Goal: Task Accomplishment & Management: Use online tool/utility

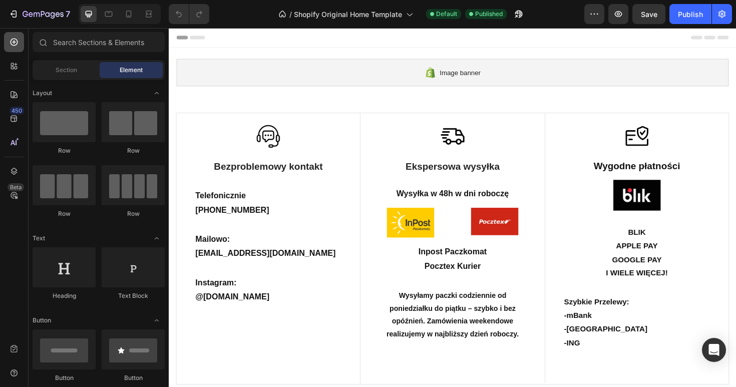
click at [10, 44] on icon at bounding box center [14, 42] width 10 height 10
click at [63, 72] on span "Section" at bounding box center [67, 70] width 22 height 9
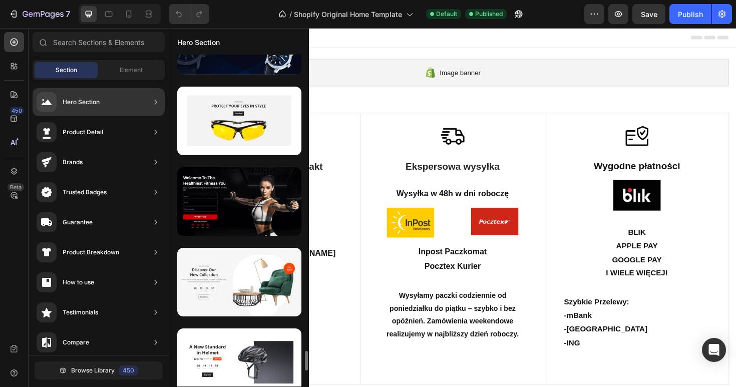
scroll to position [4967, 0]
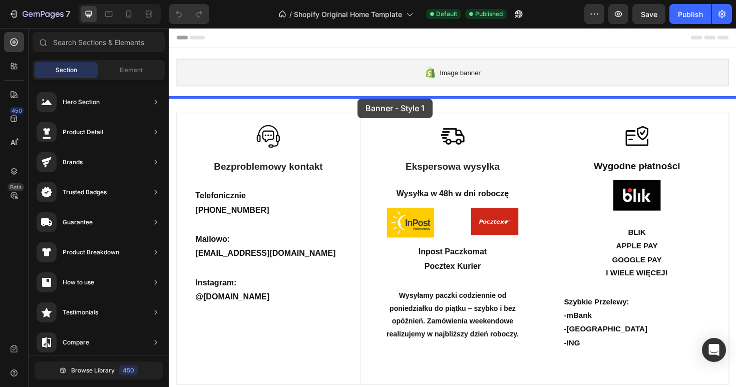
drag, startPoint x: 398, startPoint y: 147, endPoint x: 362, endPoint y: 105, distance: 55.4
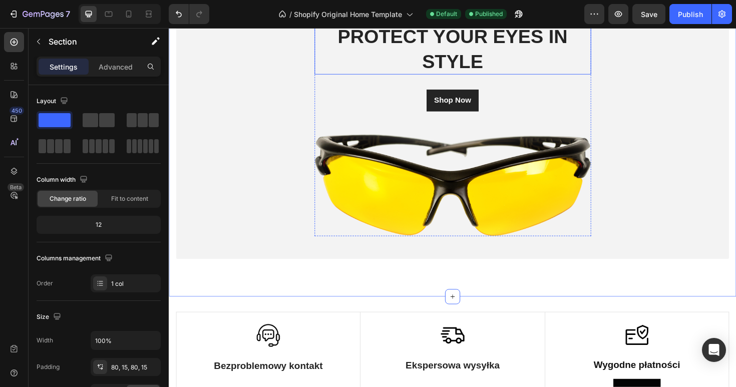
scroll to position [165, 0]
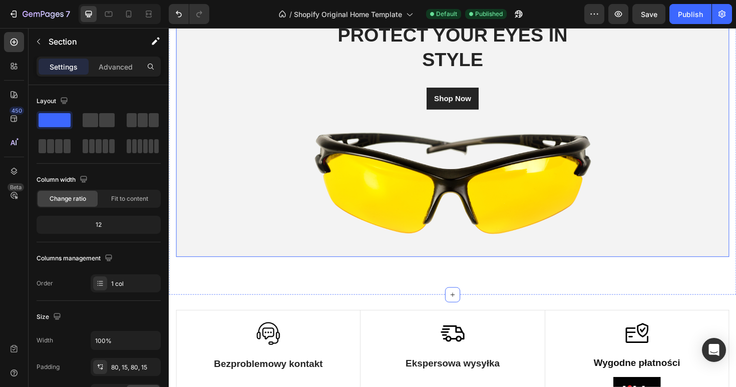
click at [247, 199] on div "Accessorize Text block PROTECT YOUR EYES IN STYLE Heading Shop Now Button Image…" at bounding box center [469, 124] width 586 height 246
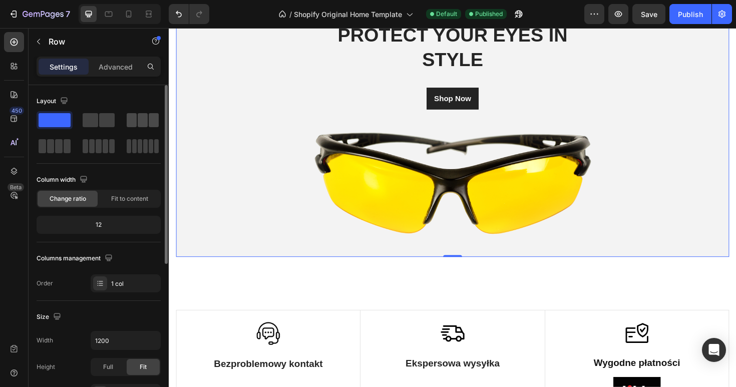
click at [138, 123] on span at bounding box center [143, 120] width 10 height 14
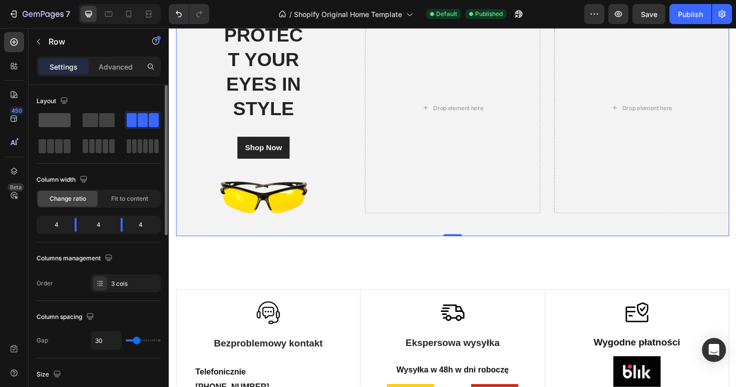
click at [60, 124] on span at bounding box center [55, 120] width 32 height 14
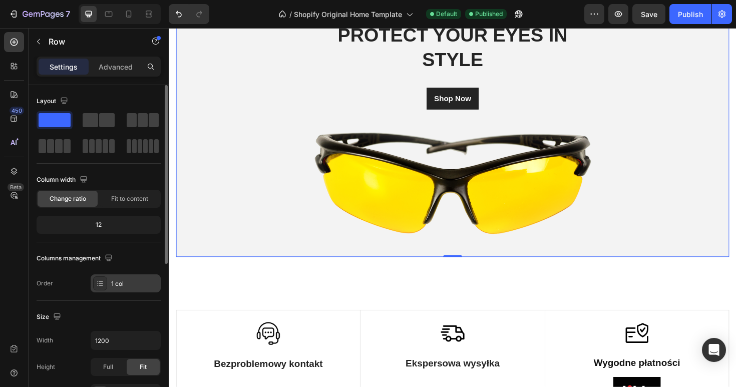
click at [103, 282] on icon at bounding box center [100, 283] width 8 height 8
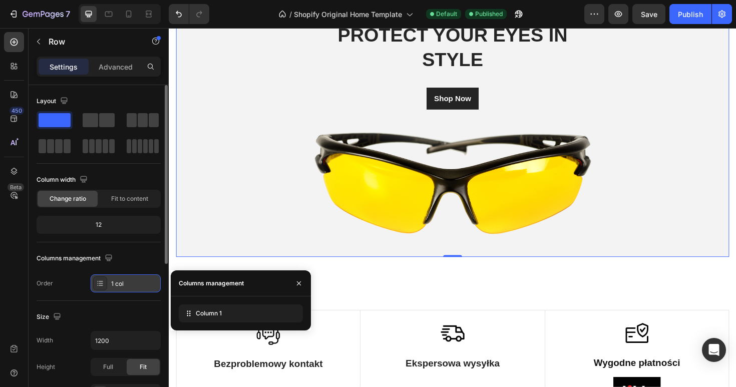
click at [126, 278] on div "1 col" at bounding box center [126, 283] width 70 height 18
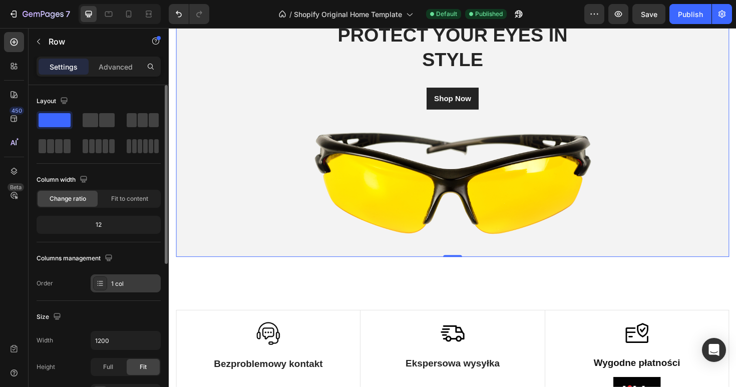
click at [134, 282] on div "1 col" at bounding box center [134, 283] width 47 height 9
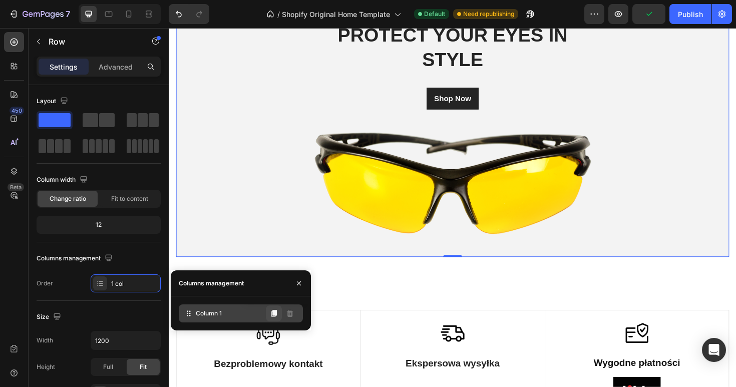
click at [274, 314] on icon at bounding box center [274, 313] width 6 height 7
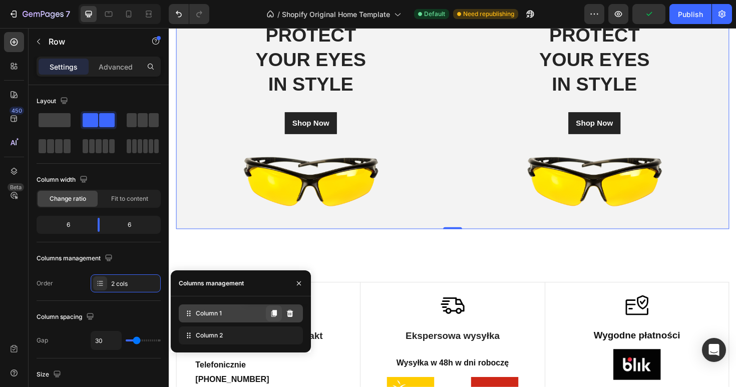
click at [277, 316] on icon at bounding box center [274, 313] width 8 height 8
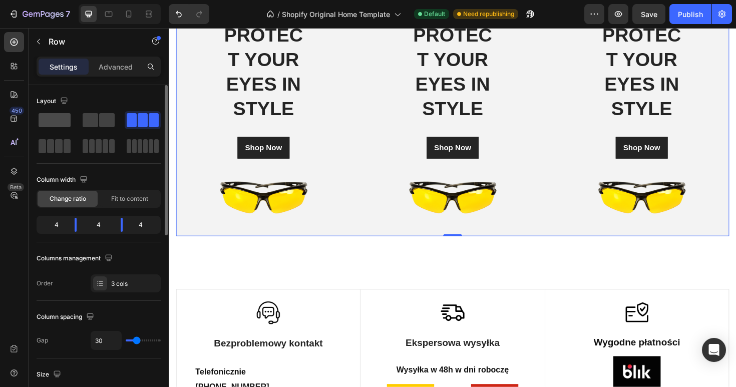
click at [61, 119] on span at bounding box center [55, 120] width 32 height 14
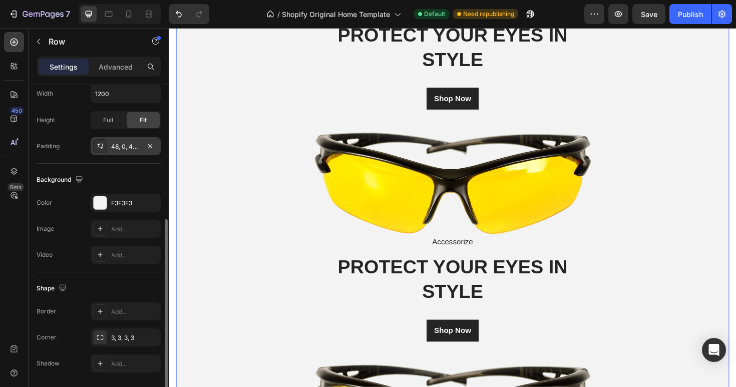
scroll to position [280, 0]
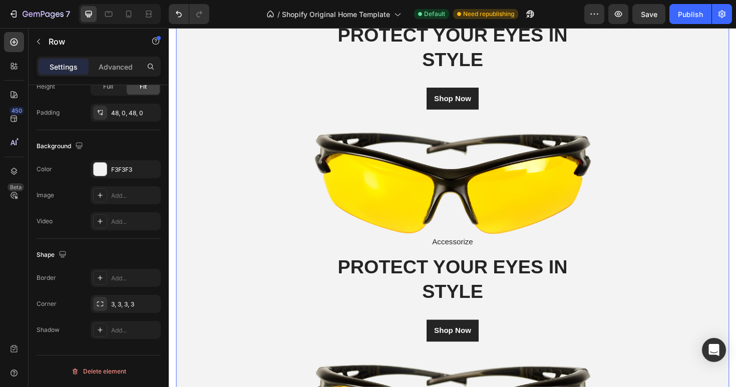
click at [268, 308] on div "Accessorize Text block PROTECT YOUR EYES IN STYLE Heading Shop Now Button Image…" at bounding box center [469, 369] width 586 height 737
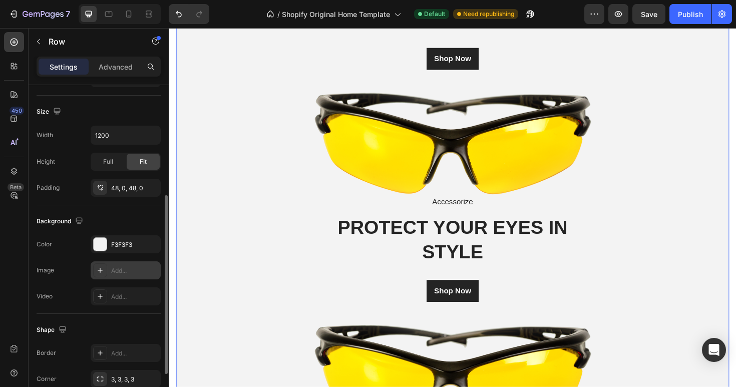
scroll to position [204, 0]
click at [123, 189] on div "48, 0, 48, 0" at bounding box center [125, 189] width 29 height 9
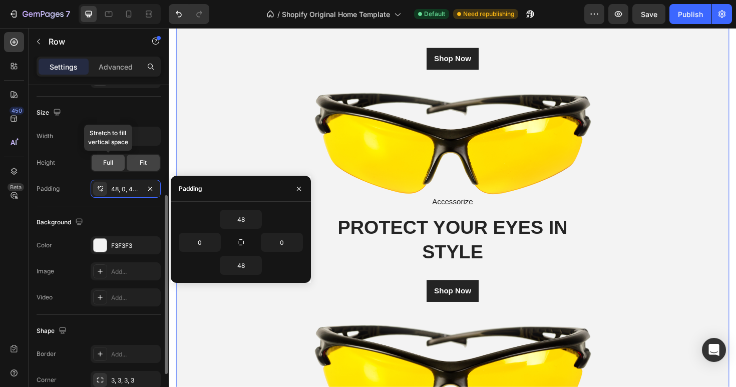
click at [116, 164] on div "Full" at bounding box center [108, 163] width 33 height 16
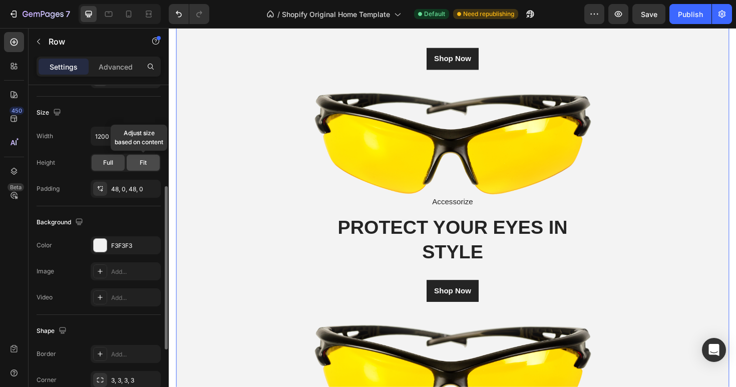
click at [136, 163] on div "Fit" at bounding box center [143, 163] width 33 height 16
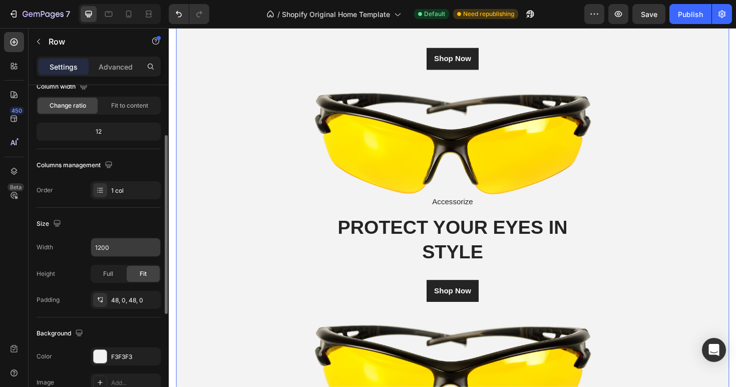
scroll to position [84, 0]
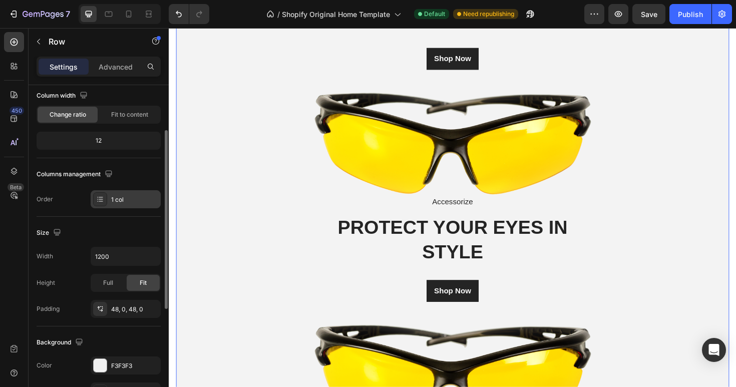
click at [97, 195] on icon at bounding box center [100, 199] width 8 height 8
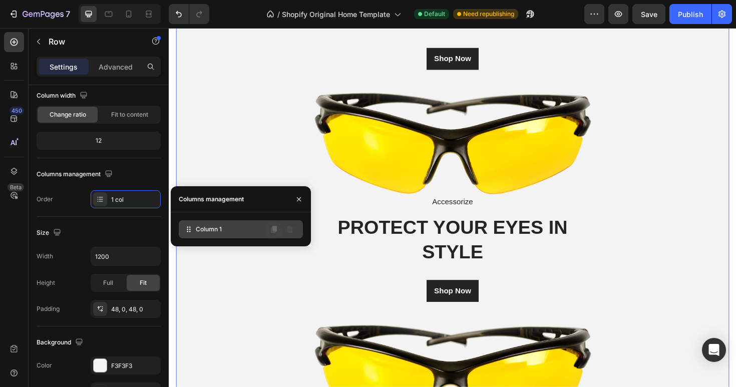
click at [269, 226] on button at bounding box center [274, 229] width 16 height 16
click at [273, 227] on icon at bounding box center [274, 229] width 6 height 7
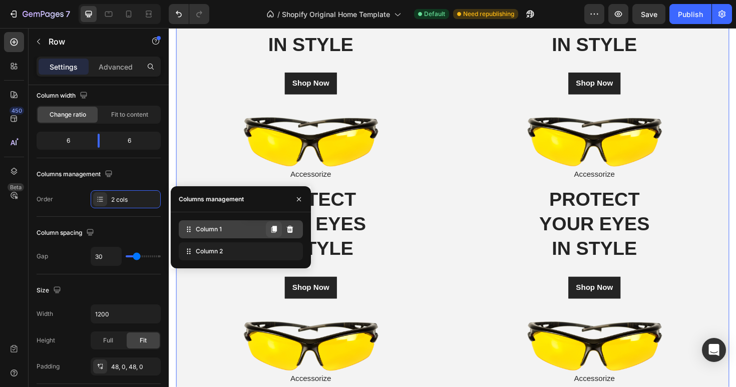
click at [275, 230] on icon at bounding box center [274, 229] width 6 height 7
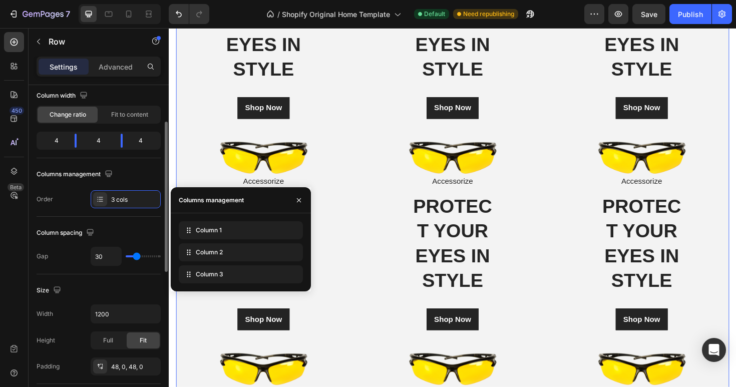
scroll to position [0, 0]
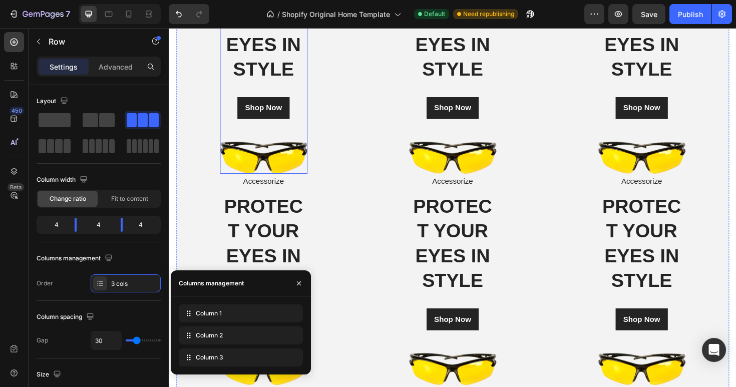
click at [368, 145] on div "Accessorize Text block PROTECT YOUR EYES IN STYLE Heading Shop Now Button Image…" at bounding box center [469, 293] width 586 height 719
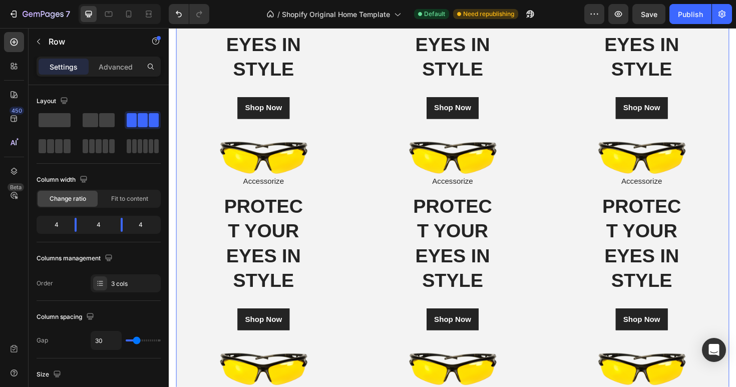
click at [368, 145] on div "Accessorize Text block PROTECT YOUR EYES IN STYLE Heading Shop Now Button Image…" at bounding box center [469, 293] width 586 height 719
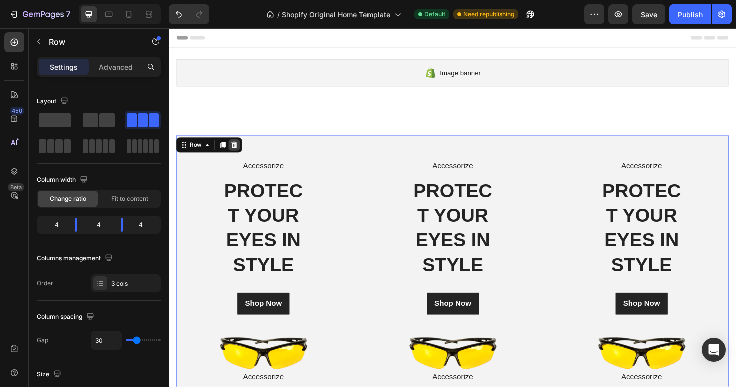
click at [241, 152] on div at bounding box center [238, 152] width 12 height 12
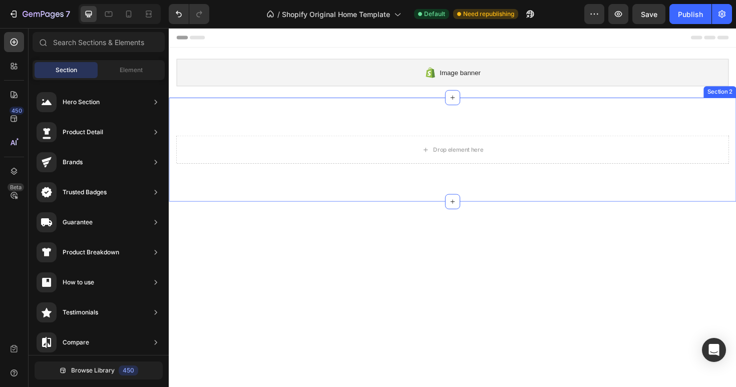
click at [378, 137] on div "Drop element here Section 2" at bounding box center [469, 157] width 601 height 110
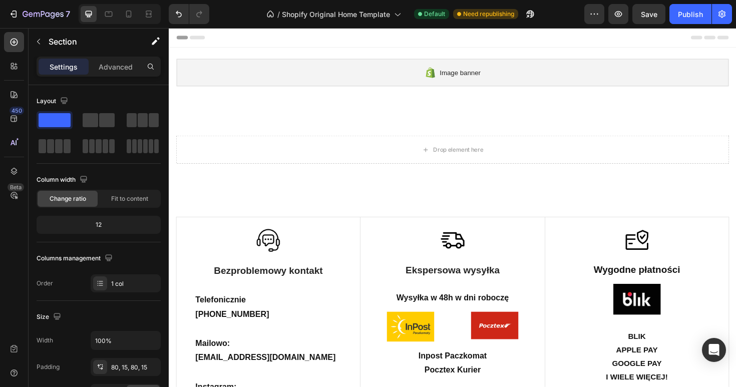
click at [351, 169] on div "Drop element here" at bounding box center [469, 157] width 586 height 30
click at [45, 74] on div "Settings" at bounding box center [64, 67] width 50 height 16
click at [15, 46] on icon at bounding box center [14, 42] width 10 height 10
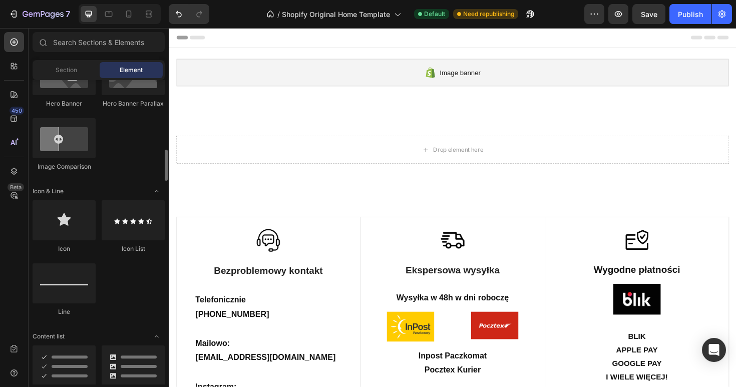
scroll to position [494, 0]
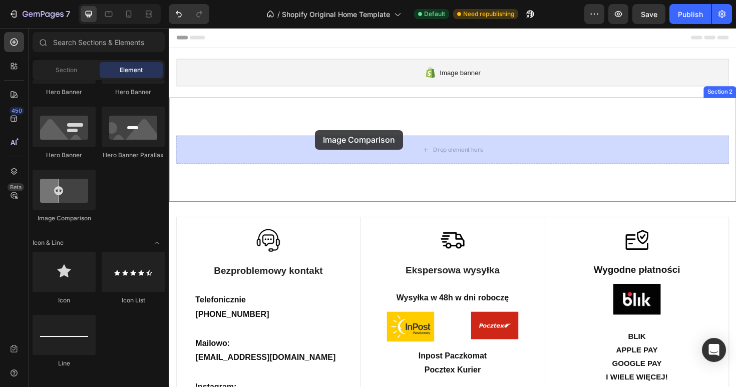
drag, startPoint x: 225, startPoint y: 225, endPoint x: 323, endPoint y: 136, distance: 132.2
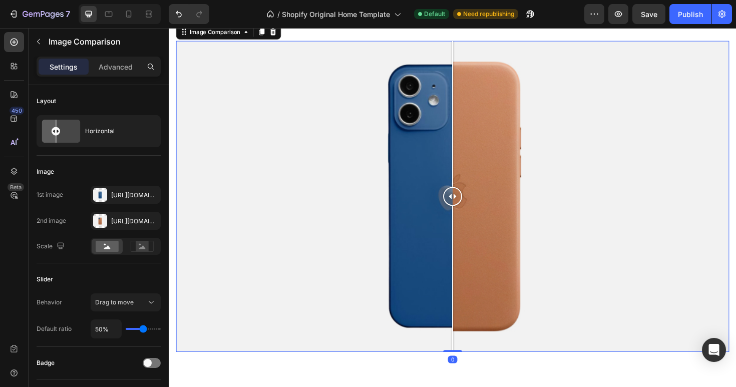
scroll to position [142, 0]
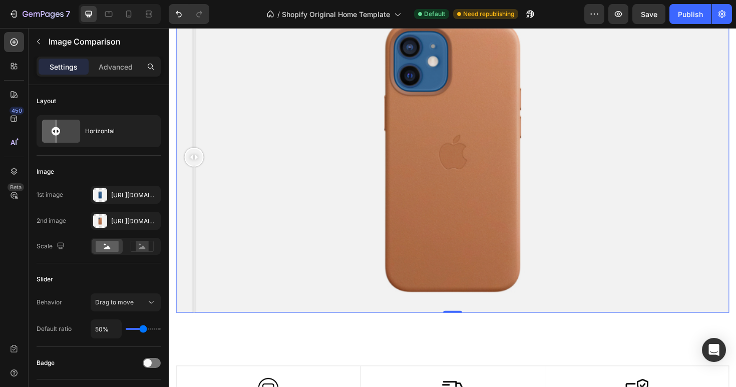
drag, startPoint x: 469, startPoint y: 168, endPoint x: 639, endPoint y: 125, distance: 175.7
click at [205, 125] on div at bounding box center [195, 164] width 20 height 329
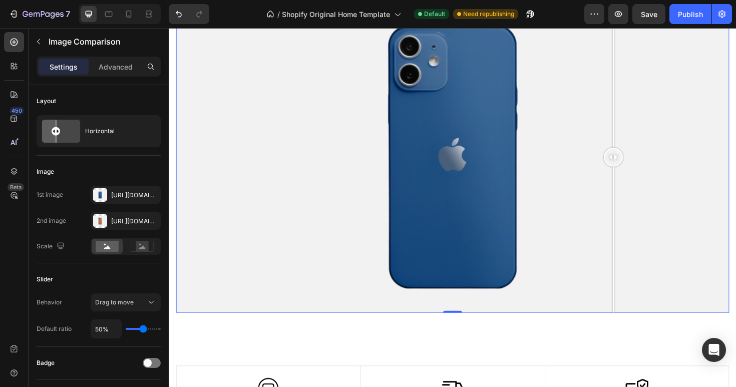
click at [639, 125] on div at bounding box center [639, 164] width 20 height 329
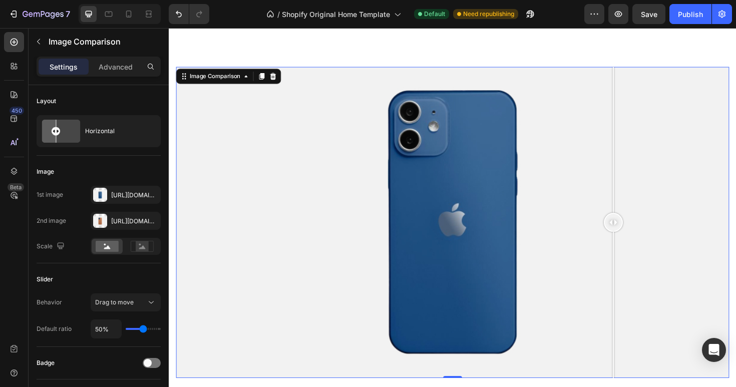
scroll to position [0, 0]
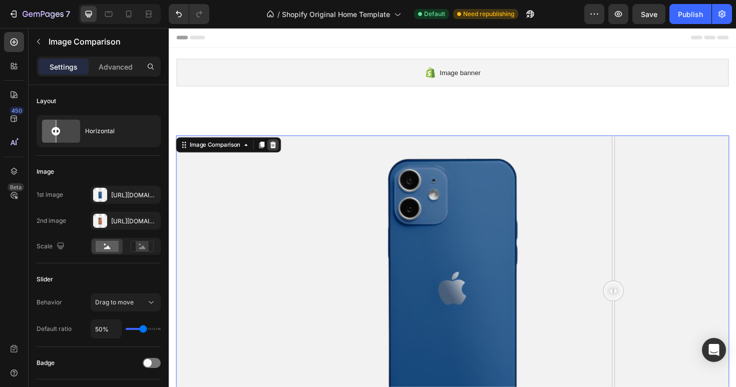
click at [283, 153] on div at bounding box center [279, 152] width 12 height 12
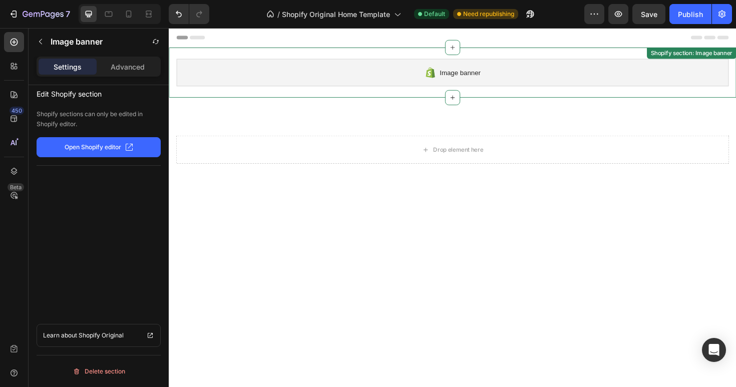
click at [364, 99] on div "Image banner Shopify section: Image banner" at bounding box center [469, 75] width 601 height 53
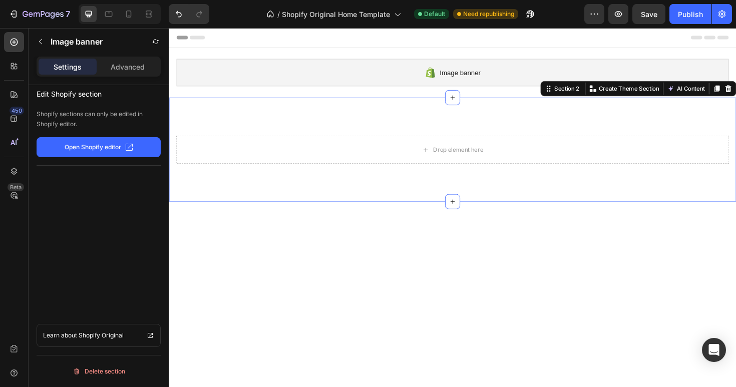
click at [363, 114] on div "Drop element here Section 2 You can create reusable sections Create Theme Secti…" at bounding box center [469, 157] width 601 height 110
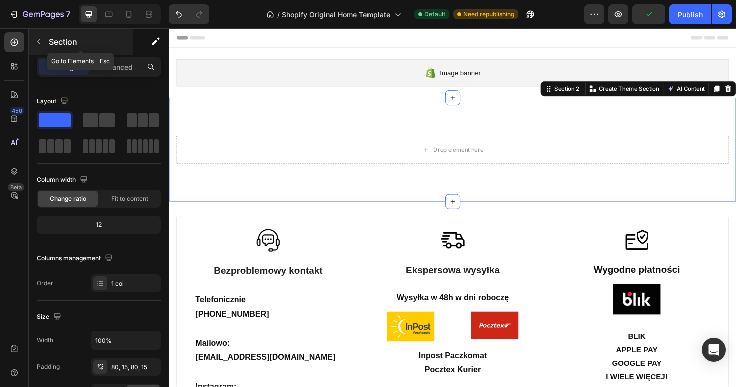
click at [45, 42] on button "button" at bounding box center [39, 42] width 16 height 16
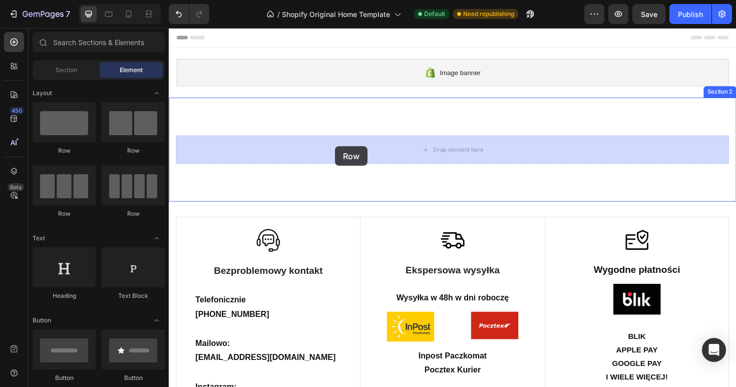
drag, startPoint x: 226, startPoint y: 152, endPoint x: 345, endPoint y: 153, distance: 118.6
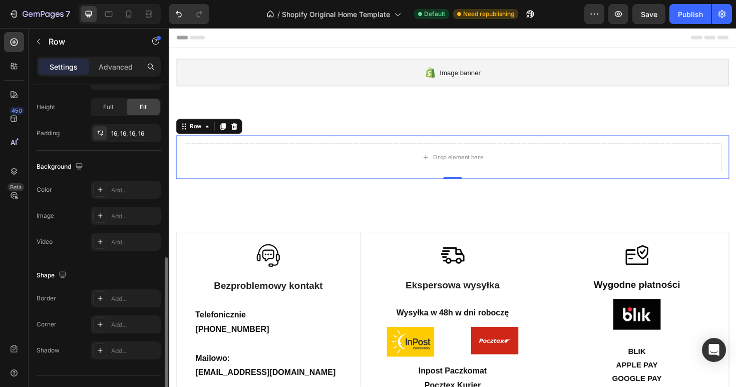
scroll to position [280, 0]
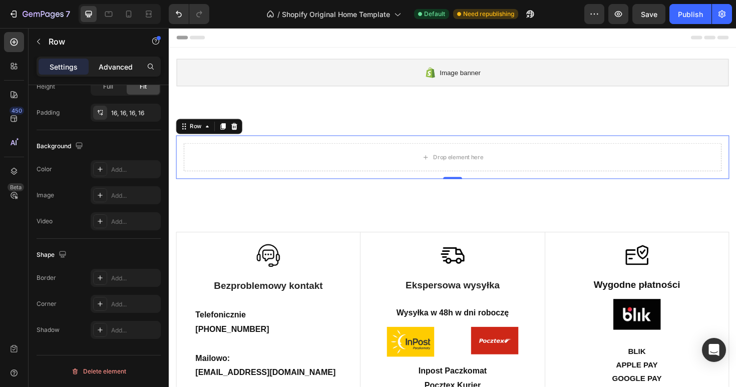
click at [109, 64] on p "Advanced" at bounding box center [116, 67] width 34 height 11
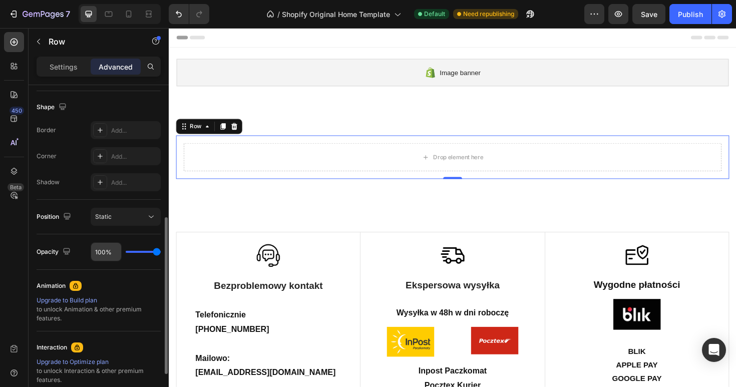
scroll to position [260, 0]
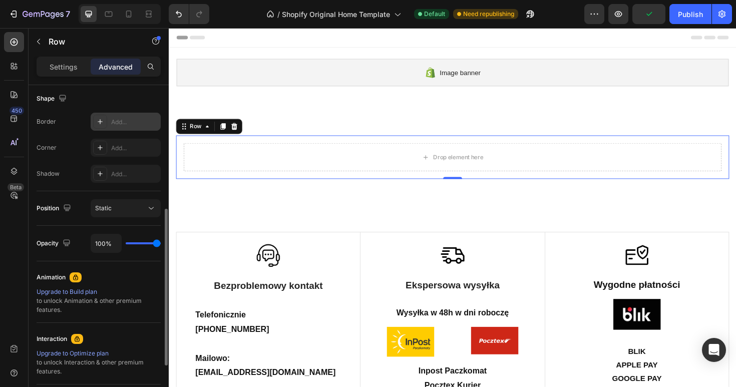
click at [120, 122] on div "Add..." at bounding box center [134, 122] width 47 height 9
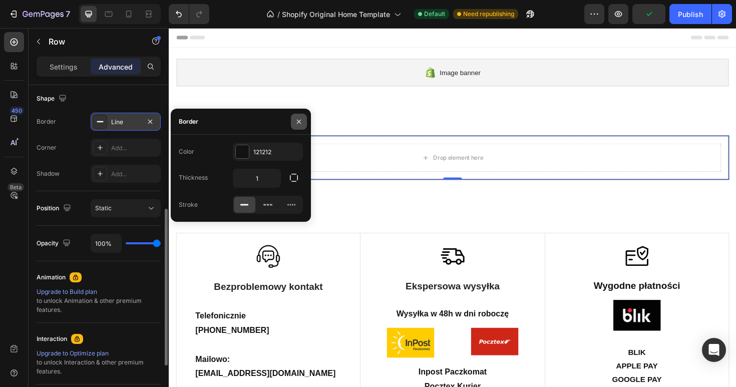
click at [293, 120] on button "button" at bounding box center [299, 122] width 16 height 16
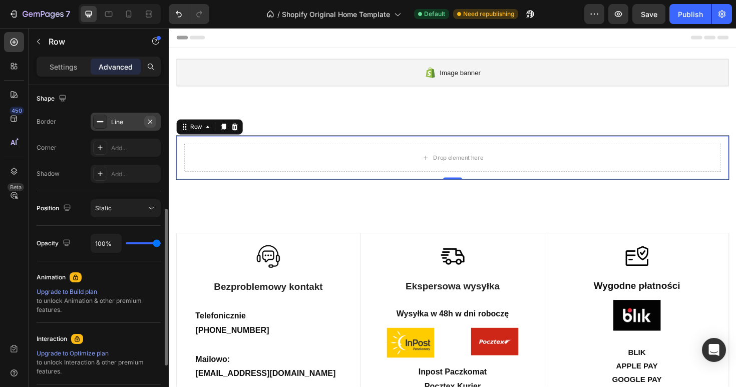
click at [156, 121] on button "button" at bounding box center [150, 122] width 12 height 12
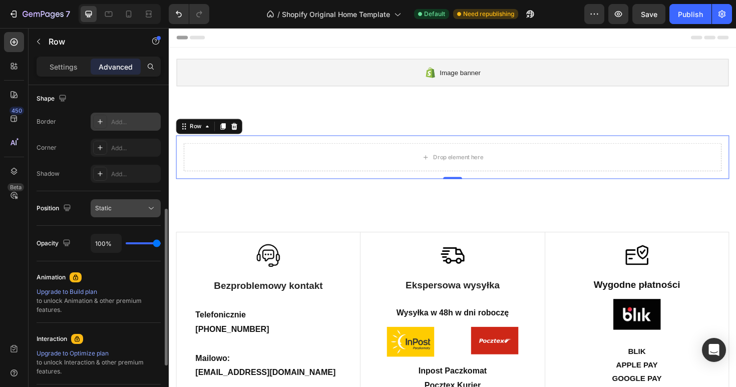
click at [151, 214] on button "Static" at bounding box center [126, 208] width 70 height 18
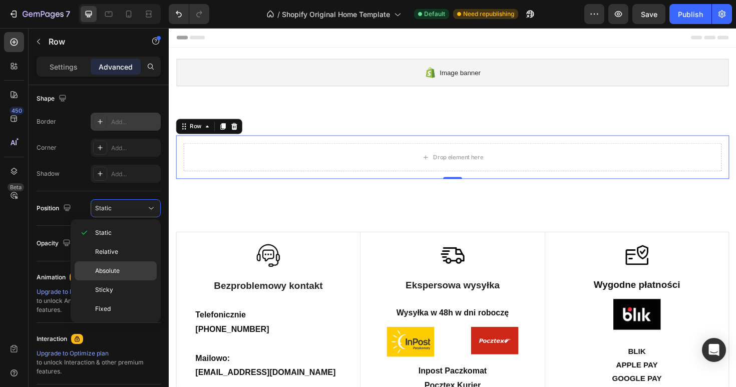
click at [128, 269] on p "Absolute" at bounding box center [123, 270] width 57 height 9
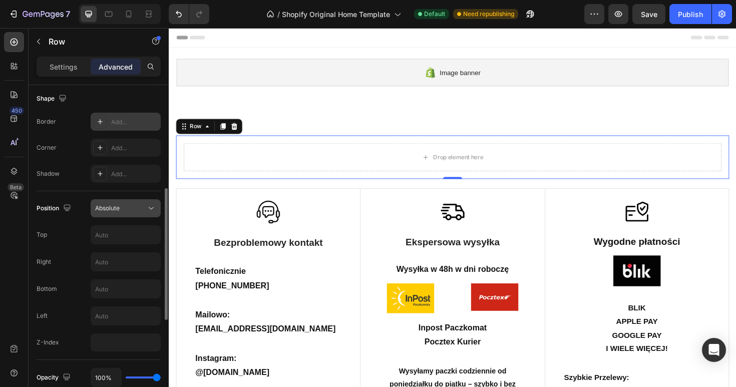
click at [144, 211] on div "Absolute" at bounding box center [120, 208] width 51 height 9
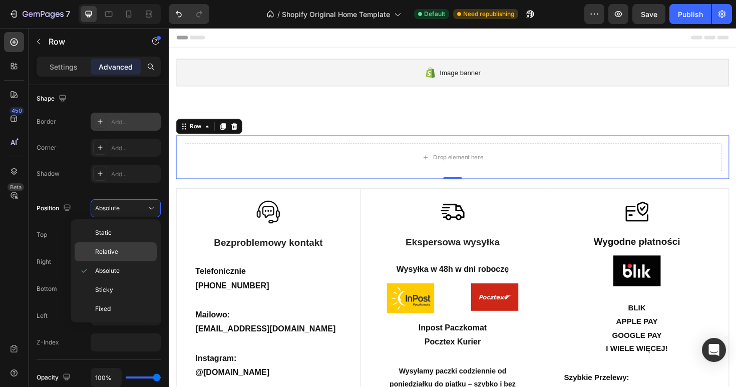
click at [117, 243] on div "Relative" at bounding box center [116, 251] width 82 height 19
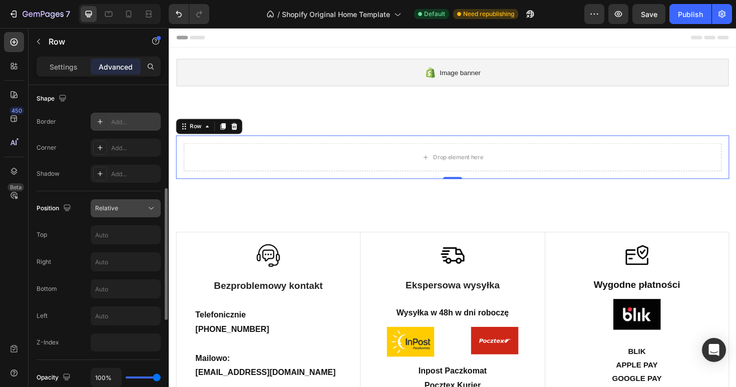
click at [129, 206] on div "Relative" at bounding box center [120, 208] width 51 height 9
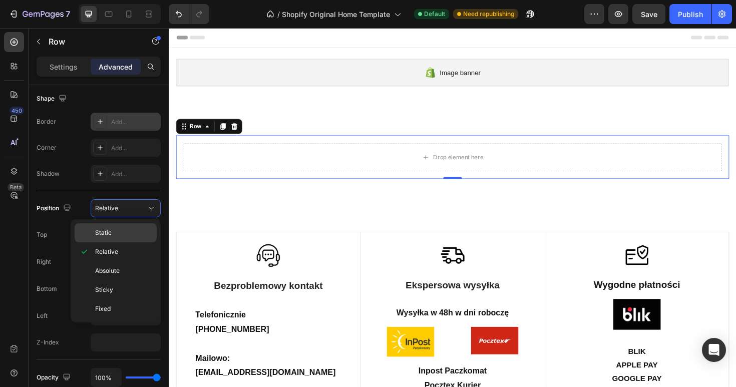
click at [120, 225] on div "Static" at bounding box center [116, 232] width 82 height 19
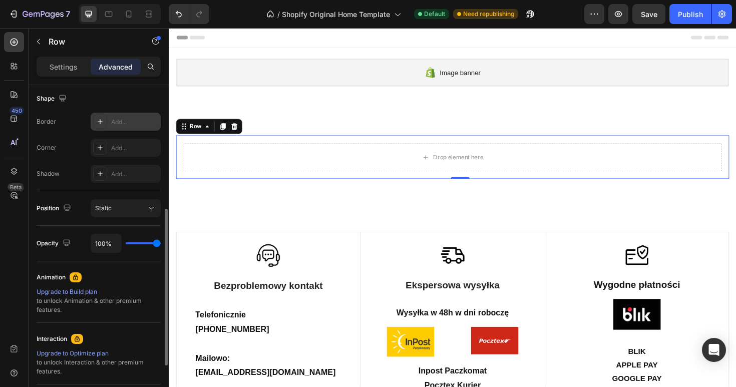
type input "94%"
type input "94"
type input "87%"
type input "87"
type input "78%"
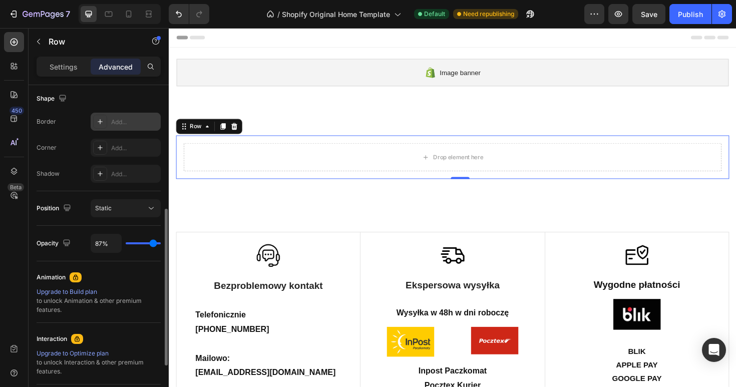
type input "78"
type input "69%"
type input "69"
type input "41%"
type input "41"
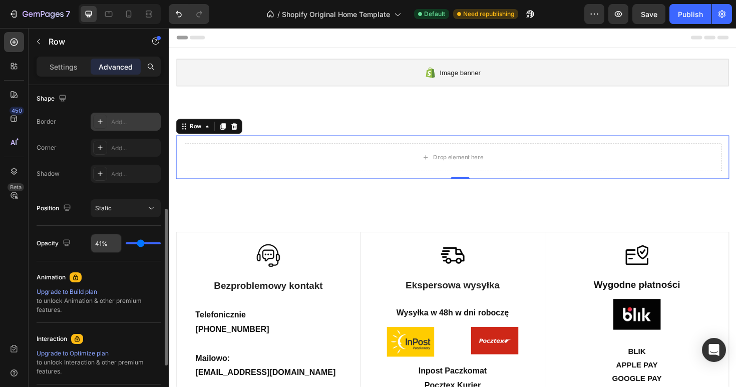
type input "18%"
type input "18"
type input "0%"
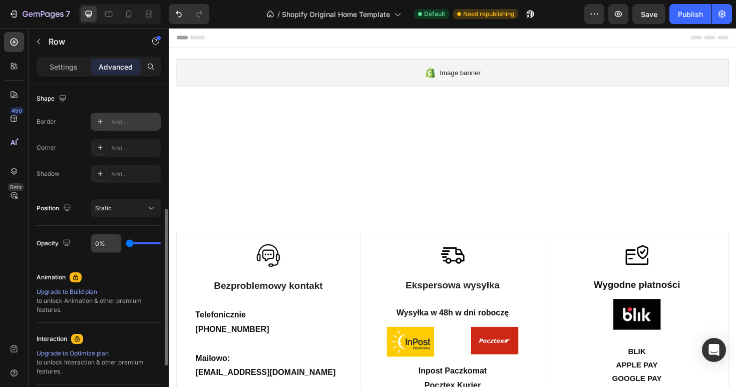
drag, startPoint x: 159, startPoint y: 245, endPoint x: 97, endPoint y: 243, distance: 62.6
type input "0"
click at [126, 243] on input "range" at bounding box center [143, 243] width 35 height 2
drag, startPoint x: 294, startPoint y: 268, endPoint x: 227, endPoint y: 253, distance: 69.3
type input "7%"
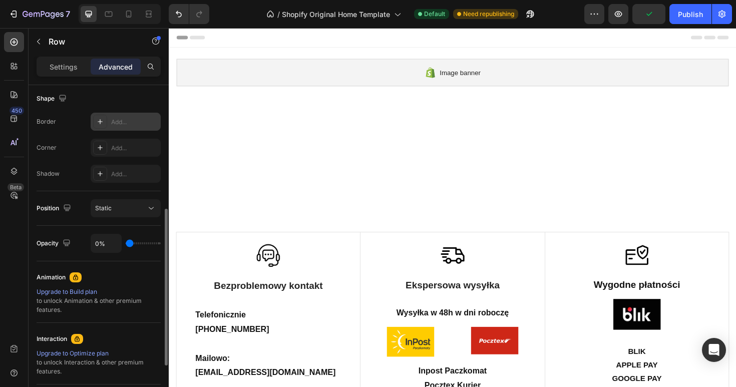
type input "7"
type input "12%"
type input "12"
type input "23%"
type input "23"
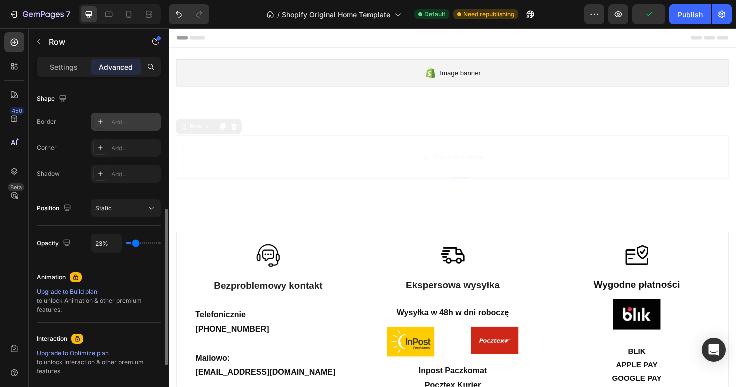
type input "40%"
type input "40"
type input "65%"
type input "65"
type input "91%"
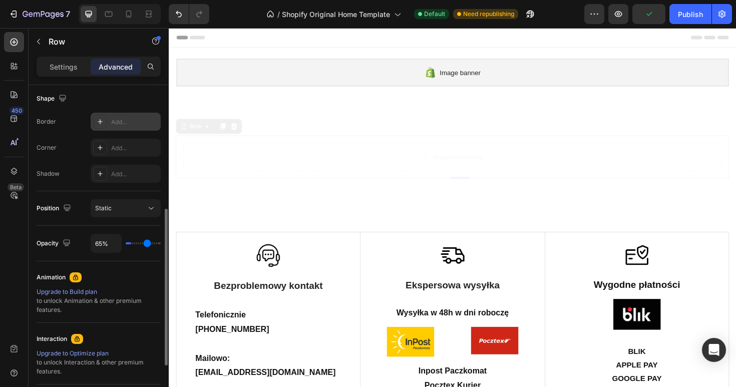
type input "91"
type input "100%"
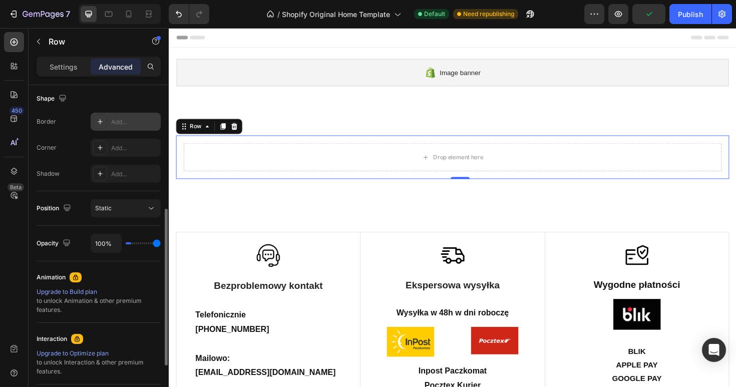
type input "100"
drag, startPoint x: 300, startPoint y: 274, endPoint x: 370, endPoint y: 274, distance: 70.6
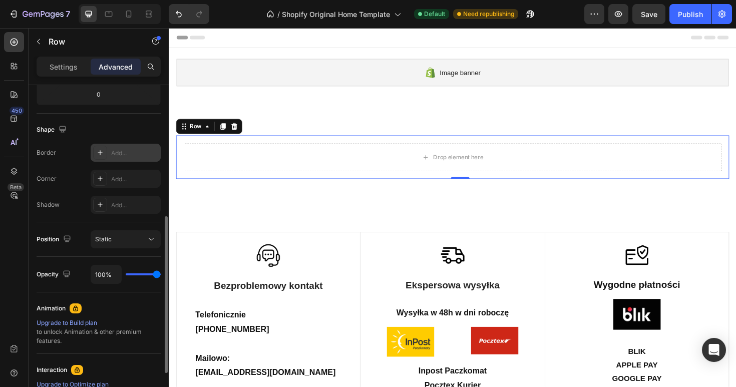
scroll to position [222, 0]
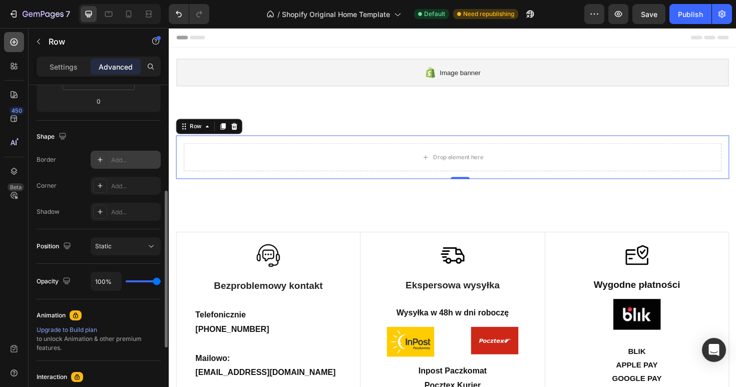
click at [10, 35] on div at bounding box center [14, 42] width 20 height 20
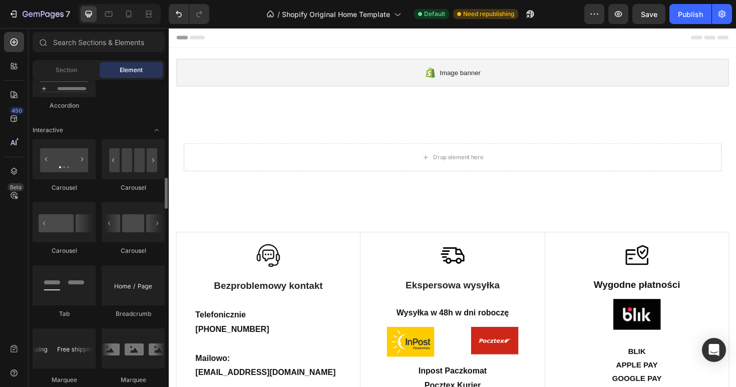
scroll to position [960, 0]
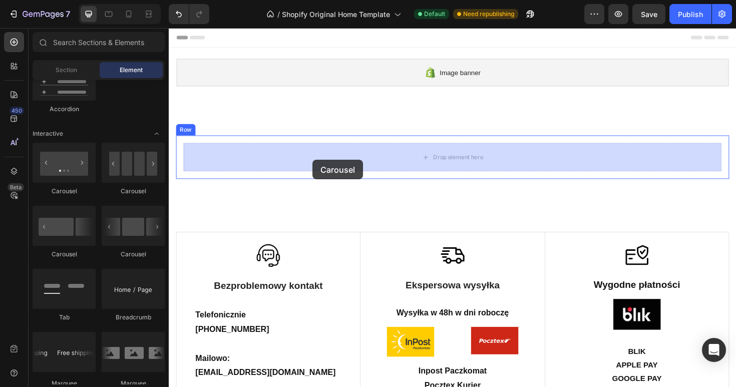
drag, startPoint x: 229, startPoint y: 204, endPoint x: 320, endPoint y: 165, distance: 99.1
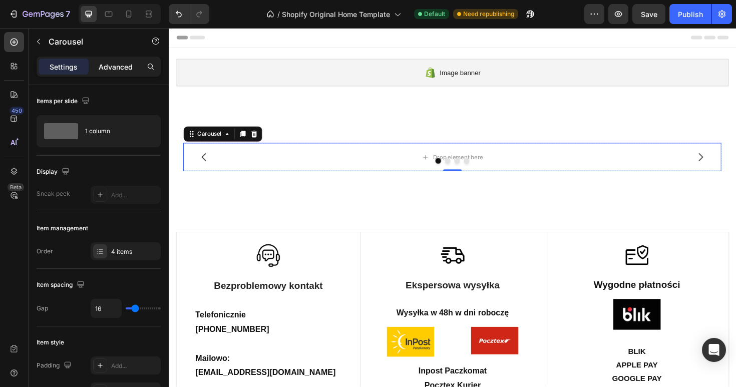
click at [112, 63] on p "Advanced" at bounding box center [116, 67] width 34 height 11
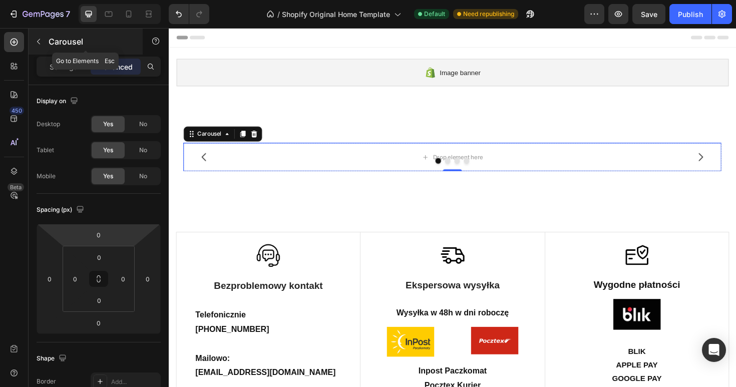
click at [40, 36] on button "button" at bounding box center [39, 42] width 16 height 16
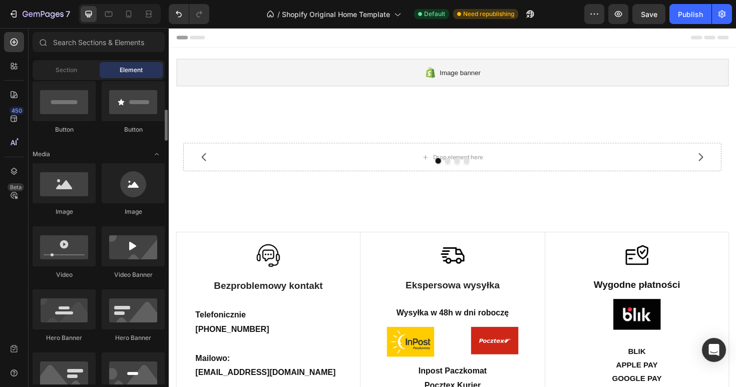
scroll to position [244, 0]
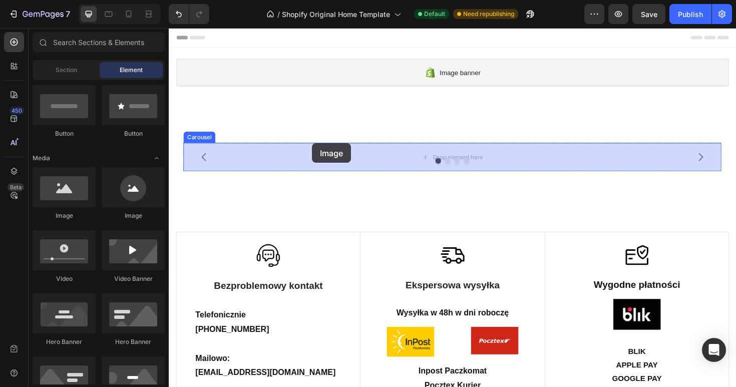
drag, startPoint x: 230, startPoint y: 221, endPoint x: 320, endPoint y: 150, distance: 114.8
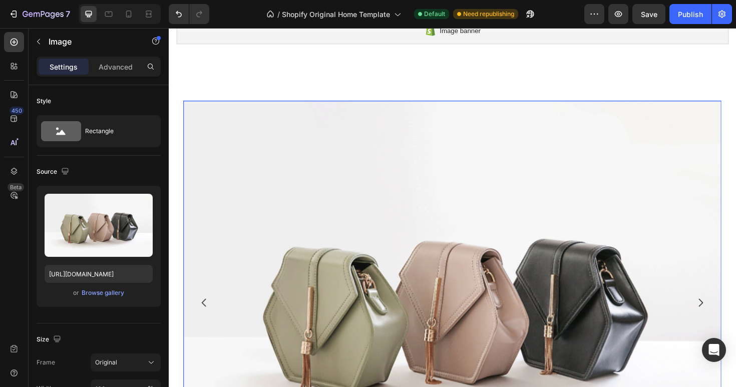
scroll to position [44, 0]
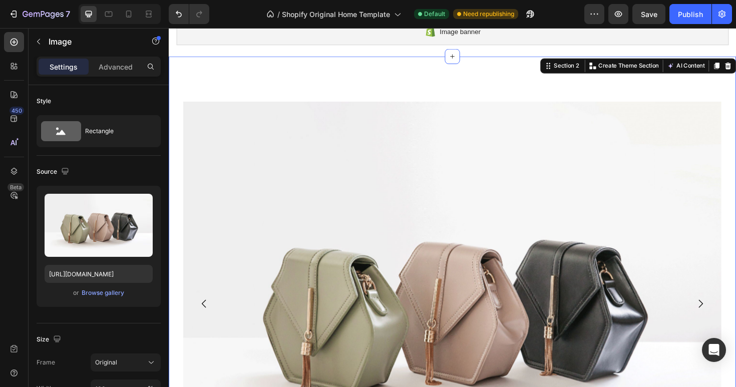
click at [338, 86] on div "Image Drop element here Drop element here Drop element here Carousel Row Sectio…" at bounding box center [469, 320] width 601 height 524
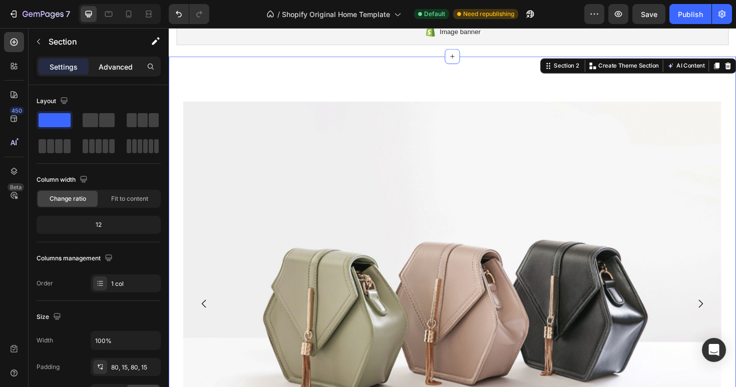
click at [124, 70] on p "Advanced" at bounding box center [116, 67] width 34 height 11
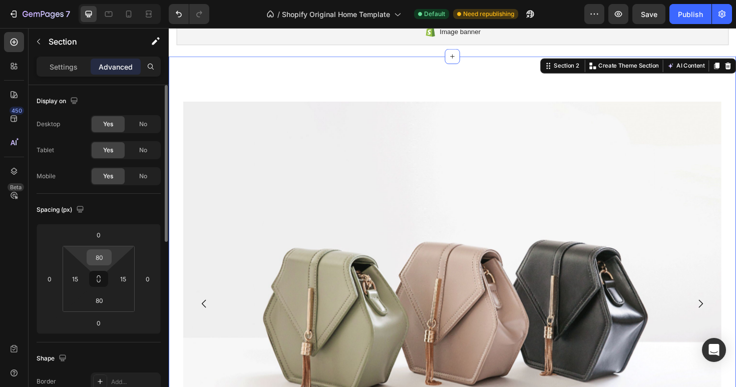
click at [103, 257] on input "80" at bounding box center [99, 257] width 20 height 15
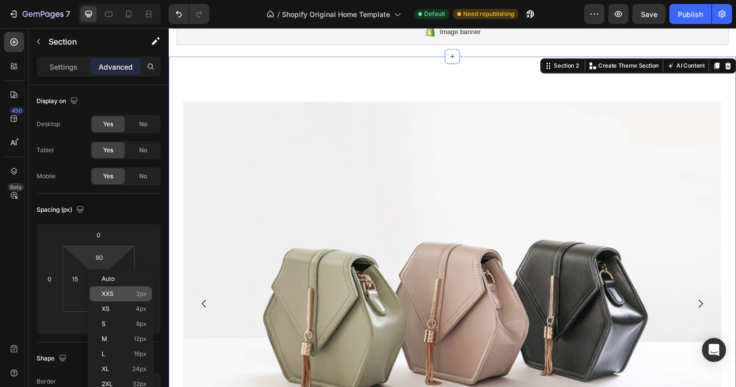
click at [110, 291] on span "XXS" at bounding box center [108, 293] width 12 height 7
type input "2"
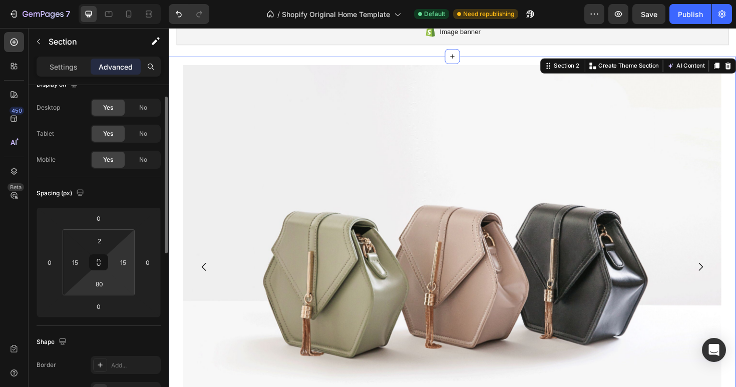
scroll to position [23, 0]
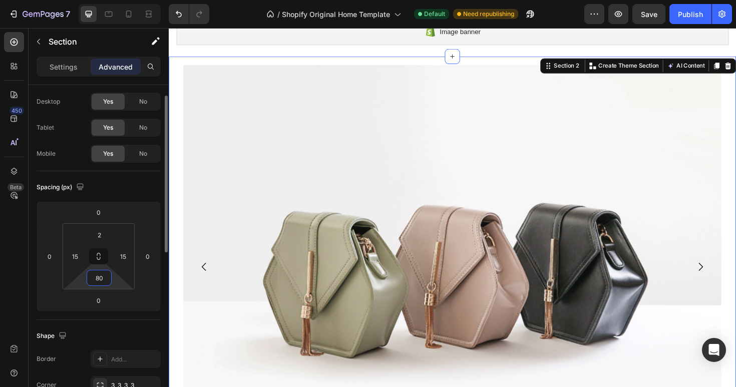
click at [105, 277] on input "80" at bounding box center [99, 277] width 20 height 15
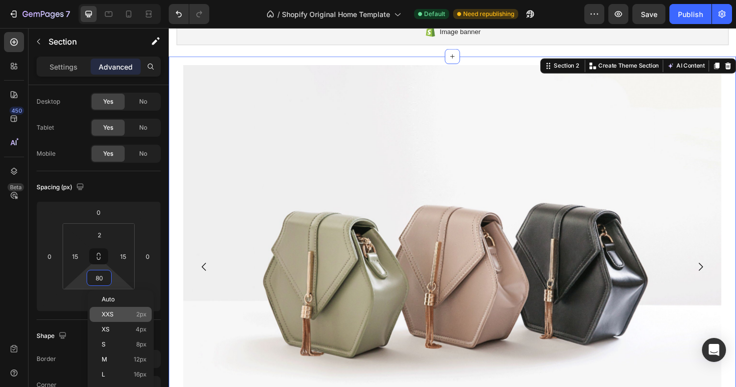
click at [109, 317] on span "XXS" at bounding box center [108, 314] width 12 height 7
type input "2"
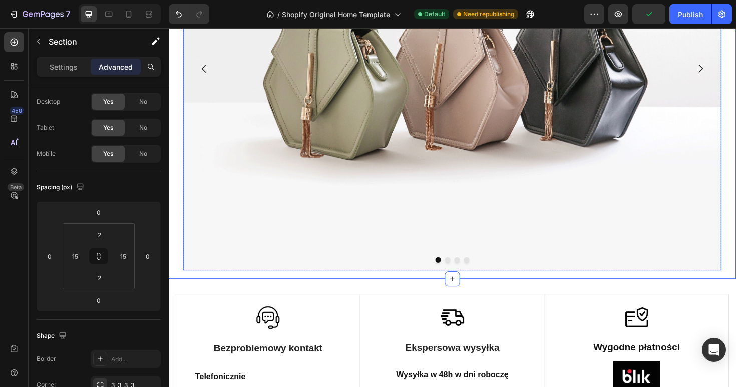
scroll to position [260, 0]
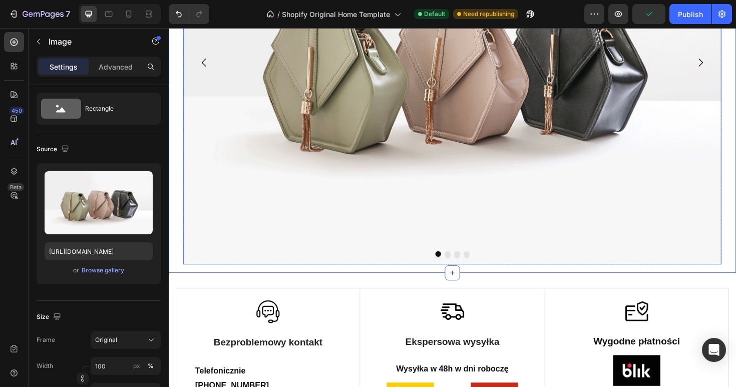
click at [245, 183] on img at bounding box center [469, 64] width 570 height 427
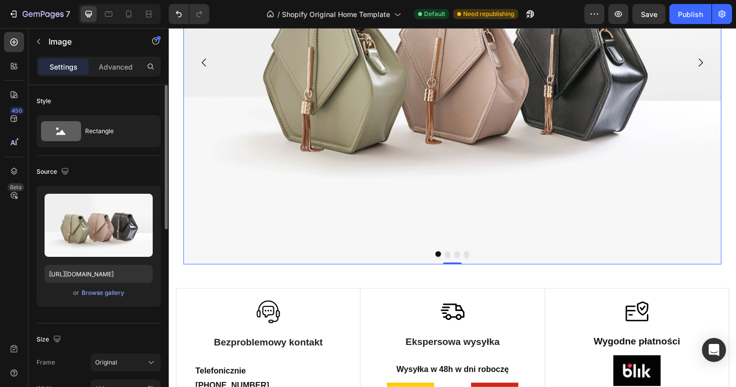
click at [207, 65] on icon "Carousel Back Arrow" at bounding box center [206, 65] width 12 height 12
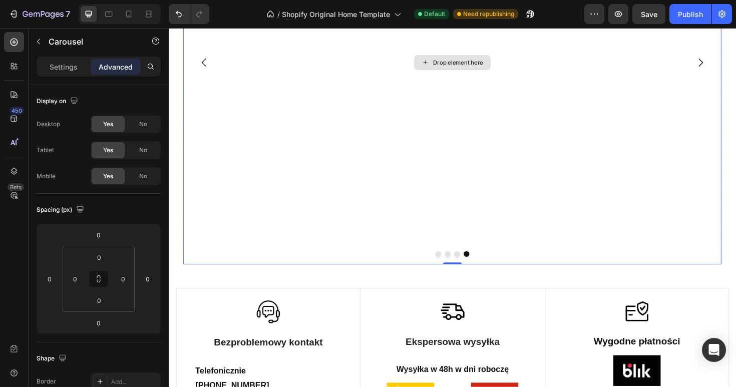
click at [262, 86] on div "Drop element here" at bounding box center [469, 64] width 570 height 427
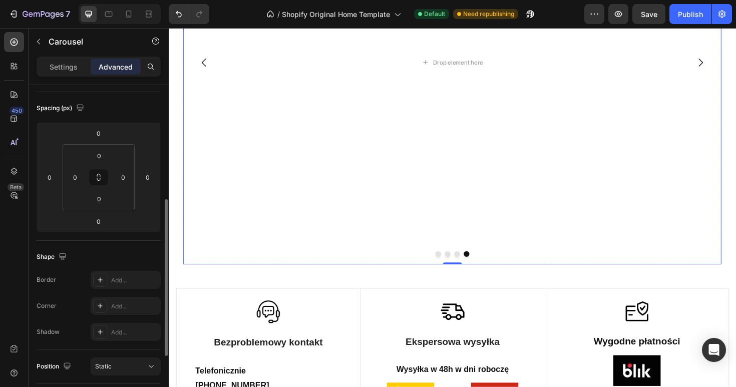
scroll to position [169, 0]
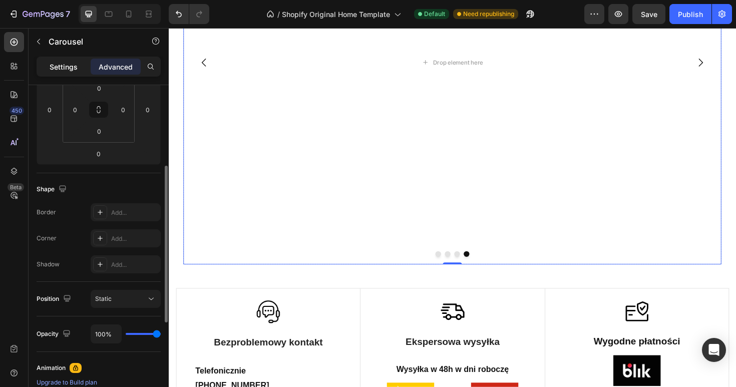
click at [71, 72] on p "Settings" at bounding box center [64, 67] width 28 height 11
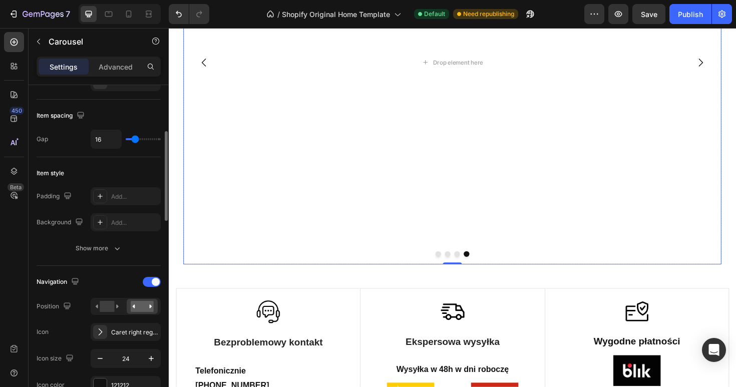
scroll to position [169, 0]
click at [110, 302] on rect at bounding box center [107, 306] width 15 height 11
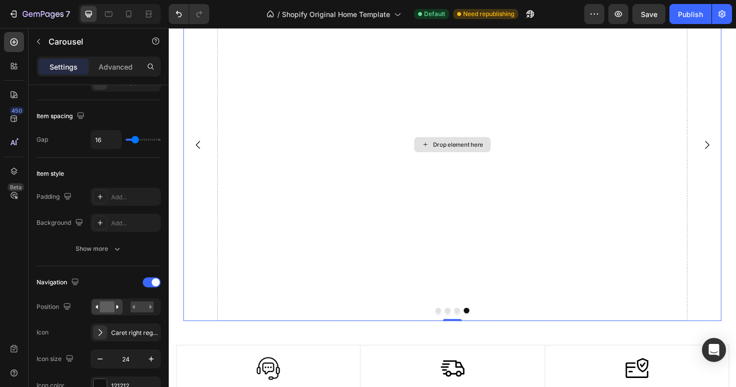
scroll to position [143, 0]
click at [421, 199] on div "Drop element here" at bounding box center [469, 153] width 498 height 373
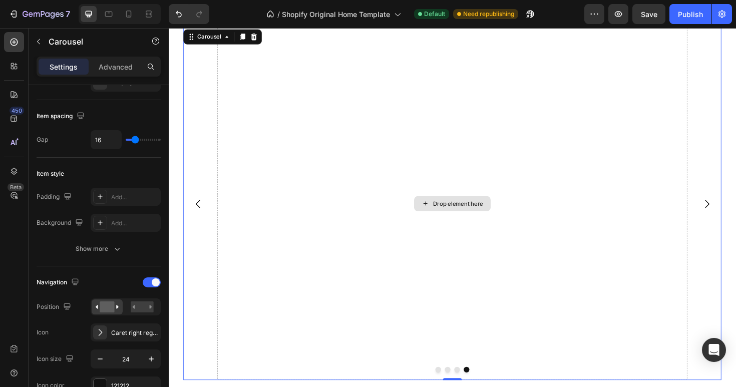
scroll to position [0, 0]
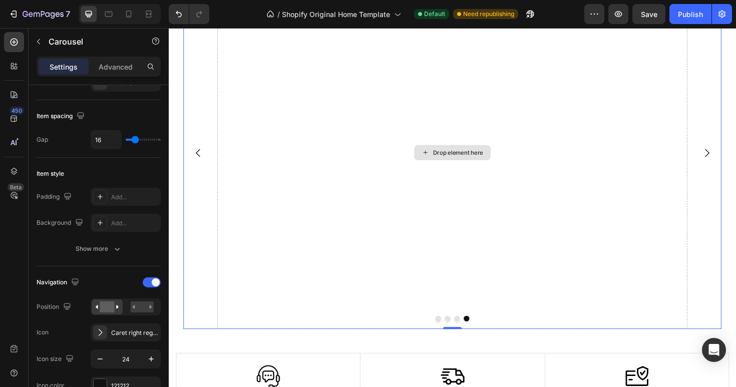
click at [376, 233] on div "Drop element here" at bounding box center [469, 159] width 498 height 373
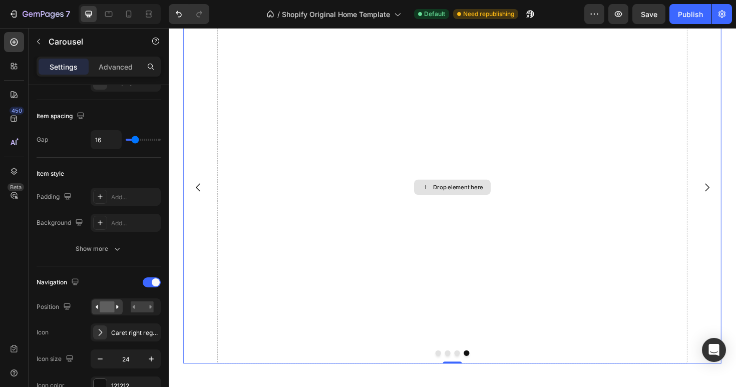
scroll to position [100, 0]
click at [102, 333] on icon at bounding box center [100, 332] width 10 height 10
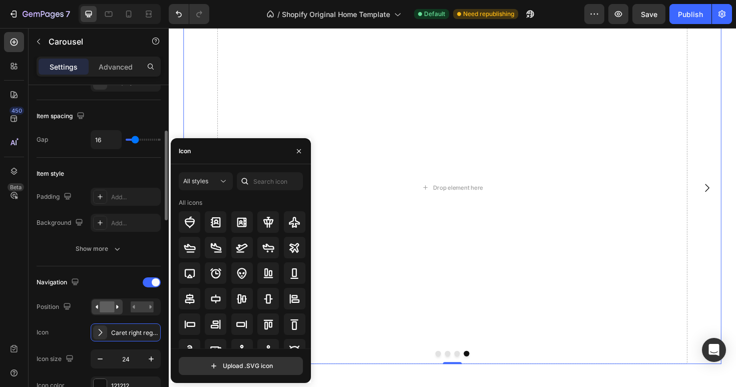
click at [99, 280] on div "Navigation" at bounding box center [99, 282] width 124 height 16
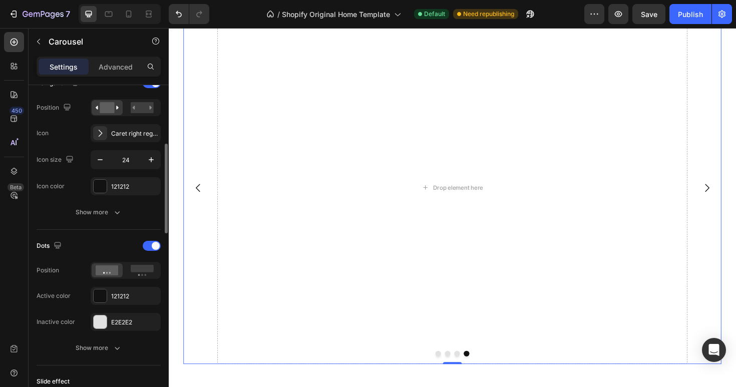
scroll to position [369, 0]
click at [138, 274] on circle at bounding box center [139, 274] width 2 height 2
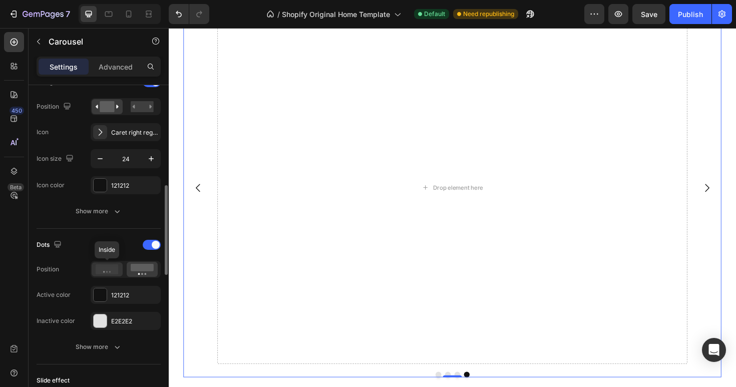
click at [106, 273] on icon at bounding box center [107, 269] width 23 height 10
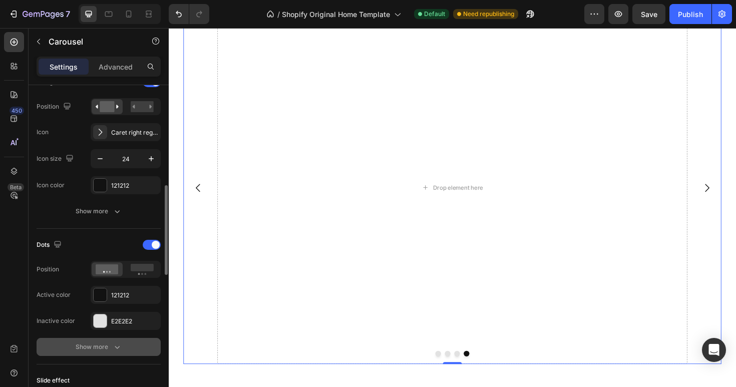
click at [104, 353] on button "Show more" at bounding box center [99, 347] width 124 height 18
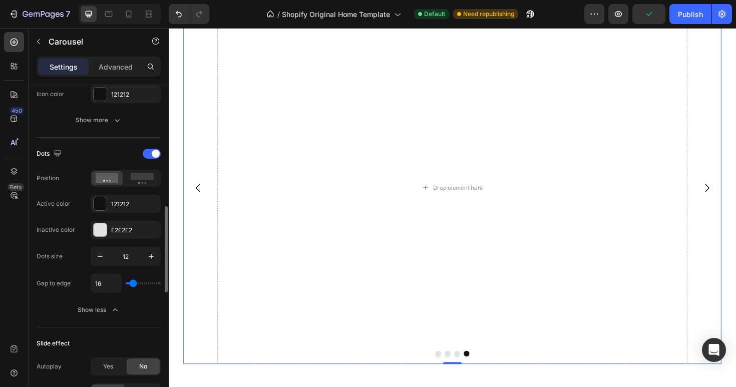
scroll to position [461, 0]
click at [156, 249] on button "button" at bounding box center [151, 255] width 18 height 18
click at [100, 258] on icon "button" at bounding box center [100, 255] width 10 height 10
type input "11"
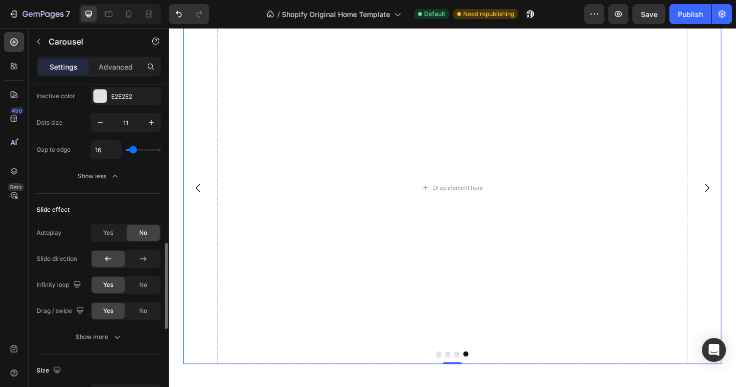
scroll to position [596, 0]
click at [141, 259] on icon at bounding box center [143, 256] width 10 height 10
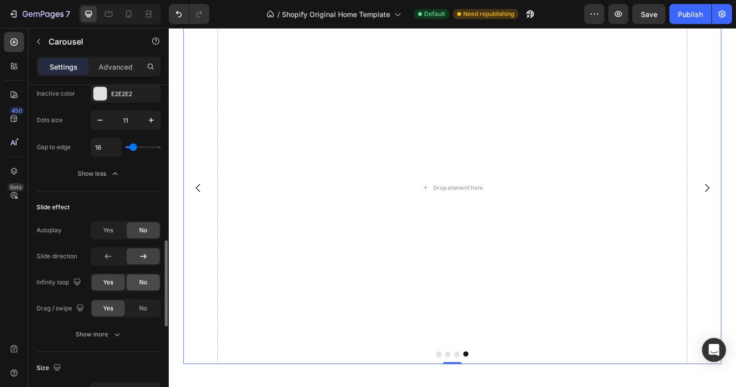
click at [137, 285] on div "No" at bounding box center [143, 282] width 33 height 16
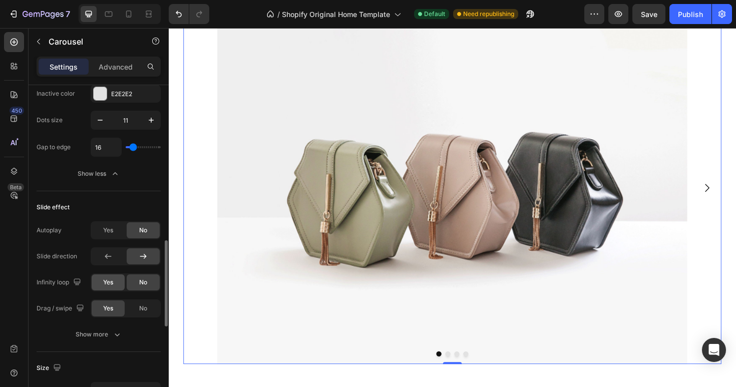
click at [115, 286] on div "Yes" at bounding box center [108, 282] width 33 height 16
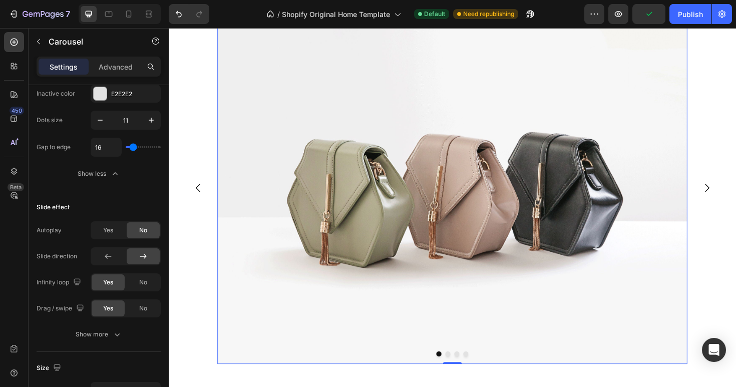
click at [402, 232] on img at bounding box center [469, 197] width 498 height 373
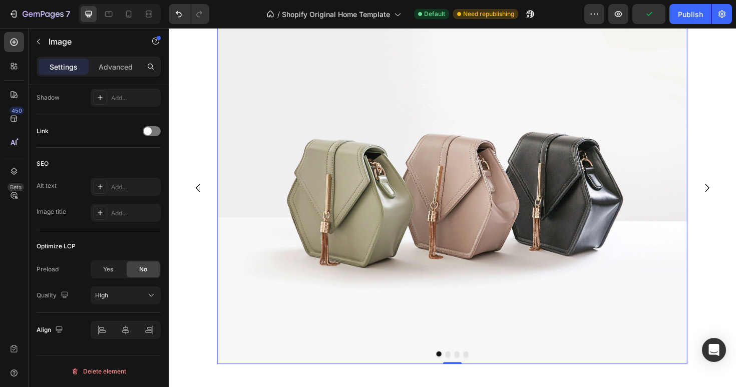
scroll to position [0, 0]
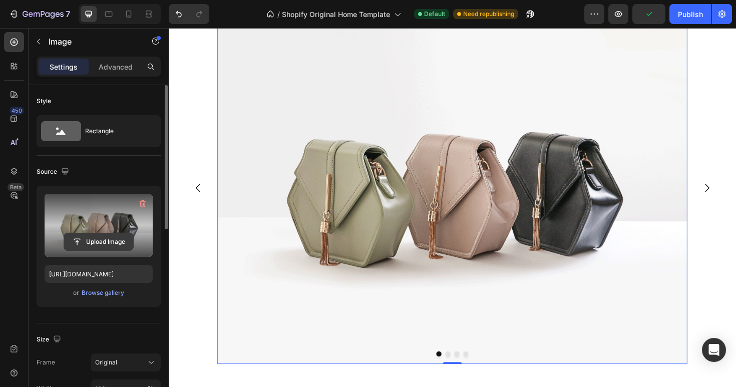
click at [108, 247] on input "file" at bounding box center [98, 241] width 69 height 17
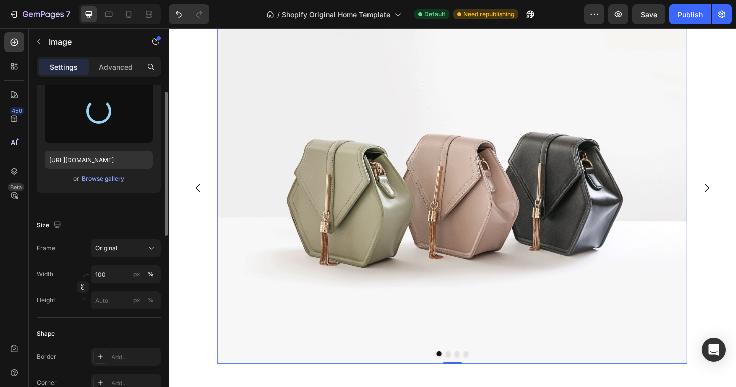
scroll to position [128, 0]
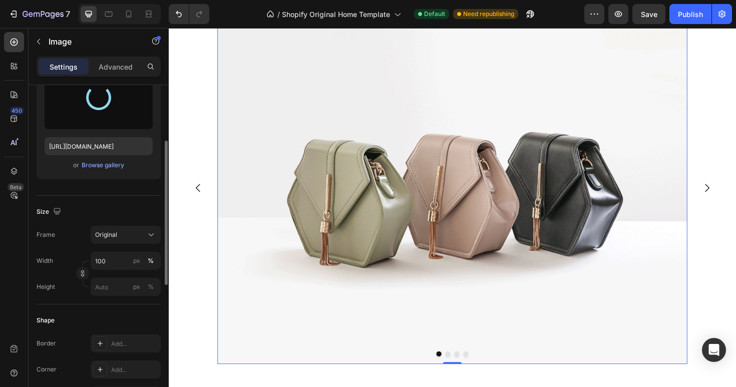
click at [154, 224] on div "Size Frame Original Width 100 px % Height px %" at bounding box center [99, 250] width 124 height 109
click at [152, 238] on icon at bounding box center [151, 235] width 10 height 10
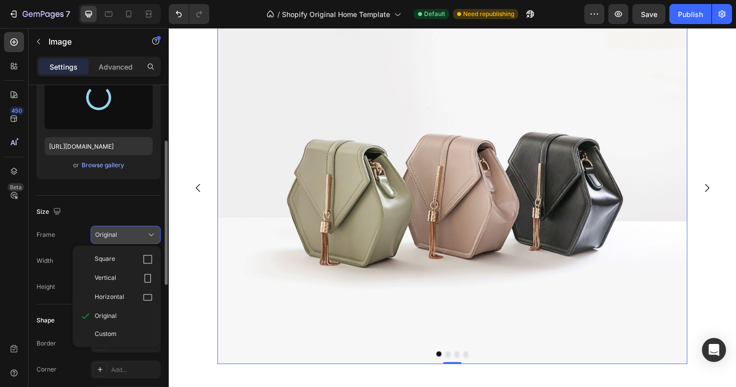
click at [151, 233] on icon at bounding box center [151, 235] width 10 height 10
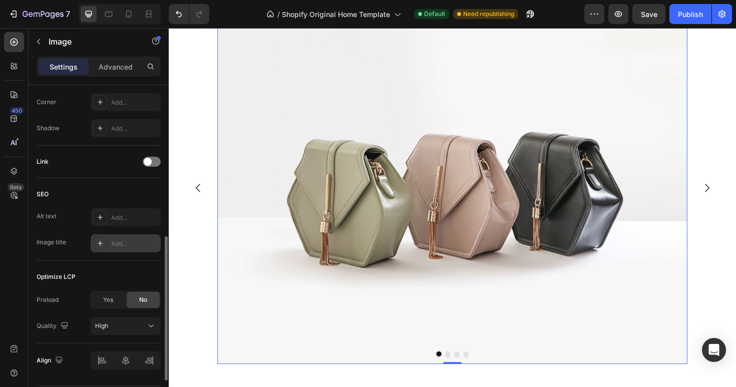
scroll to position [410, 0]
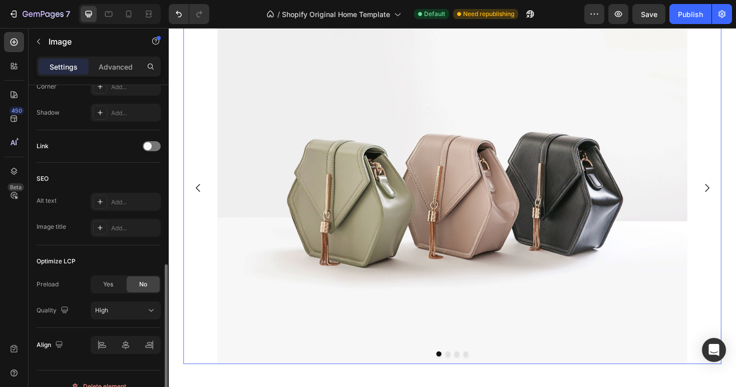
click at [203, 215] on div "Image Drop element here Drop element here Drop element here" at bounding box center [469, 197] width 570 height 373
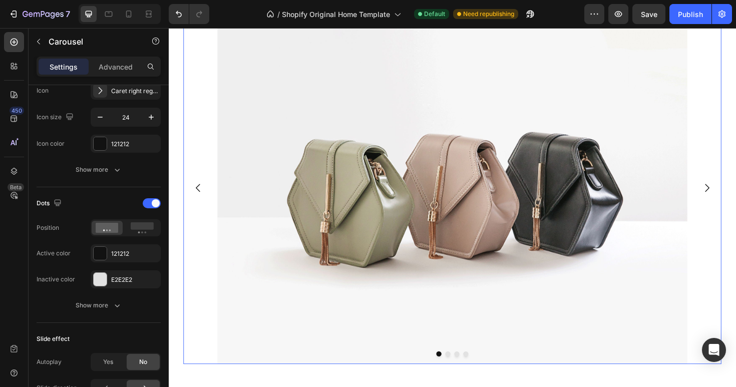
scroll to position [0, 0]
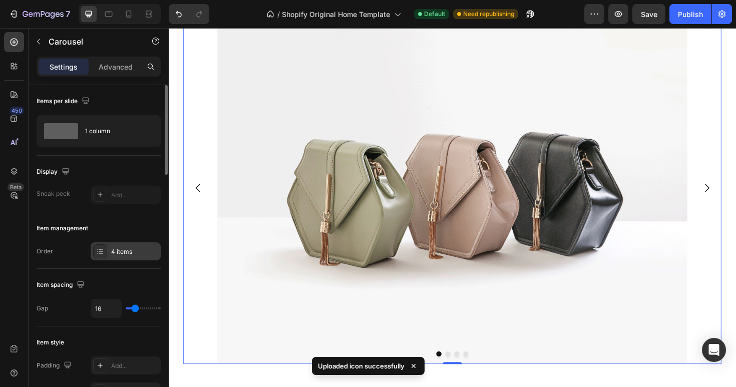
click at [122, 254] on div "4 items" at bounding box center [134, 251] width 47 height 9
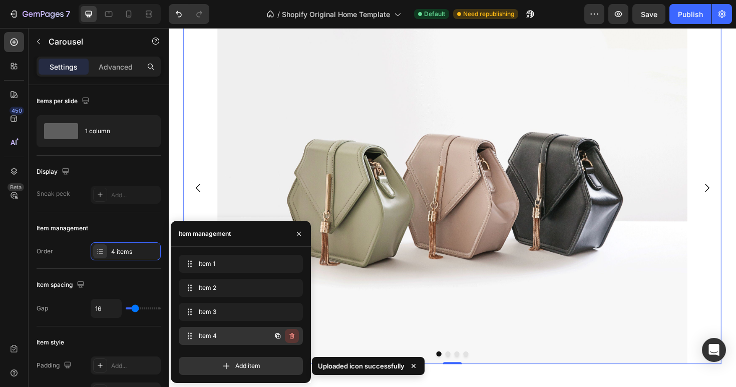
click at [296, 334] on button "button" at bounding box center [292, 336] width 14 height 14
click at [292, 335] on div "Delete" at bounding box center [285, 335] width 19 height 9
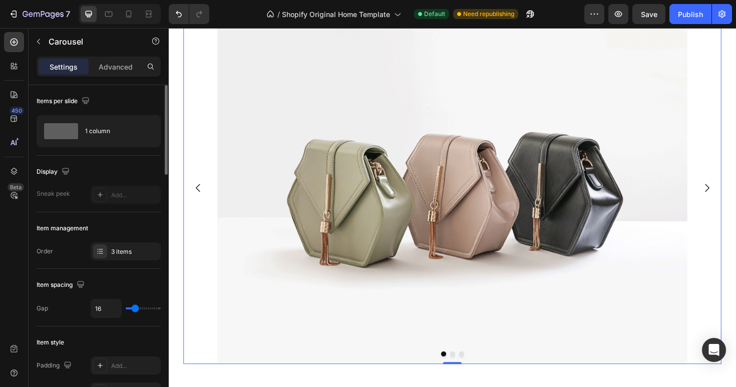
click at [107, 274] on div "Item spacing Gap 16" at bounding box center [99, 298] width 124 height 58
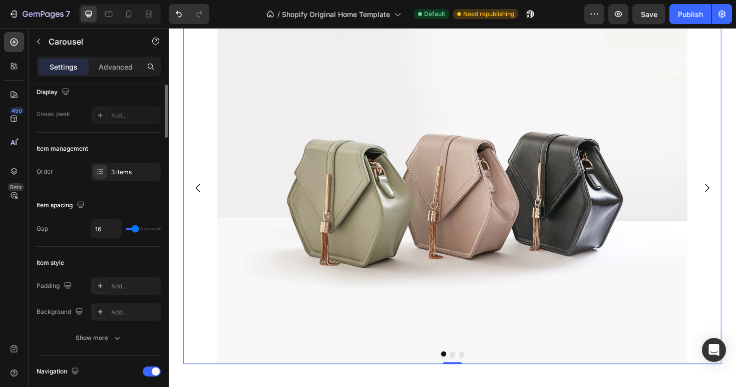
scroll to position [80, 0]
click at [119, 279] on div "Add..." at bounding box center [126, 285] width 70 height 18
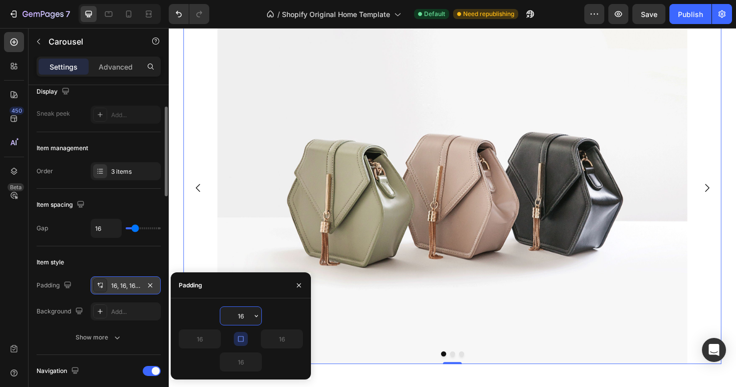
scroll to position [102, 0]
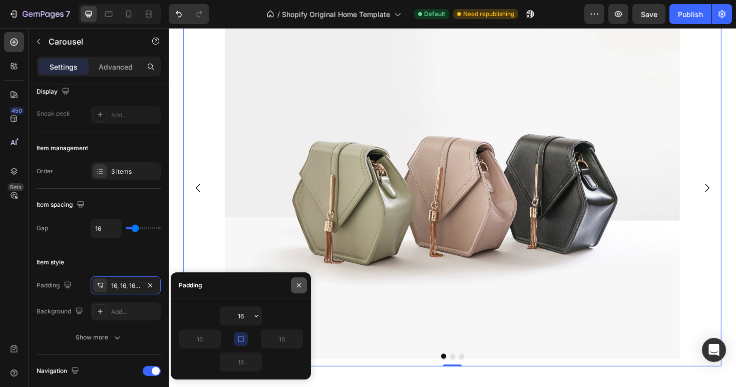
click at [297, 285] on icon "button" at bounding box center [299, 285] width 8 height 8
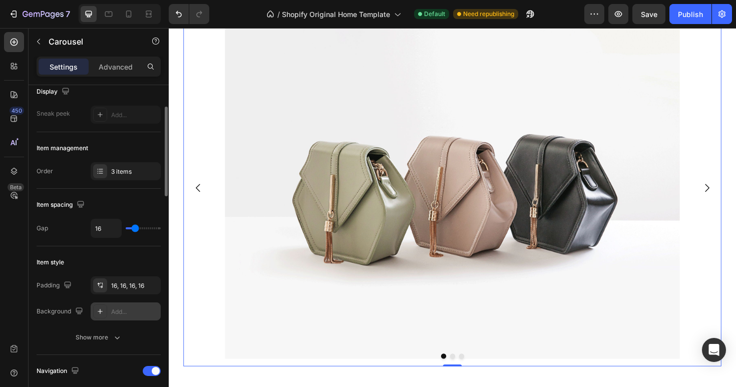
click at [120, 307] on div "Add..." at bounding box center [134, 311] width 47 height 9
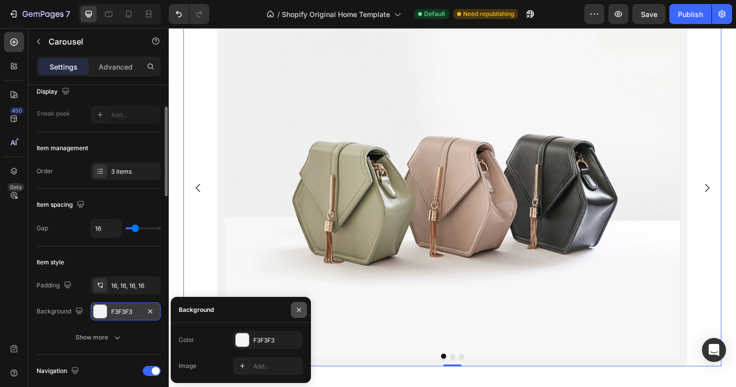
click at [301, 306] on icon "button" at bounding box center [299, 310] width 8 height 8
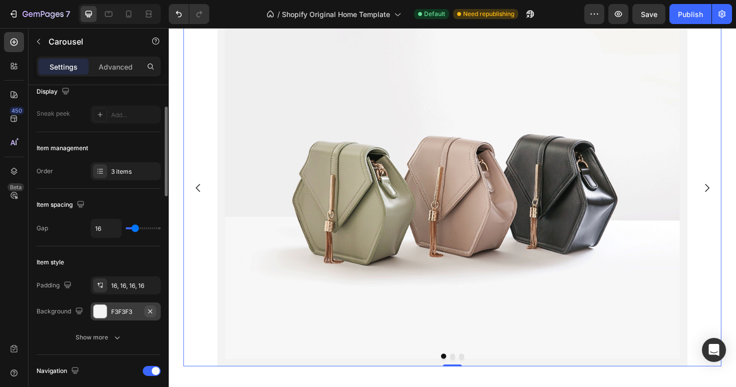
click at [155, 311] on button "button" at bounding box center [150, 311] width 12 height 12
click at [151, 287] on icon "button" at bounding box center [150, 285] width 8 height 8
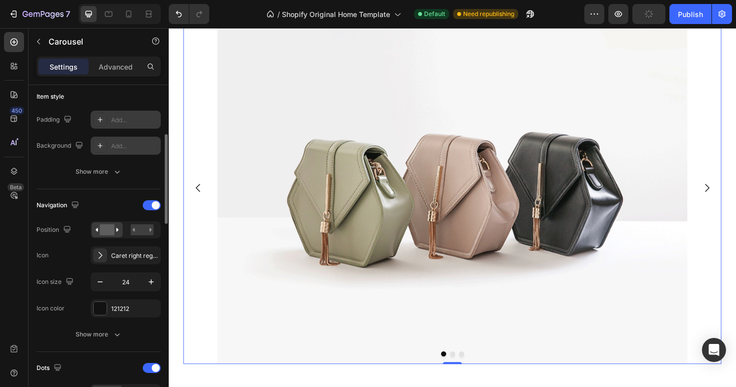
scroll to position [248, 0]
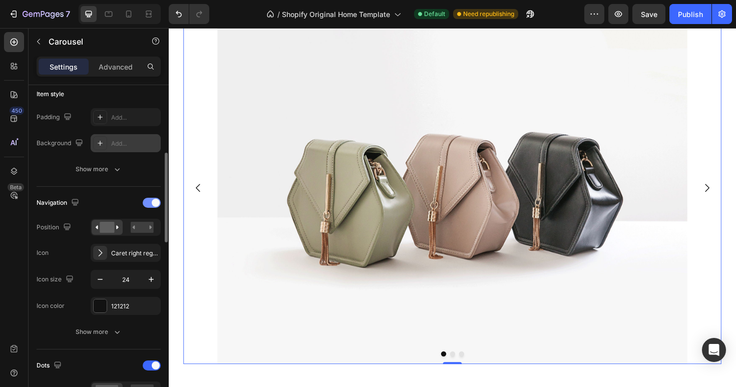
click at [148, 203] on div at bounding box center [152, 203] width 18 height 10
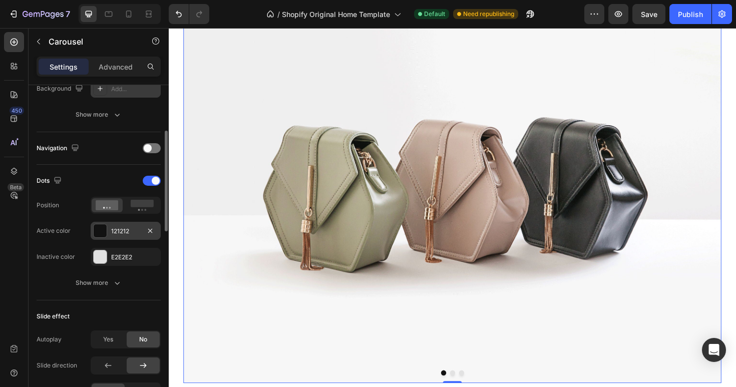
scroll to position [310, 0]
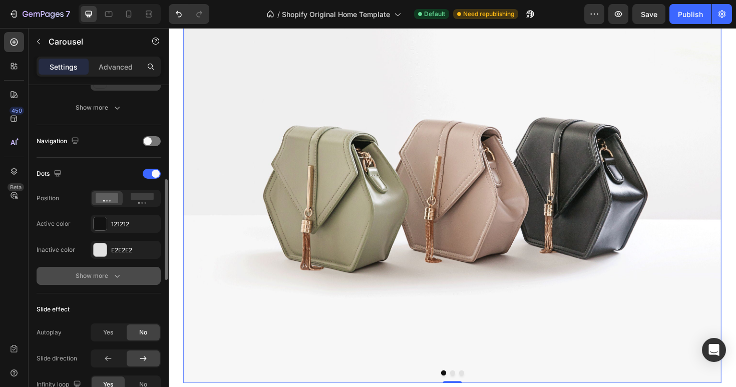
click at [133, 276] on button "Show more" at bounding box center [99, 276] width 124 height 18
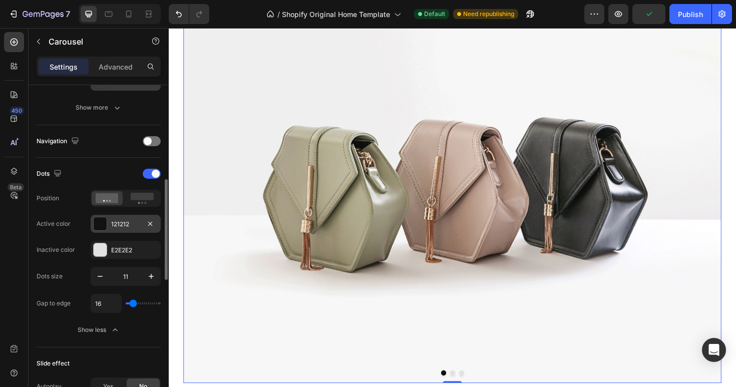
click at [136, 221] on div "121212" at bounding box center [125, 224] width 29 height 9
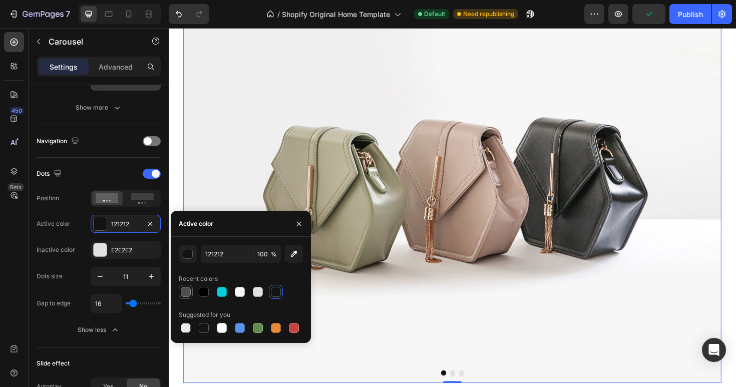
click at [191, 295] on div at bounding box center [186, 292] width 12 height 12
type input "4F4F4F"
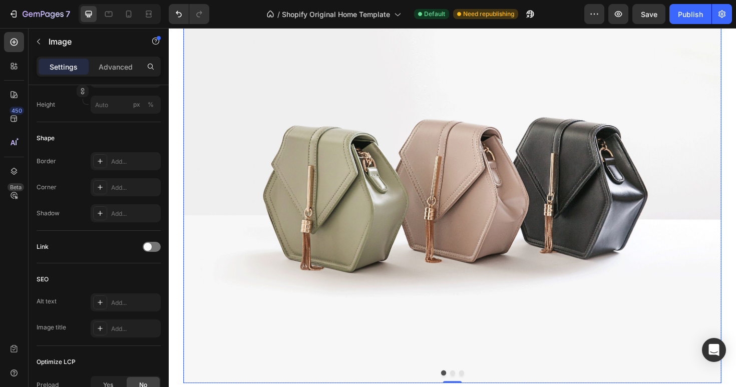
click at [341, 307] on img at bounding box center [469, 189] width 570 height 427
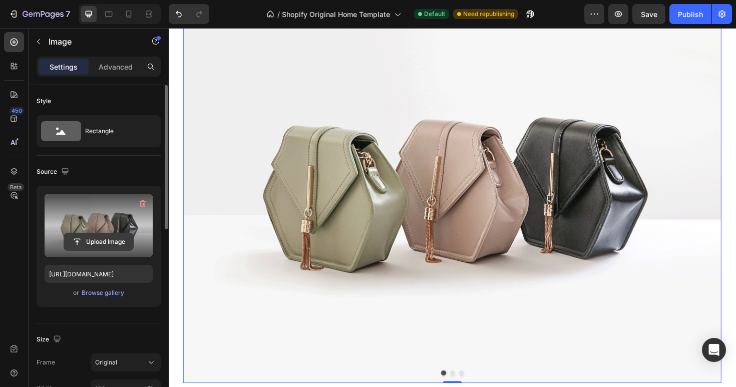
click at [105, 241] on input "file" at bounding box center [98, 241] width 69 height 17
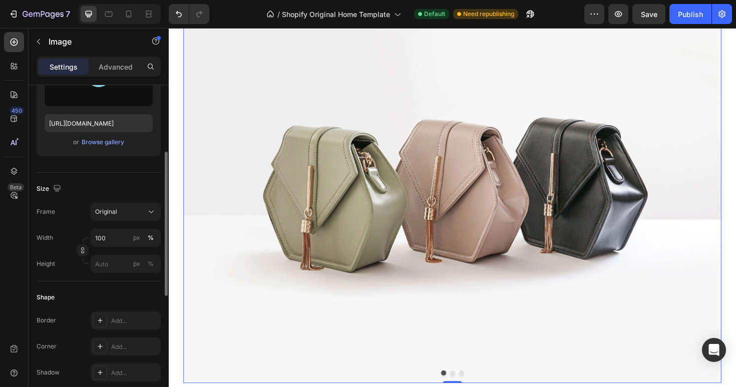
scroll to position [151, 0]
type input "[URL][DOMAIN_NAME]"
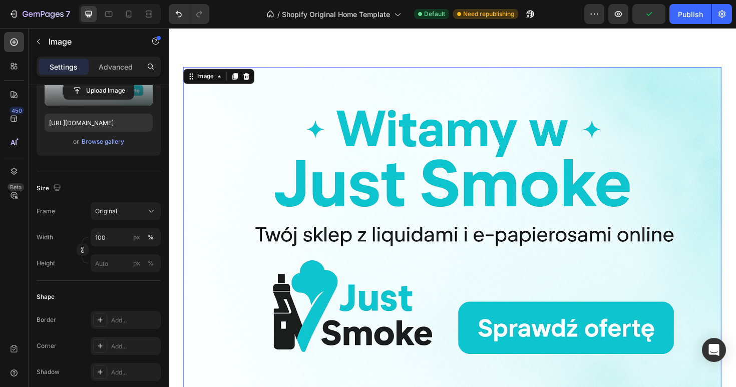
scroll to position [0, 0]
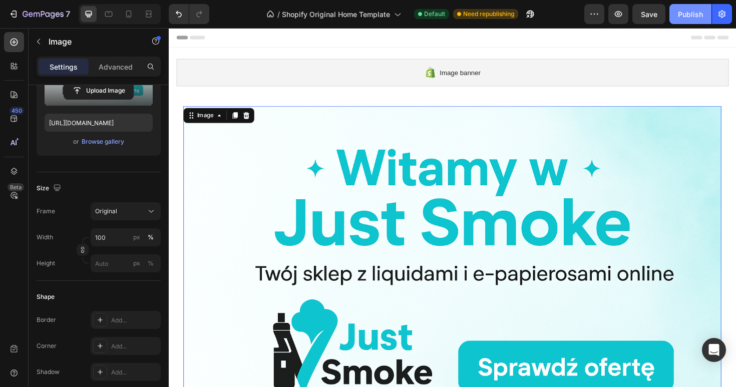
click at [690, 19] on button "Publish" at bounding box center [690, 14] width 42 height 20
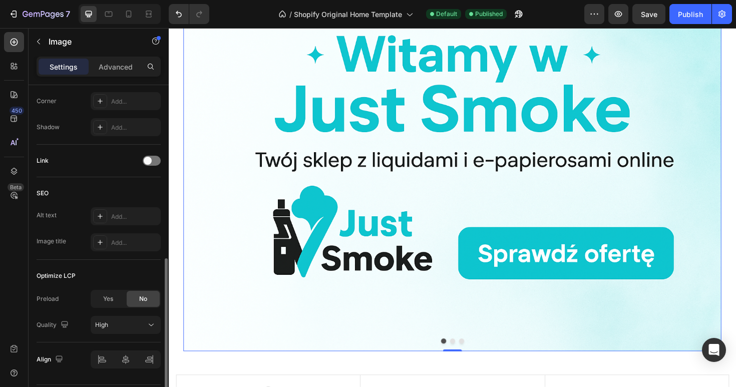
scroll to position [425, 0]
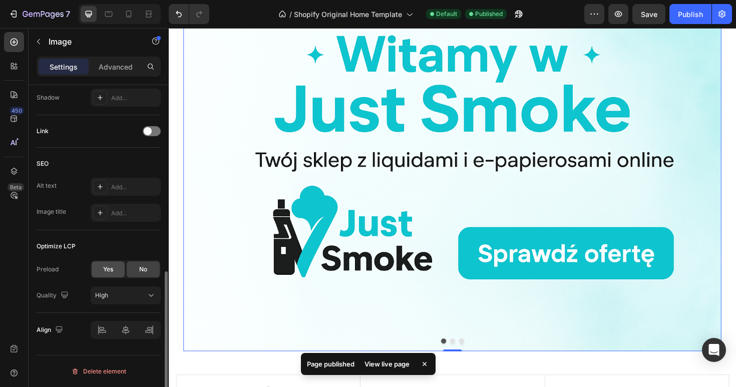
click at [110, 275] on div "Yes" at bounding box center [108, 269] width 33 height 16
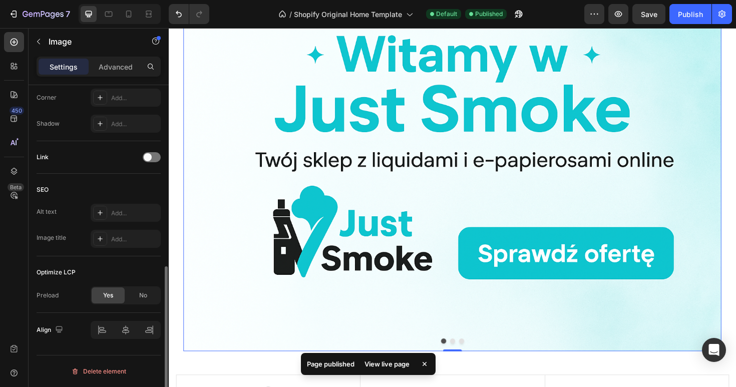
scroll to position [399, 0]
click at [141, 294] on span "No" at bounding box center [143, 295] width 8 height 9
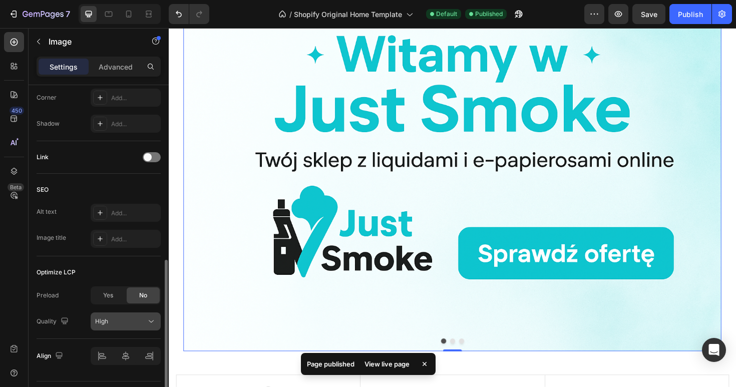
click at [138, 312] on button "High" at bounding box center [126, 321] width 70 height 18
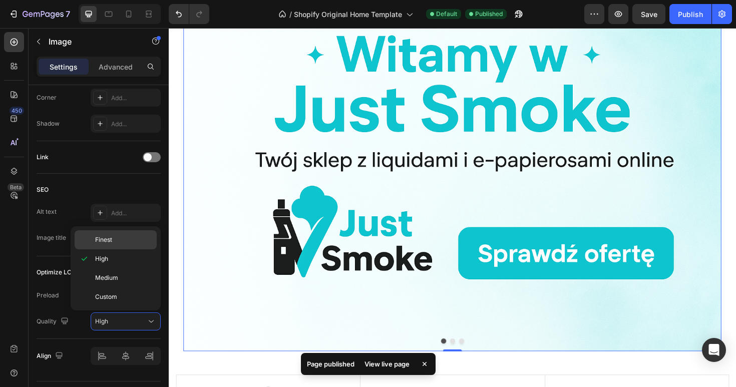
click at [108, 242] on span "Finest" at bounding box center [103, 239] width 17 height 9
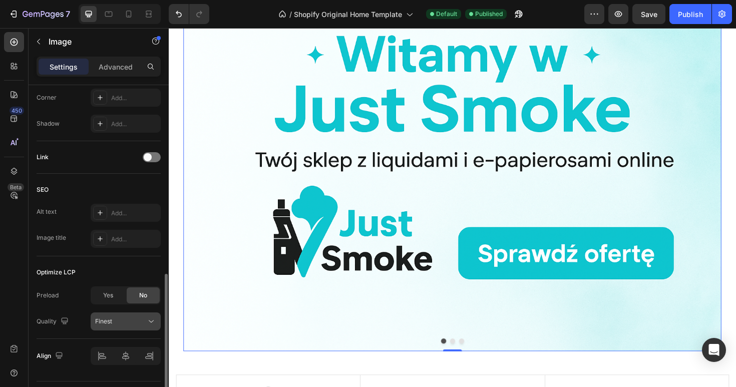
scroll to position [425, 0]
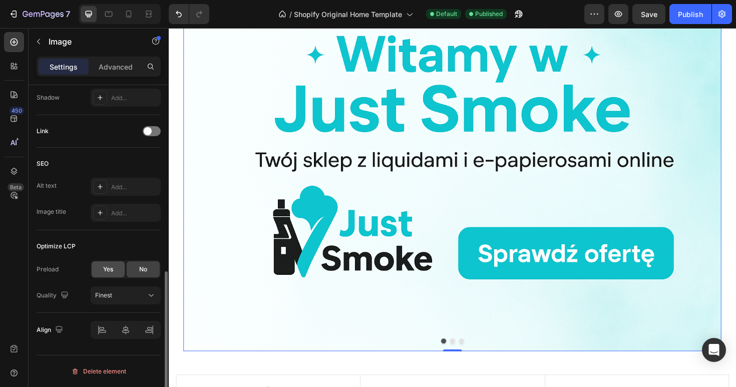
click at [113, 268] on span "Yes" at bounding box center [108, 269] width 10 height 9
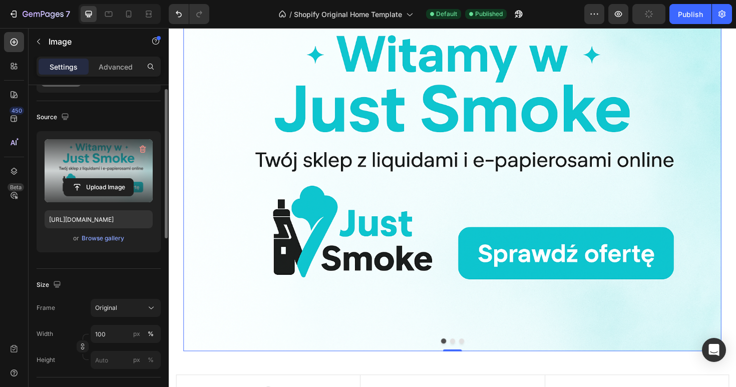
scroll to position [37, 0]
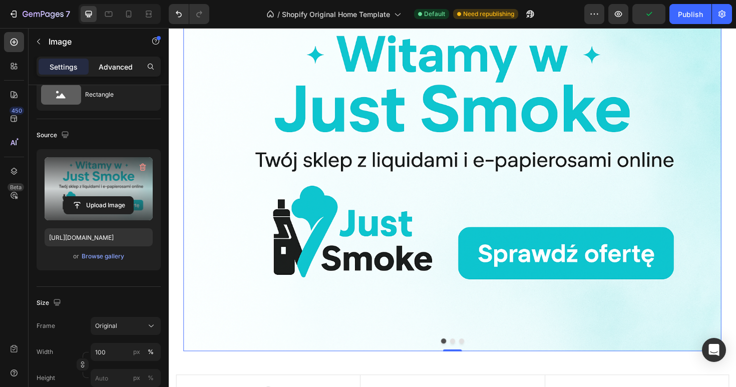
click at [111, 67] on p "Advanced" at bounding box center [116, 67] width 34 height 11
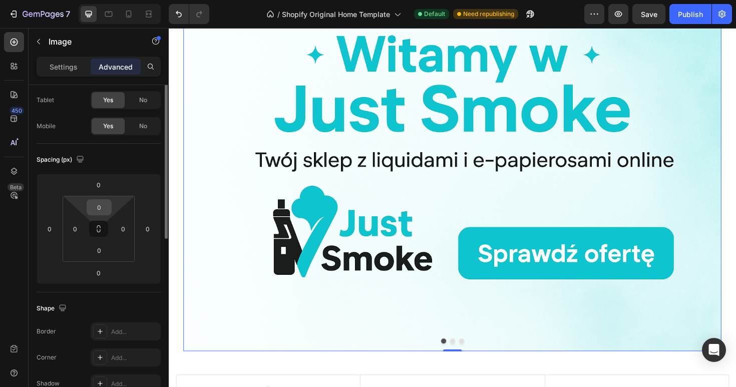
scroll to position [0, 0]
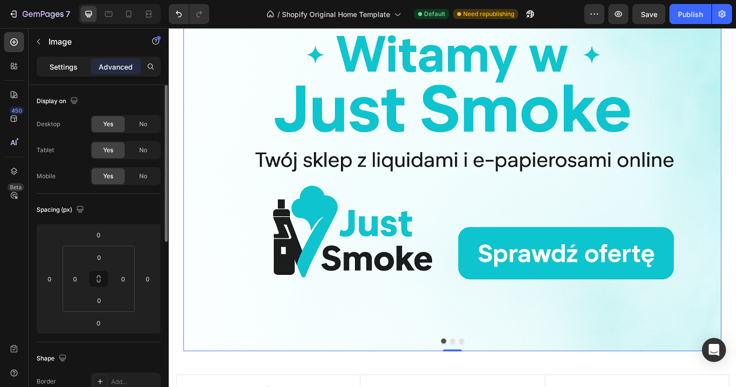
click at [70, 61] on div "Settings" at bounding box center [64, 67] width 50 height 16
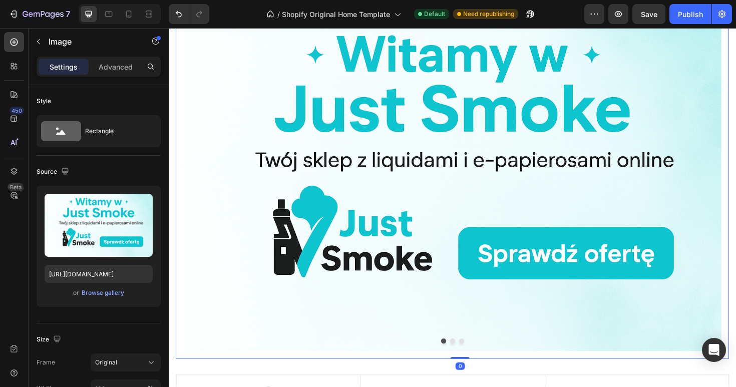
click at [176, 189] on div "Image Drop element here Drop element here Carousel Row 0" at bounding box center [469, 180] width 586 height 396
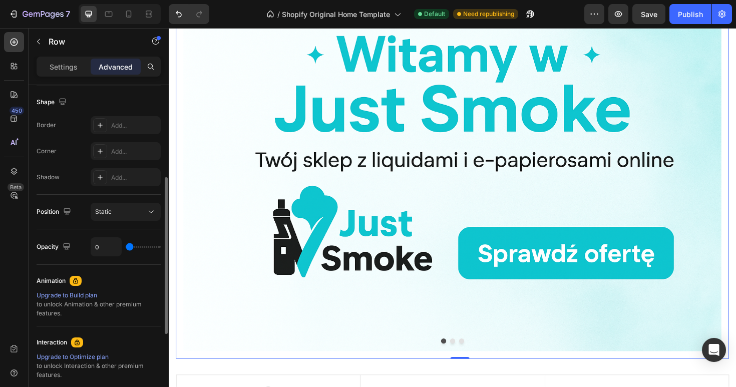
scroll to position [257, 0]
click at [74, 64] on p "Settings" at bounding box center [64, 67] width 28 height 11
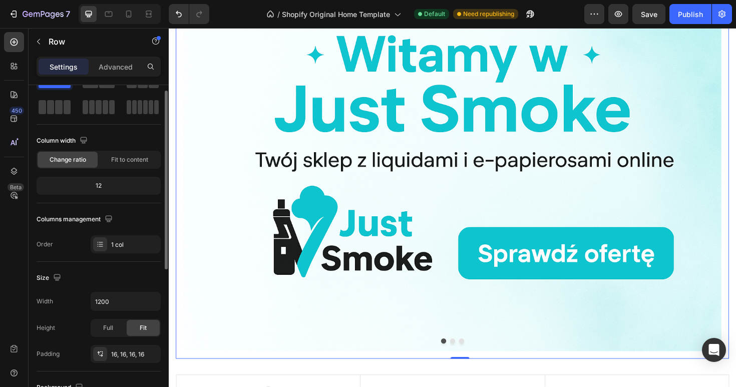
scroll to position [0, 0]
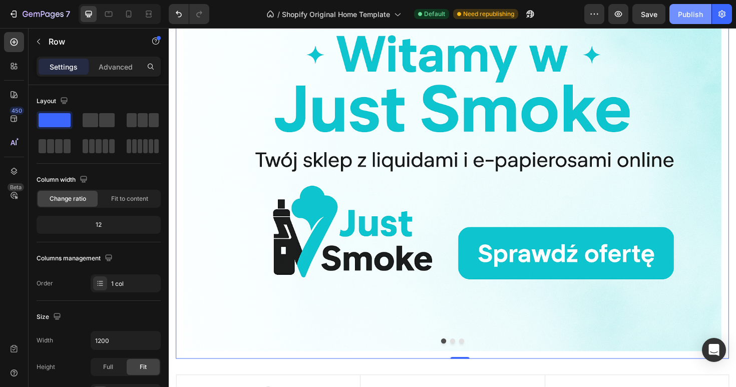
click at [688, 14] on div "Publish" at bounding box center [690, 14] width 25 height 11
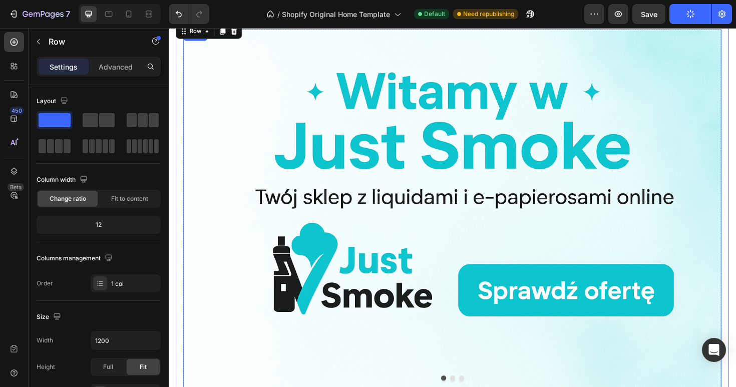
scroll to position [89, 0]
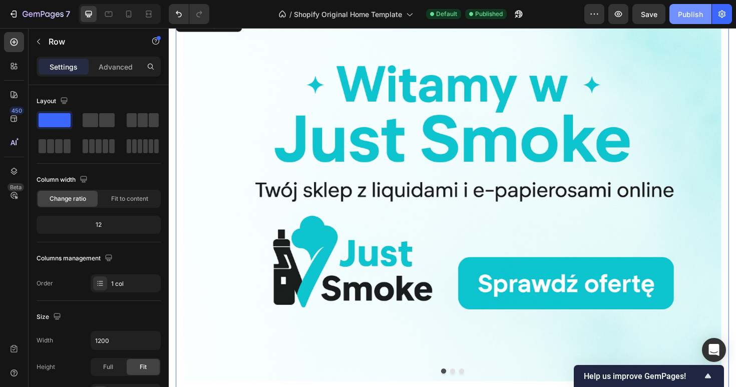
click at [690, 19] on div "Publish" at bounding box center [690, 14] width 25 height 11
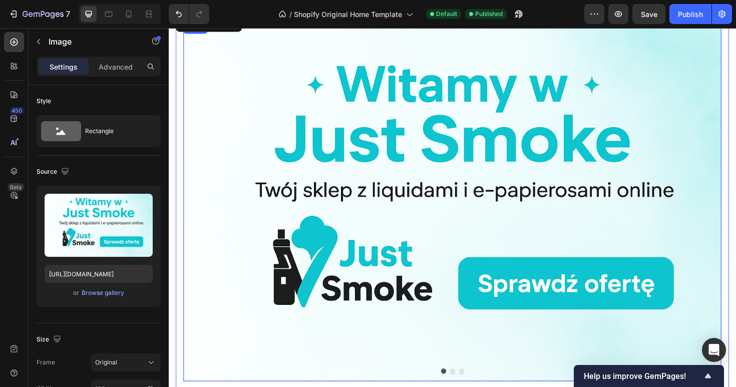
click at [399, 269] on img at bounding box center [469, 212] width 570 height 380
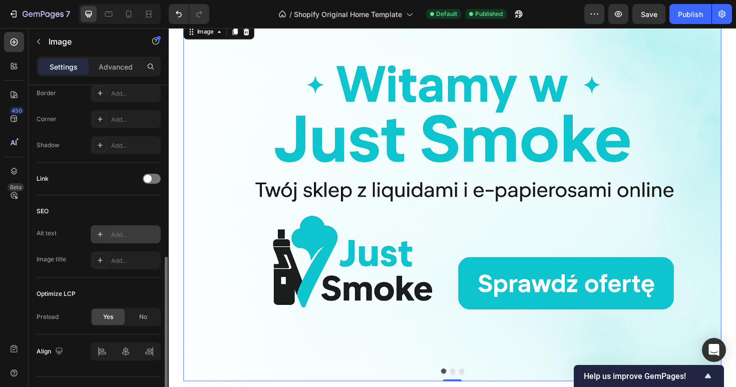
scroll to position [399, 0]
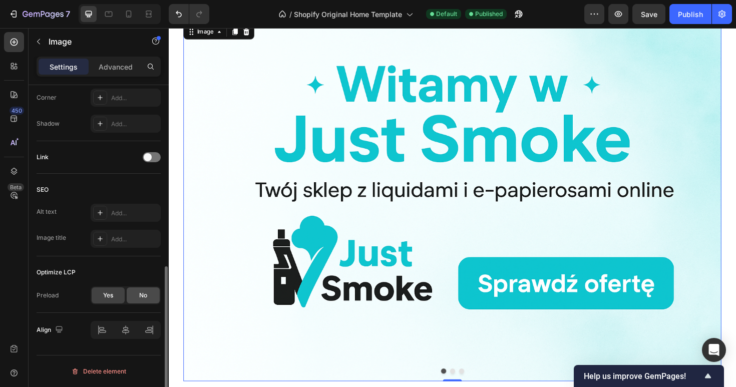
click at [140, 300] on div "No" at bounding box center [143, 295] width 33 height 16
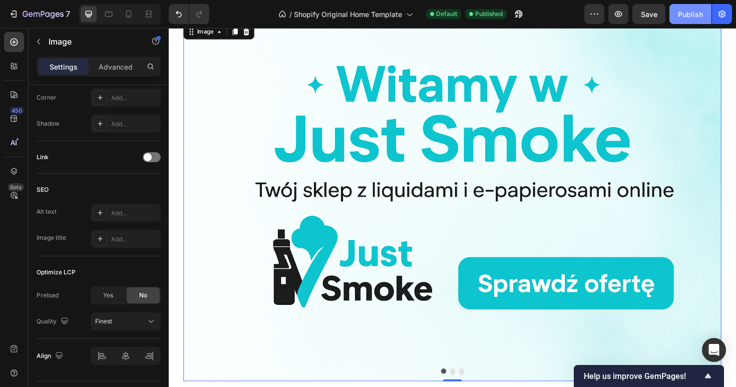
click at [689, 23] on button "Publish" at bounding box center [690, 14] width 42 height 20
click at [352, 221] on img at bounding box center [469, 212] width 570 height 380
click at [472, 386] on button "Dot" at bounding box center [470, 391] width 6 height 6
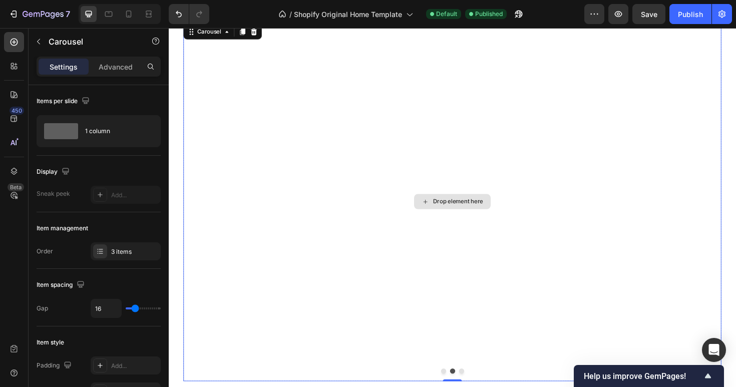
click at [494, 243] on div "Drop element here" at bounding box center [469, 212] width 570 height 380
click at [14, 47] on icon at bounding box center [14, 42] width 10 height 10
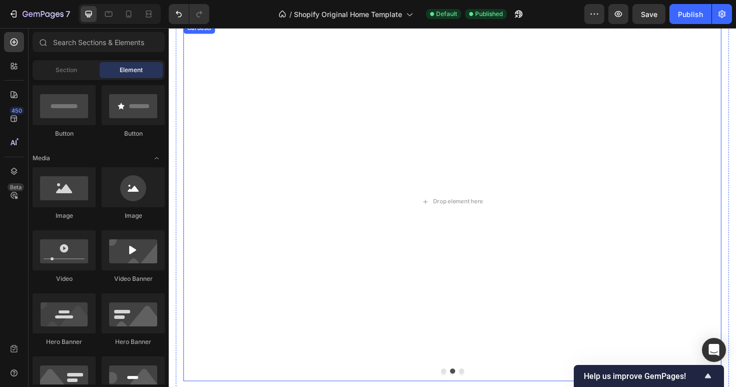
click at [459, 386] on button "Dot" at bounding box center [460, 391] width 6 height 6
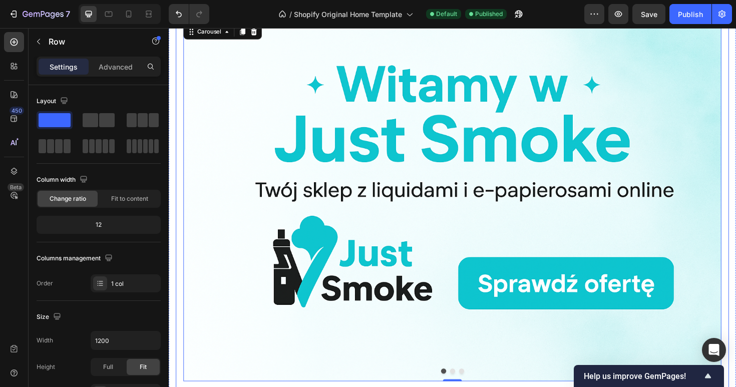
click at [181, 175] on div "Image Drop element here Drop element here Carousel 0 Row" at bounding box center [469, 212] width 586 height 396
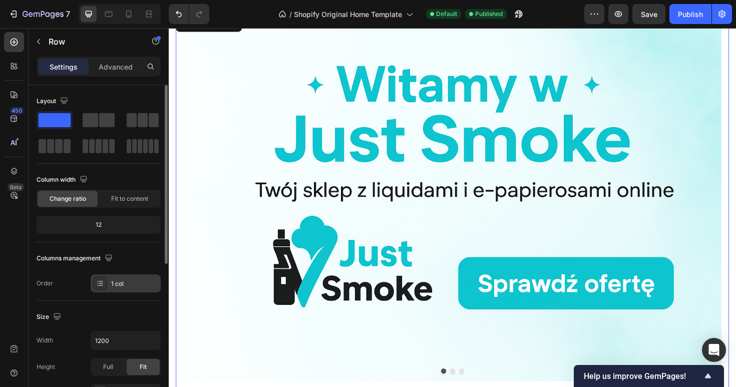
click at [126, 280] on div "1 col" at bounding box center [134, 283] width 47 height 9
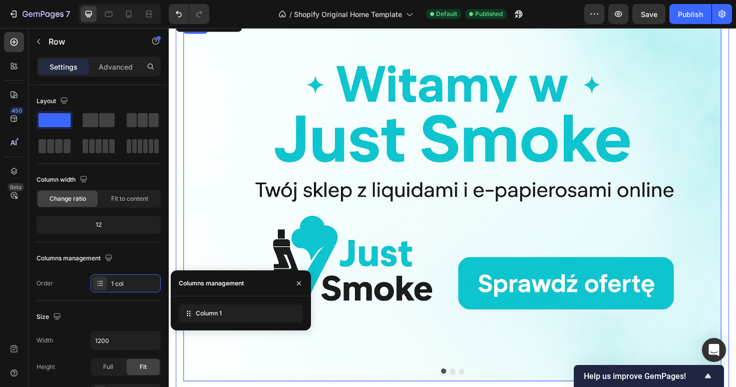
click at [257, 255] on img at bounding box center [469, 212] width 570 height 380
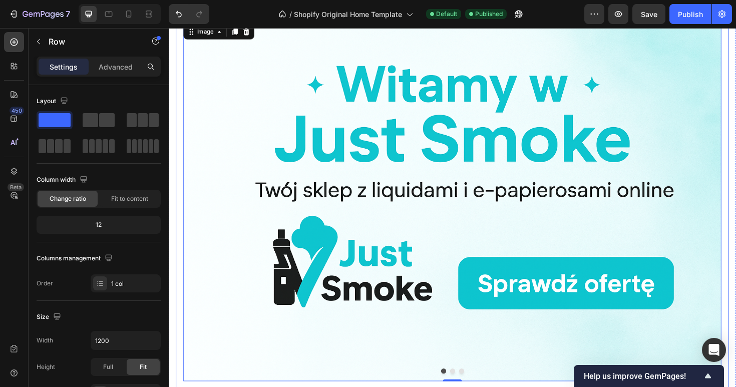
click at [178, 211] on div "Image 0 Drop element here Drop element here Carousel Row" at bounding box center [469, 212] width 586 height 396
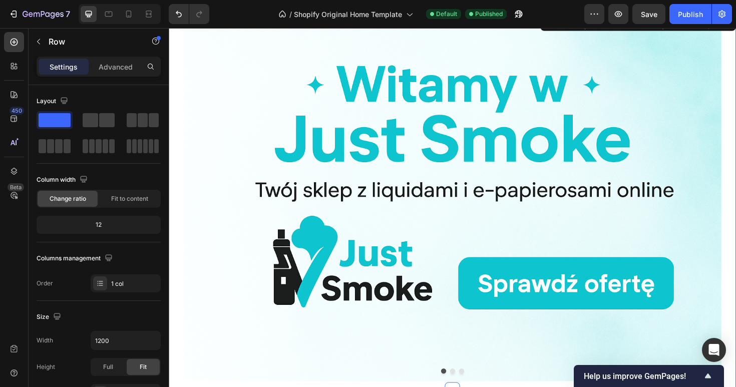
click at [171, 177] on div "Image Drop element here Drop element here Carousel Row Section 2 You can create…" at bounding box center [469, 212] width 601 height 398
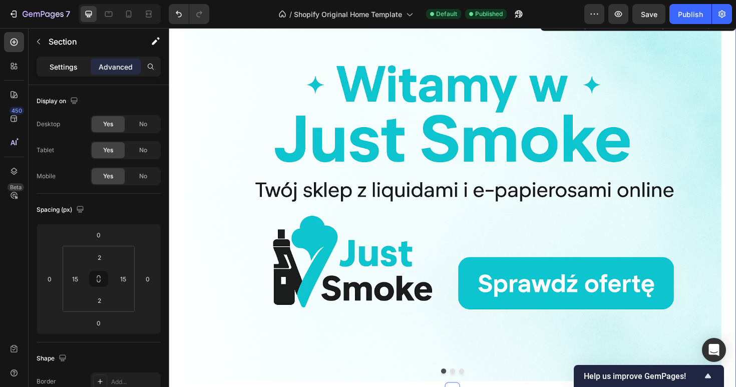
click at [70, 66] on p "Settings" at bounding box center [64, 67] width 28 height 11
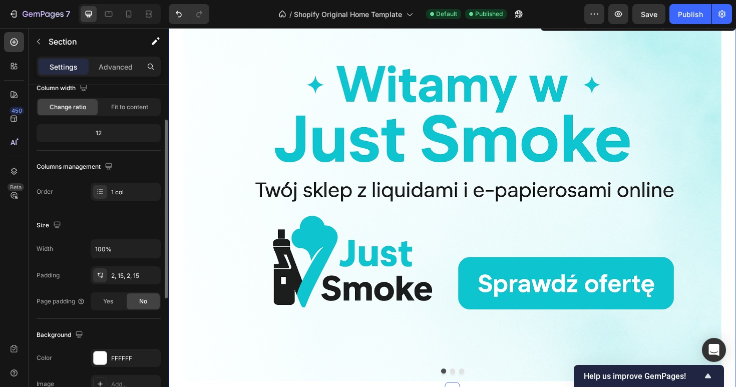
scroll to position [92, 0]
click at [135, 191] on div "1 col" at bounding box center [134, 191] width 47 height 9
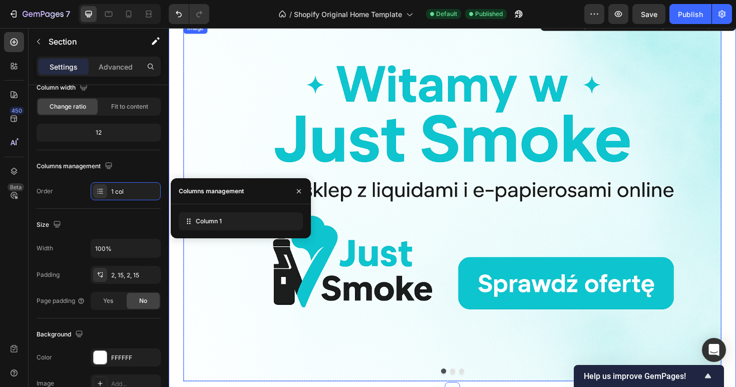
scroll to position [220, 0]
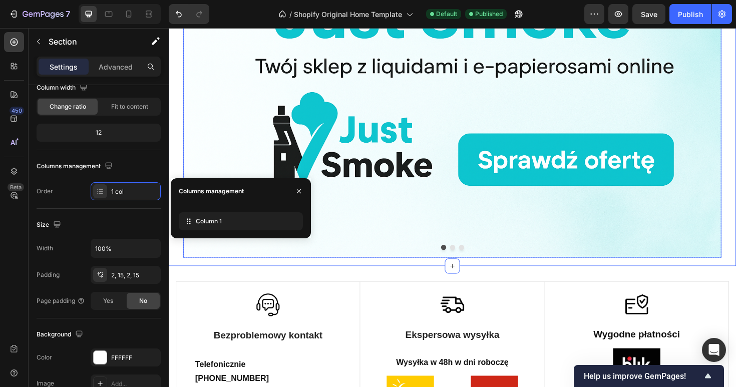
click at [434, 187] on img at bounding box center [469, 81] width 570 height 380
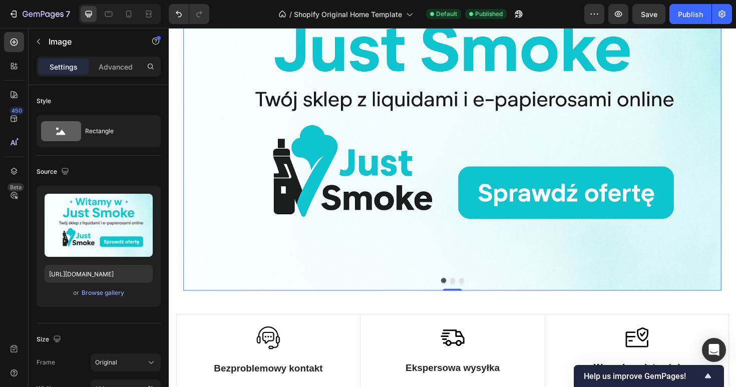
scroll to position [221, 0]
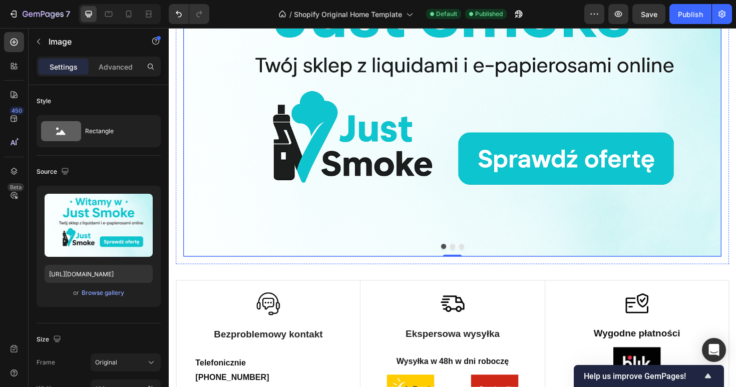
click at [470, 260] on button "Dot" at bounding box center [470, 259] width 6 height 6
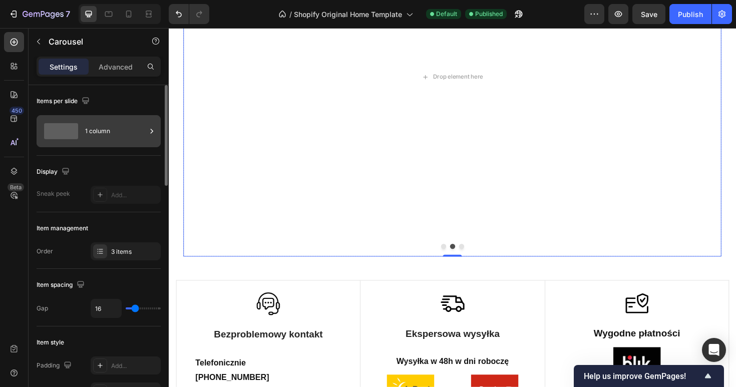
click at [102, 138] on div "1 column" at bounding box center [115, 131] width 61 height 23
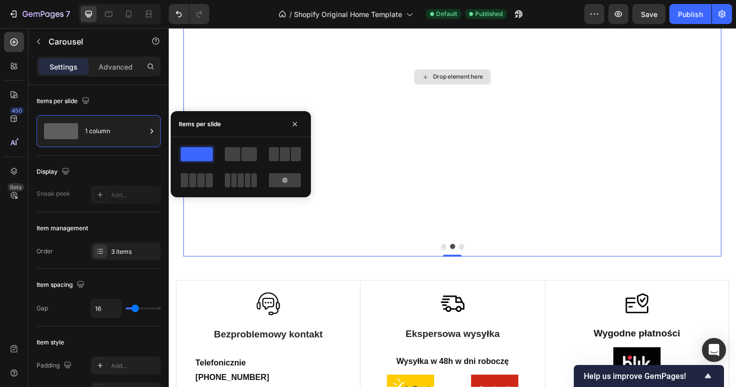
click at [277, 90] on div "Drop element here" at bounding box center [469, 80] width 570 height 380
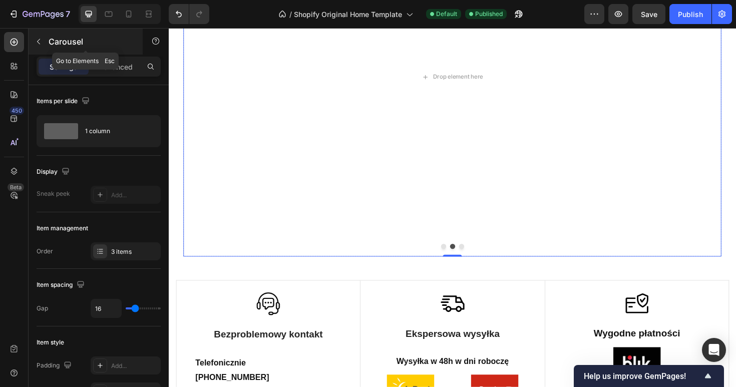
click at [36, 40] on icon "button" at bounding box center [39, 42] width 8 height 8
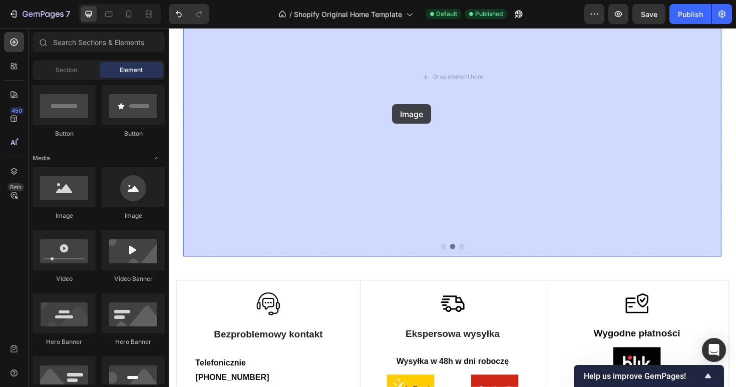
drag, startPoint x: 227, startPoint y: 231, endPoint x: 425, endPoint y: 99, distance: 237.5
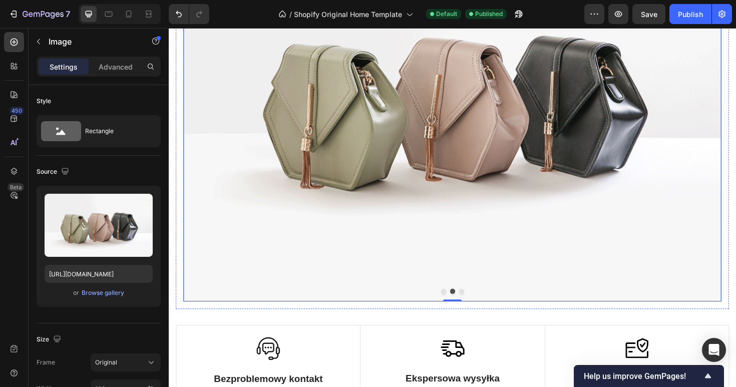
click at [481, 306] on button "Dot" at bounding box center [479, 307] width 6 height 6
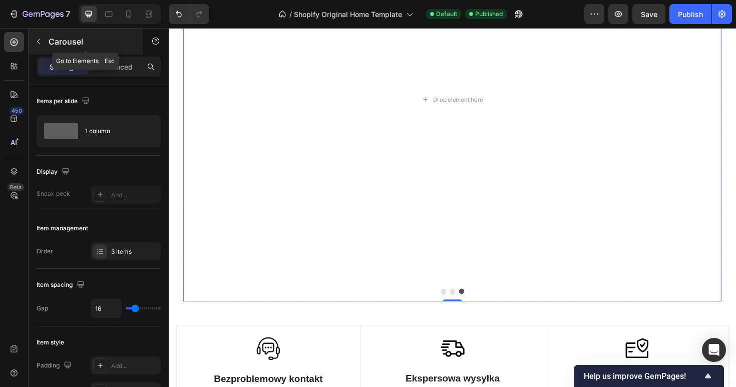
click at [38, 38] on icon "button" at bounding box center [39, 42] width 8 height 8
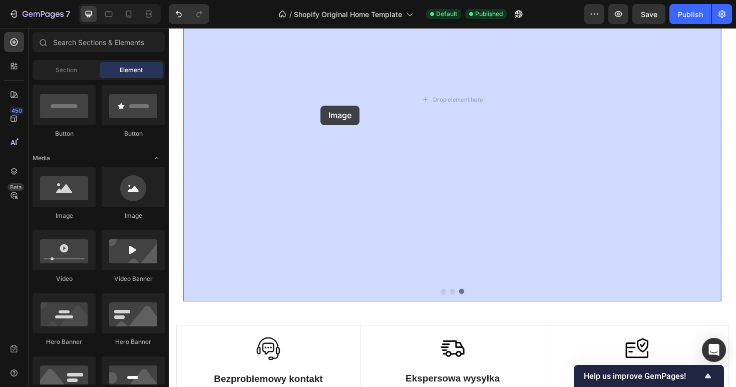
drag, startPoint x: 243, startPoint y: 218, endPoint x: 241, endPoint y: 138, distance: 79.6
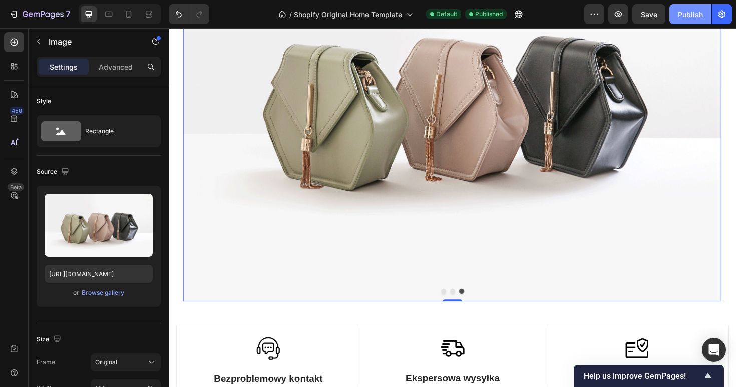
click at [697, 13] on div "Publish" at bounding box center [690, 14] width 25 height 11
click at [516, 16] on icon "button" at bounding box center [519, 14] width 10 height 10
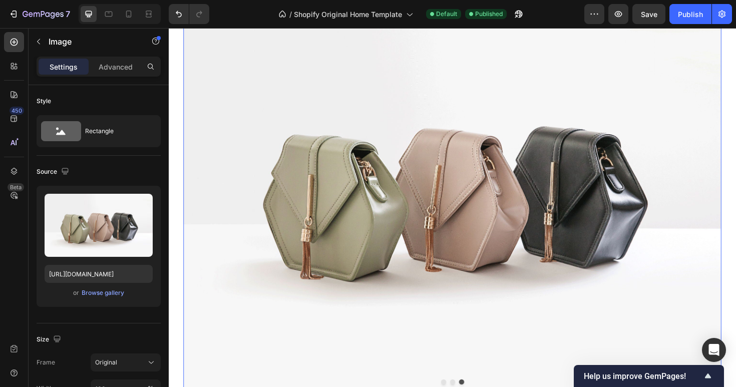
scroll to position [0, 0]
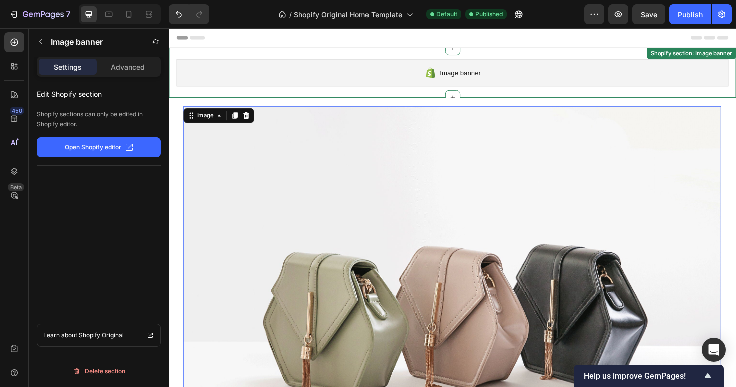
click at [437, 76] on div "Image banner" at bounding box center [469, 75] width 585 height 29
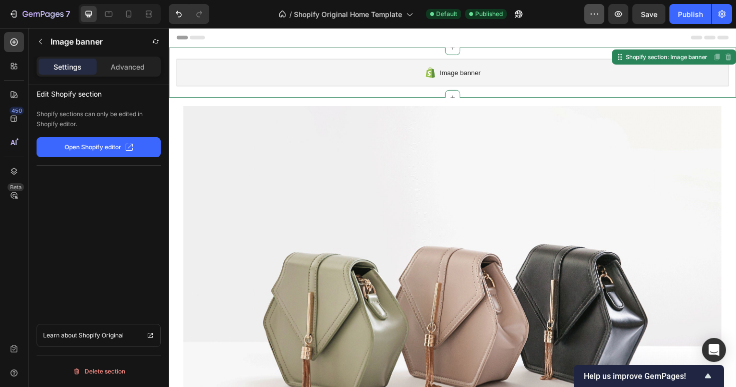
click at [597, 11] on icon "button" at bounding box center [594, 14] width 10 height 10
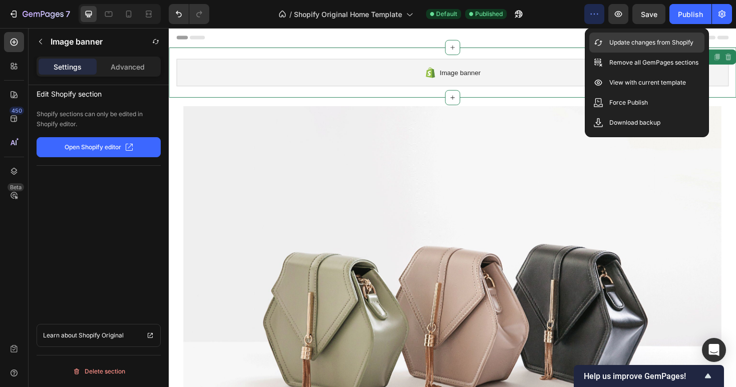
click at [626, 46] on p "Update changes from Shopify" at bounding box center [651, 43] width 84 height 10
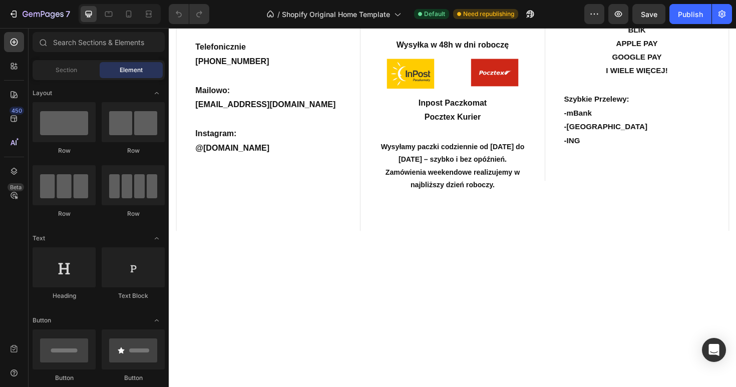
scroll to position [115, 0]
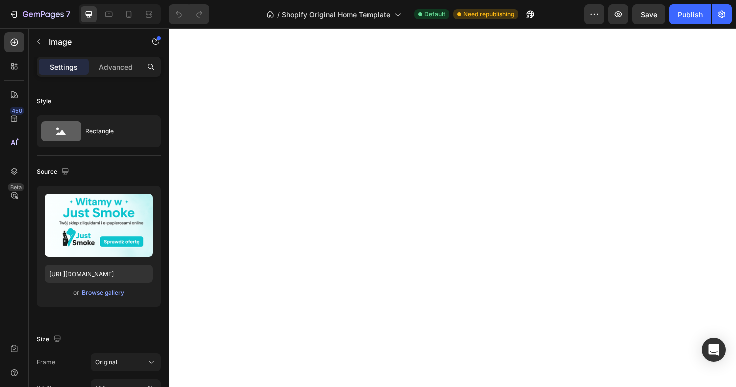
scroll to position [0, 0]
click at [405, 191] on img at bounding box center [469, 248] width 570 height 380
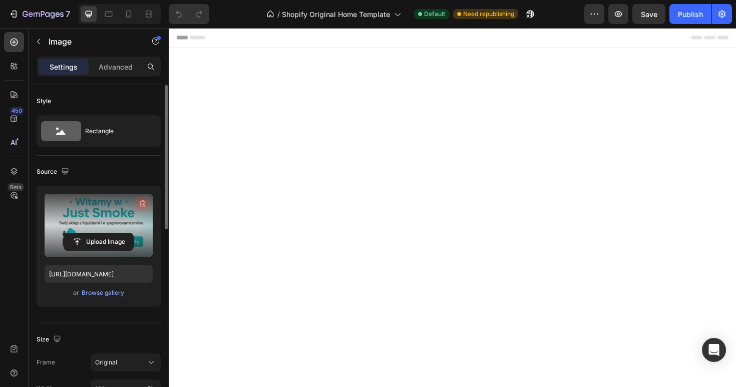
click at [144, 205] on icon "button" at bounding box center [143, 204] width 10 height 10
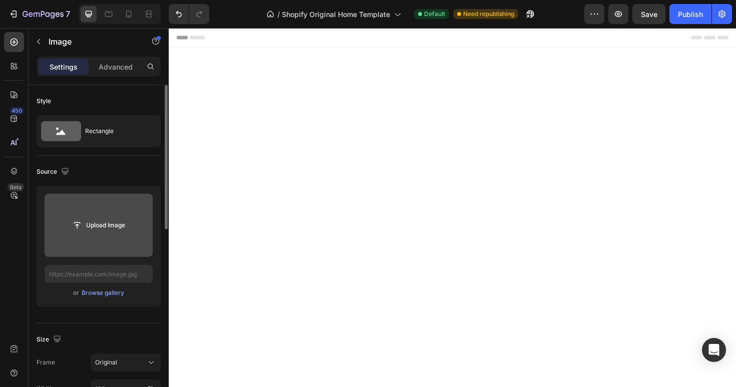
click at [319, 174] on img at bounding box center [469, 343] width 570 height 570
click at [520, 133] on img at bounding box center [469, 163] width 570 height 570
click at [14, 176] on div at bounding box center [14, 171] width 20 height 20
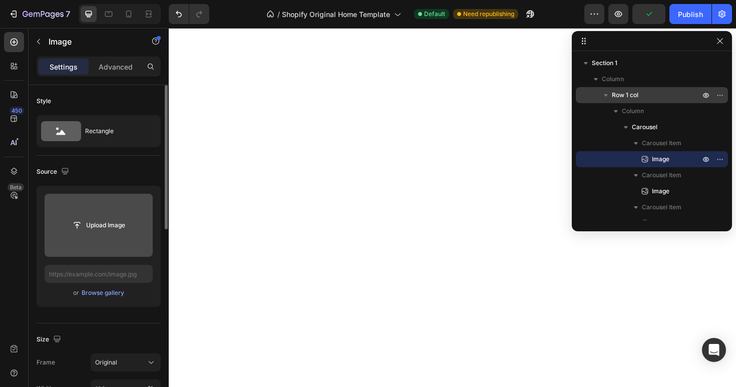
click at [650, 97] on p "Row 1 col" at bounding box center [657, 95] width 90 height 10
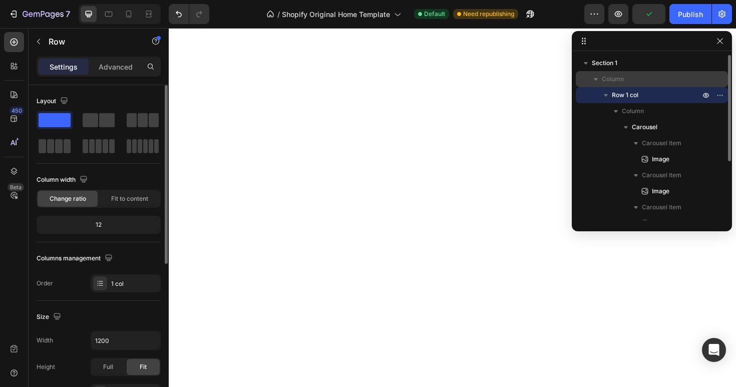
click at [639, 84] on p "Column" at bounding box center [652, 79] width 100 height 10
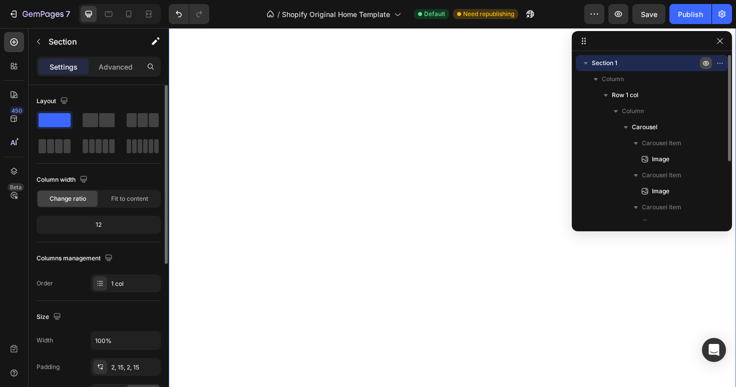
click at [709, 62] on icon "button" at bounding box center [706, 63] width 8 height 8
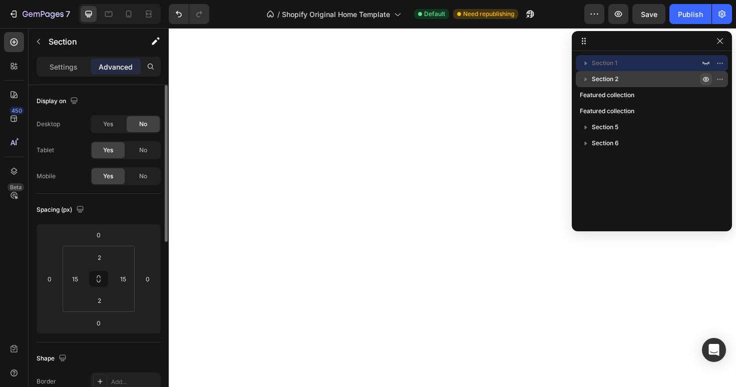
click at [702, 79] on icon "button" at bounding box center [706, 79] width 8 height 8
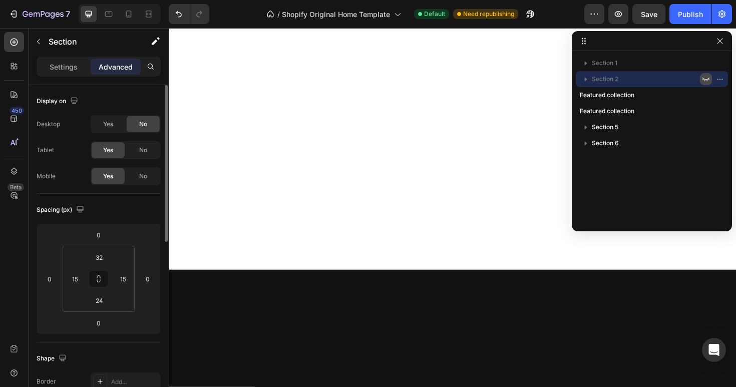
click at [705, 79] on icon "button" at bounding box center [706, 79] width 8 height 8
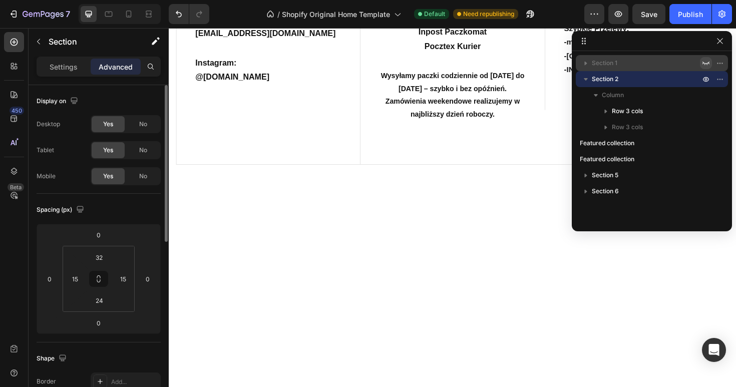
click at [705, 66] on icon "button" at bounding box center [706, 63] width 8 height 8
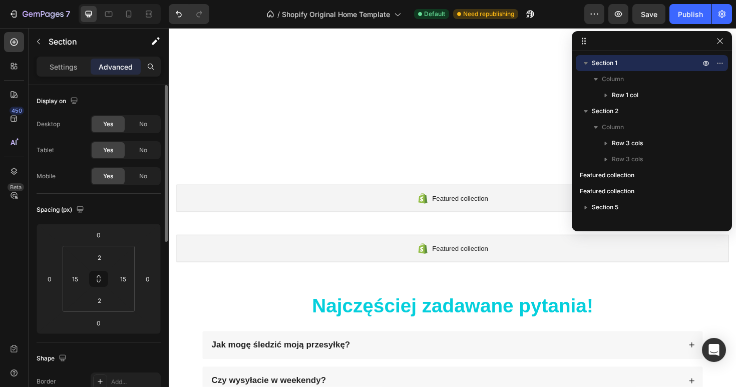
scroll to position [0, 0]
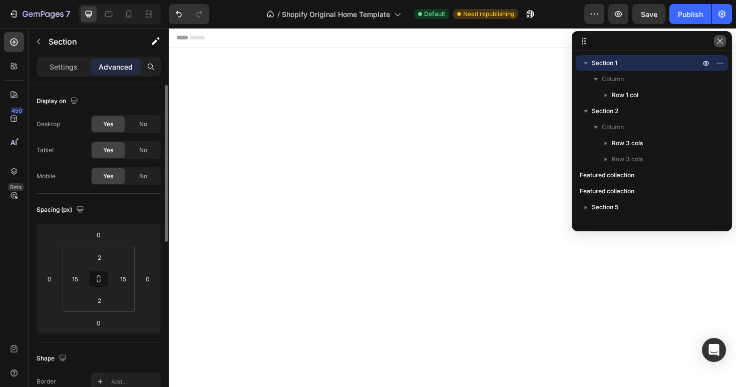
click at [724, 39] on button "button" at bounding box center [720, 41] width 12 height 12
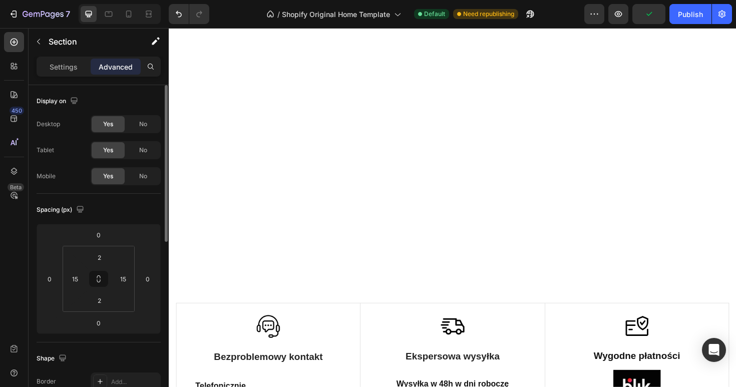
scroll to position [306, 0]
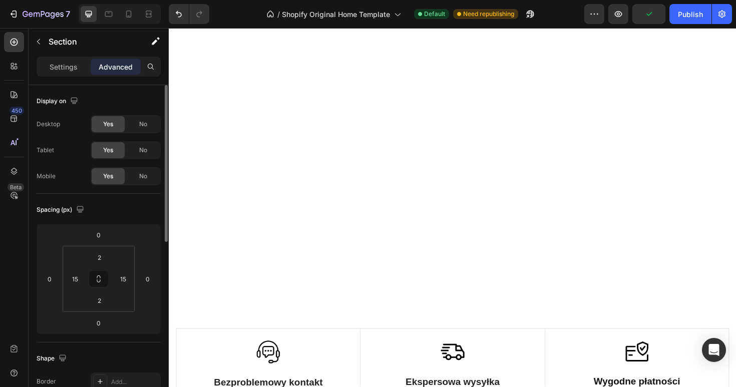
click at [319, 230] on img at bounding box center [469, 36] width 570 height 570
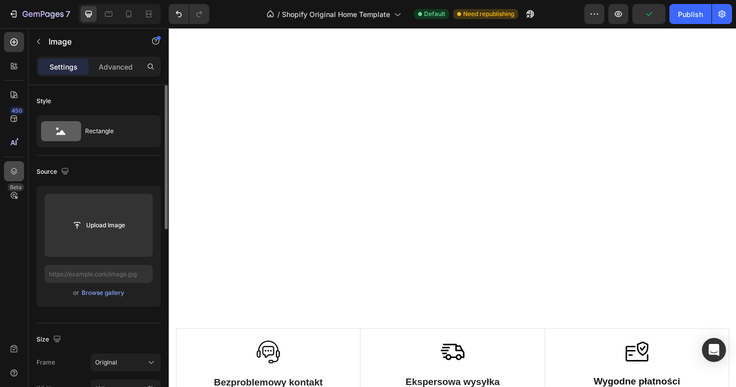
click at [16, 173] on icon at bounding box center [14, 171] width 7 height 7
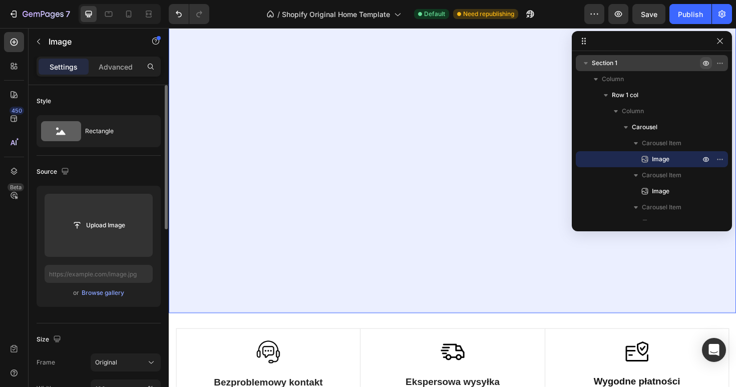
click at [705, 62] on icon "button" at bounding box center [706, 63] width 3 height 3
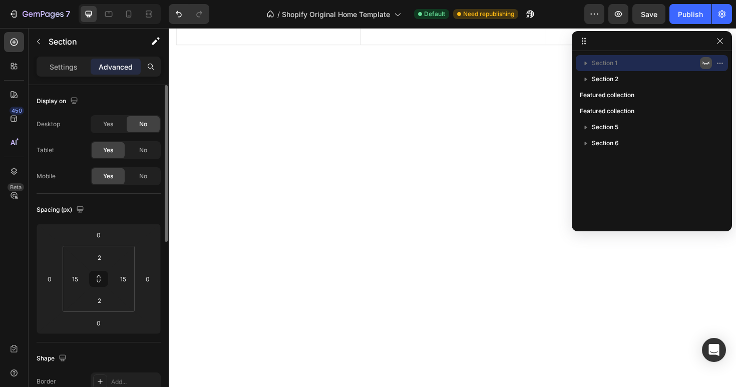
scroll to position [305, 0]
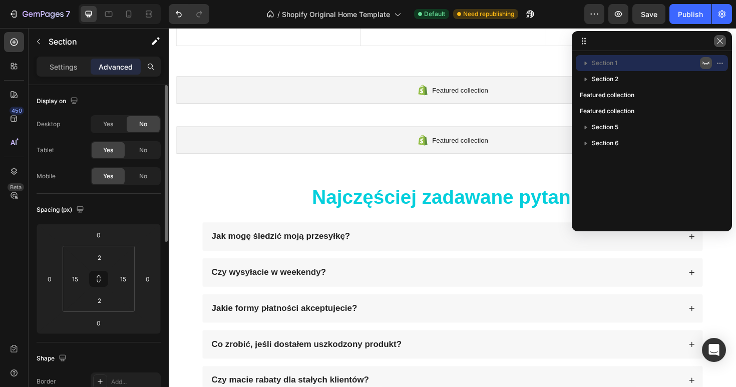
click at [720, 45] on icon "button" at bounding box center [720, 41] width 8 height 8
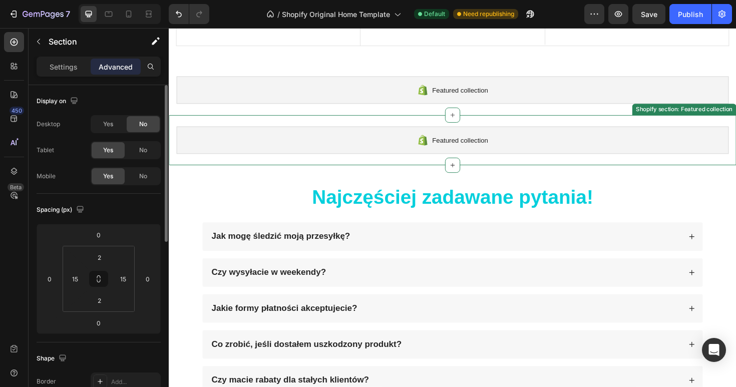
scroll to position [0, 0]
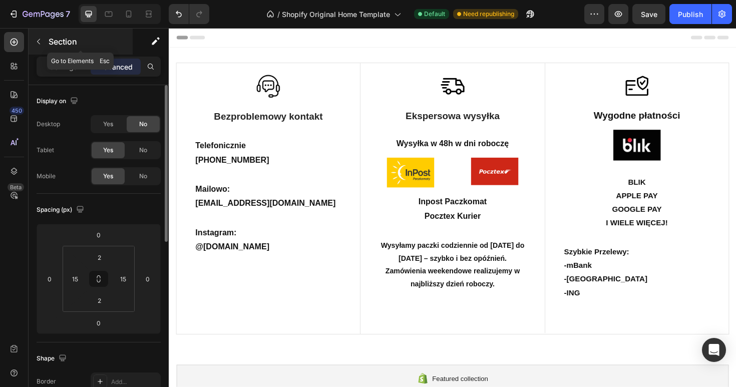
click at [29, 44] on div "Section" at bounding box center [81, 42] width 104 height 26
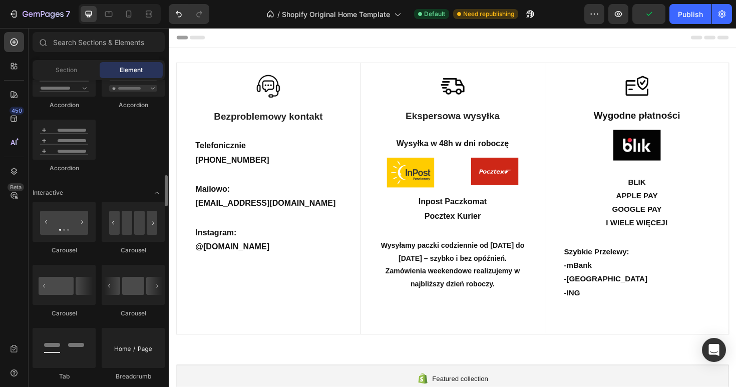
scroll to position [903, 0]
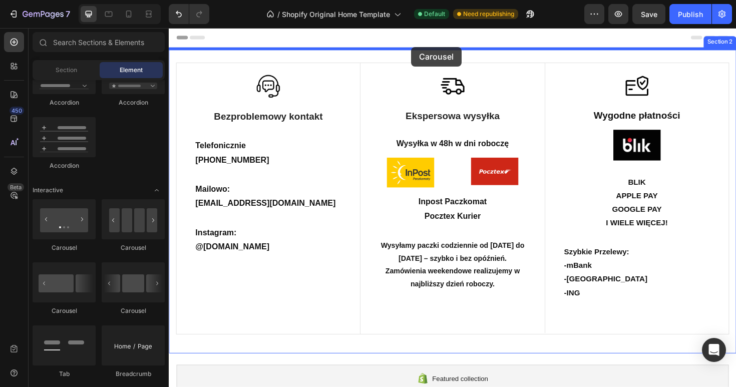
drag, startPoint x: 240, startPoint y: 262, endPoint x: 425, endPoint y: 48, distance: 282.8
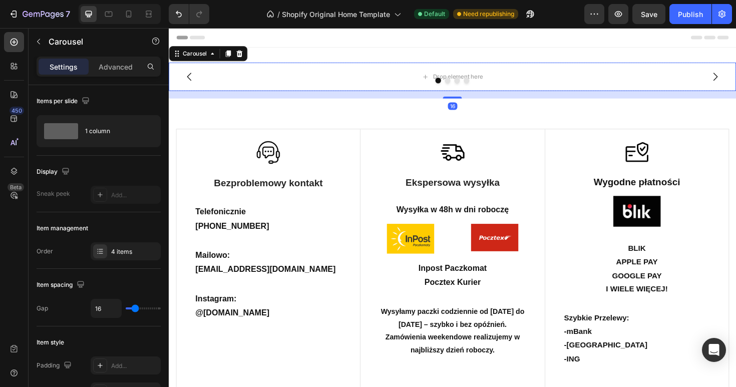
click at [386, 84] on div at bounding box center [469, 84] width 601 height 6
click at [40, 41] on icon "button" at bounding box center [39, 42] width 8 height 8
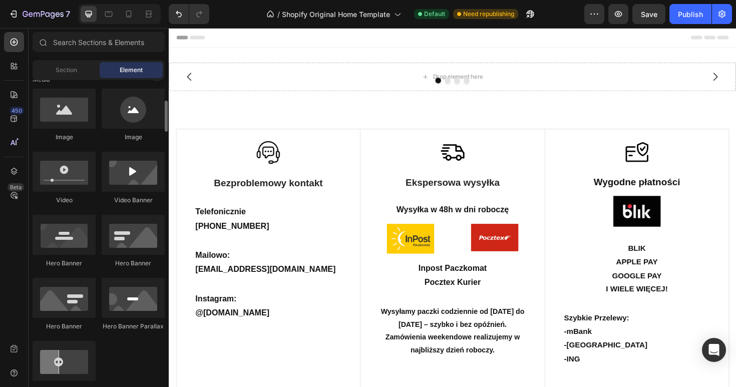
scroll to position [308, 0]
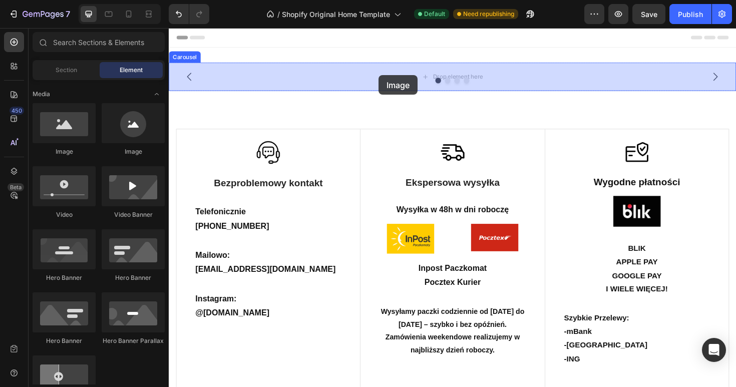
drag, startPoint x: 222, startPoint y: 158, endPoint x: 391, endPoint y: 76, distance: 188.1
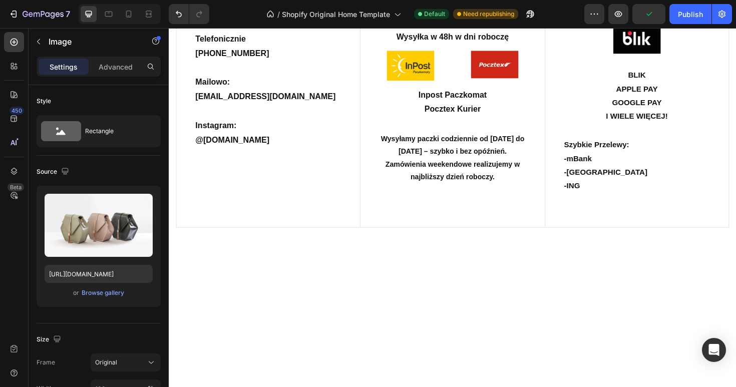
scroll to position [187, 0]
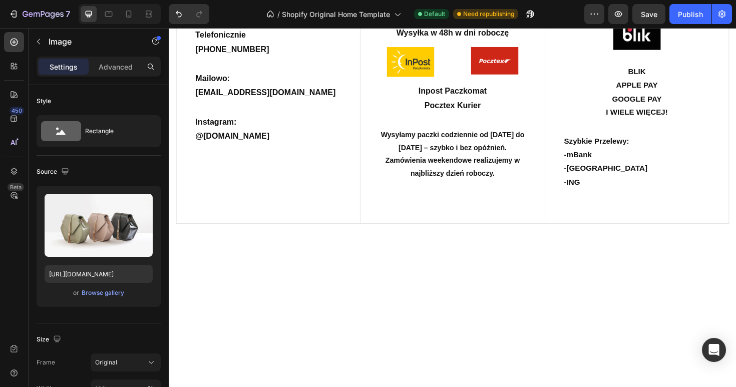
scroll to position [0, 0]
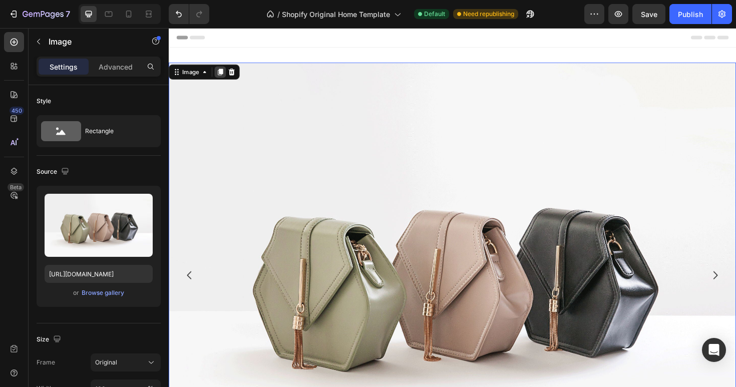
click at [221, 73] on icon at bounding box center [224, 74] width 6 height 7
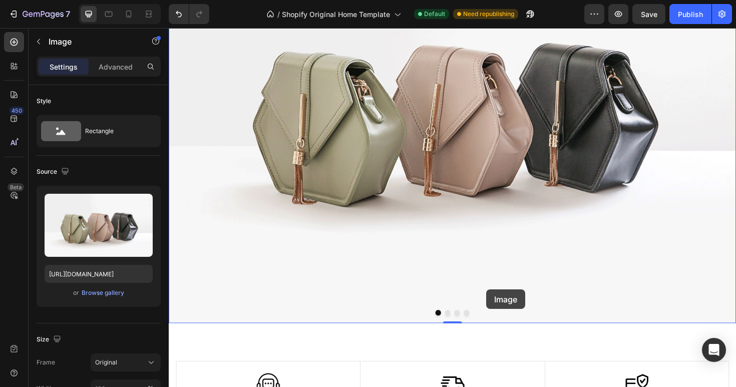
scroll to position [400, 0]
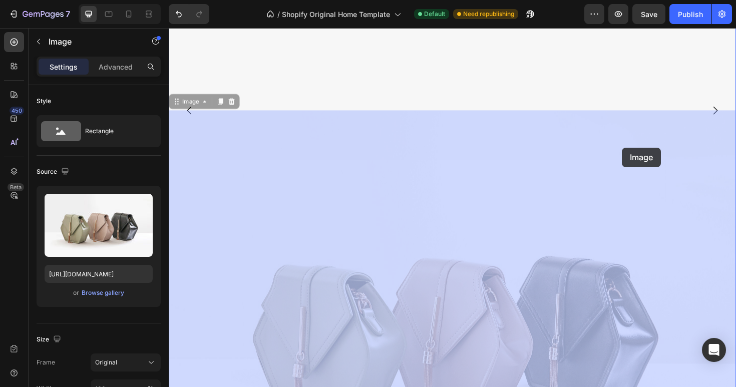
drag, startPoint x: 457, startPoint y: 296, endPoint x: 650, endPoint y: 146, distance: 245.1
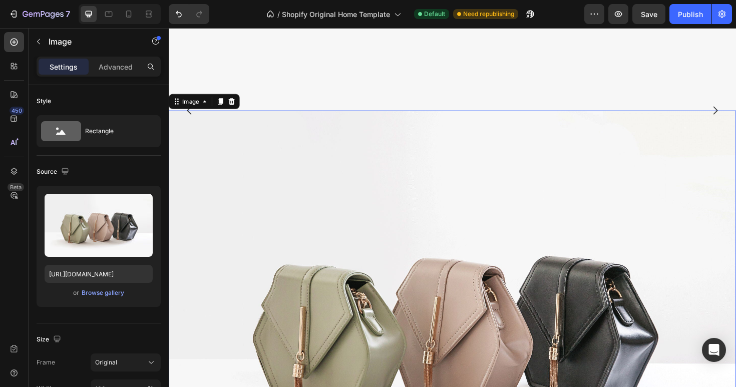
click at [512, 238] on img at bounding box center [469, 340] width 601 height 451
click at [236, 102] on icon at bounding box center [235, 106] width 8 height 8
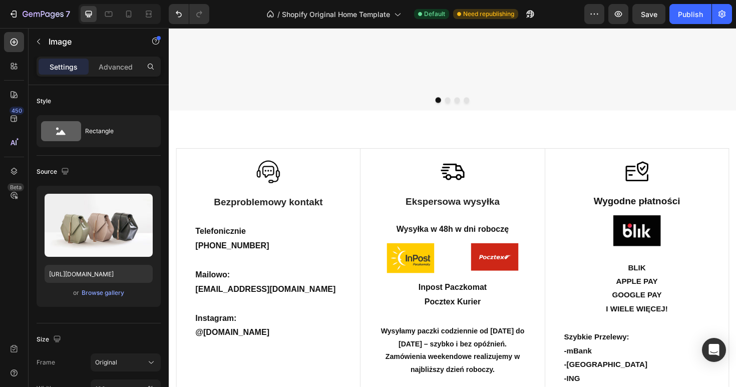
scroll to position [175, 0]
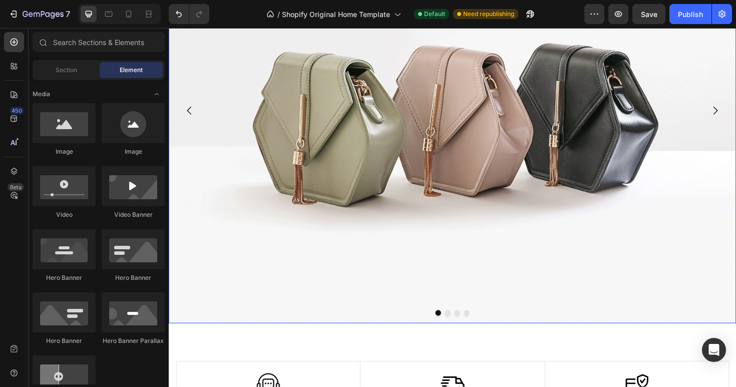
click at [293, 159] on img at bounding box center [469, 115] width 601 height 451
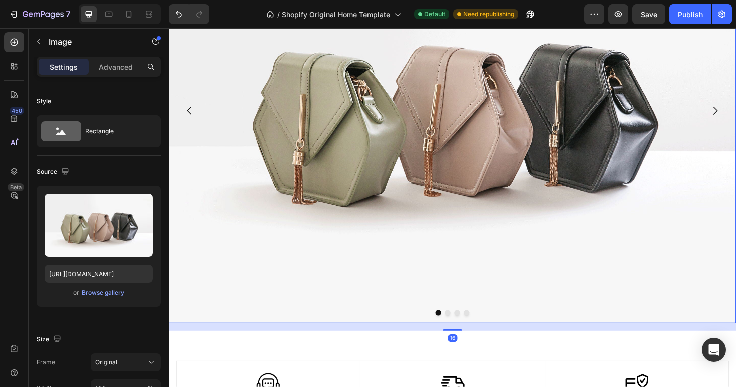
click at [463, 329] on button "Dot" at bounding box center [464, 329] width 6 height 6
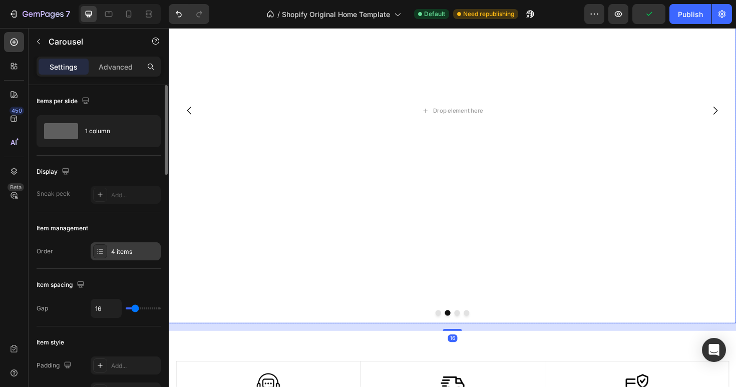
click at [124, 249] on div "4 items" at bounding box center [134, 251] width 47 height 9
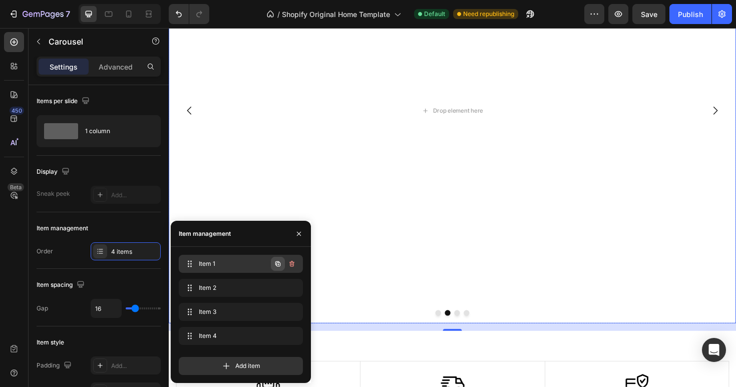
click at [280, 265] on icon "button" at bounding box center [277, 263] width 5 height 5
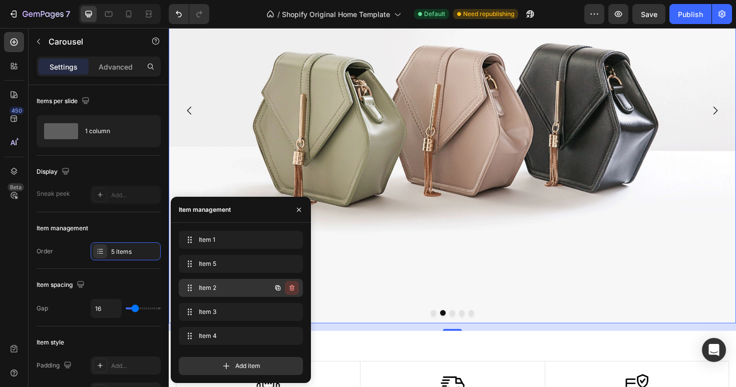
click at [288, 287] on icon "button" at bounding box center [292, 288] width 8 height 8
click at [293, 288] on div "Delete" at bounding box center [285, 287] width 19 height 9
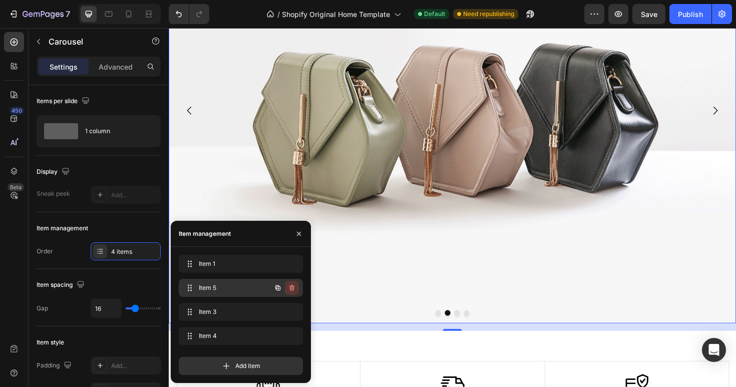
click at [297, 288] on button "button" at bounding box center [292, 288] width 14 height 14
click at [297, 288] on button "Delete" at bounding box center [285, 288] width 28 height 14
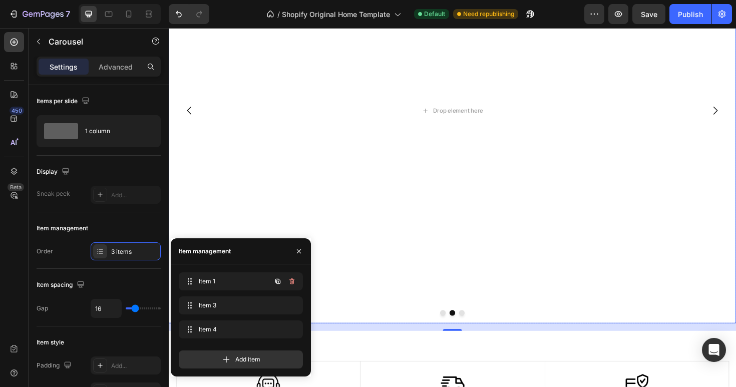
click at [297, 288] on div at bounding box center [285, 281] width 28 height 18
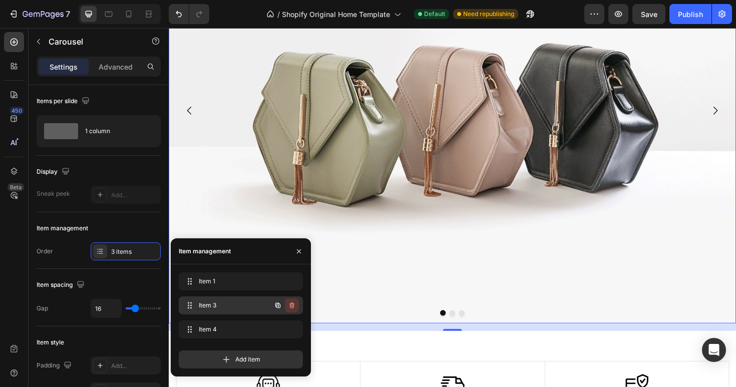
click at [294, 301] on icon "button" at bounding box center [292, 305] width 8 height 8
click at [294, 307] on div "Delete" at bounding box center [285, 305] width 19 height 9
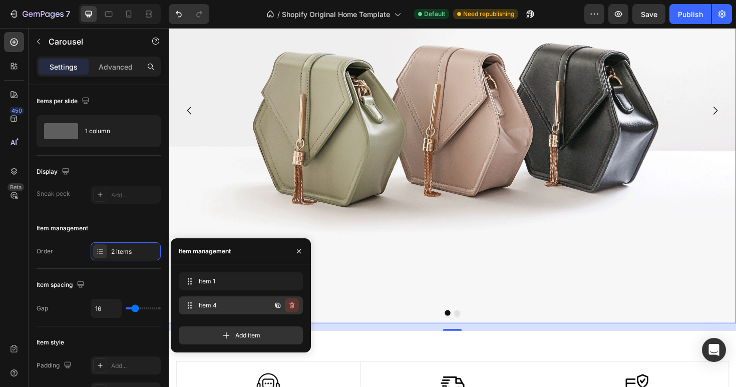
click at [294, 308] on icon "button" at bounding box center [292, 305] width 8 height 8
click at [294, 308] on button "Delete" at bounding box center [285, 305] width 28 height 14
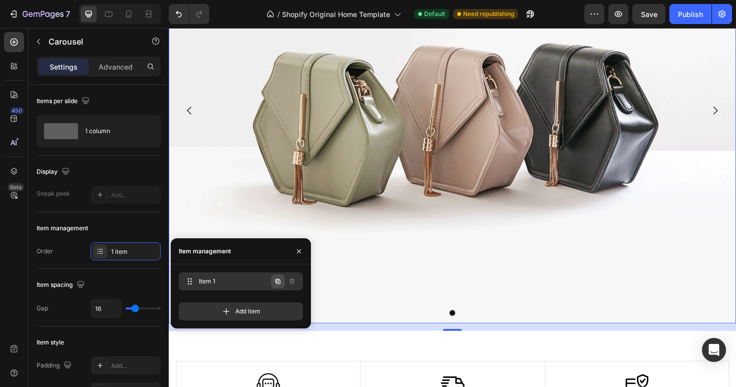
click at [277, 283] on icon "button" at bounding box center [278, 281] width 8 height 8
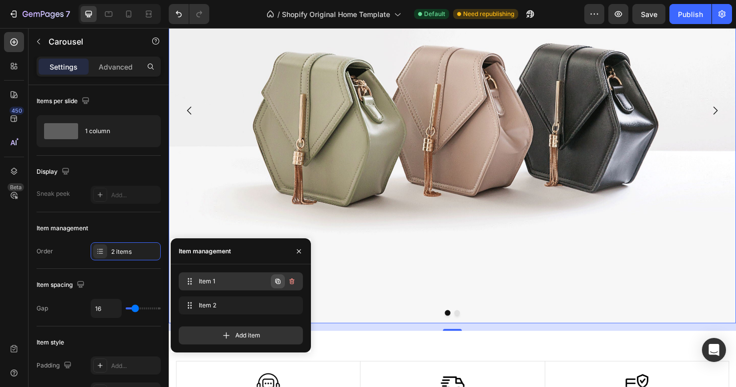
click at [278, 284] on icon "button" at bounding box center [278, 281] width 8 height 8
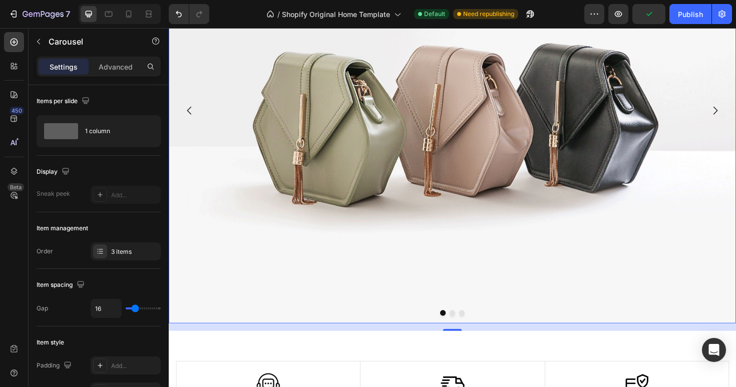
click at [467, 332] on div at bounding box center [469, 329] width 601 height 6
click at [470, 330] on button "Dot" at bounding box center [469, 329] width 6 height 6
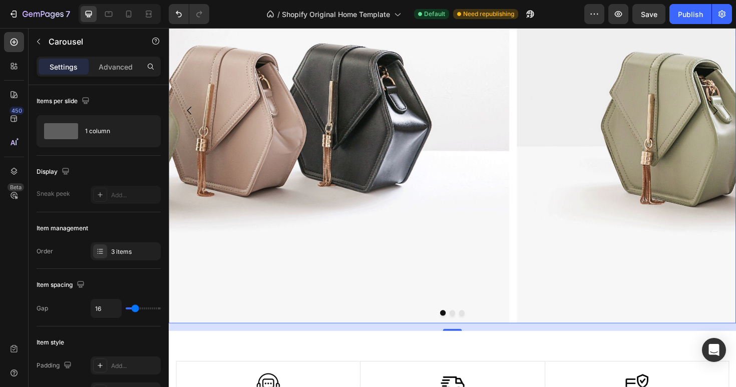
click at [481, 330] on button "Dot" at bounding box center [479, 329] width 6 height 6
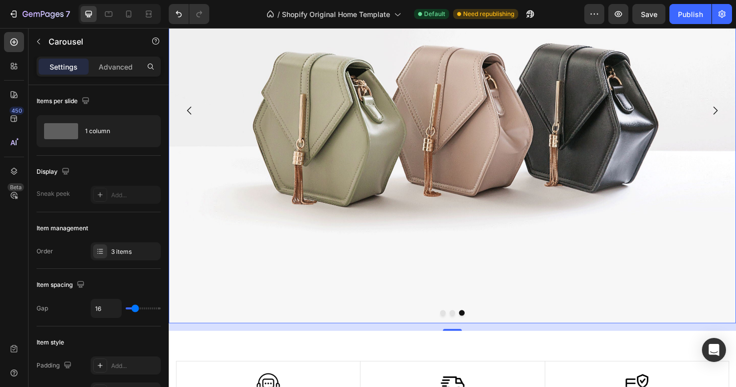
click at [462, 331] on div at bounding box center [469, 329] width 601 height 6
click at [459, 330] on button "Dot" at bounding box center [459, 329] width 6 height 6
drag, startPoint x: 470, startPoint y: 346, endPoint x: 519, endPoint y: 230, distance: 125.9
click at [517, 232] on div "Image Image Image Carousel 16" at bounding box center [469, 115] width 601 height 451
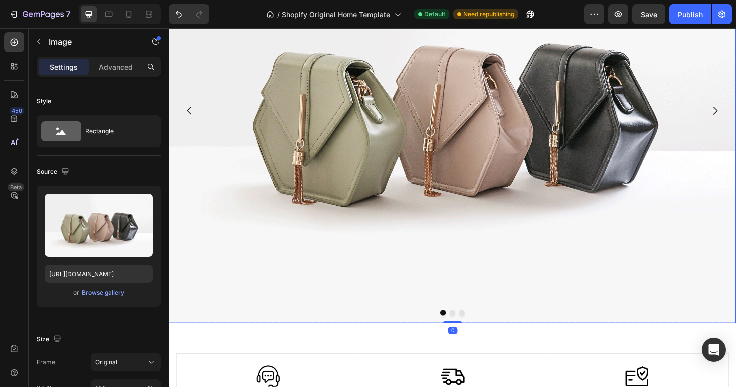
click at [307, 143] on img at bounding box center [469, 115] width 601 height 451
click at [109, 62] on p "Advanced" at bounding box center [116, 67] width 34 height 11
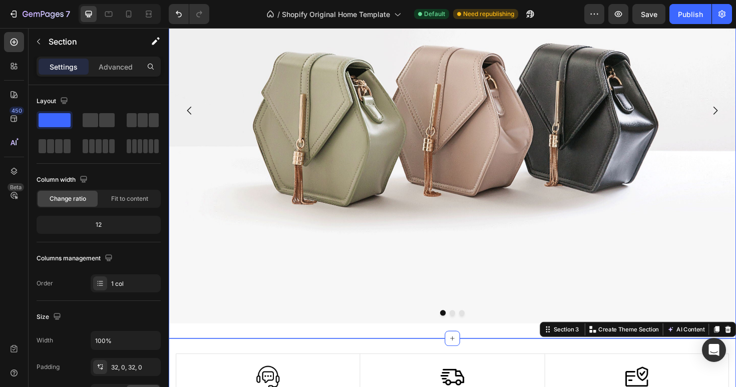
click at [217, 348] on div "Image Image Image Carousel Section 1" at bounding box center [469, 115] width 601 height 483
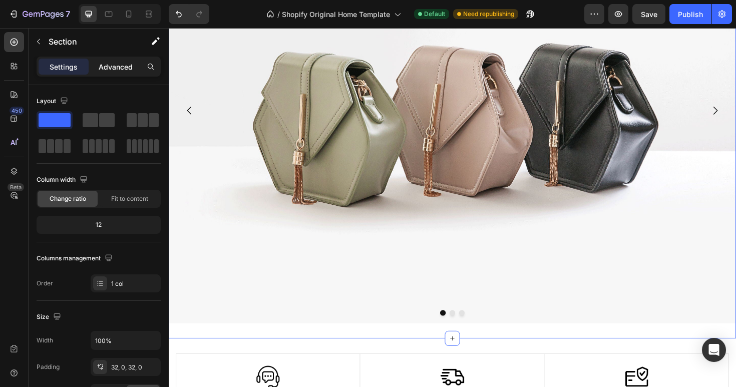
click at [102, 67] on p "Advanced" at bounding box center [116, 67] width 34 height 11
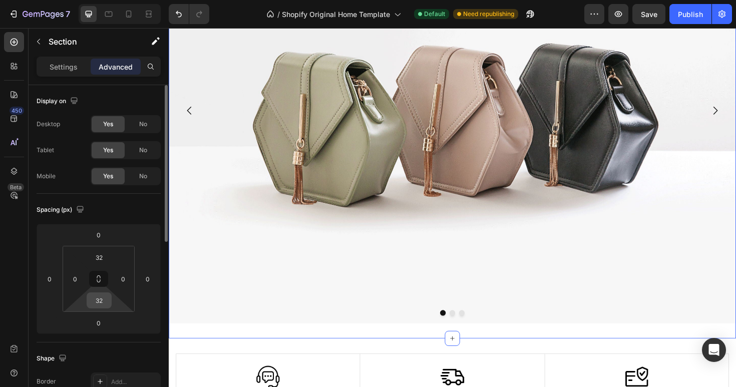
click at [106, 304] on input "32" at bounding box center [99, 300] width 20 height 15
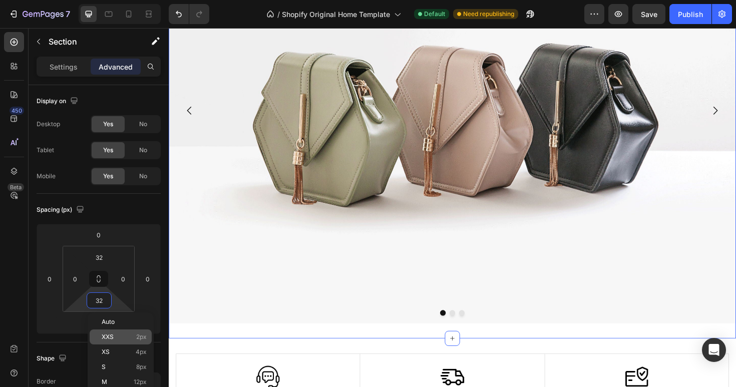
click at [115, 332] on div "XXS 2px" at bounding box center [121, 336] width 62 height 15
type input "2"
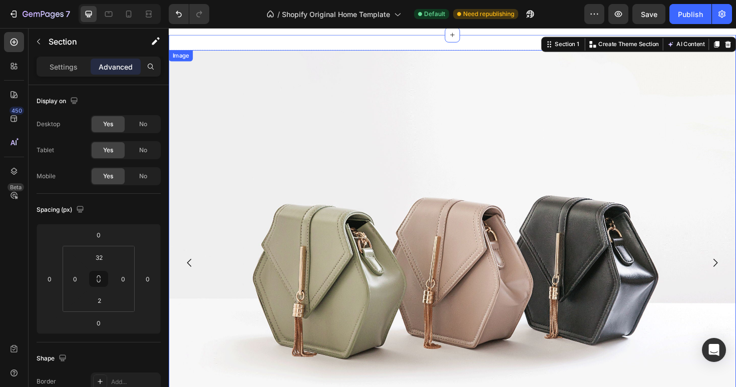
scroll to position [0, 0]
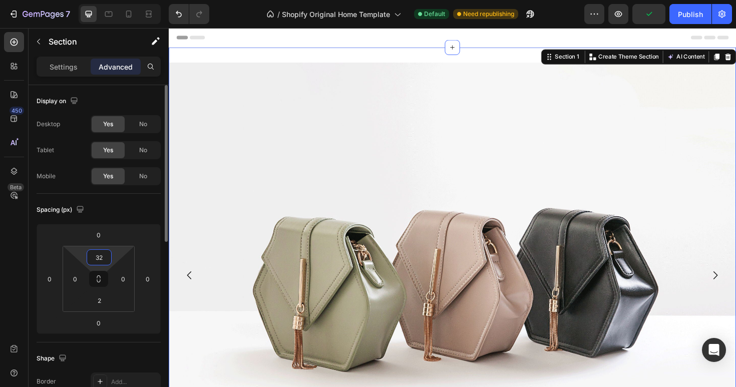
click at [103, 258] on input "32" at bounding box center [99, 257] width 20 height 15
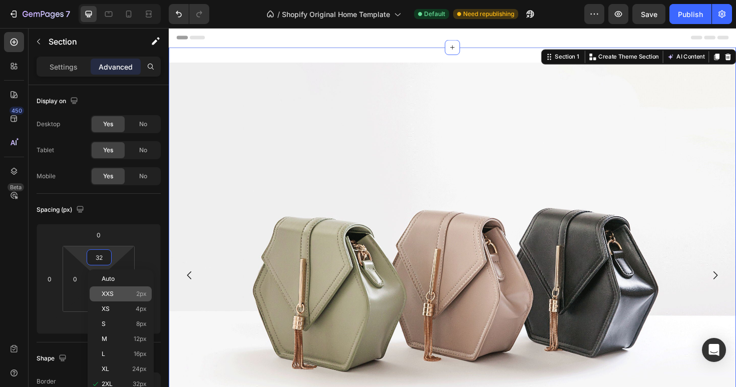
click at [109, 296] on span "XXS" at bounding box center [108, 293] width 12 height 7
type input "2"
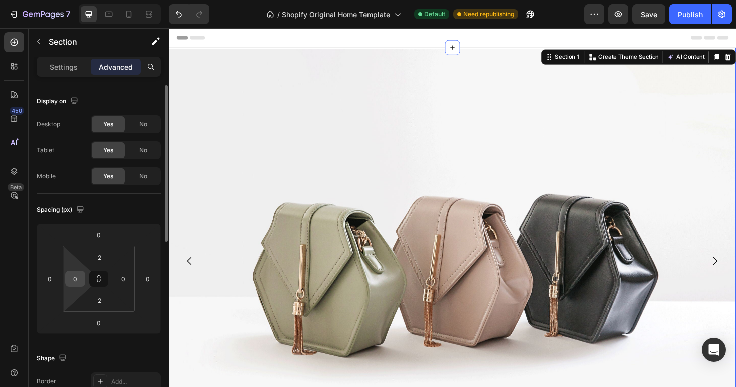
click at [74, 278] on input "0" at bounding box center [75, 278] width 15 height 15
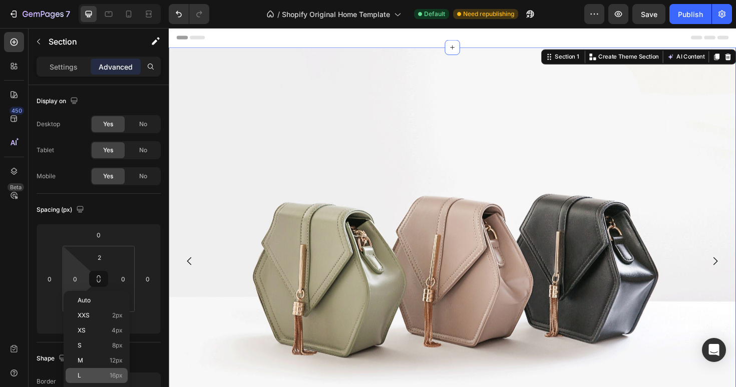
click at [94, 372] on p "L 16px" at bounding box center [100, 375] width 45 height 7
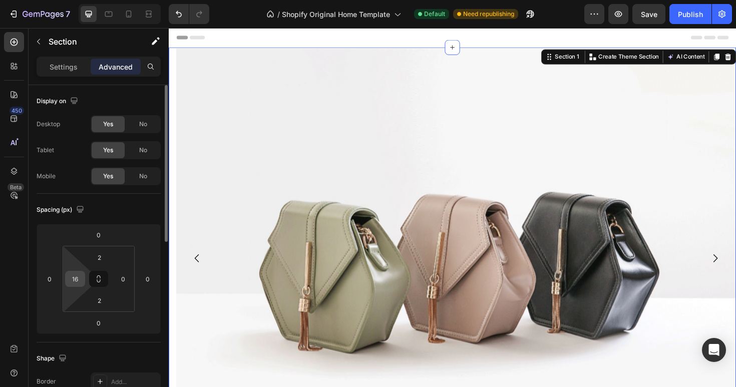
click at [77, 277] on input "16" at bounding box center [75, 278] width 15 height 15
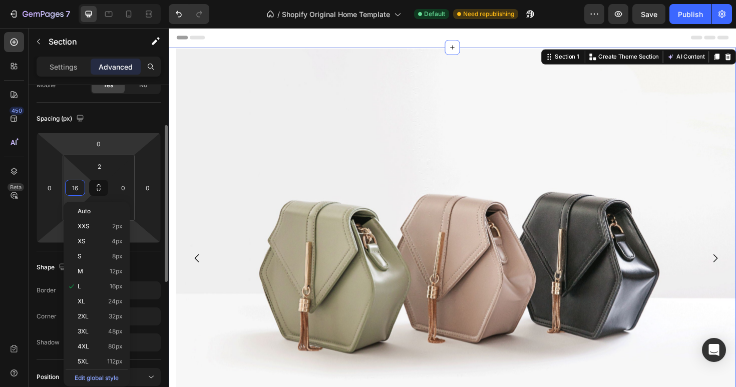
scroll to position [93, 0]
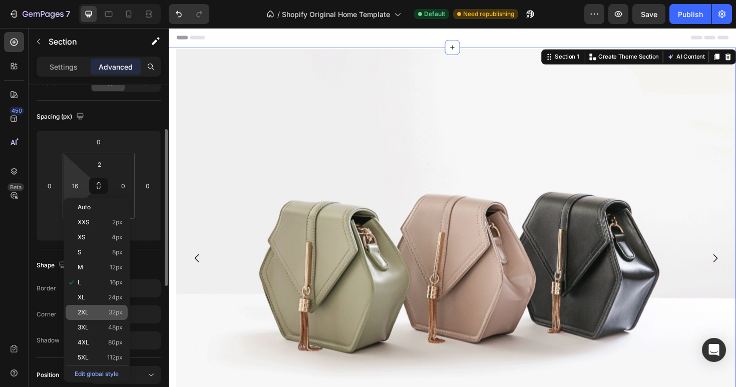
click at [113, 309] on span "32px" at bounding box center [116, 312] width 14 height 7
type input "32"
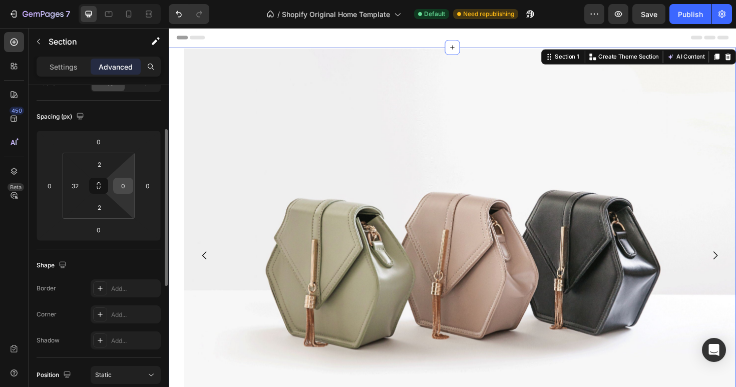
click at [123, 190] on input "0" at bounding box center [123, 185] width 15 height 15
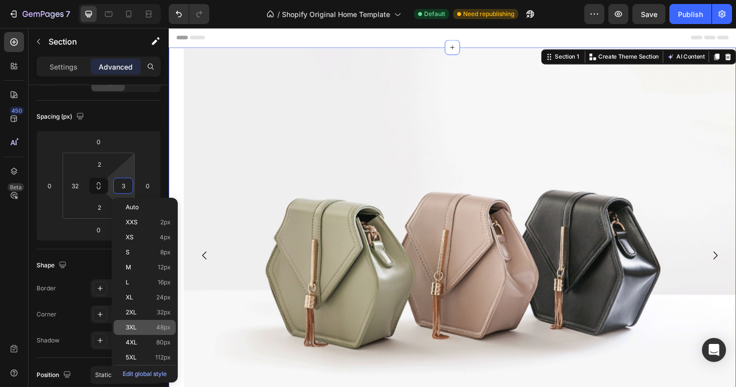
type input "32"
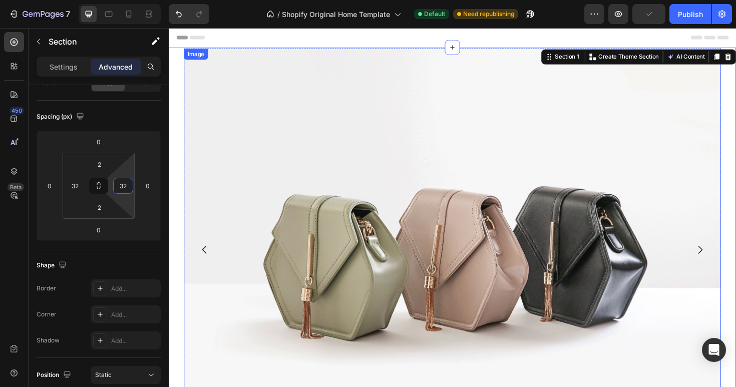
click at [329, 149] on img at bounding box center [469, 263] width 569 height 426
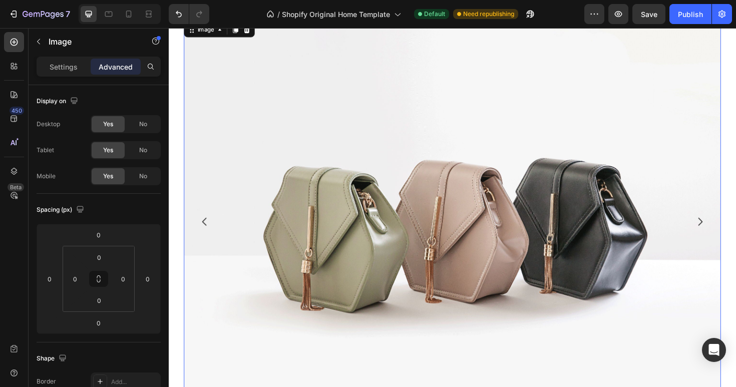
scroll to position [0, 0]
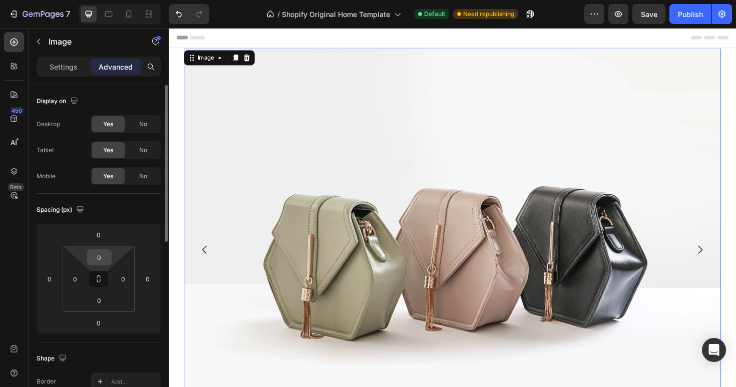
click at [105, 254] on input "0" at bounding box center [99, 257] width 20 height 15
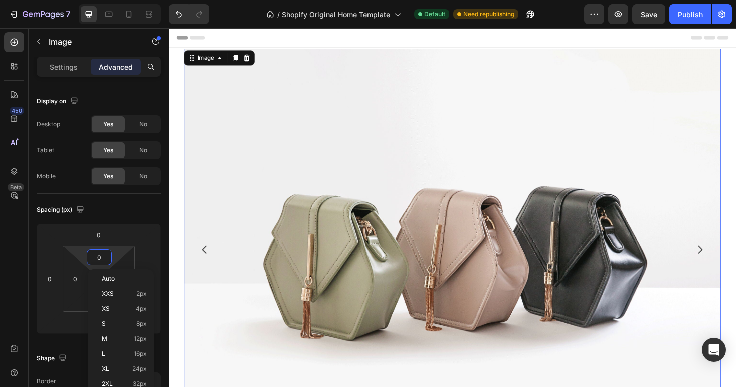
click at [267, 225] on img at bounding box center [469, 263] width 569 height 426
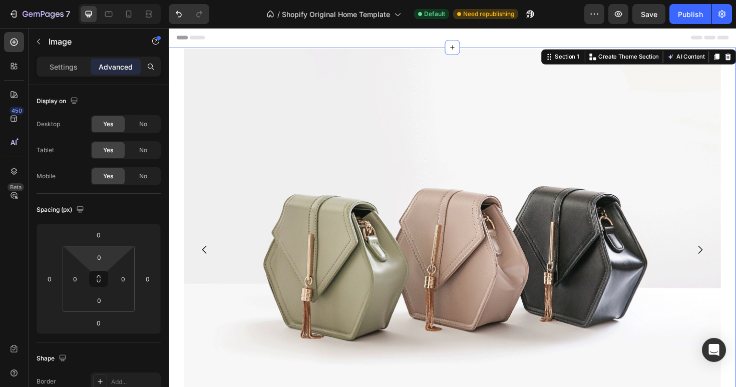
click at [173, 208] on div "Image Image Image Carousel Section 1 You can create reusable sections Create Th…" at bounding box center [469, 263] width 601 height 428
click at [104, 258] on input "2" at bounding box center [99, 257] width 20 height 15
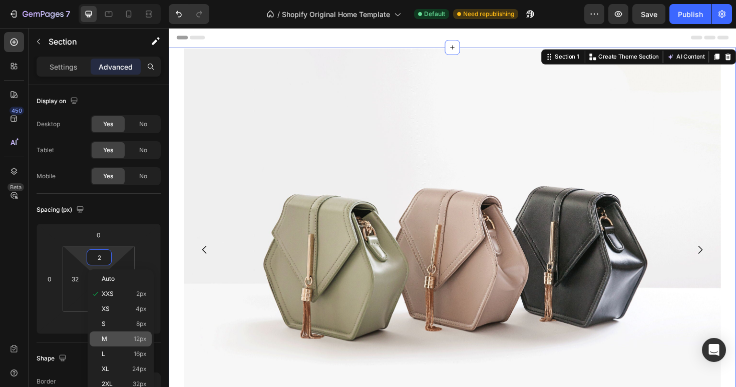
click at [124, 342] on p "M 12px" at bounding box center [124, 338] width 45 height 7
type input "12"
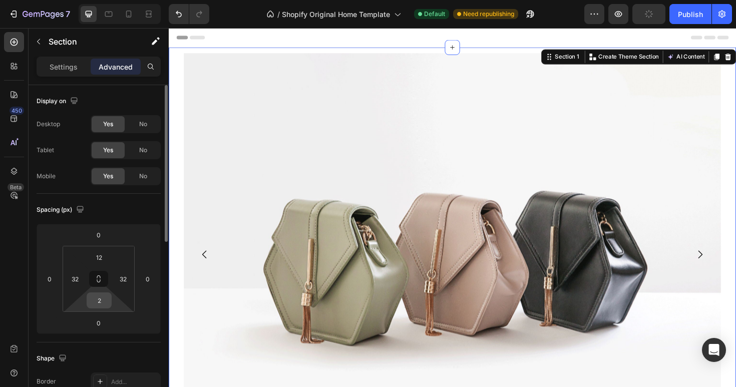
click at [105, 301] on input "2" at bounding box center [99, 300] width 20 height 15
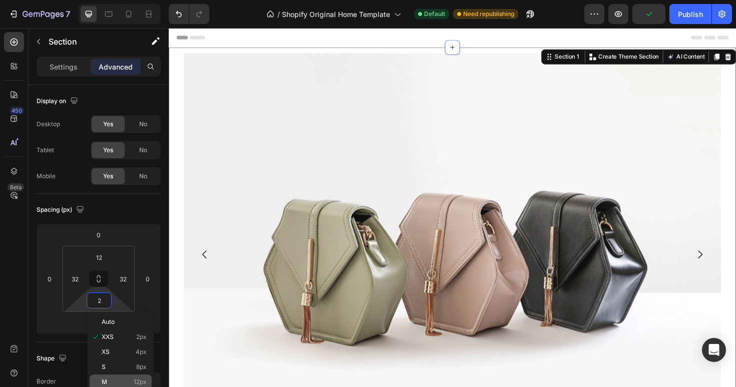
click at [112, 374] on div "M 12px" at bounding box center [121, 381] width 62 height 15
type input "12"
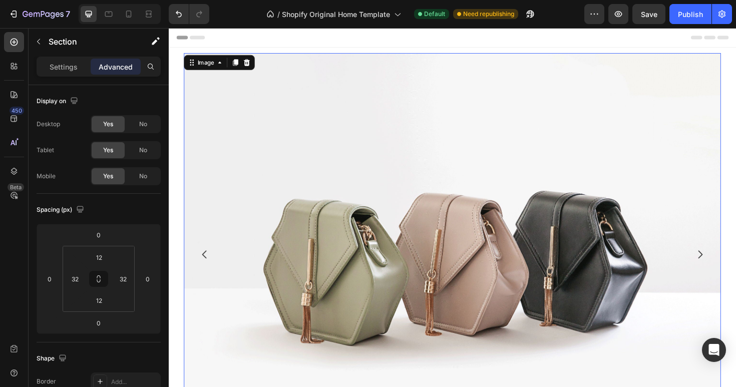
click at [425, 178] on img at bounding box center [469, 268] width 569 height 426
click at [62, 64] on p "Settings" at bounding box center [64, 67] width 28 height 11
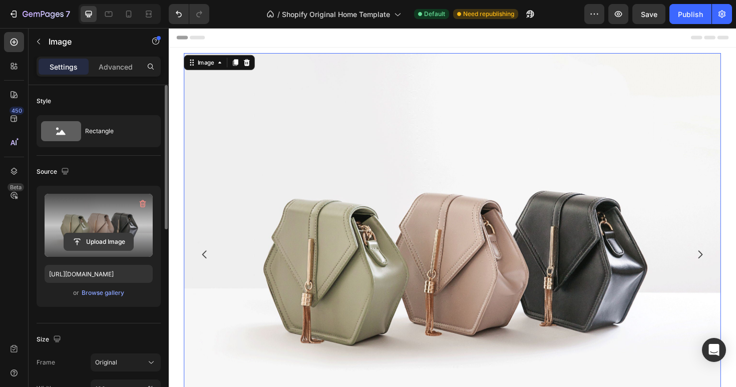
click at [110, 247] on input "file" at bounding box center [98, 241] width 69 height 17
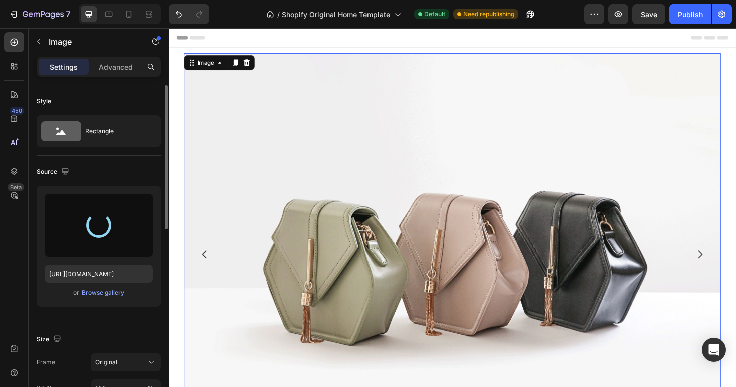
type input "[URL][DOMAIN_NAME]"
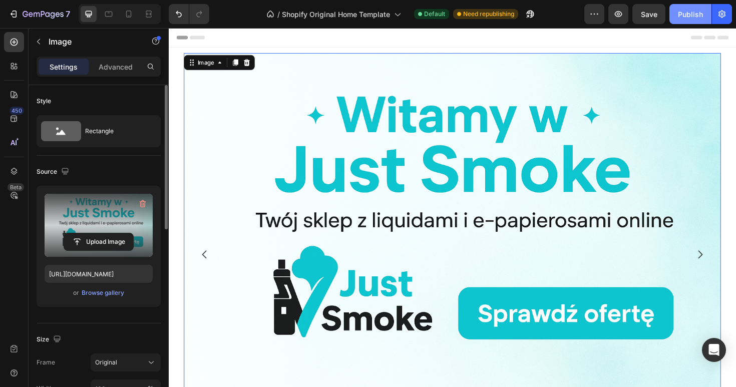
click at [693, 16] on div "Publish" at bounding box center [690, 14] width 25 height 11
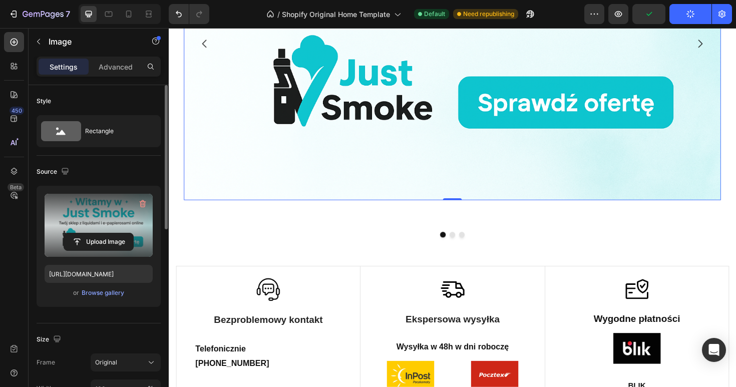
scroll to position [211, 0]
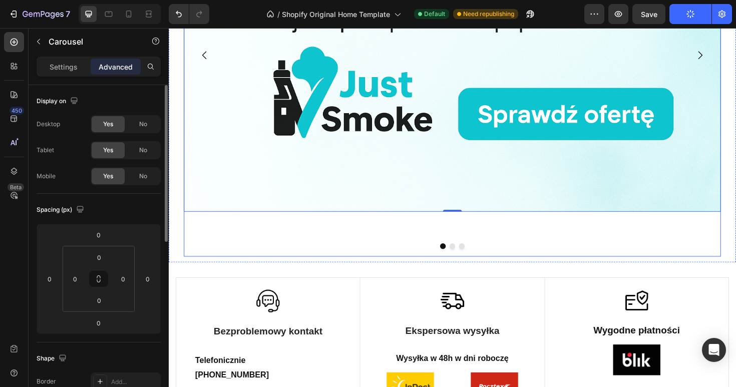
click at [434, 252] on div "Image 0" at bounding box center [469, 56] width 569 height 426
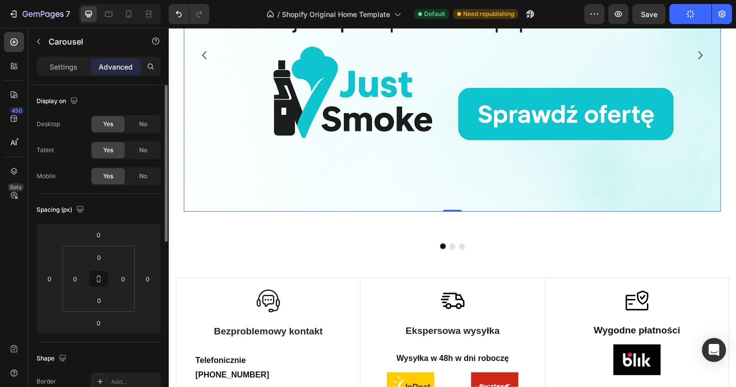
click at [473, 211] on img at bounding box center [469, 32] width 569 height 379
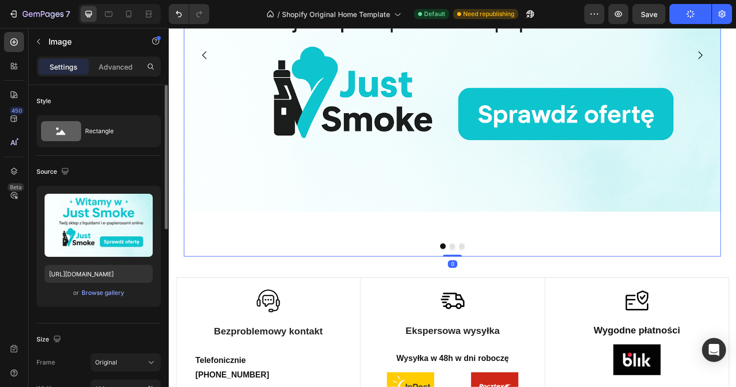
click at [465, 240] on div "Image" at bounding box center [469, 56] width 569 height 426
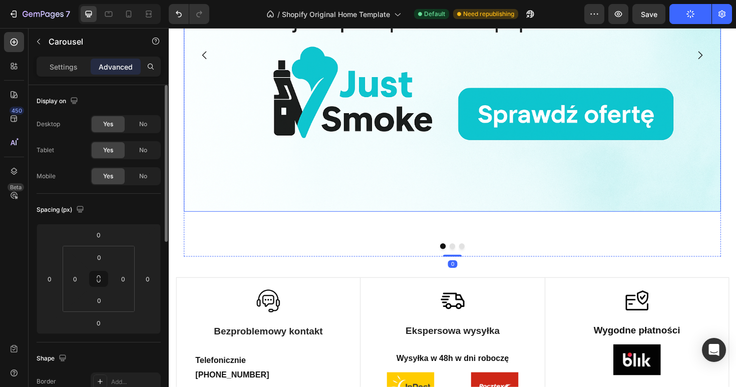
click at [470, 210] on img at bounding box center [469, 32] width 569 height 379
click at [177, 198] on div "Image 0 Image Image Carousel Section 1" at bounding box center [469, 56] width 601 height 438
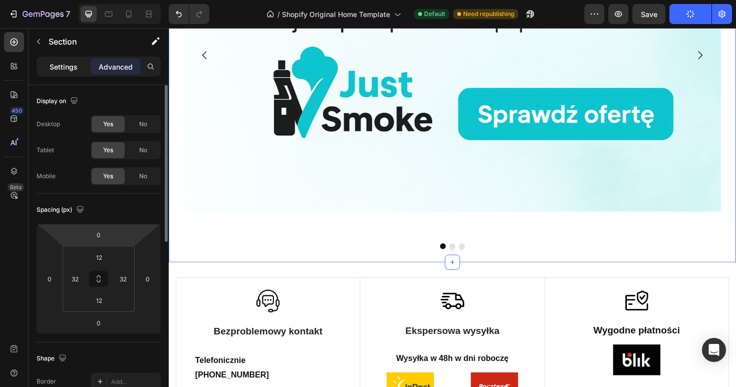
click at [71, 68] on p "Settings" at bounding box center [64, 67] width 28 height 11
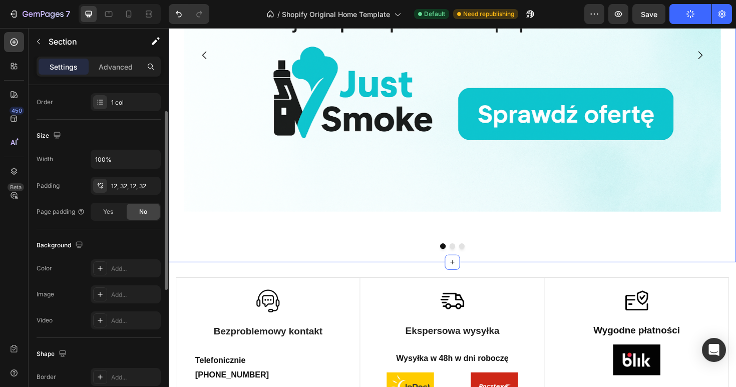
scroll to position [98, 0]
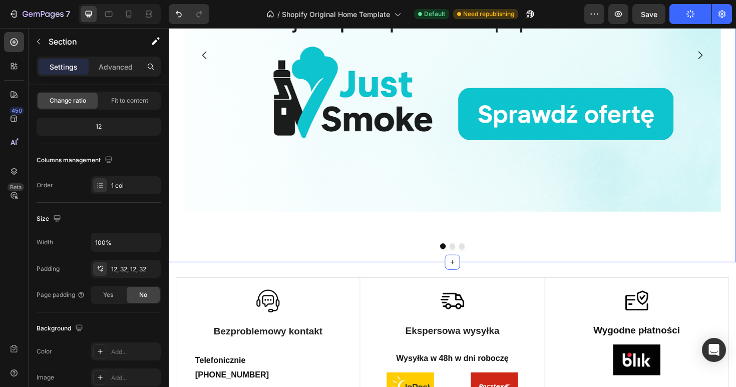
click at [258, 273] on div "Image Image Image Carousel Section 1 You can create reusable sections Create Th…" at bounding box center [469, 56] width 601 height 438
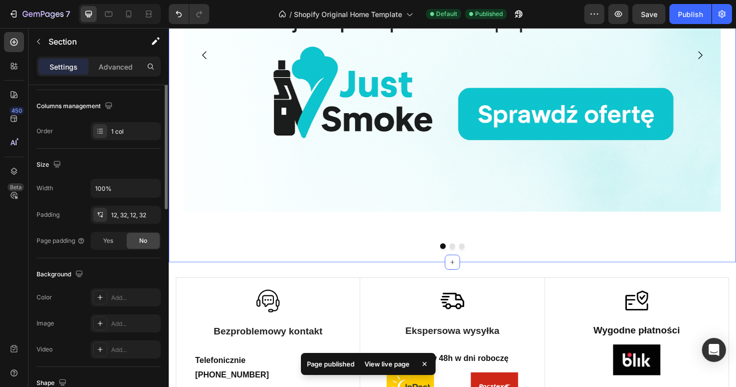
scroll to position [0, 0]
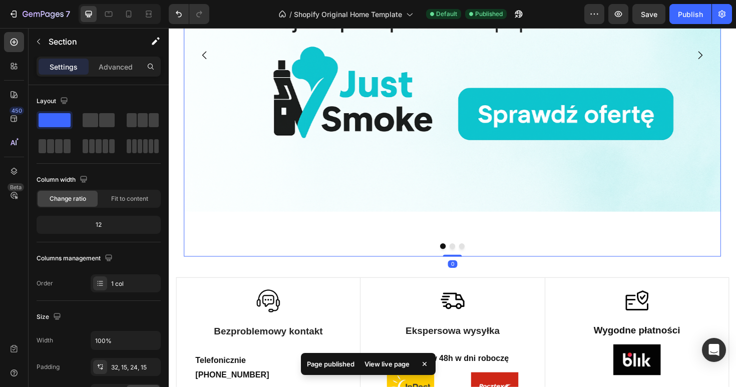
click at [289, 267] on div "Image" at bounding box center [469, 56] width 569 height 426
click at [282, 272] on div "Image Image Image Carousel 0 Section 1" at bounding box center [469, 56] width 601 height 438
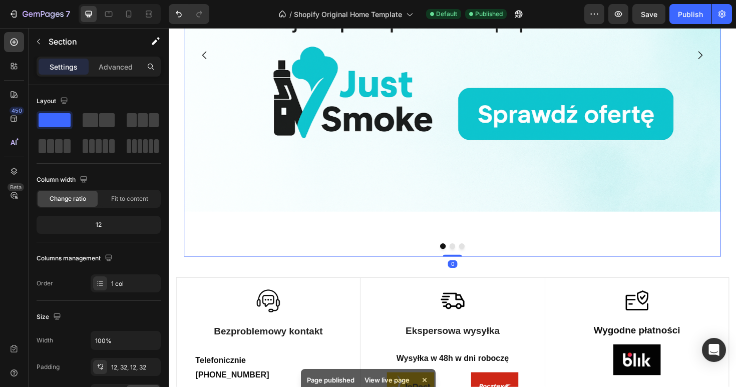
click at [289, 243] on div "Image" at bounding box center [469, 56] width 569 height 426
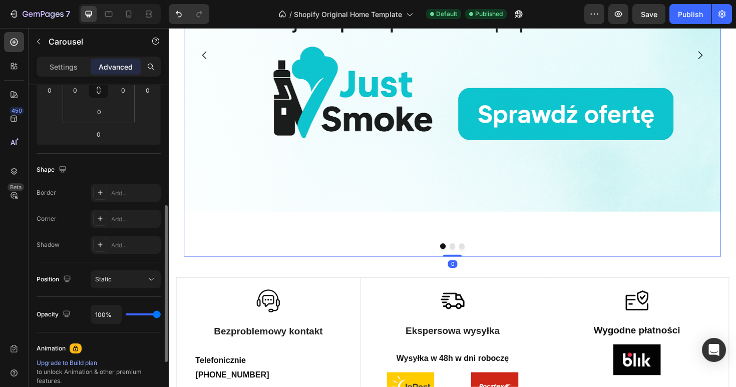
scroll to position [343, 0]
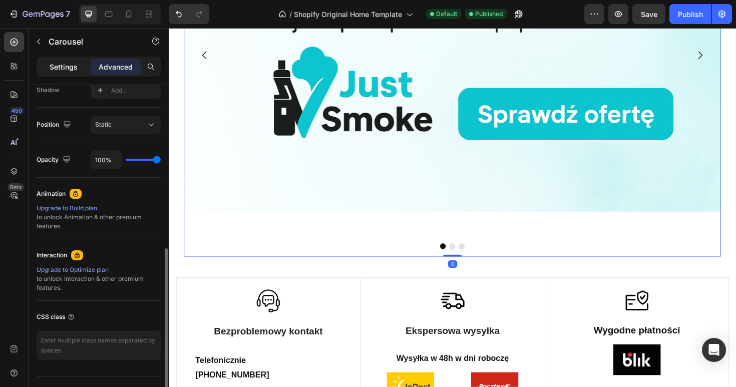
click at [58, 65] on p "Settings" at bounding box center [64, 67] width 28 height 11
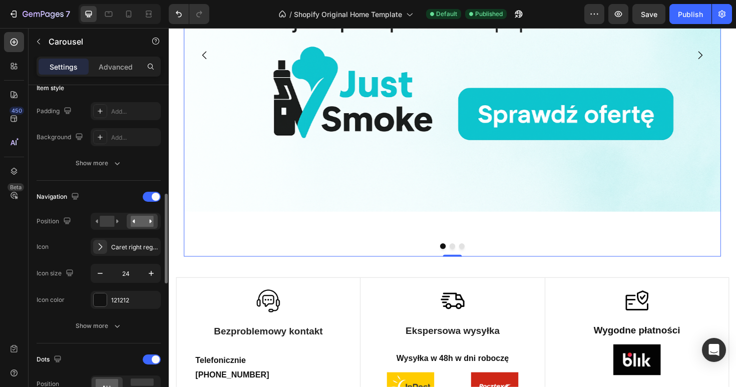
scroll to position [247, 0]
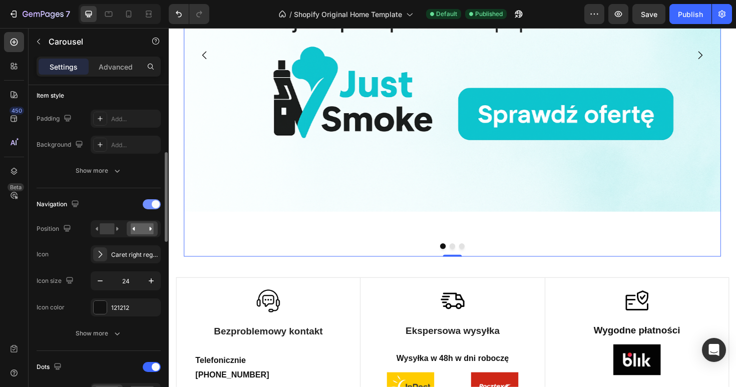
click at [153, 205] on span at bounding box center [156, 204] width 8 height 8
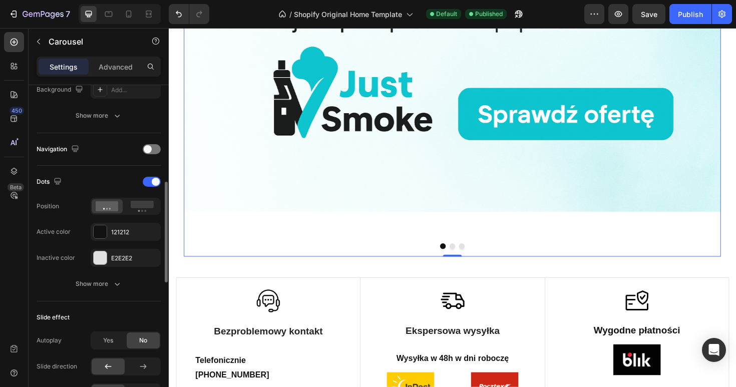
scroll to position [305, 0]
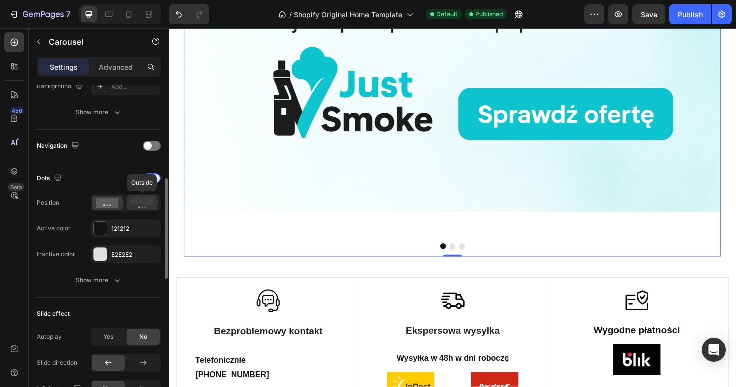
click at [142, 209] on div at bounding box center [142, 202] width 31 height 15
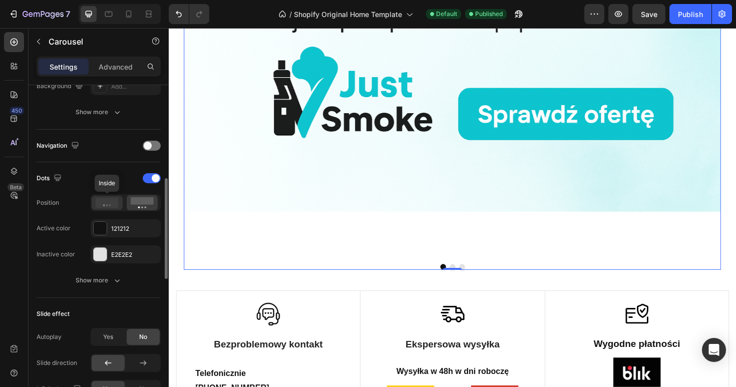
click at [109, 208] on div at bounding box center [107, 203] width 31 height 14
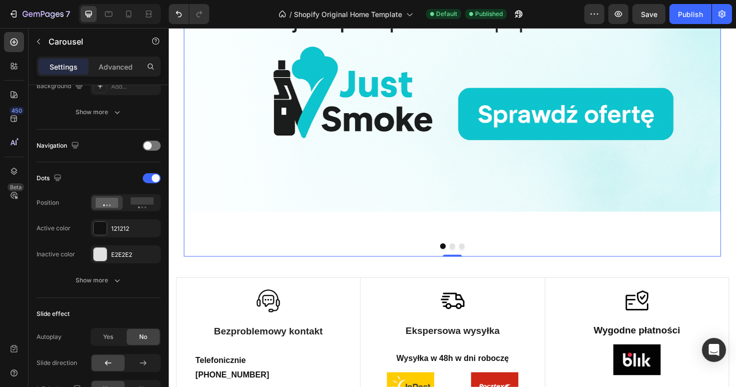
click at [350, 257] on div at bounding box center [469, 259] width 569 height 6
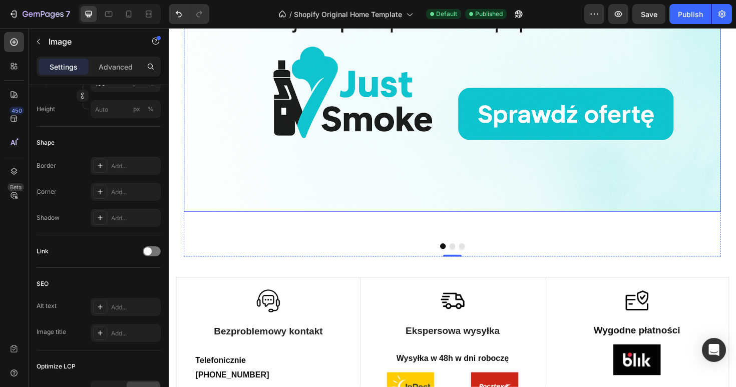
click at [365, 214] on img at bounding box center [469, 32] width 569 height 379
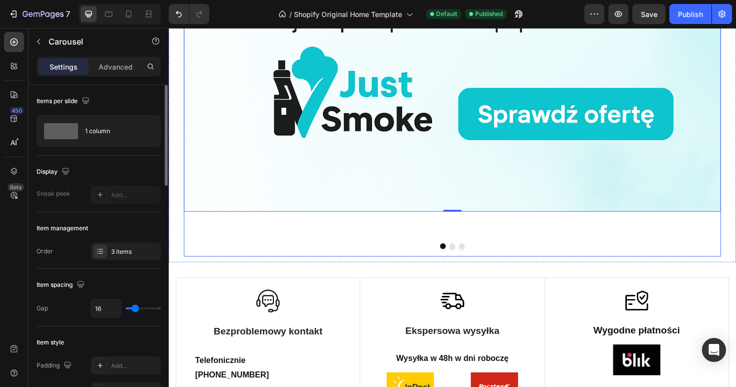
click at [351, 240] on div "Image 0" at bounding box center [469, 56] width 569 height 426
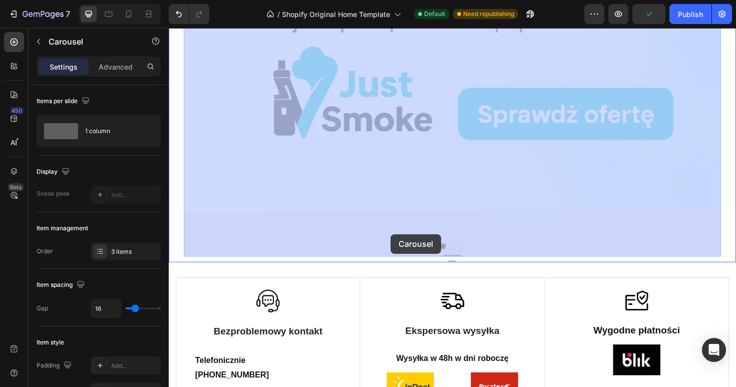
drag, startPoint x: 412, startPoint y: 260, endPoint x: 396, endPoint y: 255, distance: 16.9
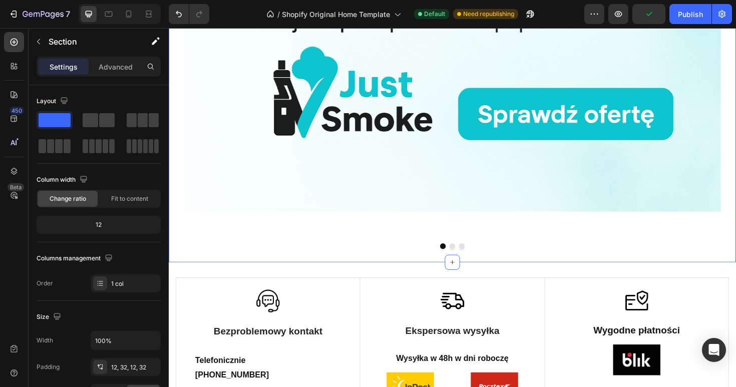
click at [413, 270] on div "Image Image Image Carousel Section 1 You can create reusable sections Create Th…" at bounding box center [469, 56] width 601 height 438
click at [458, 259] on button "Dot" at bounding box center [459, 259] width 6 height 6
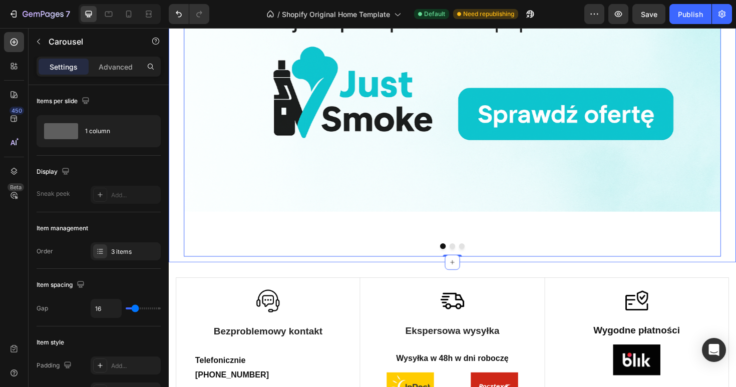
click at [453, 258] on div at bounding box center [469, 259] width 569 height 6
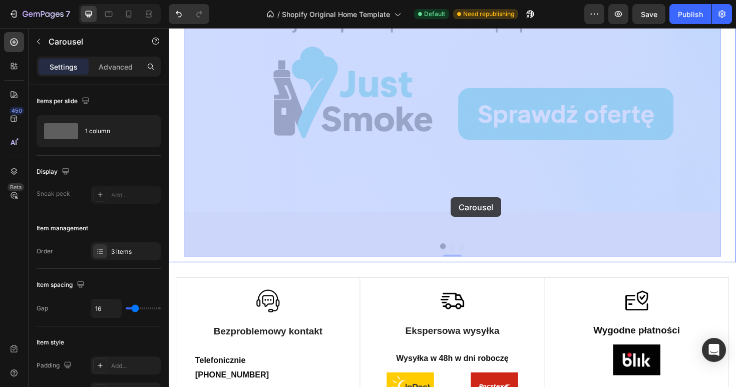
drag, startPoint x: 468, startPoint y: 266, endPoint x: 467, endPoint y: 207, distance: 59.1
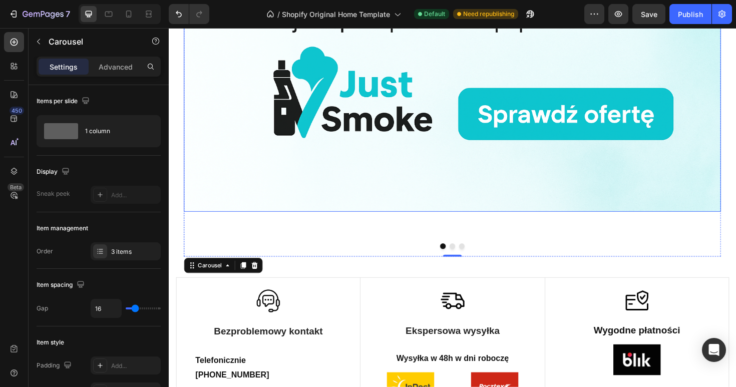
click at [420, 191] on img at bounding box center [469, 32] width 569 height 379
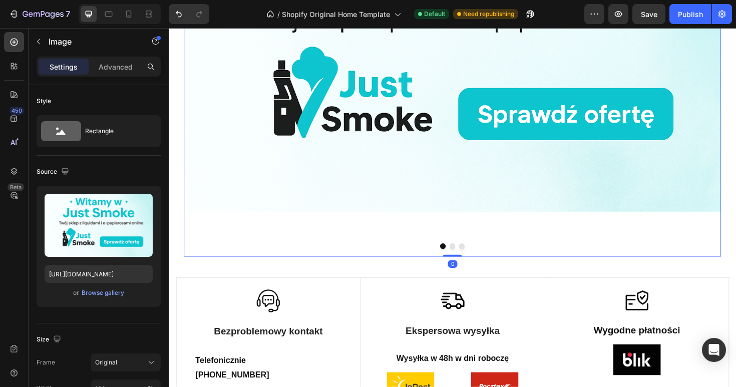
click at [380, 234] on div "Image" at bounding box center [469, 56] width 569 height 426
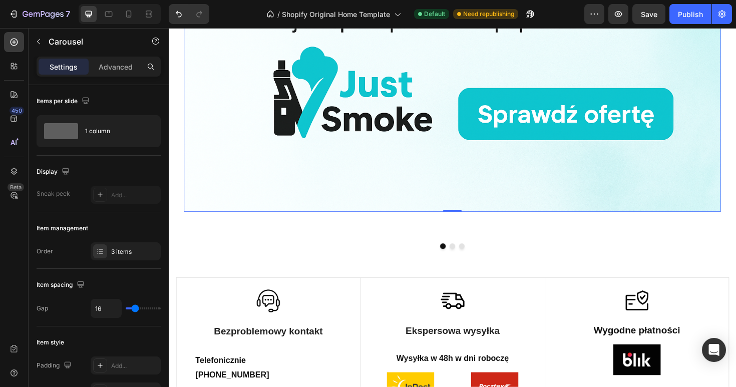
click at [267, 189] on img at bounding box center [469, 32] width 569 height 379
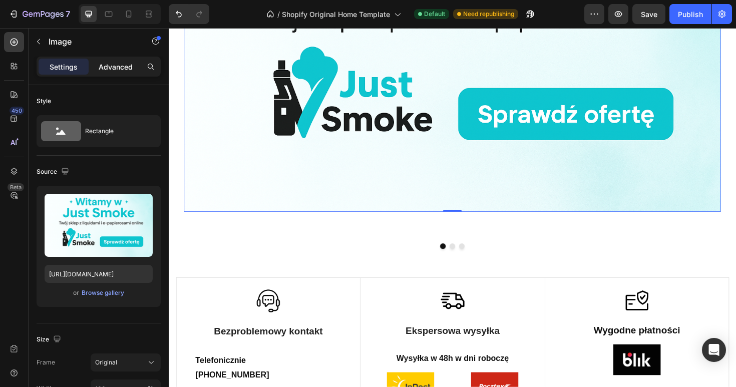
click at [116, 66] on p "Advanced" at bounding box center [116, 67] width 34 height 11
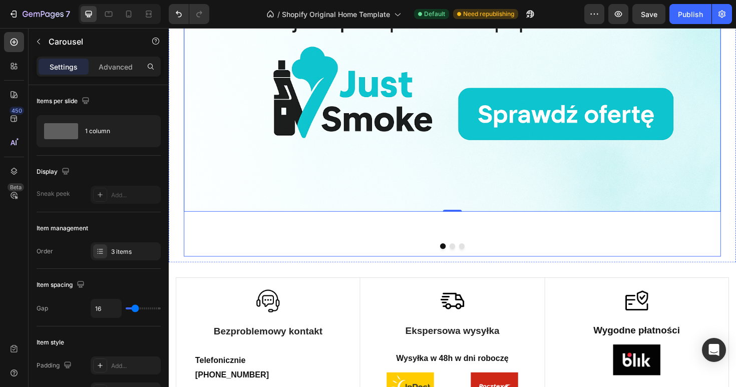
click at [269, 248] on div "Image 0" at bounding box center [469, 56] width 569 height 426
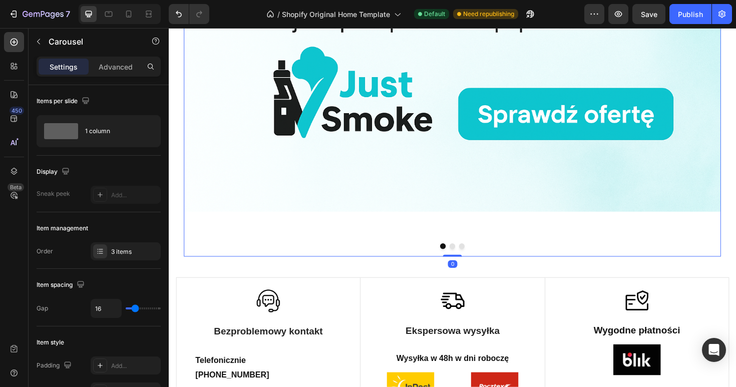
click at [126, 76] on div "Settings Advanced" at bounding box center [99, 67] width 124 height 20
click at [124, 73] on div "Advanced" at bounding box center [116, 67] width 50 height 16
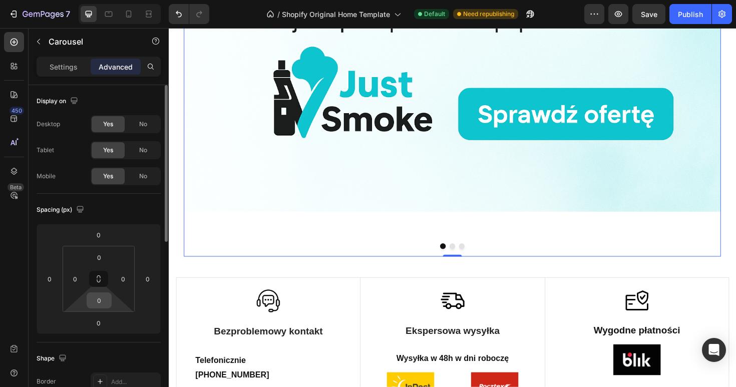
click at [99, 302] on input "0" at bounding box center [99, 300] width 20 height 15
type input "0"
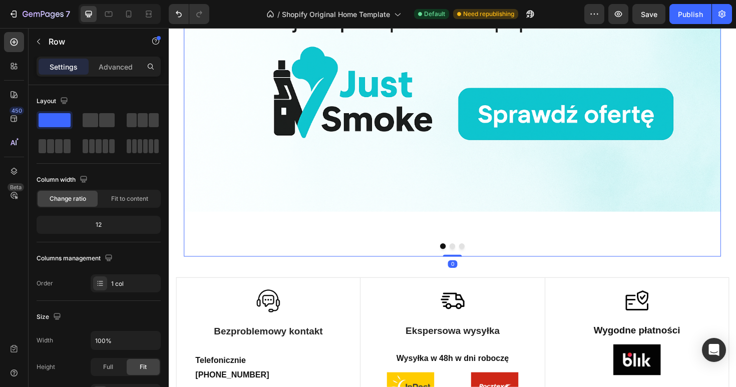
click at [384, 259] on div at bounding box center [469, 259] width 569 height 6
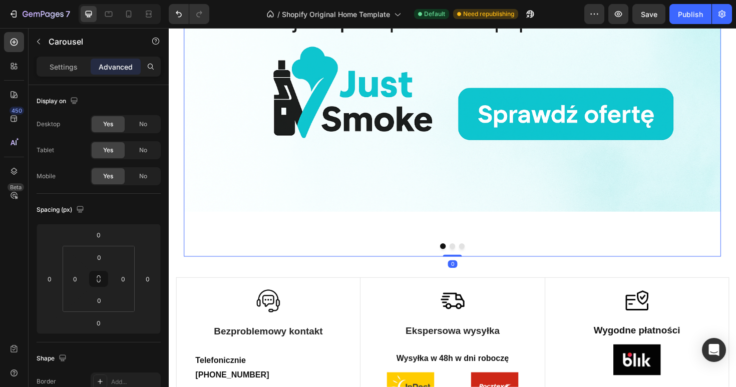
click at [243, 266] on div "Image" at bounding box center [469, 56] width 569 height 426
click at [70, 64] on p "Settings" at bounding box center [64, 67] width 28 height 11
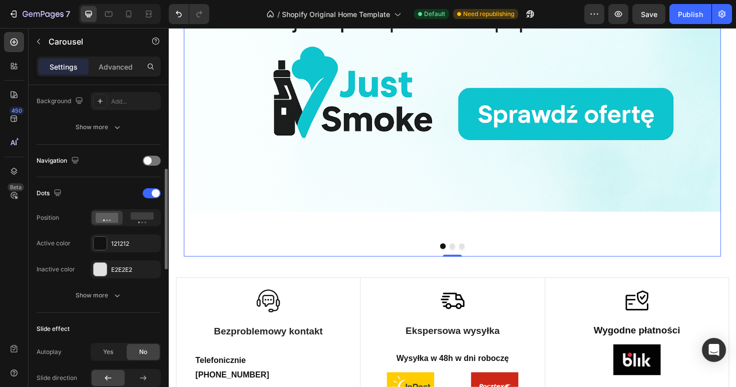
scroll to position [291, 0]
click at [152, 199] on div "Dots" at bounding box center [99, 193] width 124 height 16
click at [152, 195] on span at bounding box center [156, 193] width 8 height 8
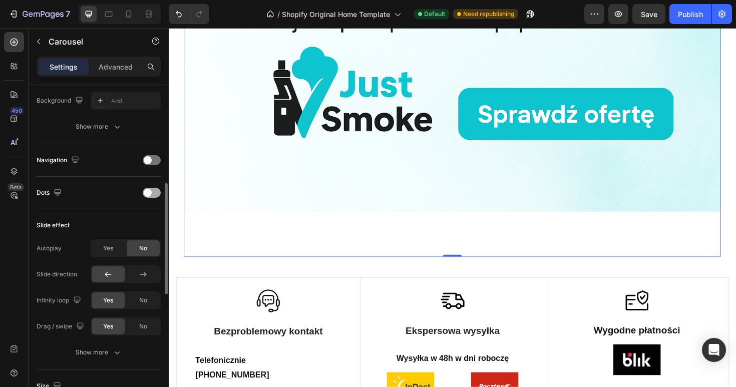
click at [152, 195] on div at bounding box center [152, 193] width 18 height 10
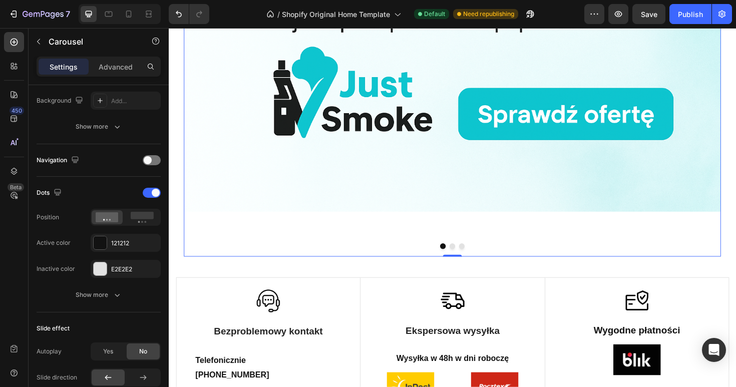
click at [422, 238] on div "Image" at bounding box center [469, 56] width 569 height 426
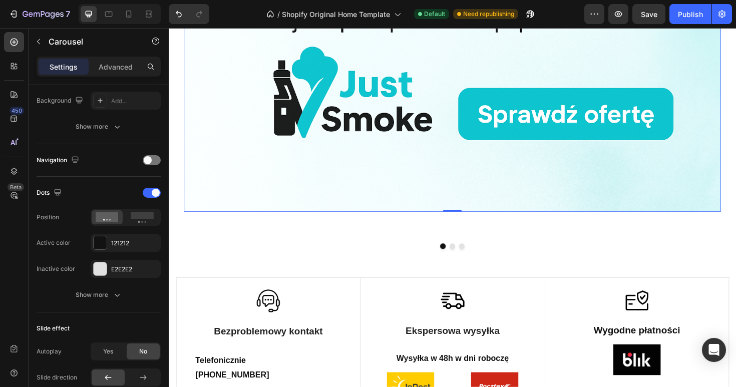
click at [411, 205] on img at bounding box center [469, 32] width 569 height 379
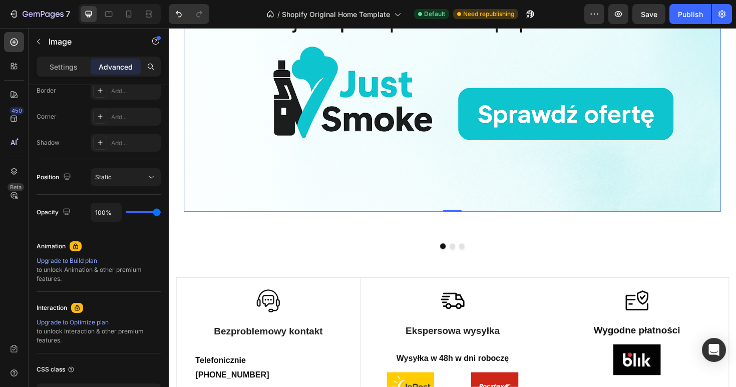
scroll to position [0, 0]
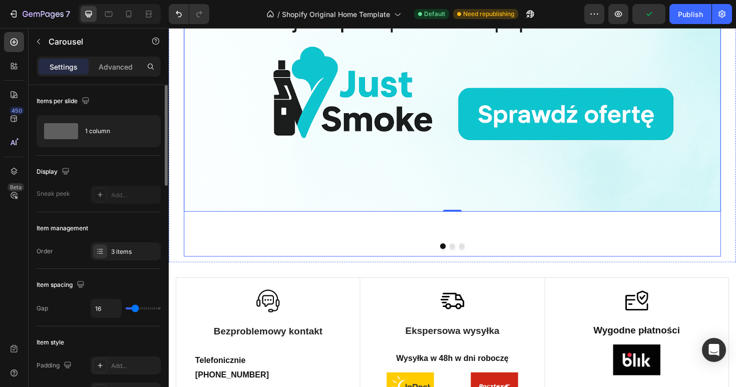
click at [381, 241] on div "Image 0" at bounding box center [469, 56] width 569 height 426
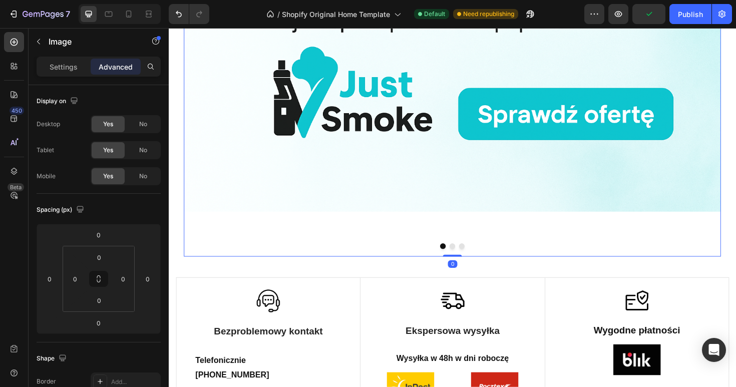
click at [383, 209] on img at bounding box center [469, 32] width 569 height 379
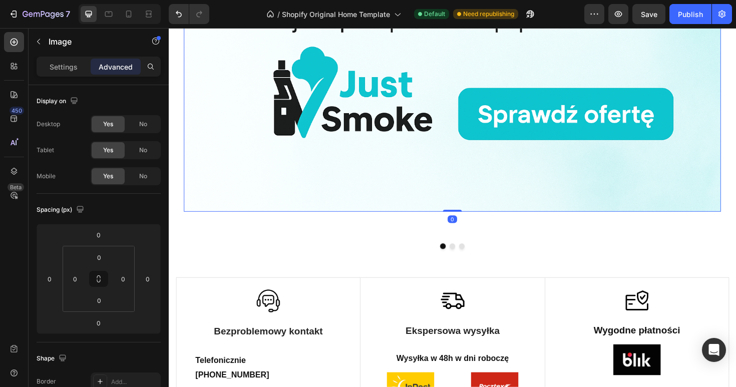
drag, startPoint x: 468, startPoint y: 222, endPoint x: 461, endPoint y: 160, distance: 62.5
click at [461, 160] on div "Image 0" at bounding box center [469, 32] width 569 height 379
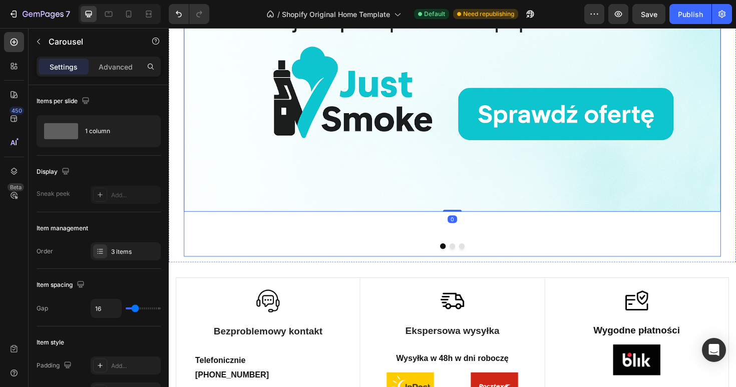
click at [282, 242] on div "Image 0" at bounding box center [469, 56] width 569 height 426
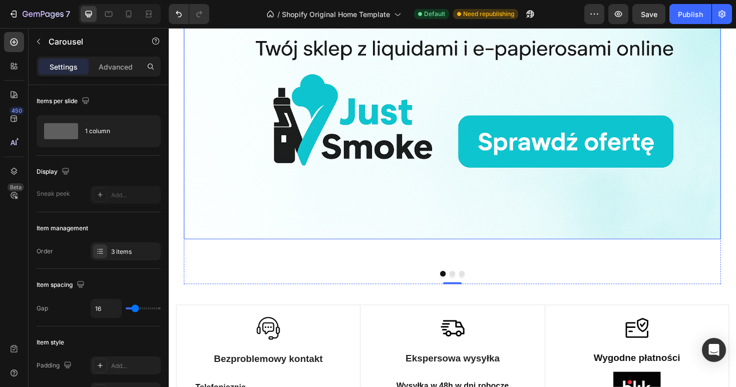
scroll to position [191, 0]
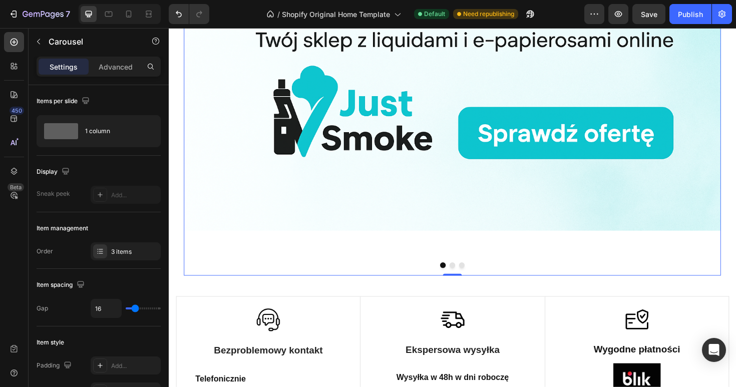
click at [313, 267] on div "Image" at bounding box center [469, 76] width 569 height 426
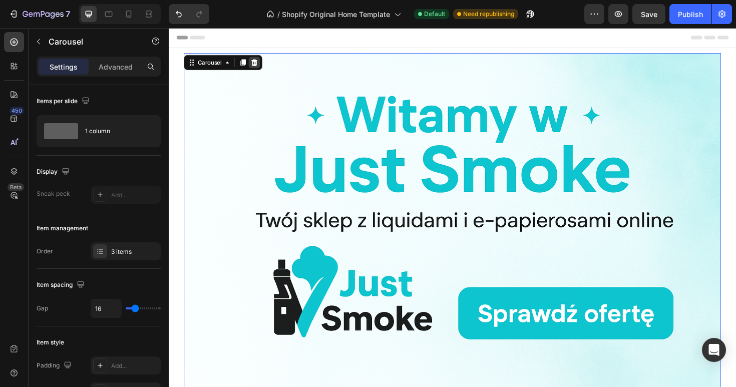
click at [261, 65] on icon at bounding box center [259, 64] width 7 height 7
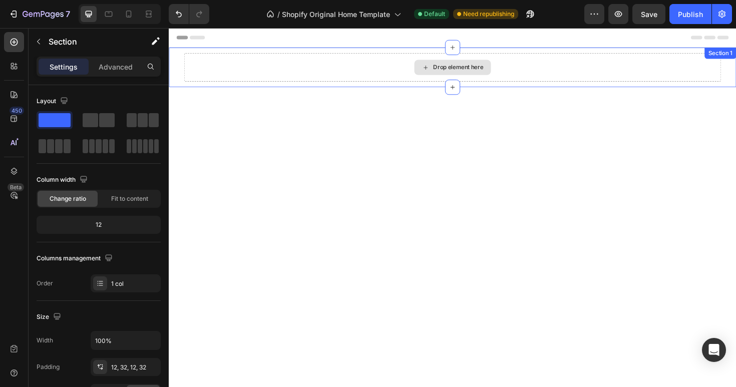
click at [265, 70] on div "Drop element here" at bounding box center [469, 70] width 569 height 30
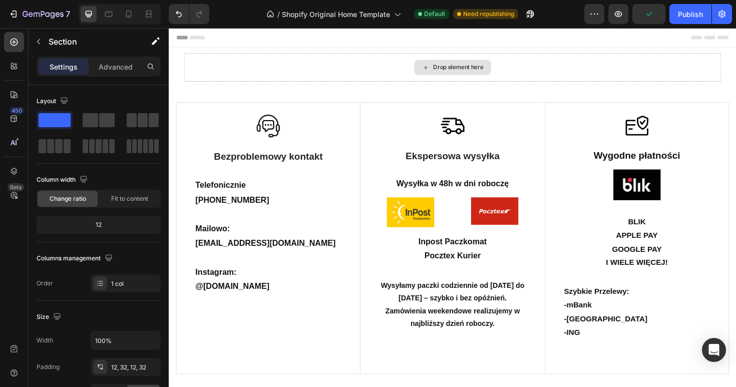
click at [307, 69] on div "Drop element here" at bounding box center [469, 70] width 569 height 30
click at [15, 47] on icon at bounding box center [14, 42] width 10 height 10
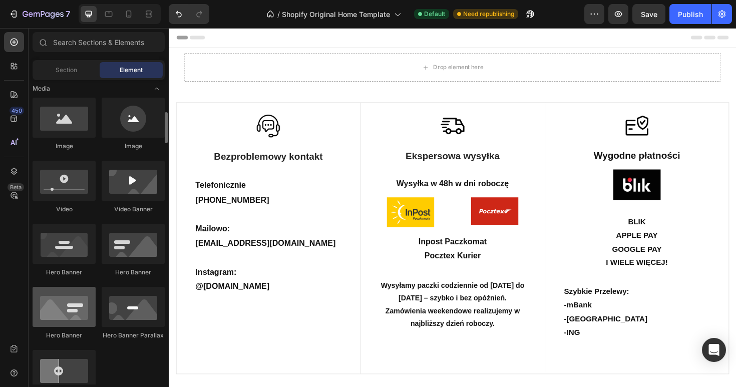
scroll to position [324, 0]
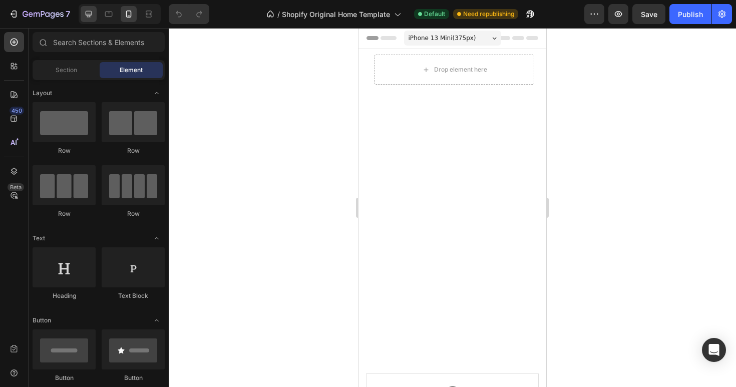
click at [96, 11] on div at bounding box center [89, 14] width 16 height 16
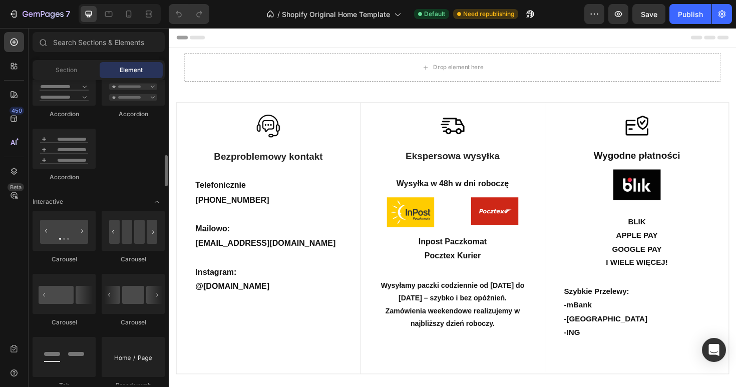
scroll to position [876, 0]
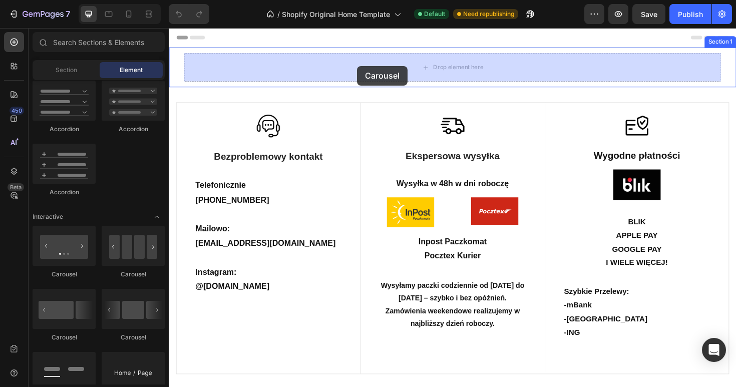
drag, startPoint x: 235, startPoint y: 294, endPoint x: 368, endPoint y: 67, distance: 263.0
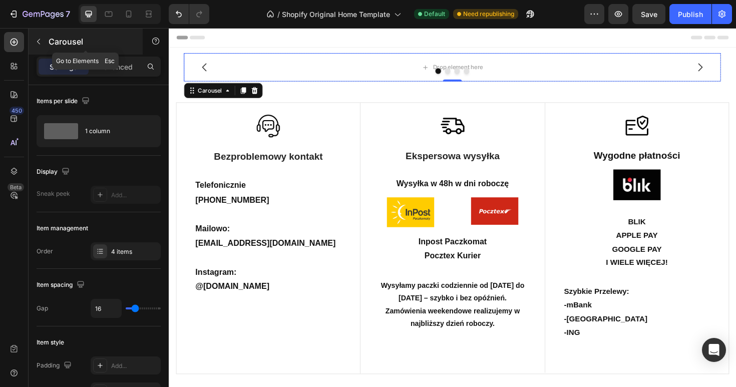
click at [38, 42] on icon "button" at bounding box center [38, 42] width 3 height 6
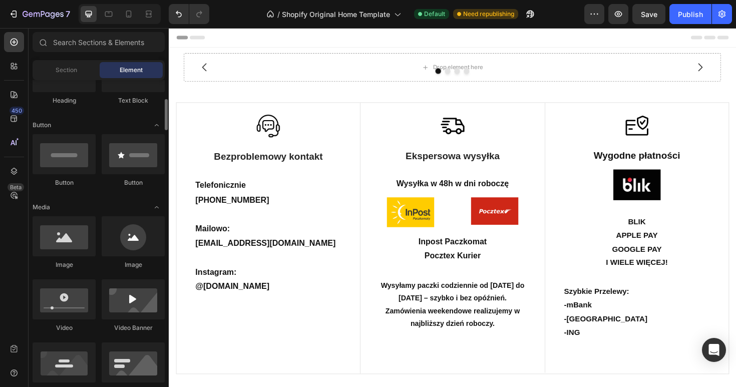
scroll to position [195, 0]
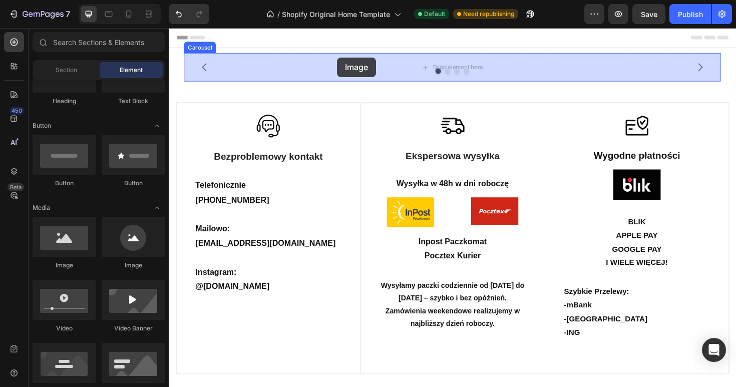
drag, startPoint x: 238, startPoint y: 263, endPoint x: 347, endPoint y: 59, distance: 230.9
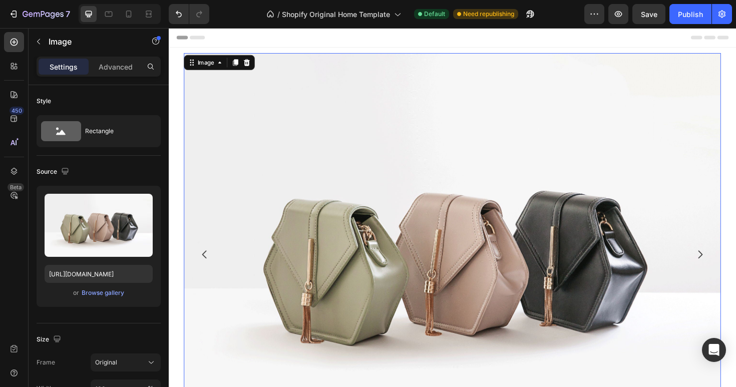
scroll to position [1, 0]
click at [116, 62] on p "Advanced" at bounding box center [116, 67] width 34 height 11
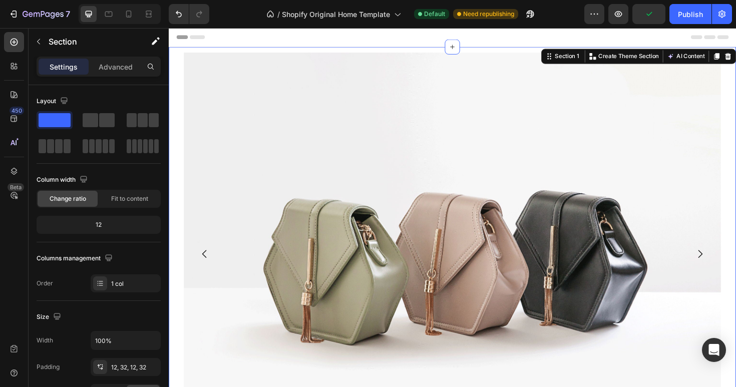
click at [179, 125] on div "Image Drop element here Drop element here Drop element here Carousel Section 1 …" at bounding box center [469, 267] width 601 height 438
click at [114, 56] on div "Section" at bounding box center [81, 42] width 104 height 29
click at [115, 65] on p "Advanced" at bounding box center [116, 67] width 34 height 11
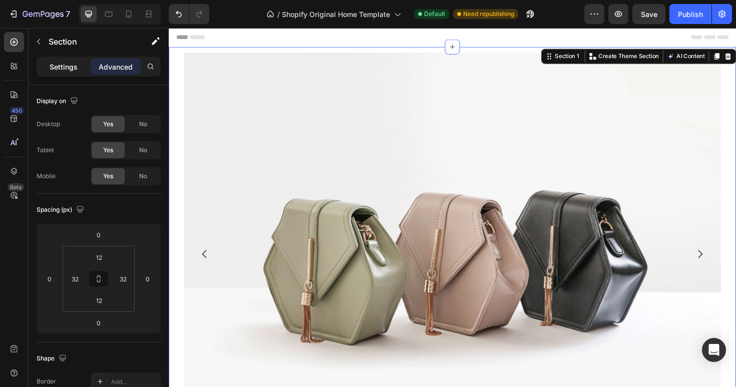
click at [74, 70] on p "Settings" at bounding box center [64, 67] width 28 height 11
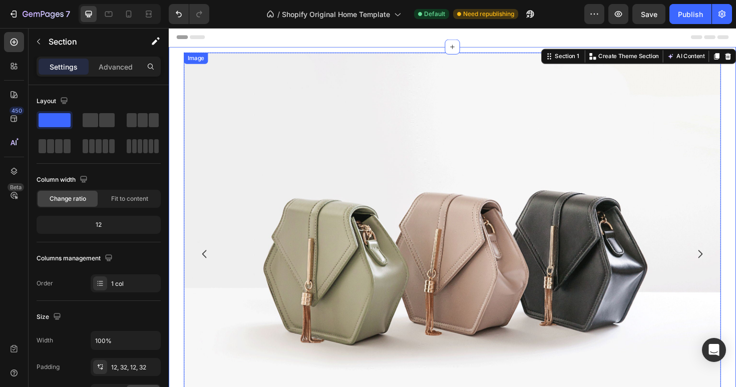
click at [337, 148] on img at bounding box center [469, 267] width 569 height 426
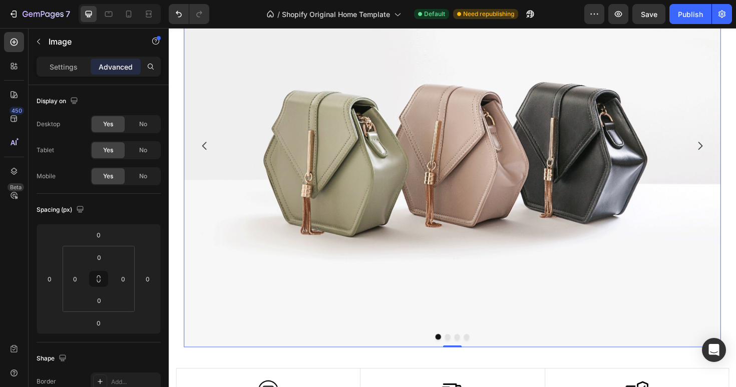
scroll to position [114, 0]
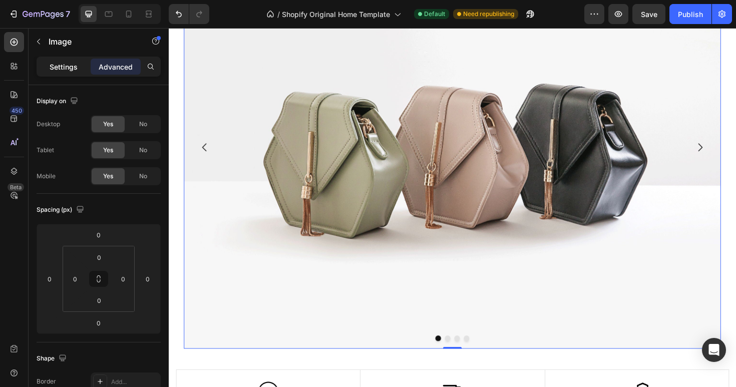
click at [70, 71] on p "Settings" at bounding box center [64, 67] width 28 height 11
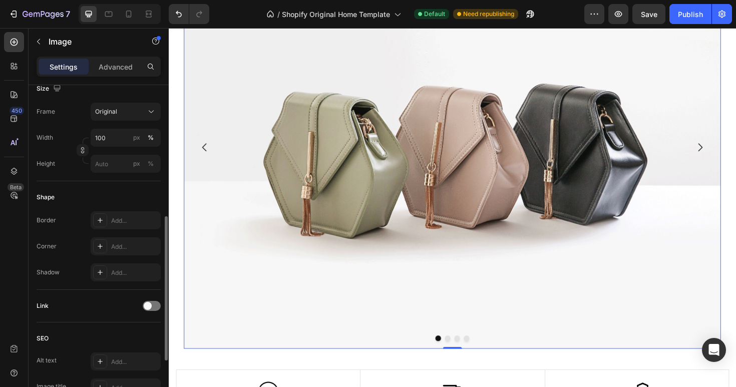
scroll to position [266, 0]
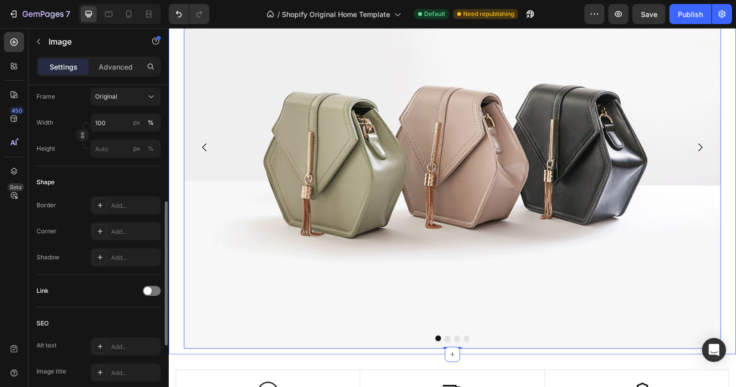
click at [175, 297] on div "Image 0 Drop element here Drop element here Drop element here Carousel Section 1" at bounding box center [469, 154] width 601 height 438
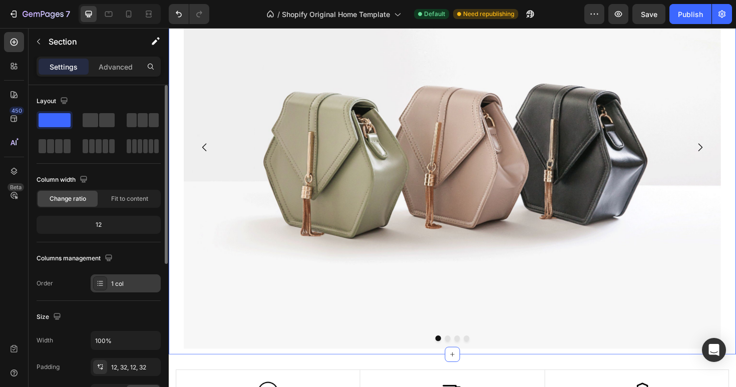
click at [137, 286] on div "1 col" at bounding box center [134, 283] width 47 height 9
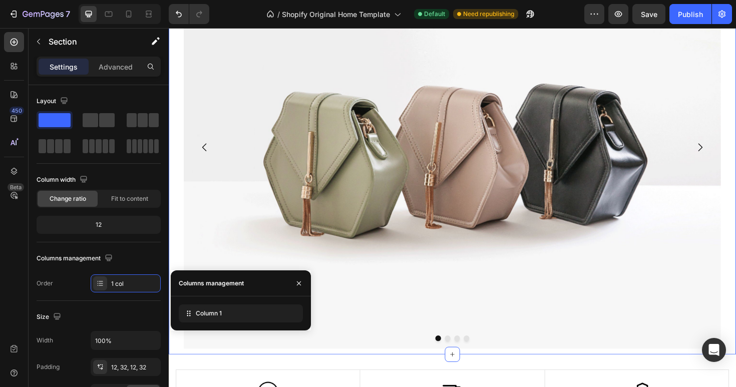
click at [241, 218] on img at bounding box center [469, 154] width 569 height 426
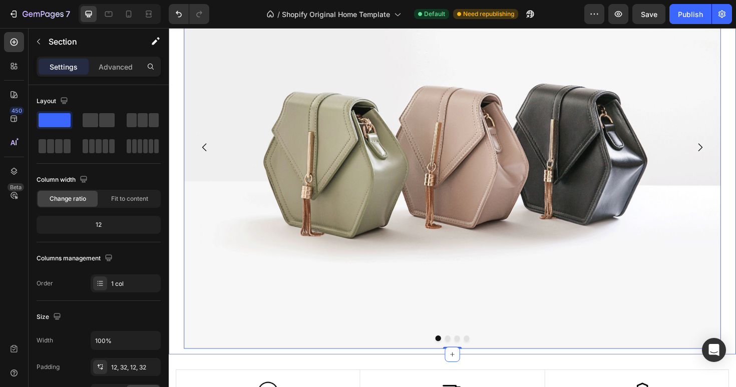
click at [445, 372] on div "Image 0 Drop element here Drop element here Drop element here Carousel Section 1" at bounding box center [469, 154] width 601 height 438
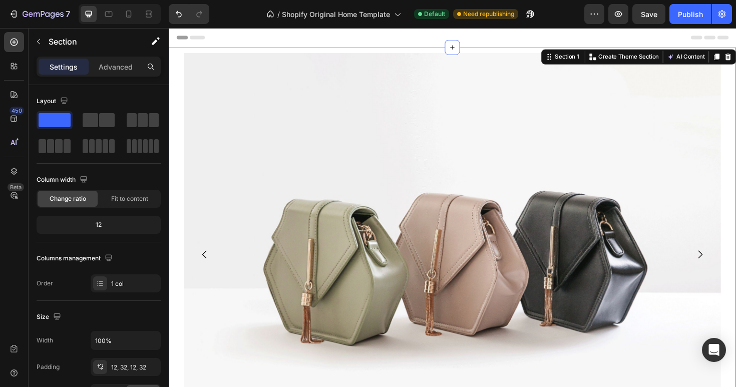
click at [173, 61] on div "Image Drop element here Drop element here Drop element here Carousel Section 1 …" at bounding box center [469, 268] width 601 height 438
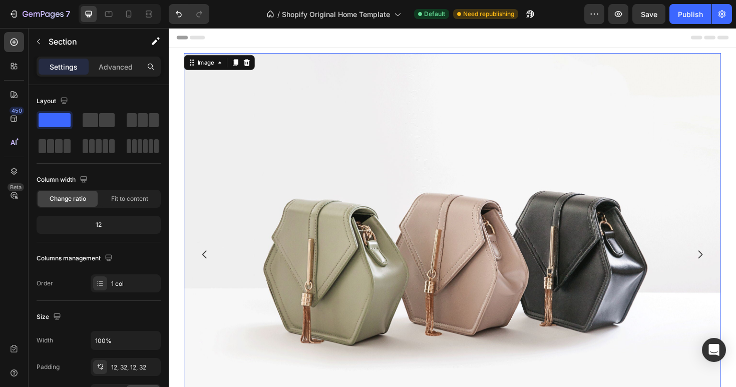
click at [193, 68] on div "Image 0" at bounding box center [469, 268] width 569 height 426
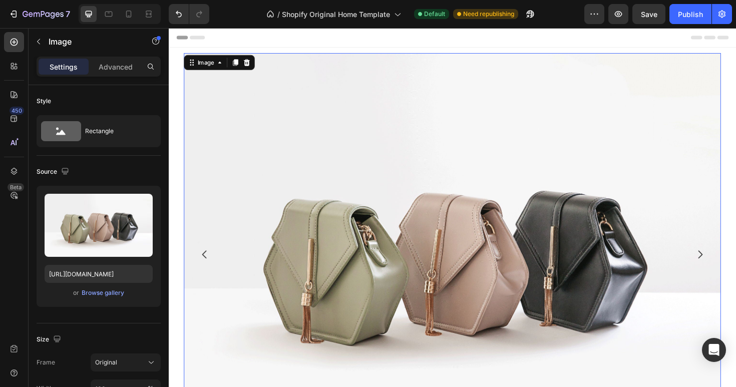
click at [186, 70] on div "Image" at bounding box center [222, 65] width 75 height 16
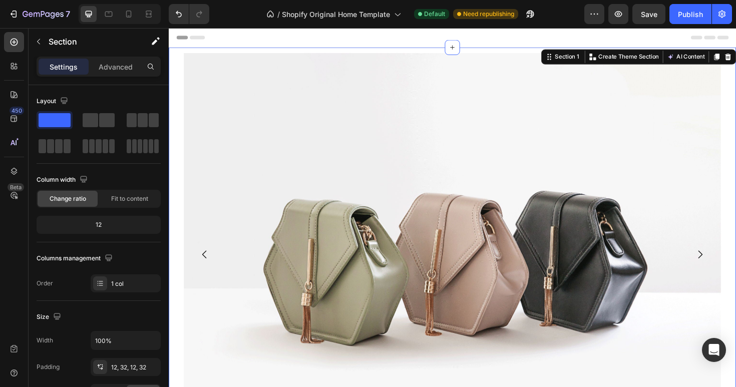
click at [180, 70] on div "Image Drop element here Drop element here Drop element here Carousel Section 1 …" at bounding box center [469, 268] width 601 height 438
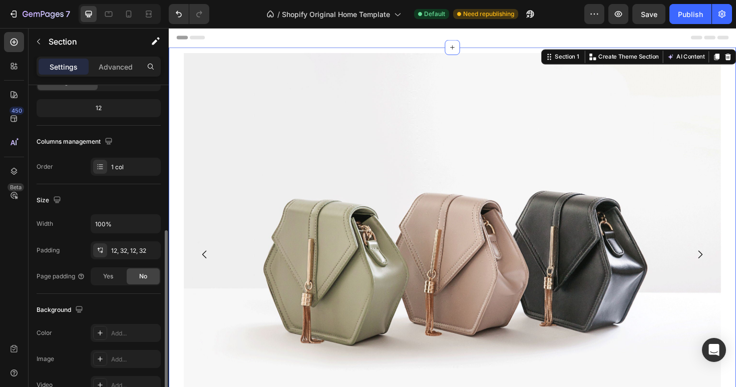
scroll to position [44, 0]
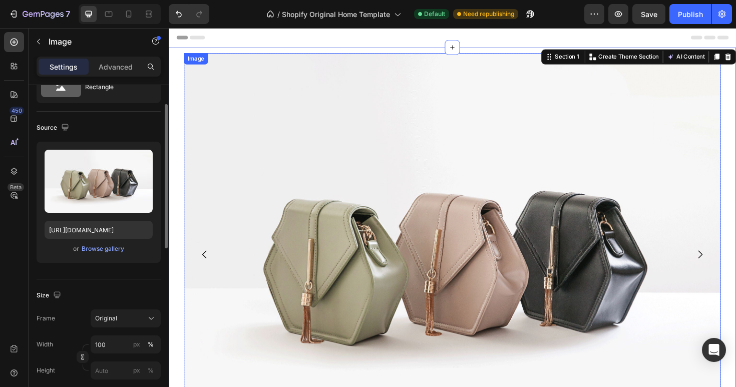
click at [218, 204] on img at bounding box center [469, 268] width 569 height 426
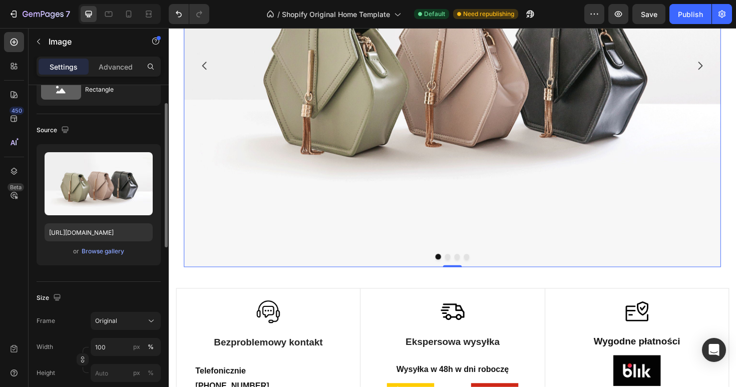
scroll to position [215, 0]
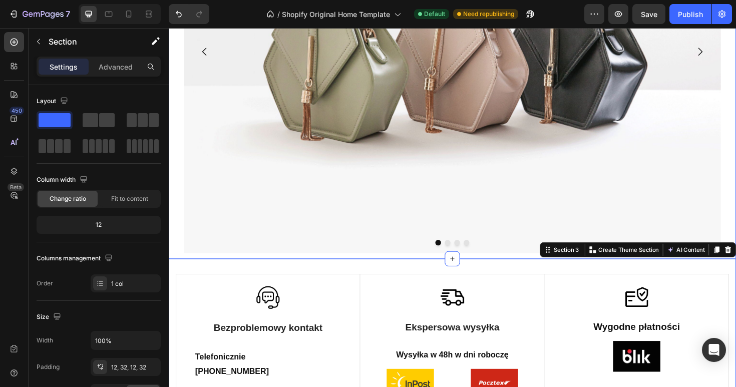
click at [451, 270] on div "Image Drop element here Drop element here Drop element here Carousel Section 1" at bounding box center [469, 53] width 601 height 438
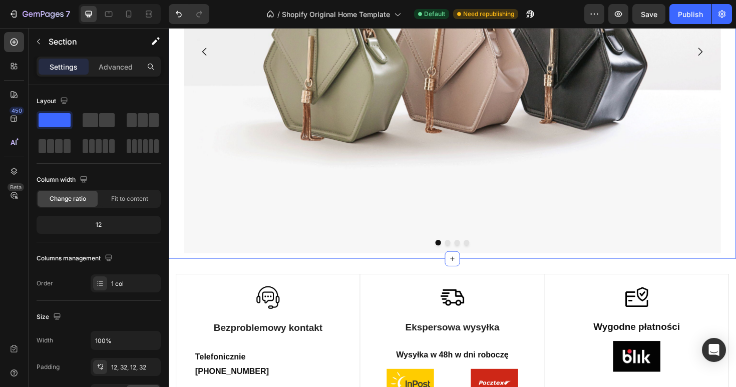
click at [444, 267] on div "Image Drop element here Drop element here Drop element here Carousel Section 1 …" at bounding box center [469, 53] width 601 height 438
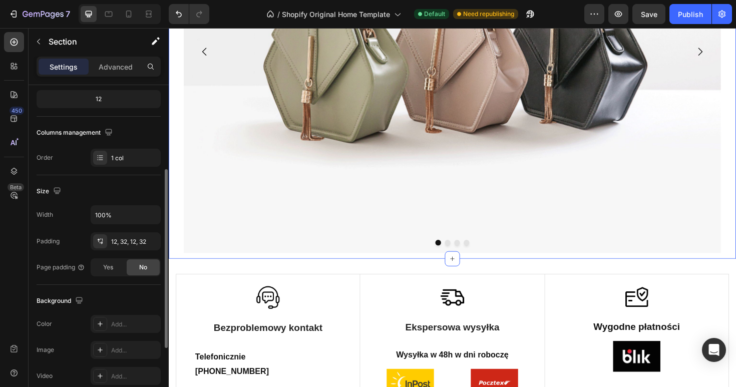
scroll to position [280, 0]
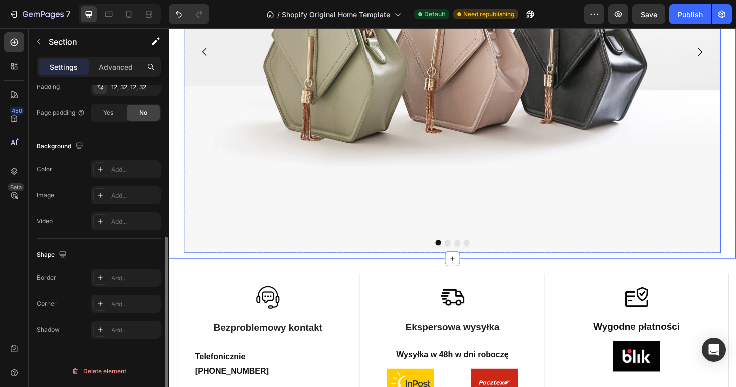
click at [367, 141] on img at bounding box center [469, 53] width 569 height 426
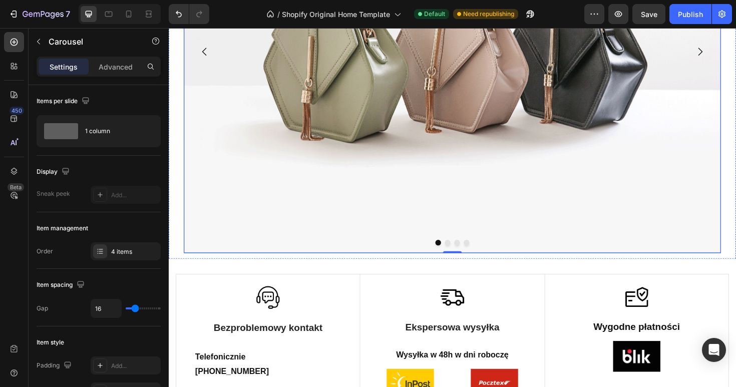
click at [210, 52] on icon "Carousel Back Arrow" at bounding box center [207, 53] width 12 height 12
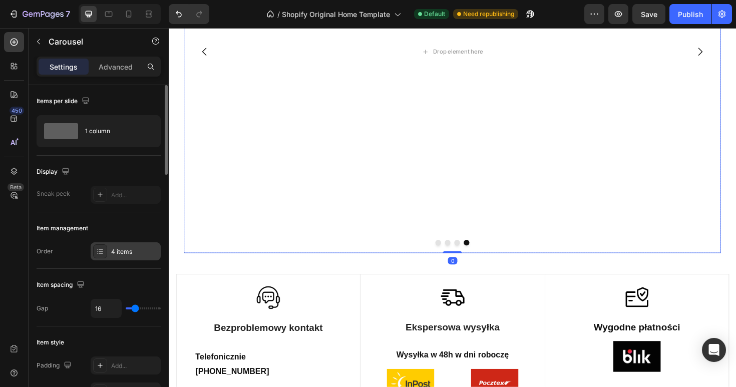
click at [106, 249] on div at bounding box center [100, 251] width 14 height 14
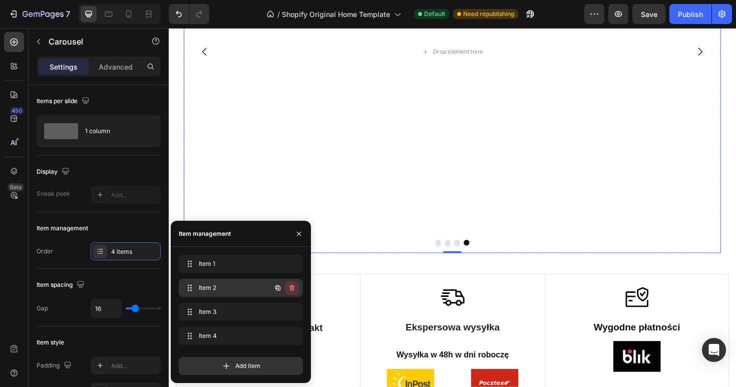
click at [296, 285] on button "button" at bounding box center [292, 288] width 14 height 14
click at [296, 285] on button "Delete" at bounding box center [285, 288] width 28 height 14
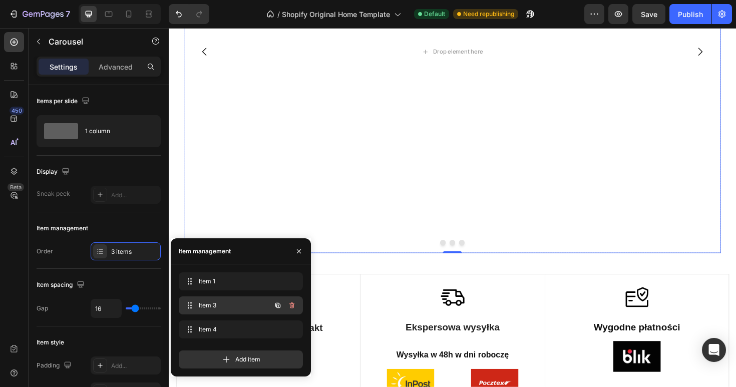
click at [297, 298] on div at bounding box center [292, 305] width 14 height 14
click at [293, 310] on button "button" at bounding box center [292, 305] width 14 height 14
click at [293, 310] on button "Delete" at bounding box center [285, 305] width 28 height 14
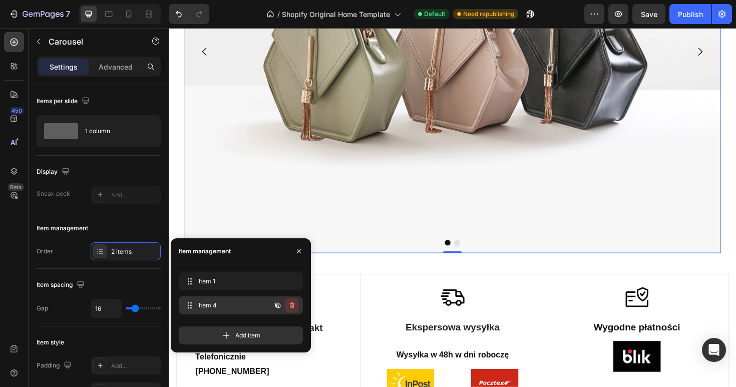
click at [294, 309] on icon "button" at bounding box center [292, 305] width 8 height 8
click at [294, 309] on div "Delete" at bounding box center [285, 305] width 19 height 9
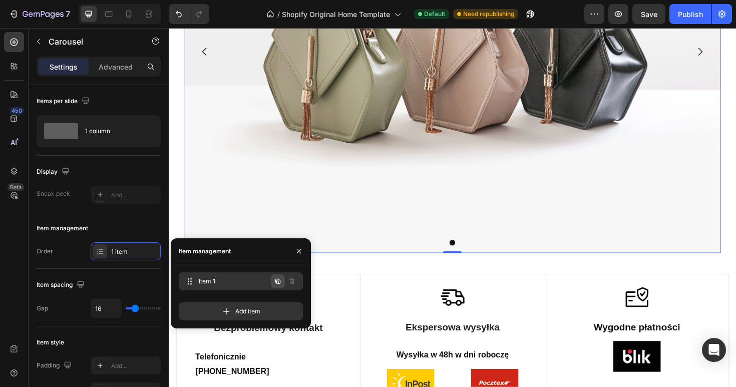
click at [277, 282] on icon "button" at bounding box center [278, 281] width 8 height 8
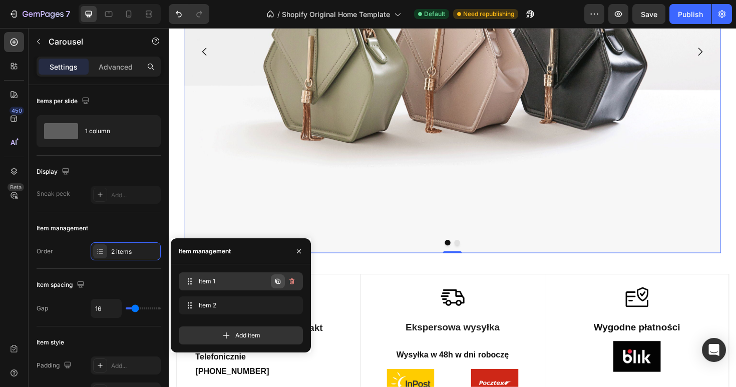
click at [277, 282] on icon "button" at bounding box center [278, 281] width 8 height 8
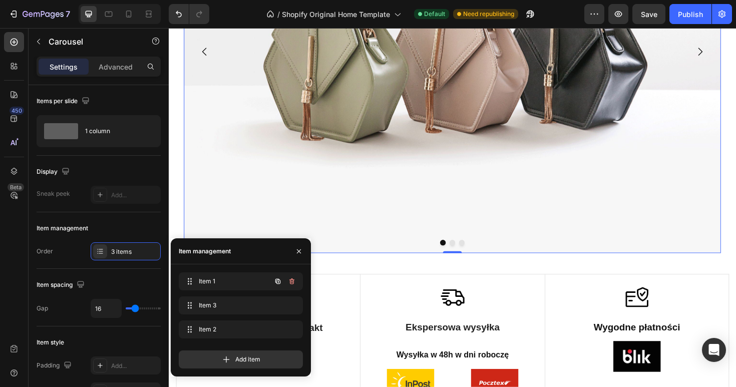
click at [277, 282] on icon "button" at bounding box center [278, 281] width 8 height 8
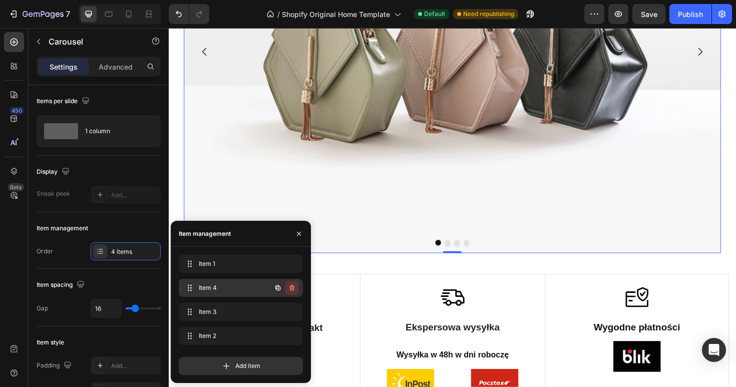
click at [293, 292] on button "button" at bounding box center [292, 288] width 14 height 14
click at [293, 288] on div "Delete" at bounding box center [285, 287] width 19 height 9
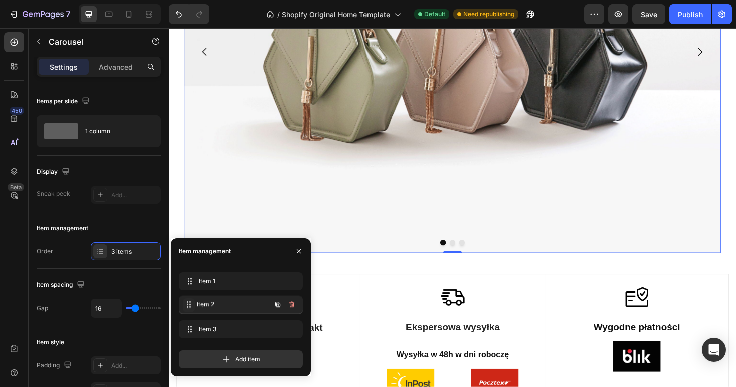
drag, startPoint x: 190, startPoint y: 330, endPoint x: 190, endPoint y: 302, distance: 28.5
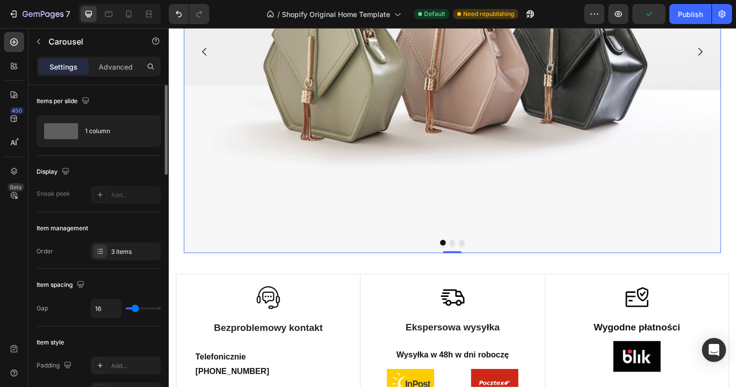
click at [122, 155] on div "Items per slide 1 column" at bounding box center [99, 120] width 124 height 71
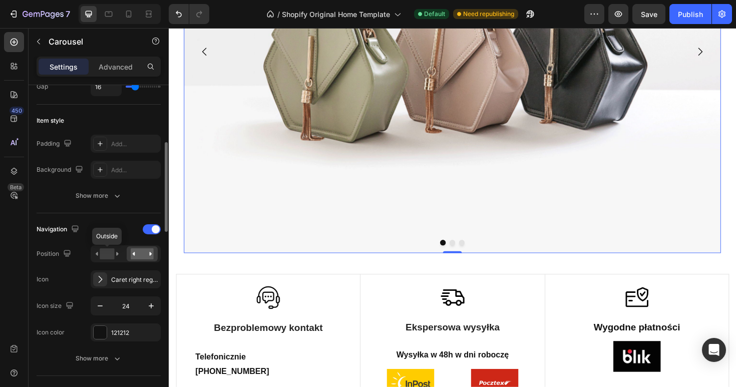
scroll to position [222, 0]
click at [153, 229] on span at bounding box center [156, 229] width 8 height 8
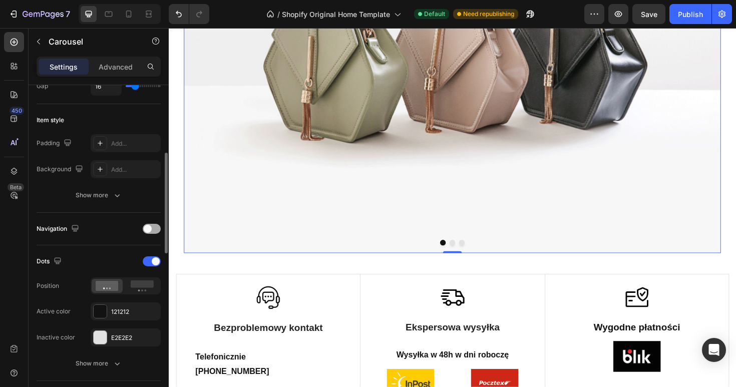
click at [153, 228] on div at bounding box center [152, 229] width 18 height 10
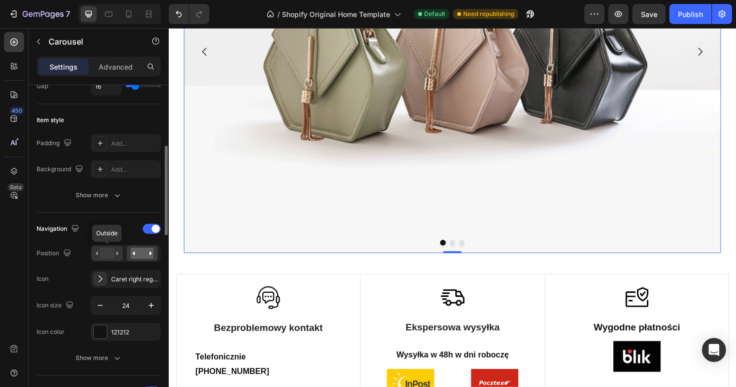
click at [109, 260] on div at bounding box center [107, 253] width 31 height 15
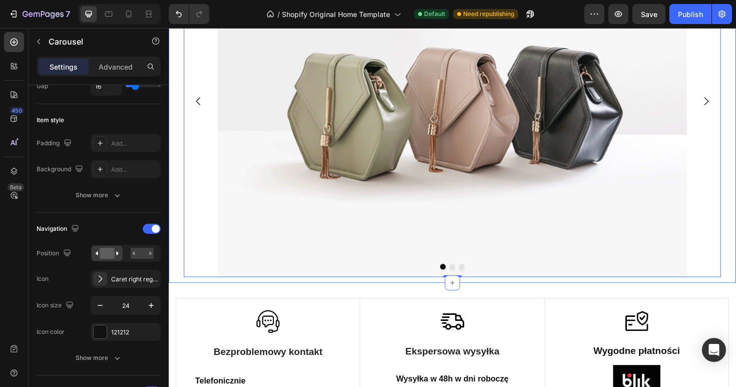
scroll to position [125, 0]
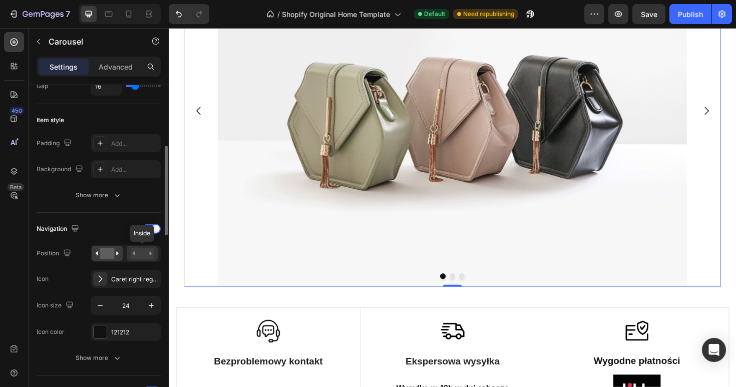
click at [151, 248] on rect at bounding box center [142, 253] width 23 height 11
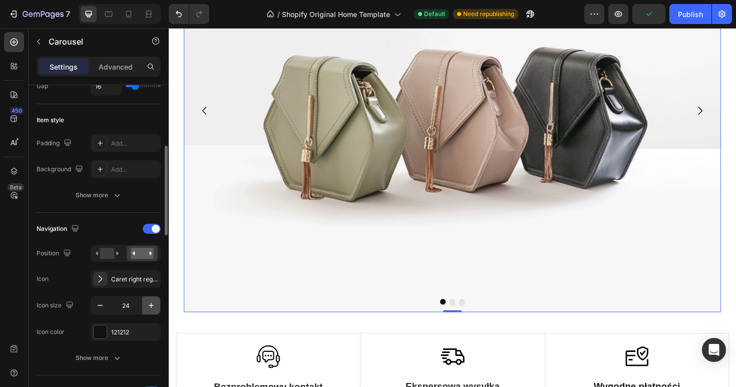
click at [151, 310] on icon "button" at bounding box center [151, 305] width 10 height 10
click at [153, 308] on icon "button" at bounding box center [151, 305] width 10 height 10
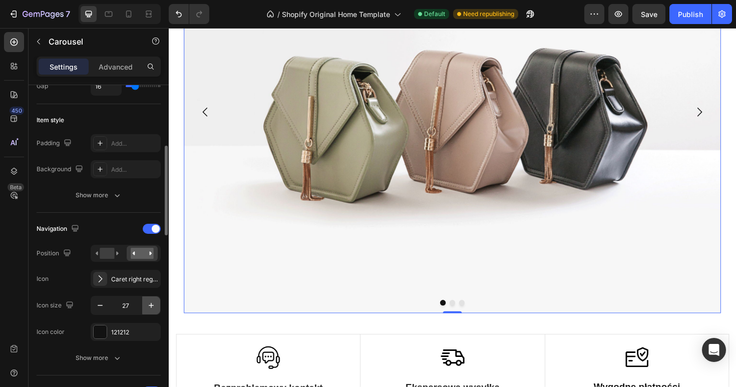
click at [153, 308] on icon "button" at bounding box center [151, 305] width 10 height 10
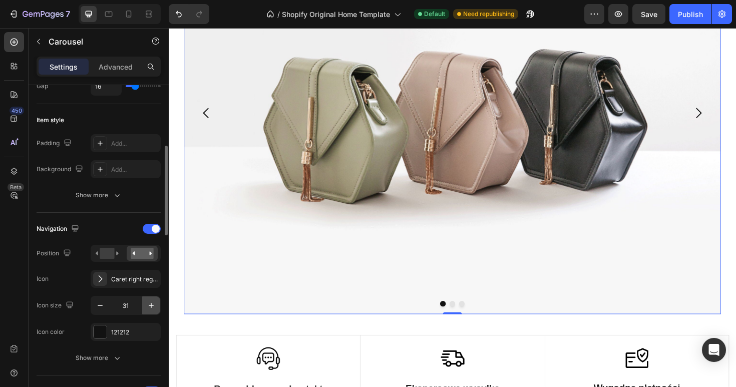
click at [153, 308] on icon "button" at bounding box center [151, 305] width 10 height 10
click at [108, 306] on button "button" at bounding box center [100, 305] width 18 height 18
click at [104, 306] on icon "button" at bounding box center [100, 305] width 10 height 10
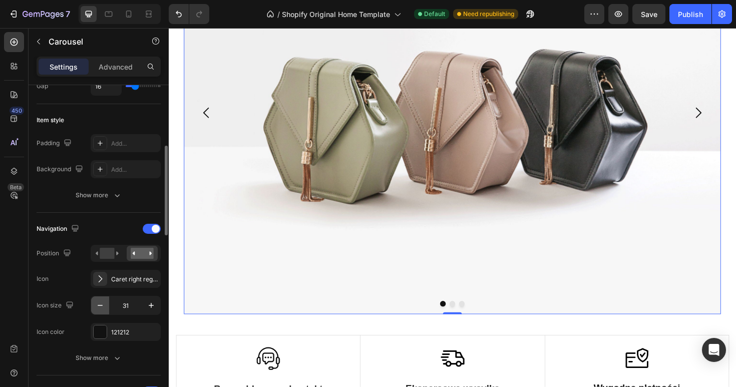
click at [104, 306] on icon "button" at bounding box center [100, 305] width 10 height 10
type input "30"
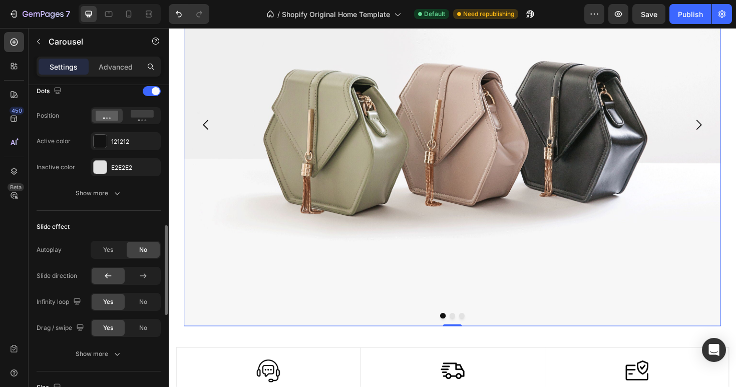
scroll to position [521, 0]
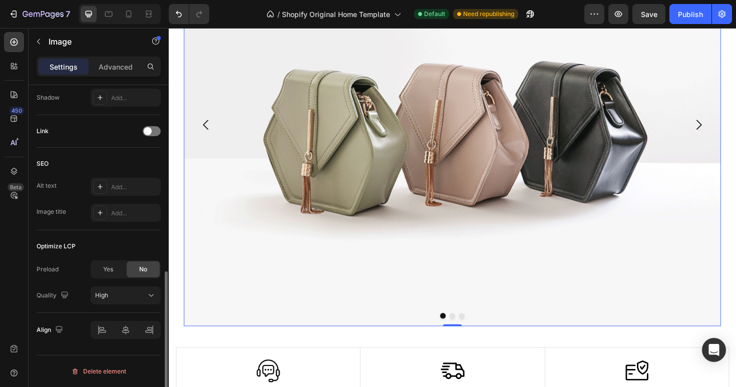
click at [298, 189] on img at bounding box center [469, 130] width 569 height 426
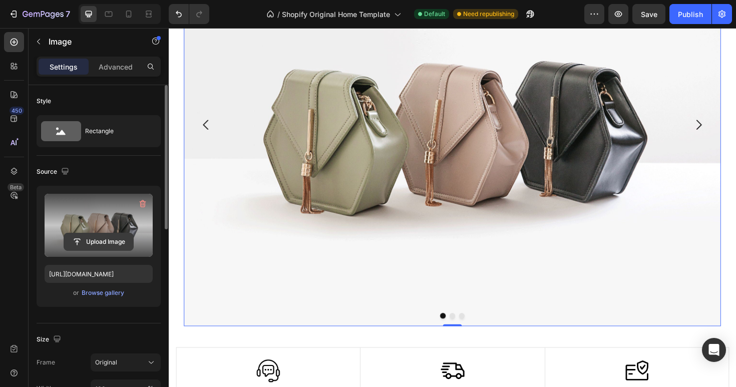
click at [84, 245] on input "file" at bounding box center [98, 241] width 69 height 17
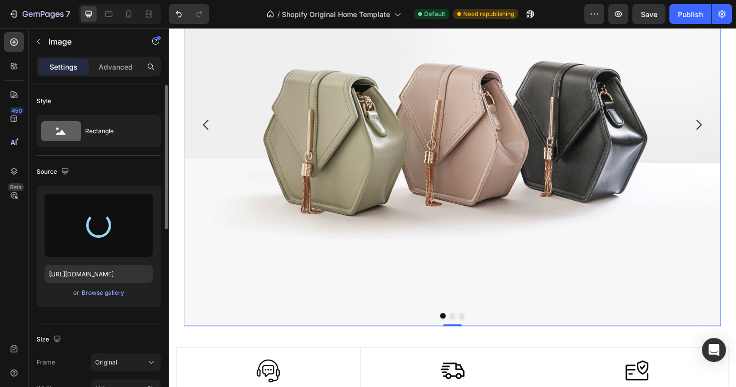
type input "[URL][DOMAIN_NAME]"
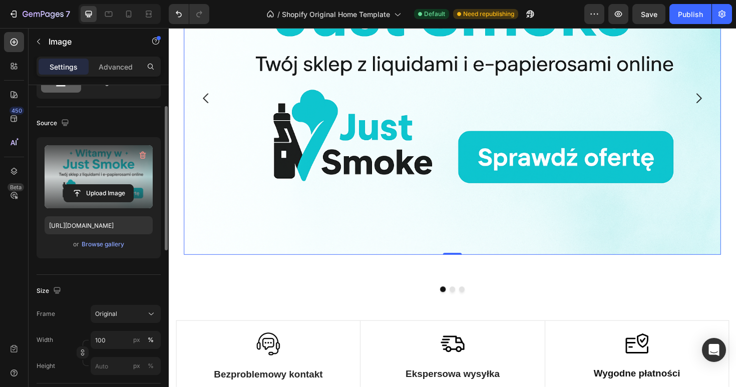
scroll to position [98, 0]
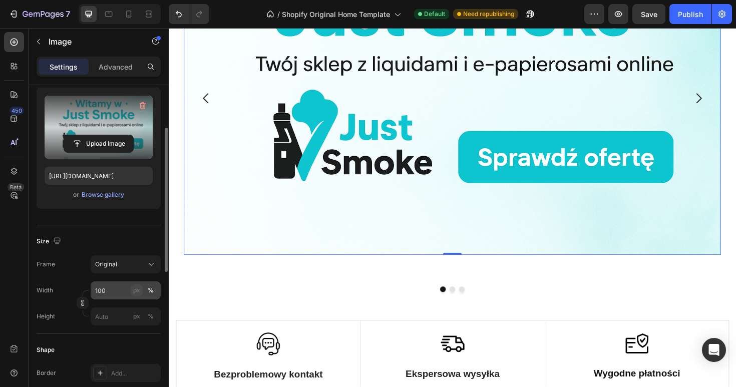
click at [141, 290] on button "px" at bounding box center [137, 290] width 12 height 12
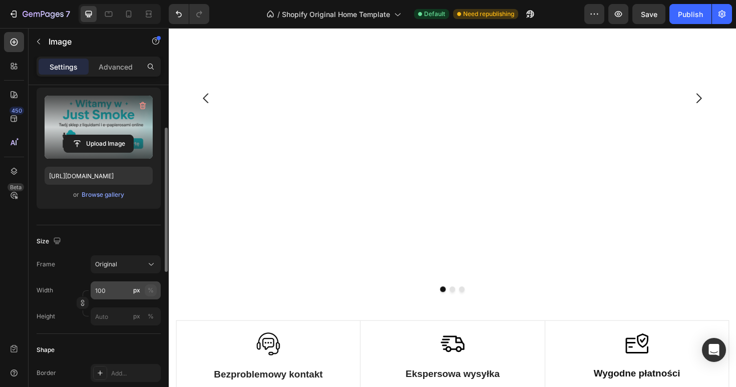
click at [149, 288] on div "%" at bounding box center [151, 290] width 6 height 9
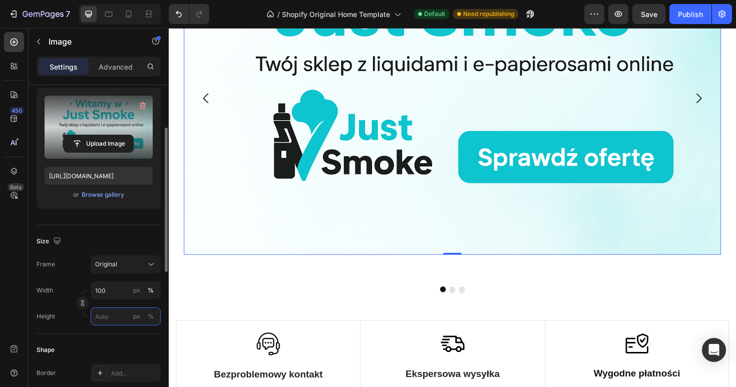
click at [114, 319] on input "px %" at bounding box center [126, 316] width 70 height 18
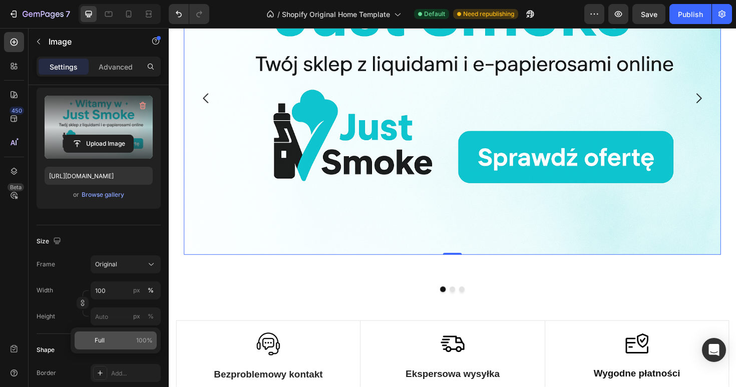
click at [124, 346] on div "Full 100%" at bounding box center [116, 340] width 82 height 18
type input "100"
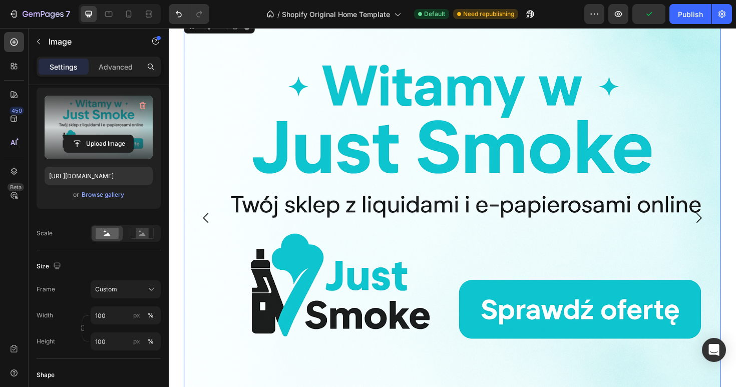
scroll to position [0, 0]
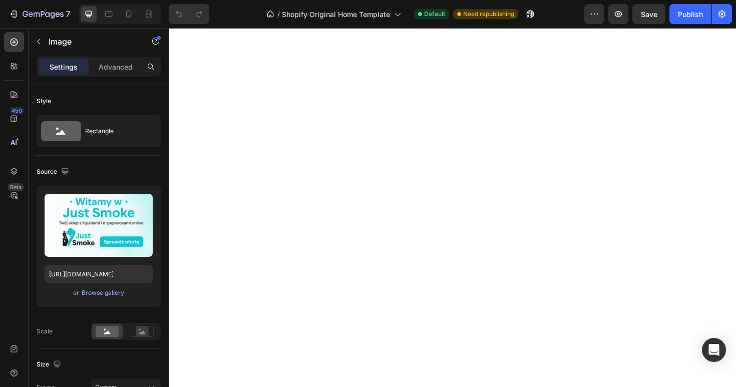
scroll to position [70, 0]
click at [137, 334] on rect at bounding box center [142, 331] width 13 height 10
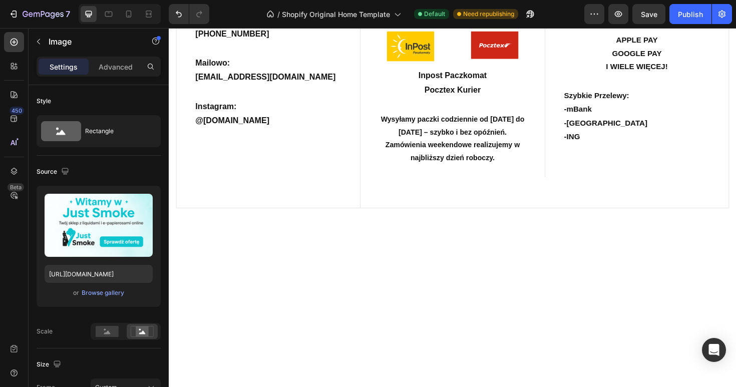
scroll to position [106, 0]
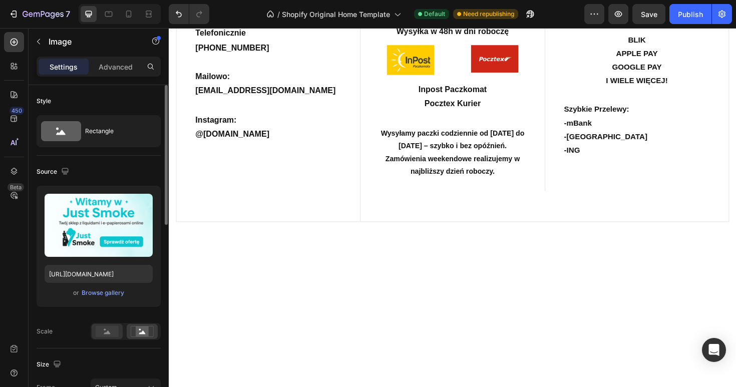
click at [112, 334] on rect at bounding box center [107, 331] width 23 height 11
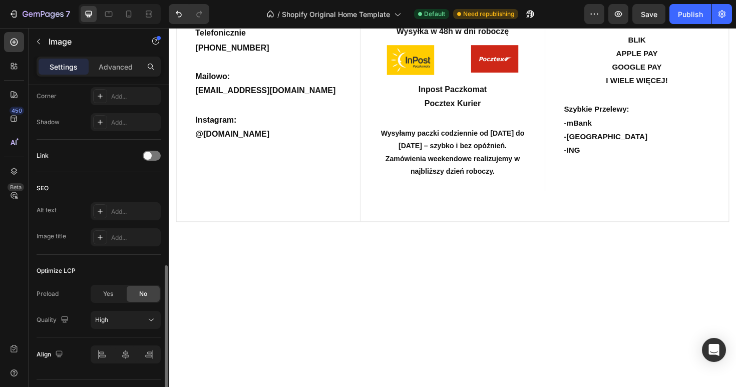
scroll to position [451, 0]
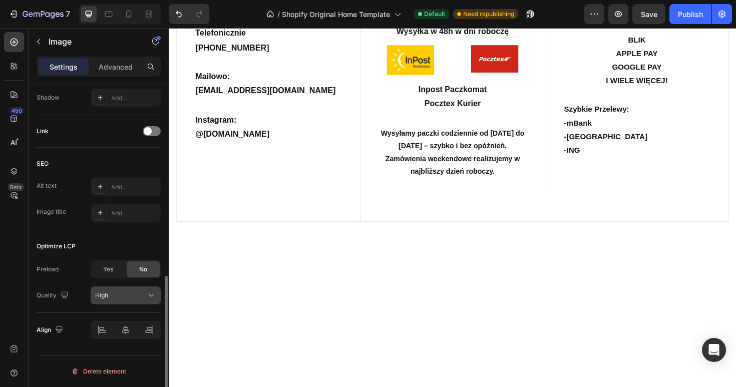
click at [122, 292] on div "High" at bounding box center [120, 295] width 51 height 9
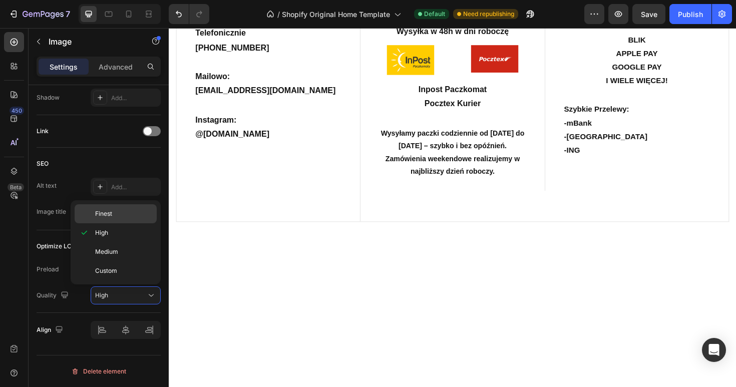
click at [116, 219] on div "Finest" at bounding box center [116, 213] width 82 height 19
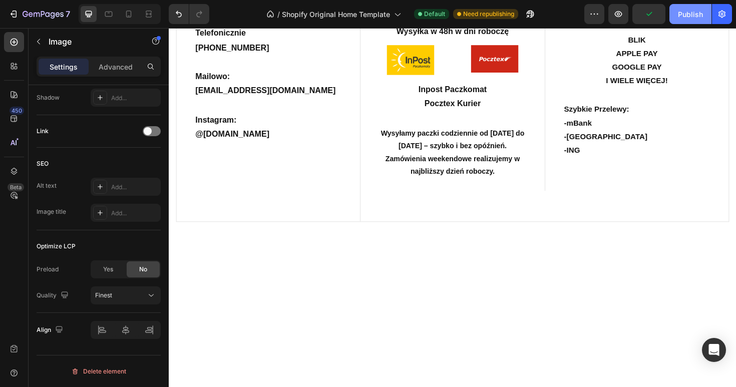
click at [689, 13] on div "Publish" at bounding box center [690, 14] width 25 height 11
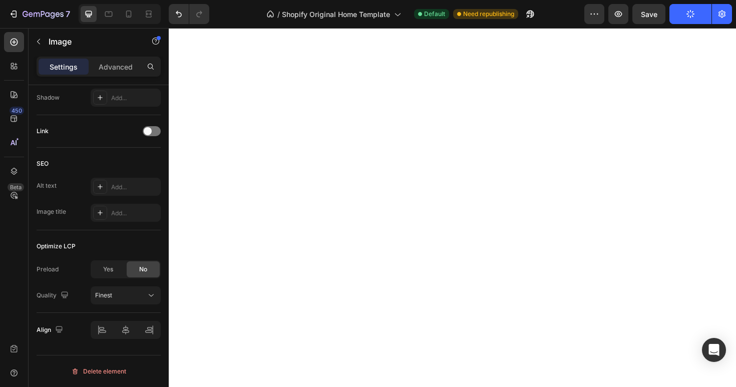
scroll to position [0, 0]
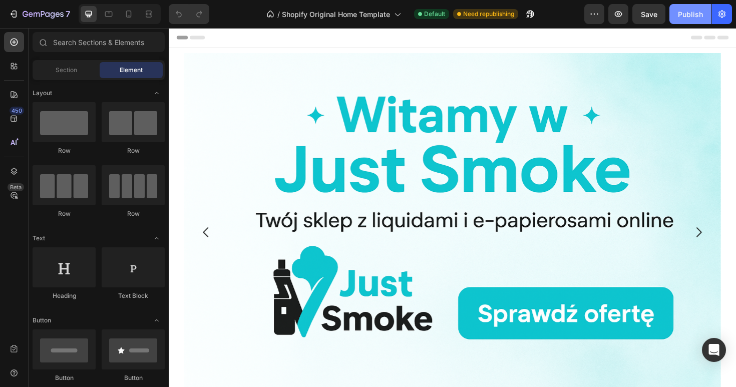
click at [685, 21] on button "Publish" at bounding box center [690, 14] width 42 height 20
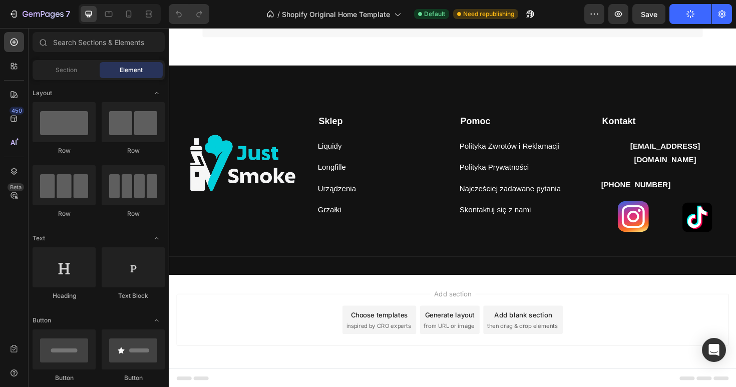
scroll to position [1161, 0]
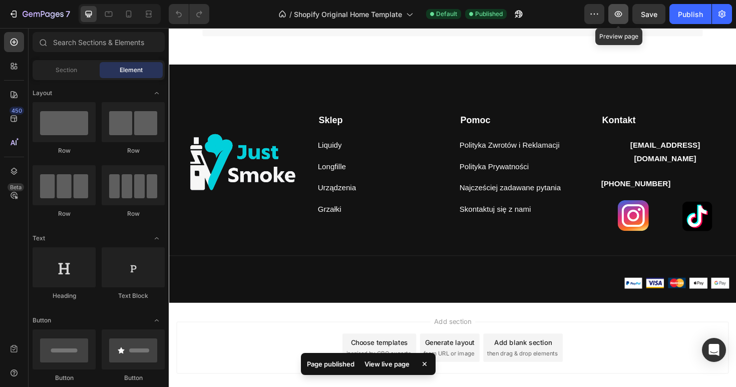
click at [624, 19] on button "button" at bounding box center [618, 14] width 20 height 20
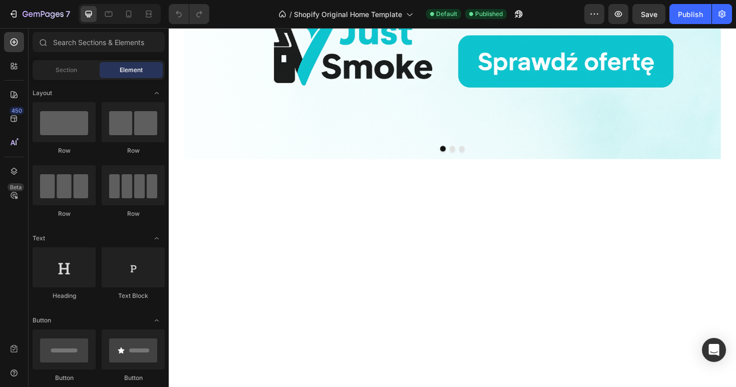
scroll to position [0, 0]
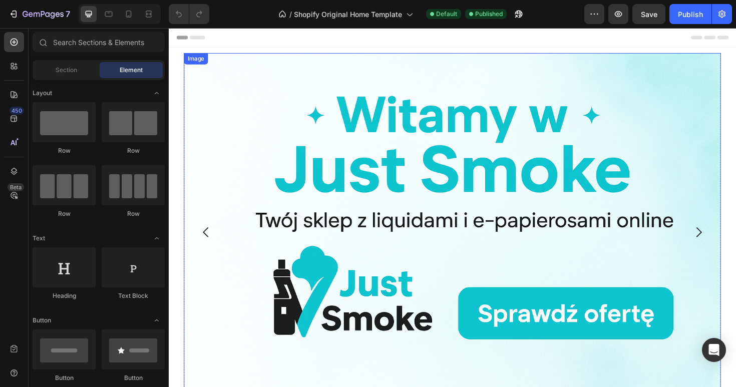
click at [366, 199] on img at bounding box center [469, 244] width 569 height 379
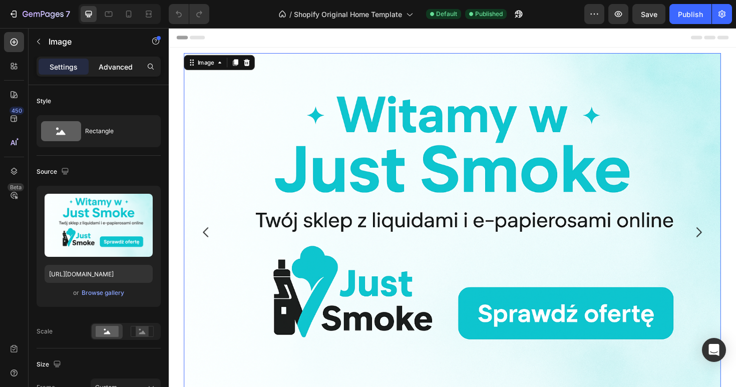
click at [111, 64] on p "Advanced" at bounding box center [116, 67] width 34 height 11
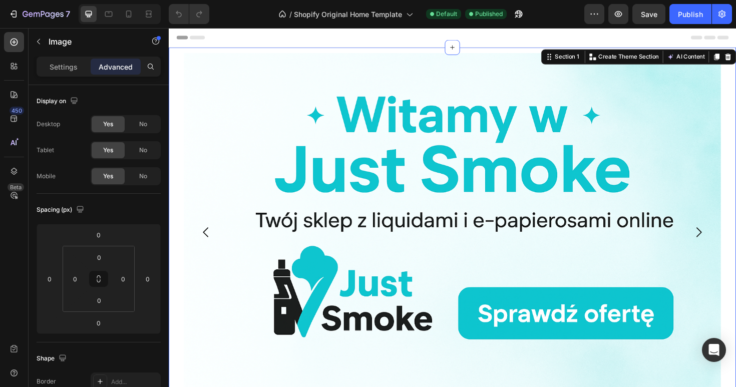
click at [178, 145] on div "Image Image Image Carousel Section 1 You can create reusable sections Create Th…" at bounding box center [469, 244] width 601 height 391
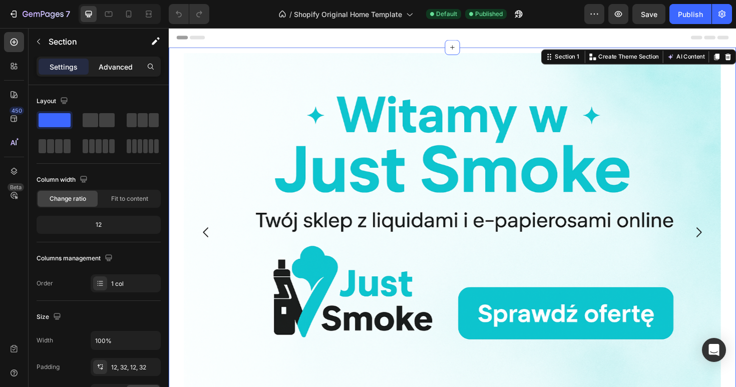
click at [114, 64] on p "Advanced" at bounding box center [116, 67] width 34 height 11
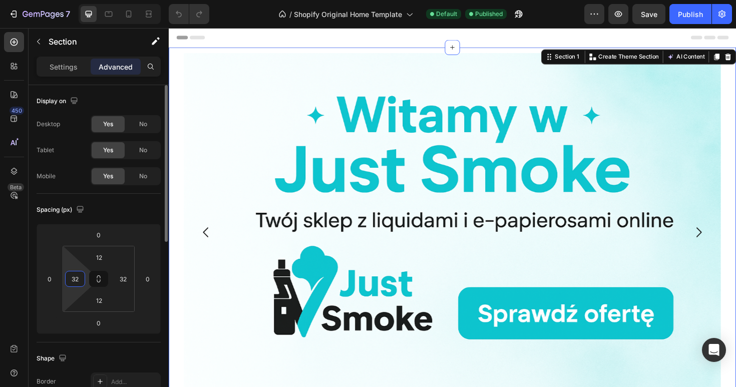
click at [75, 278] on input "32" at bounding box center [75, 278] width 15 height 15
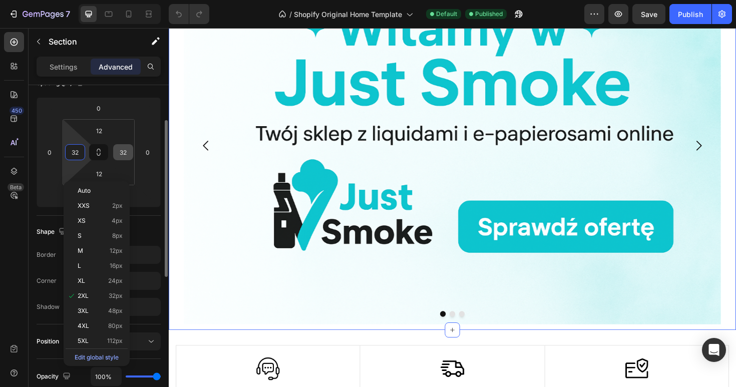
scroll to position [138, 0]
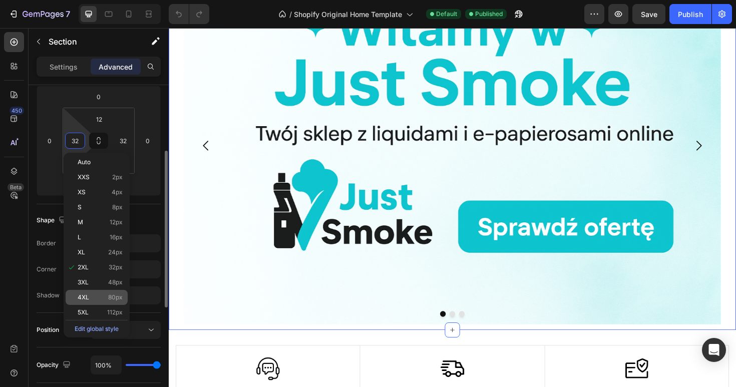
click at [100, 300] on p "4XL 80px" at bounding box center [100, 297] width 45 height 7
type input "80"
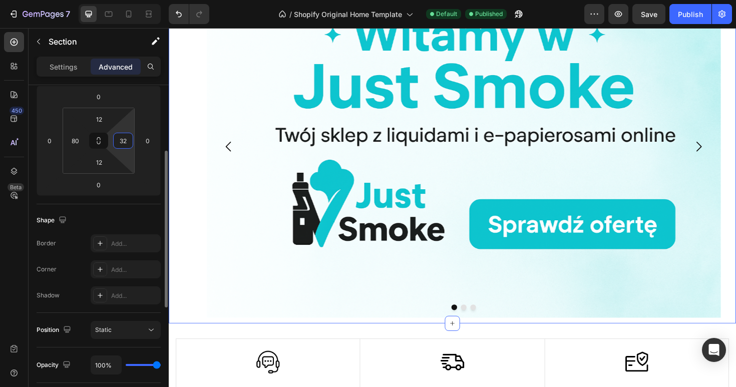
click at [124, 145] on input "32" at bounding box center [123, 140] width 15 height 15
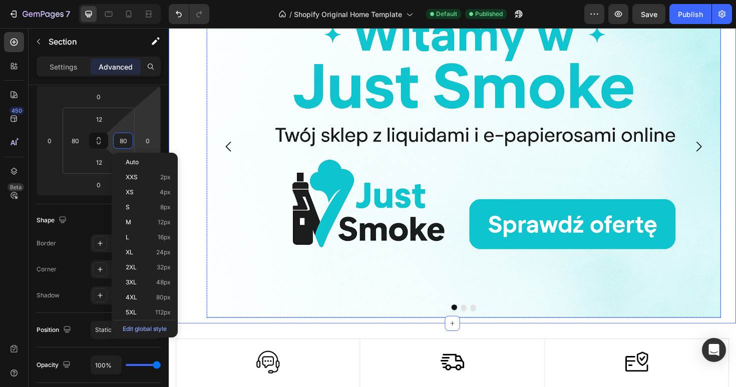
scroll to position [74, 0]
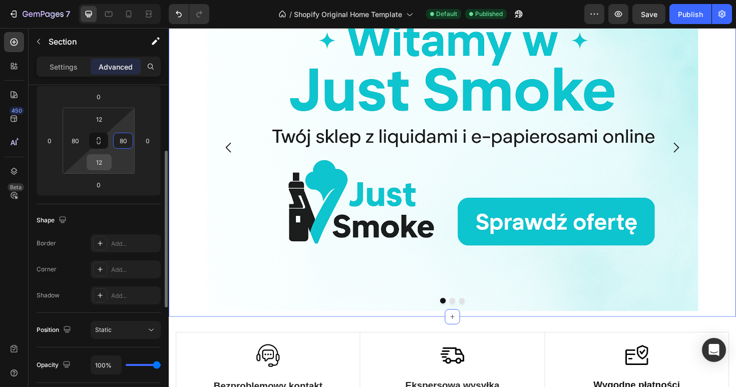
type input "80"
click at [99, 163] on input "12" at bounding box center [99, 162] width 20 height 15
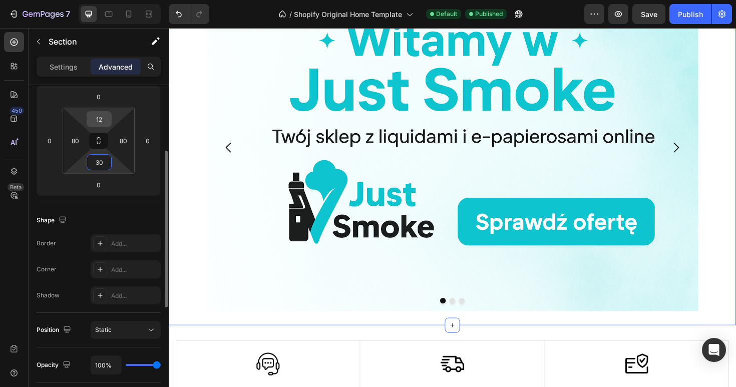
type input "30"
click at [103, 117] on input "12" at bounding box center [99, 119] width 20 height 15
type input "30"
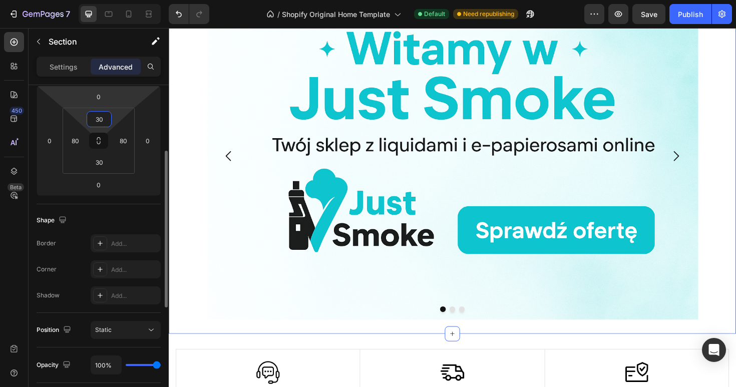
scroll to position [59, 0]
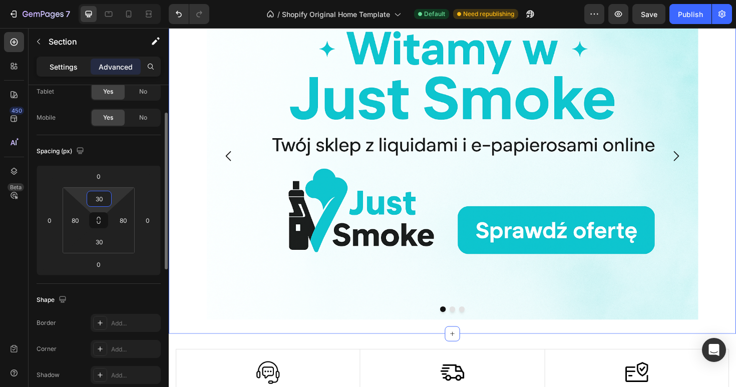
click at [71, 59] on div "Settings" at bounding box center [64, 67] width 50 height 16
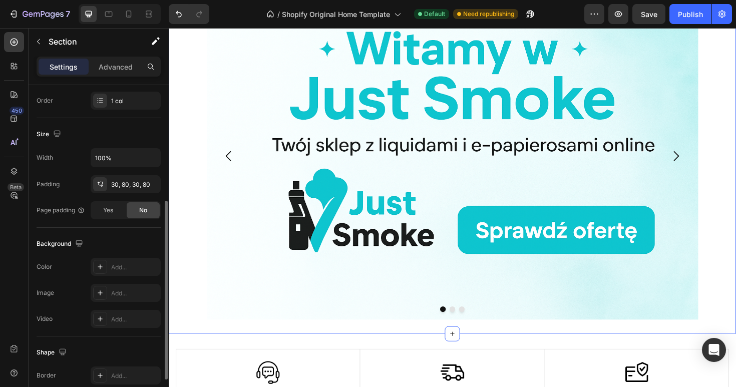
scroll to position [180, 0]
click at [152, 186] on icon "button" at bounding box center [150, 187] width 8 height 8
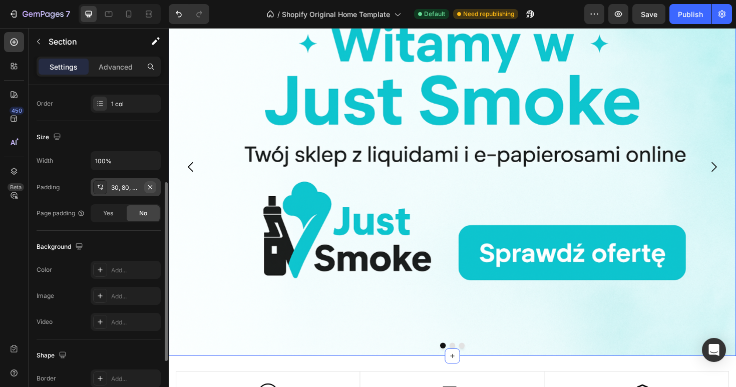
scroll to position [104, 0]
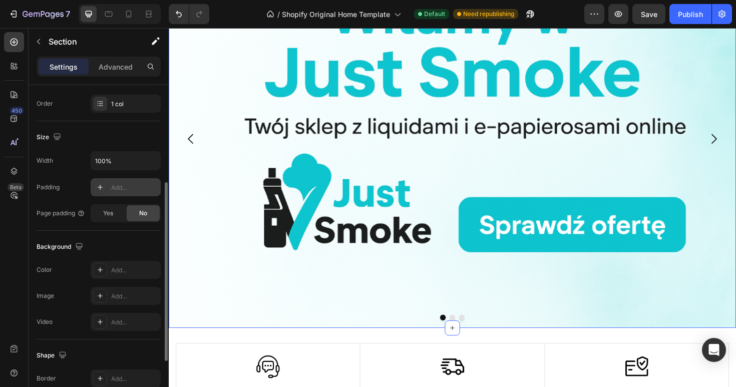
click at [124, 190] on div "Add..." at bounding box center [134, 187] width 47 height 9
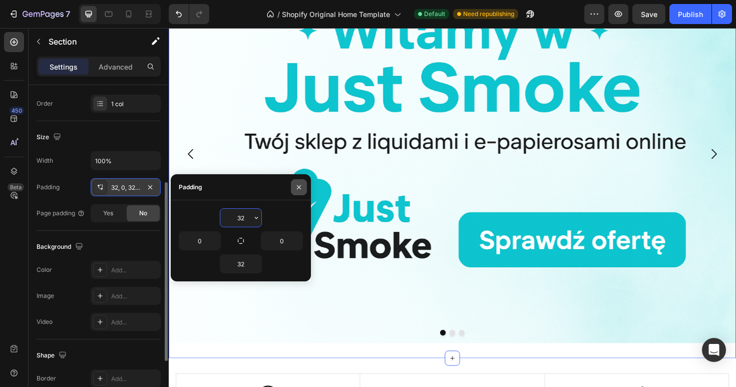
click at [297, 182] on button "button" at bounding box center [299, 187] width 16 height 16
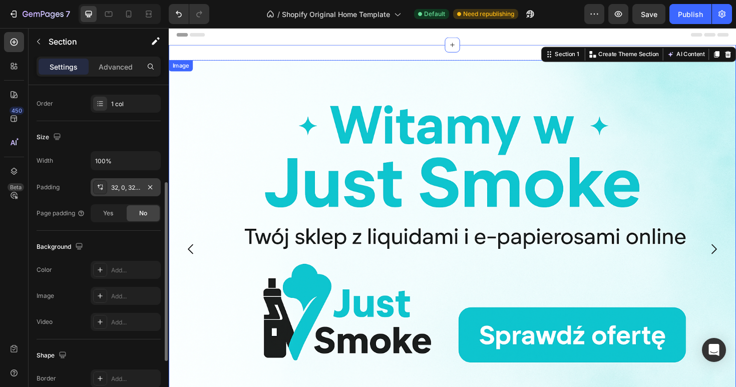
scroll to position [0, 0]
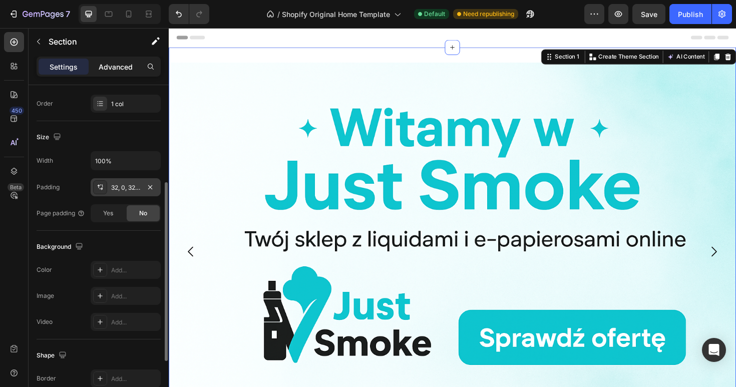
click at [108, 70] on p "Advanced" at bounding box center [116, 67] width 34 height 11
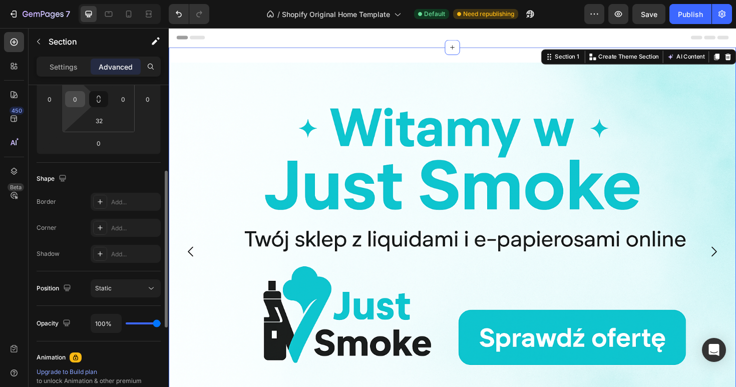
click at [76, 105] on input "0" at bounding box center [75, 99] width 15 height 15
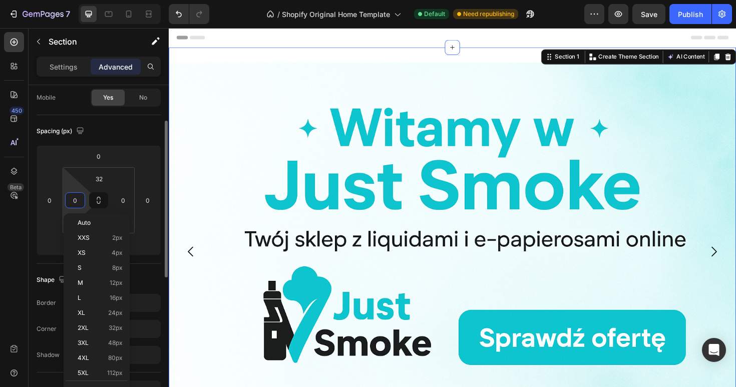
scroll to position [78, 0]
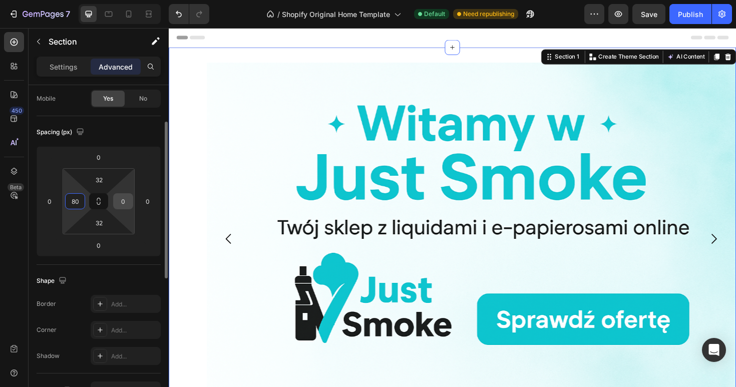
type input "80"
click at [120, 206] on input "0" at bounding box center [123, 201] width 15 height 15
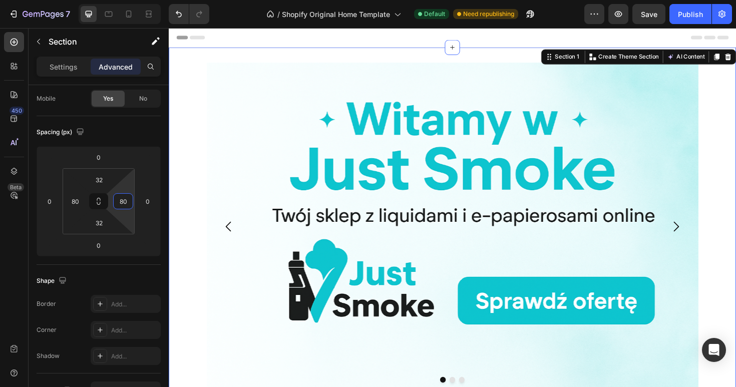
type input "80"
click at [196, 140] on div "Image Image Image Carousel Section 1 You can create reusable sections Create Th…" at bounding box center [469, 238] width 601 height 379
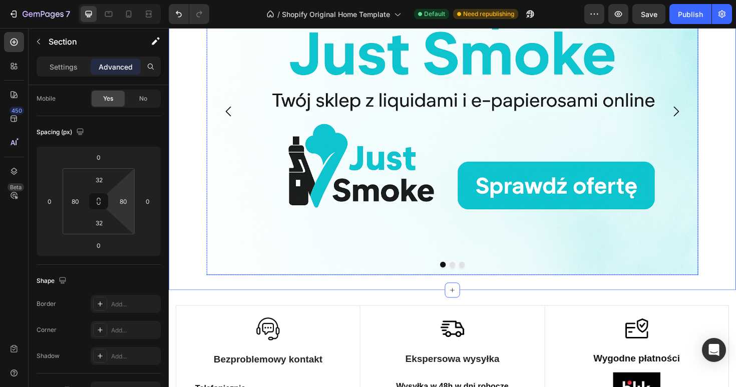
scroll to position [128, 0]
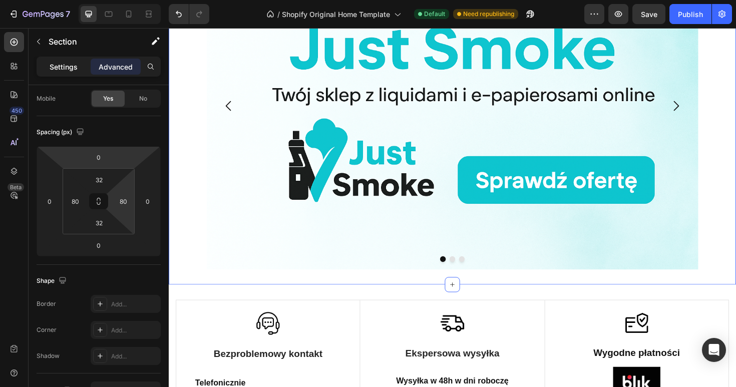
click at [64, 73] on div "Settings" at bounding box center [64, 67] width 50 height 16
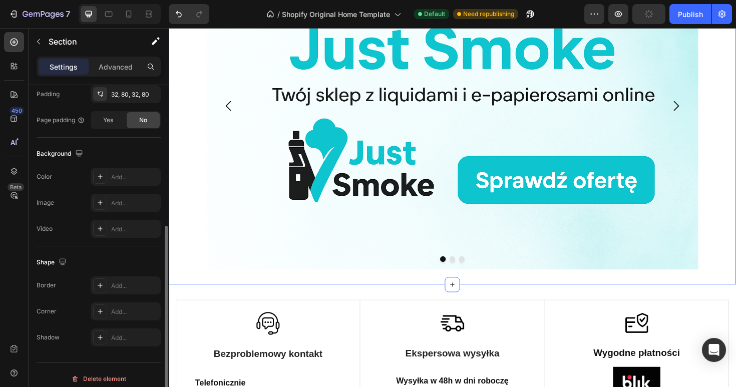
scroll to position [280, 0]
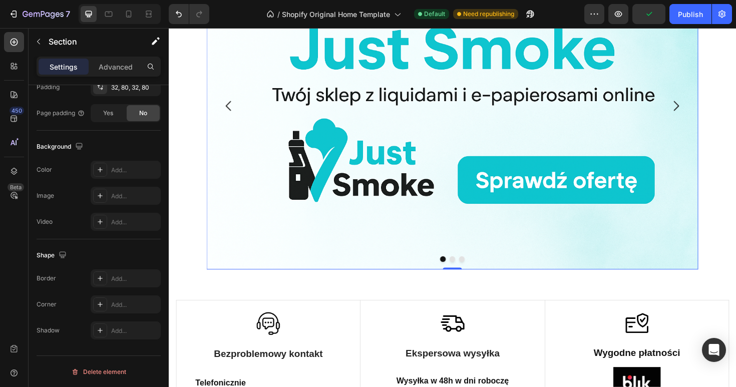
click at [319, 137] on img at bounding box center [469, 110] width 521 height 347
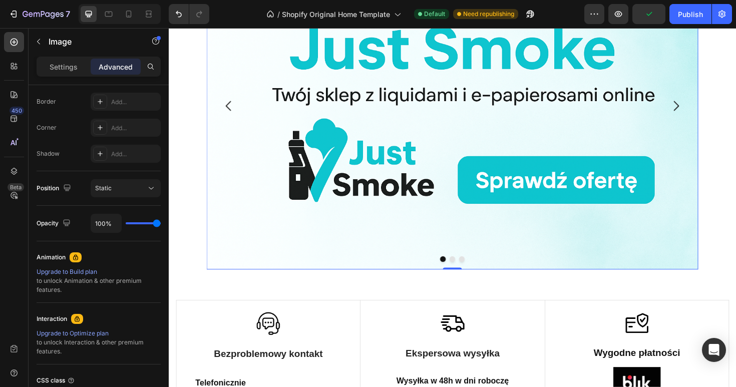
scroll to position [0, 0]
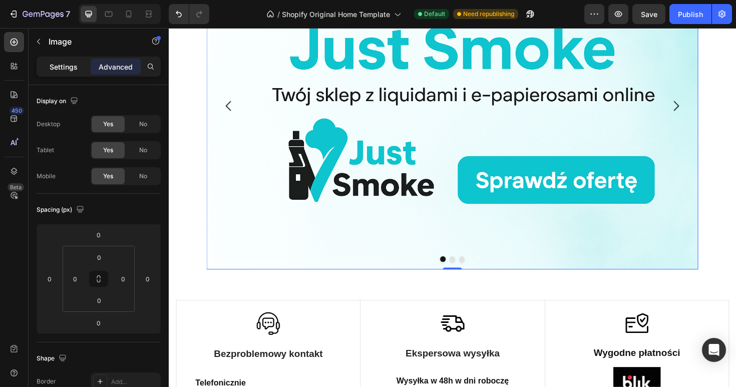
click at [71, 71] on p "Settings" at bounding box center [64, 67] width 28 height 11
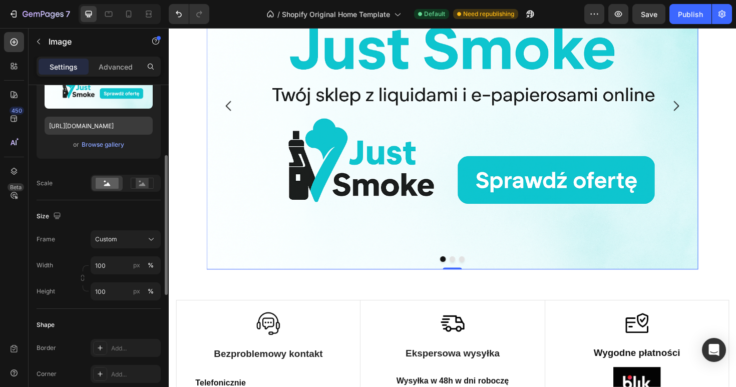
scroll to position [161, 0]
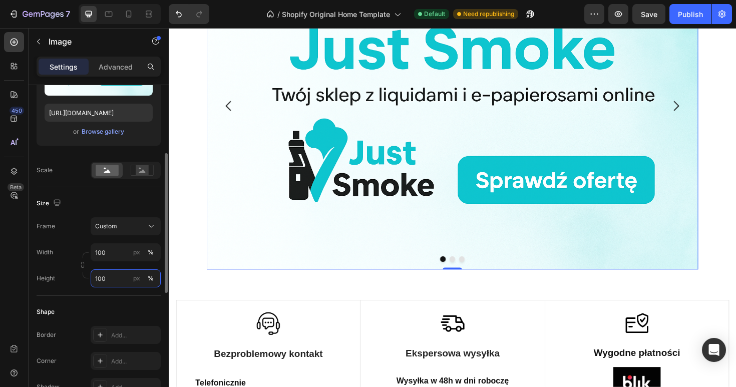
click at [126, 280] on input "100" at bounding box center [126, 278] width 70 height 18
click at [140, 280] on button "px" at bounding box center [137, 278] width 12 height 12
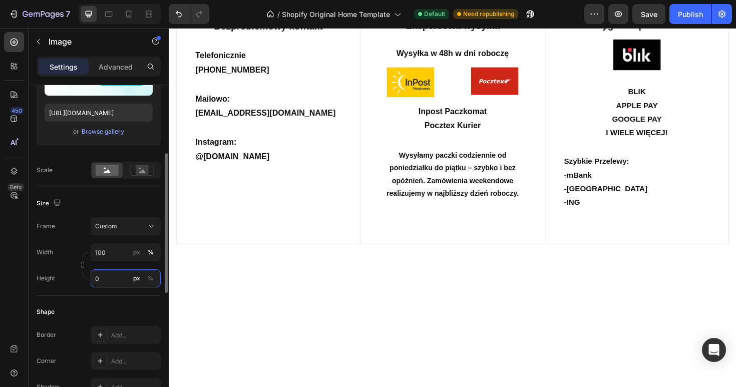
type input "1"
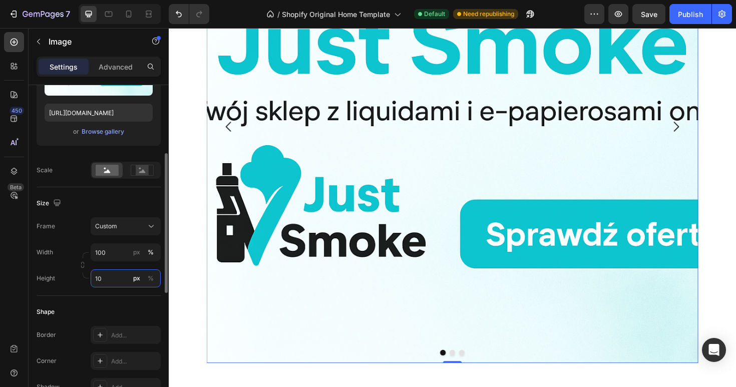
scroll to position [128, 0]
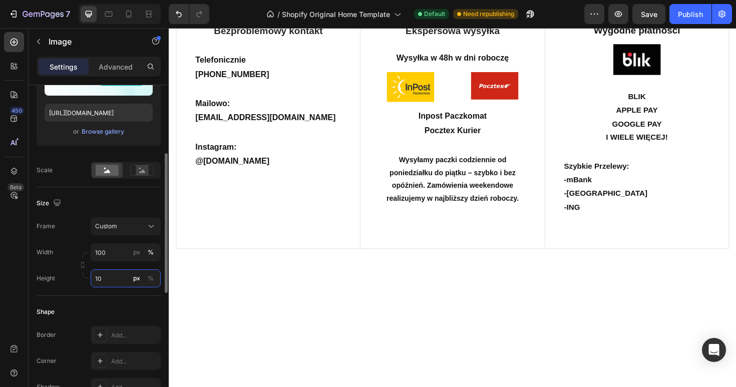
type input "1"
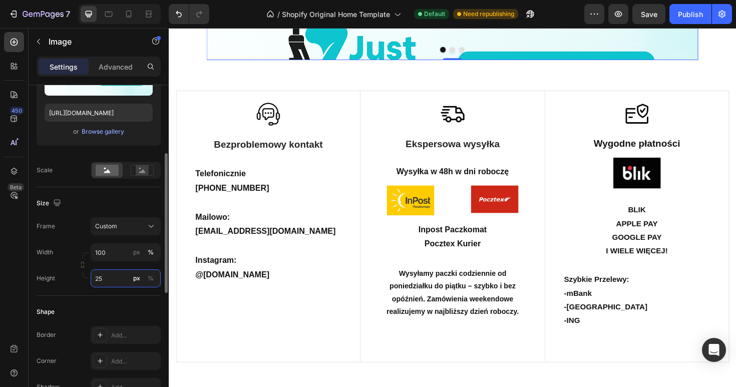
type input "2"
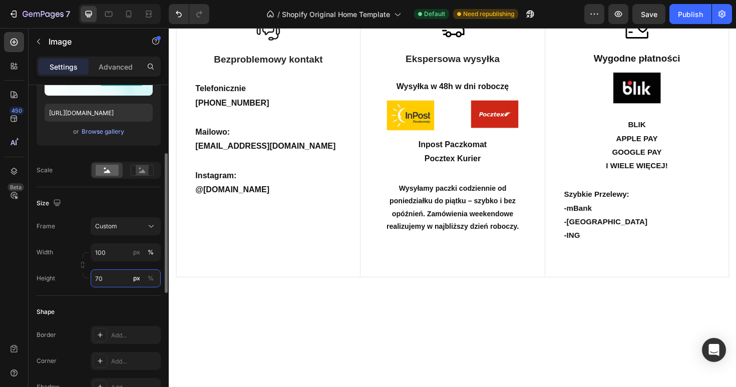
type input "700"
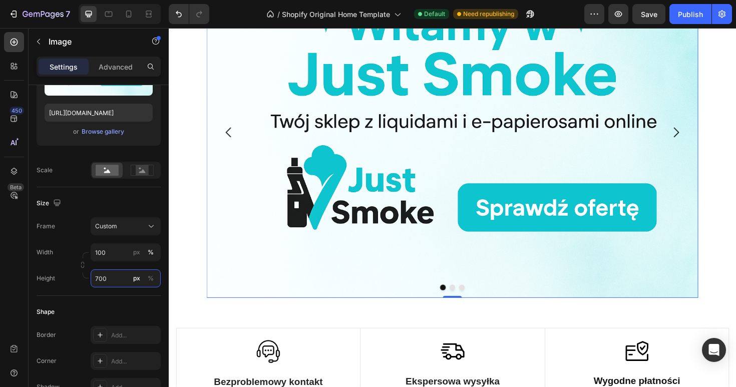
scroll to position [125, 0]
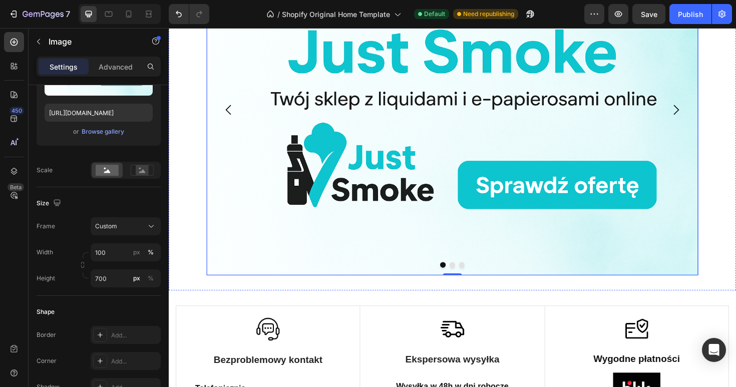
click at [437, 290] on div "Image 0" at bounding box center [469, 114] width 521 height 350
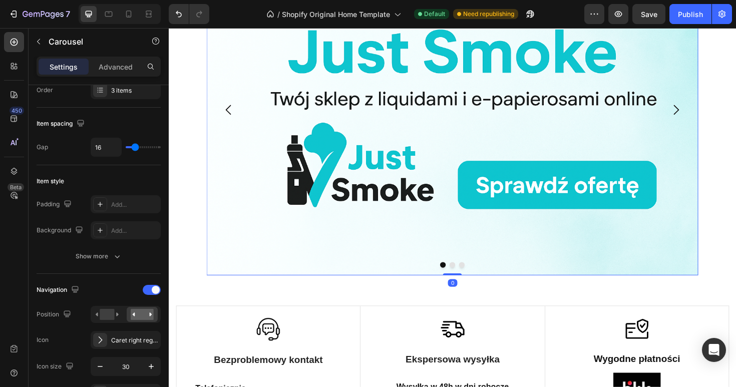
scroll to position [0, 0]
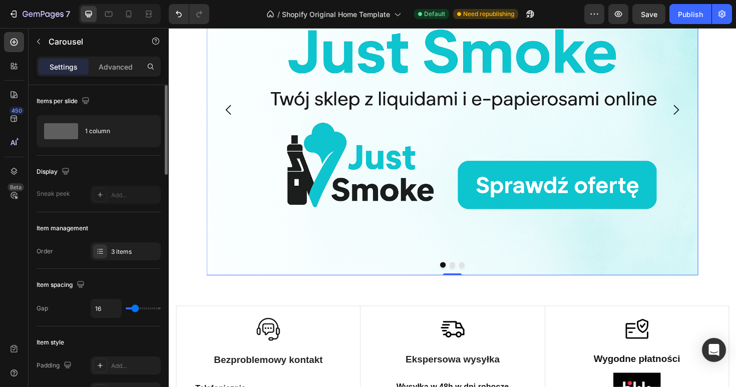
type input "15"
type input "11"
type input "5"
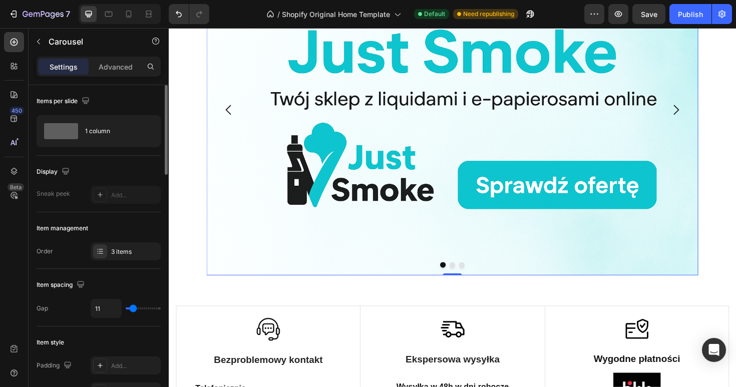
type input "5"
type input "0"
type input "19"
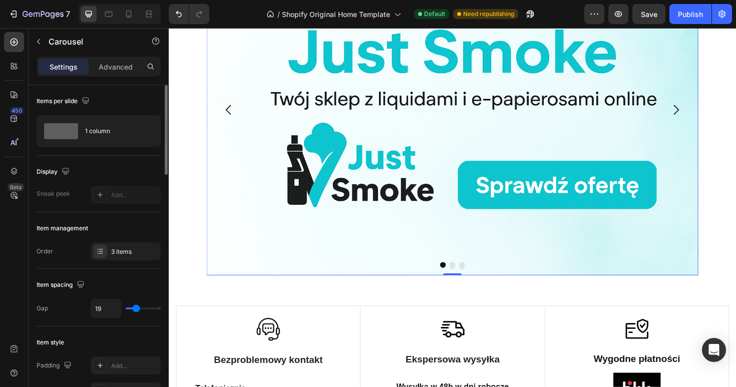
type input "24"
type input "28"
type input "30"
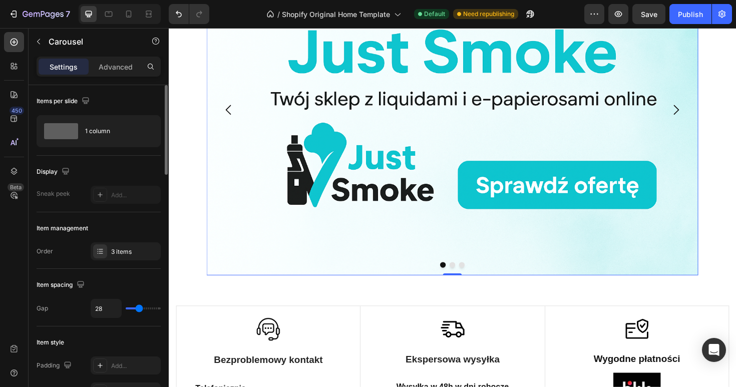
type input "30"
type input "31"
type input "32"
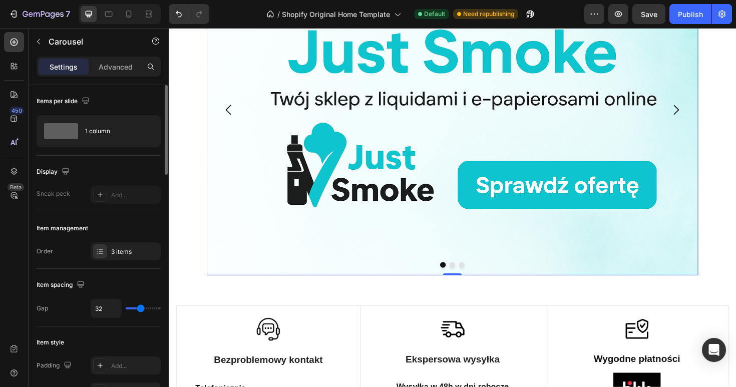
type input "31"
type input "30"
type input "27"
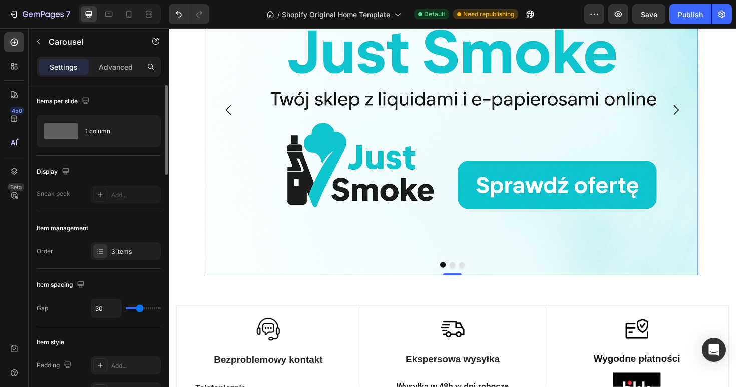
type input "27"
type input "23"
type input "16"
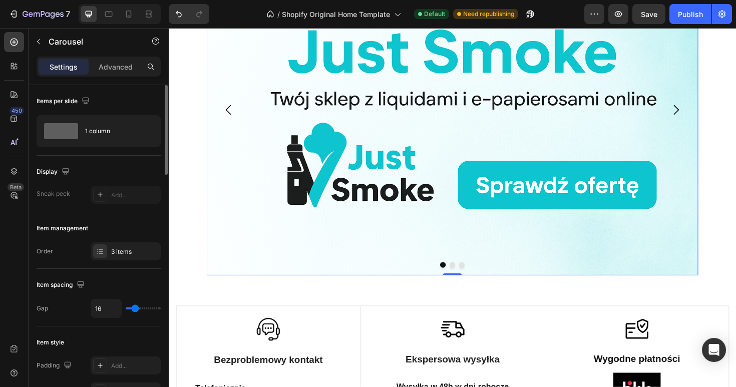
type input "8"
type input "0"
drag, startPoint x: 136, startPoint y: 310, endPoint x: 120, endPoint y: 308, distance: 16.6
type input "0"
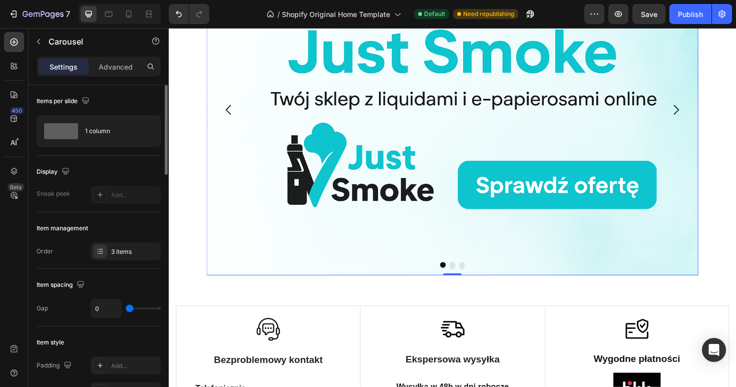
click at [126, 308] on input "range" at bounding box center [143, 308] width 35 height 2
type input "3"
type input "4"
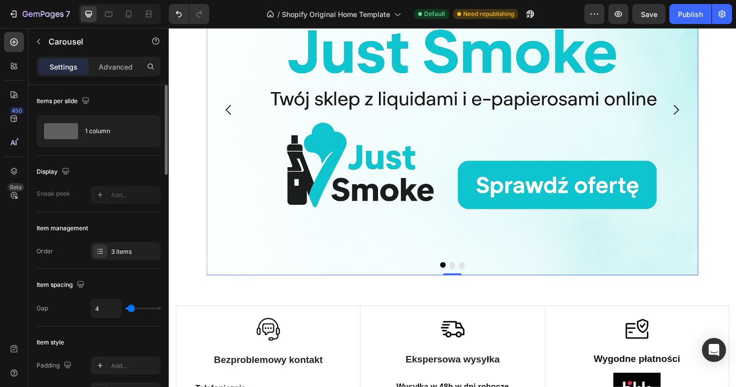
type input "5"
type input "6"
type input "8"
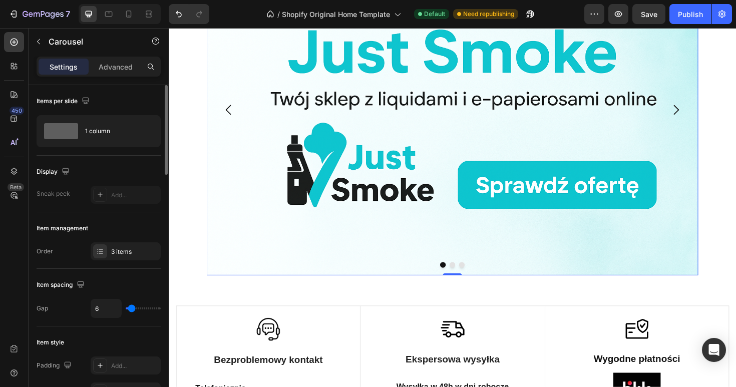
type input "8"
type input "10"
type input "13"
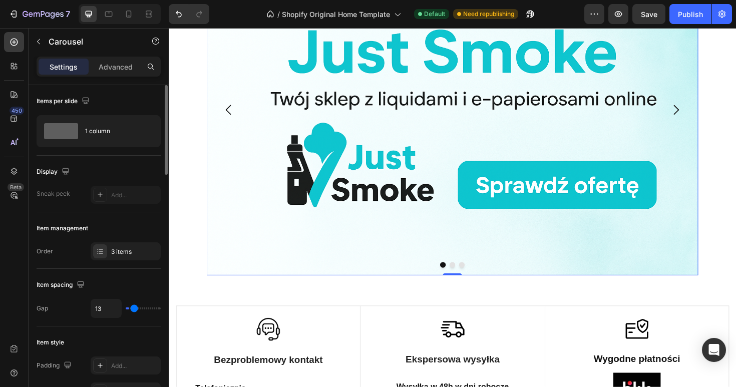
type input "16"
type input "19"
type input "21"
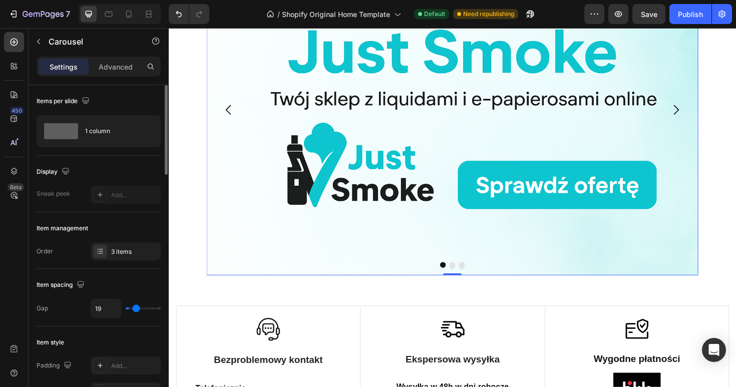
type input "21"
type input "23"
type input "24"
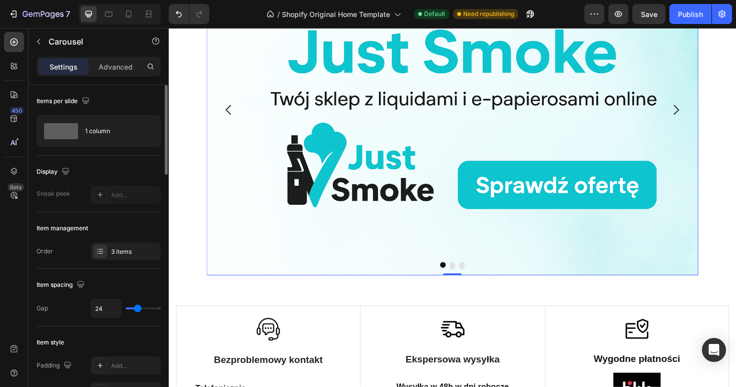
type input "25"
type input "26"
type input "25"
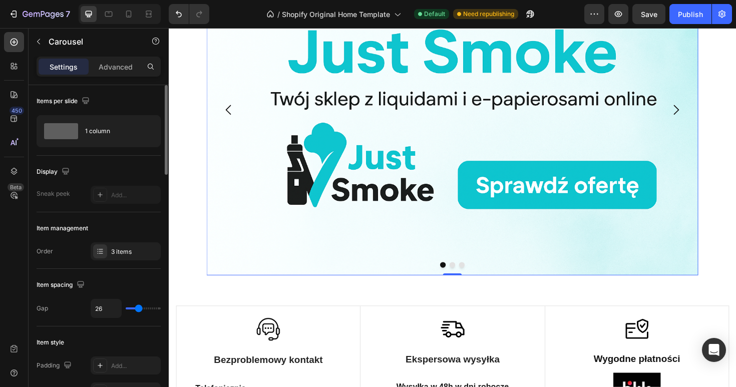
type input "25"
type input "24"
type input "23"
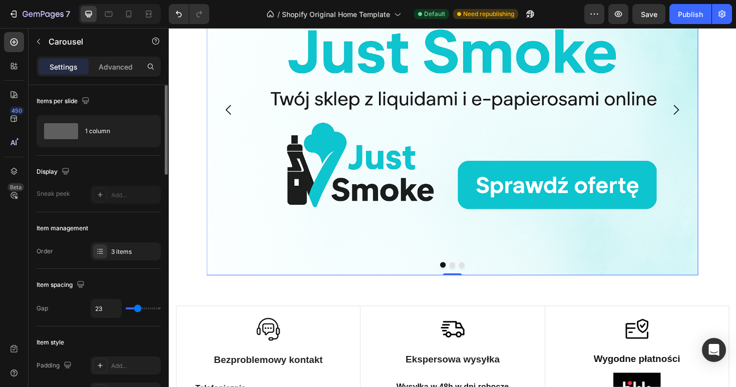
type input "22"
type input "21"
type input "20"
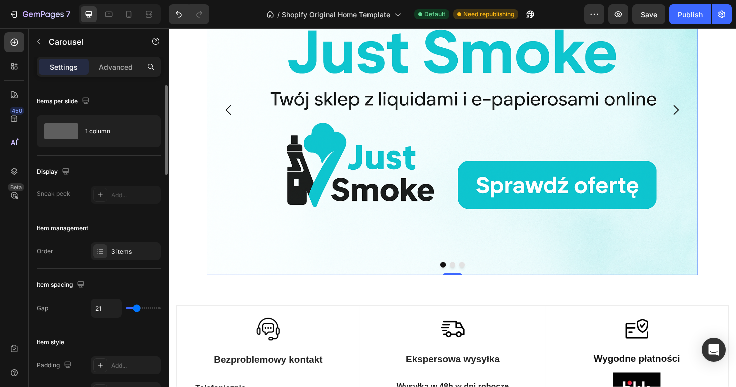
type input "20"
type input "19"
type input "18"
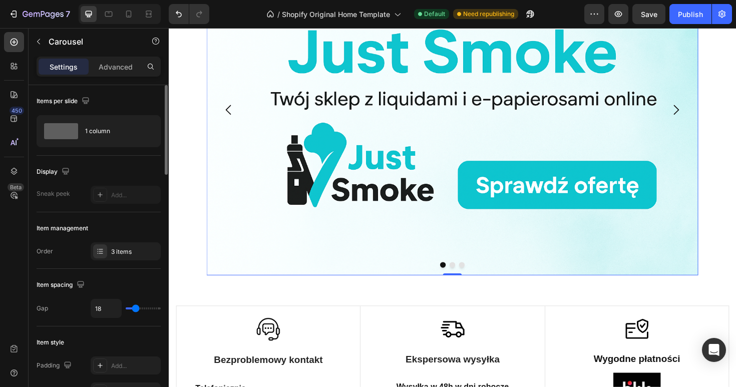
type input "17"
type input "16"
type input "15"
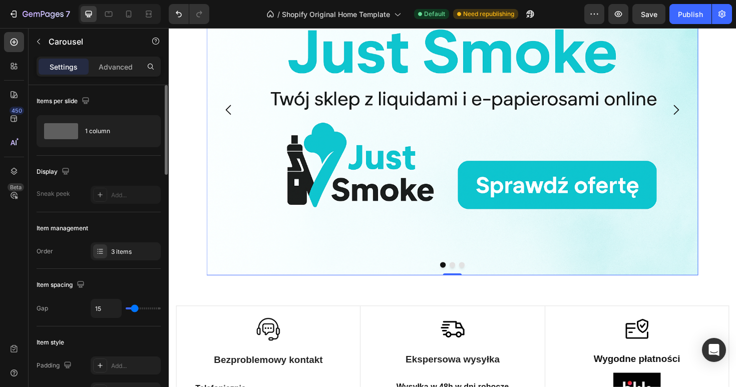
drag, startPoint x: 129, startPoint y: 308, endPoint x: 135, endPoint y: 308, distance: 6.0
type input "15"
click at [135, 308] on input "range" at bounding box center [143, 308] width 35 height 2
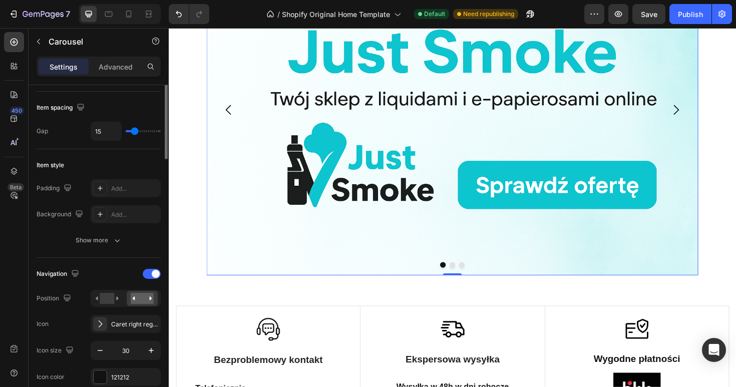
scroll to position [190, 0]
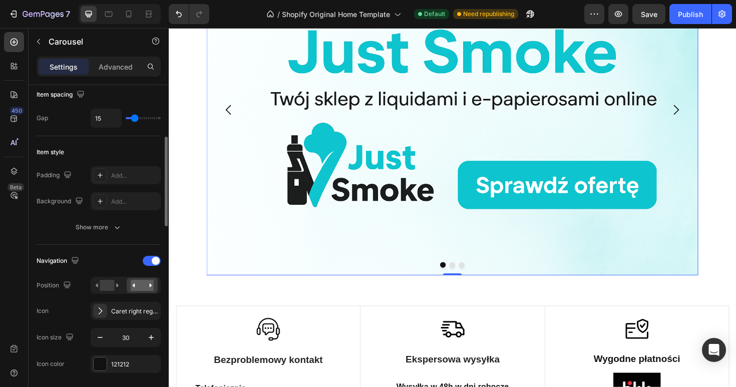
click at [153, 254] on div "Navigation" at bounding box center [99, 261] width 124 height 16
click at [153, 257] on div at bounding box center [152, 261] width 18 height 10
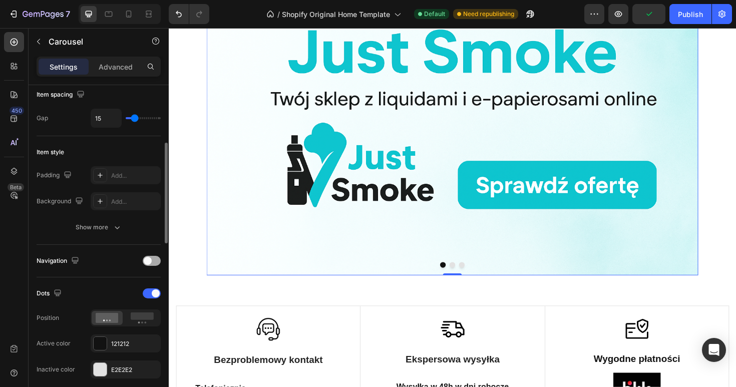
click at [153, 257] on div at bounding box center [152, 261] width 18 height 10
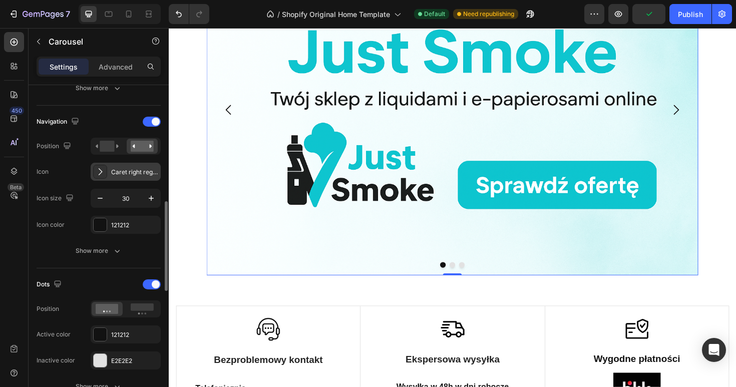
scroll to position [374, 0]
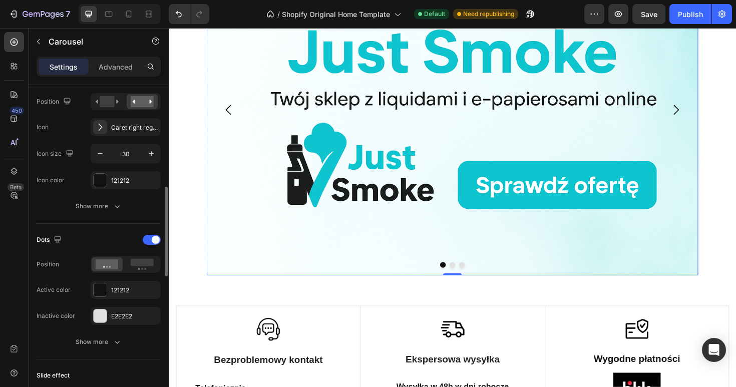
click at [148, 247] on div "Dots" at bounding box center [99, 240] width 124 height 16
click at [150, 242] on div at bounding box center [152, 240] width 18 height 10
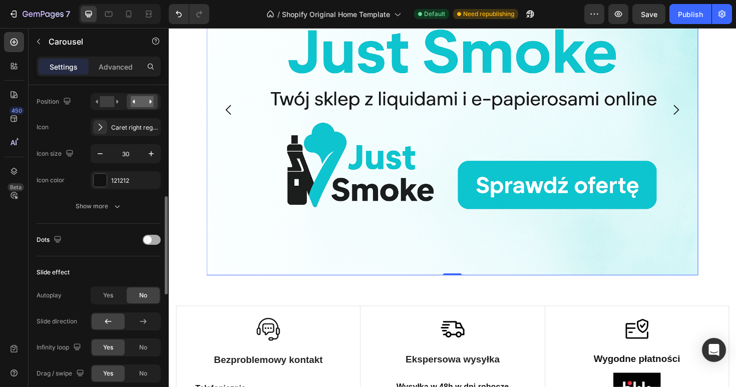
click at [150, 242] on span at bounding box center [148, 240] width 8 height 8
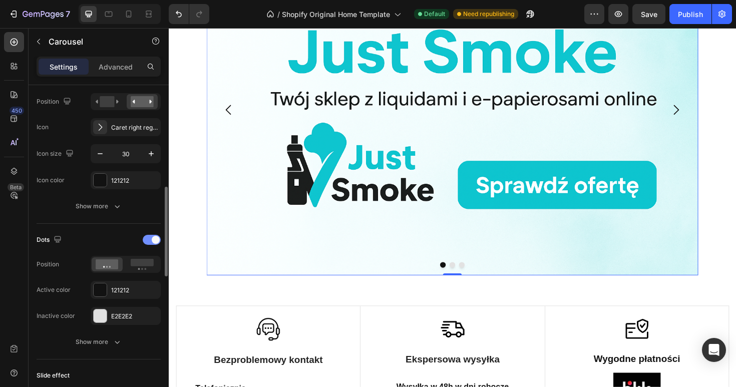
click at [150, 242] on div at bounding box center [152, 240] width 18 height 10
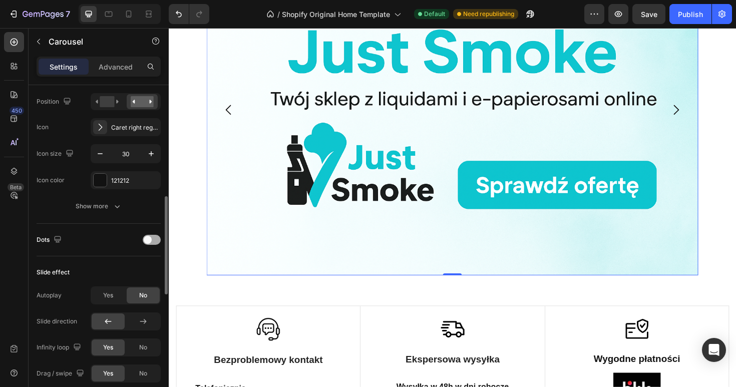
click at [150, 242] on span at bounding box center [148, 240] width 8 height 8
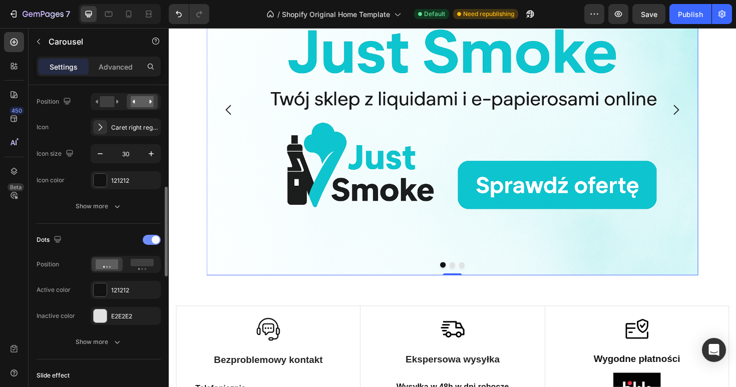
click at [153, 240] on span at bounding box center [156, 240] width 8 height 8
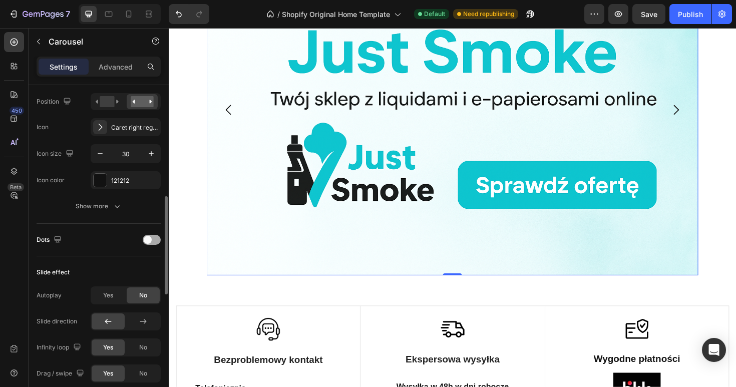
click at [153, 240] on div at bounding box center [152, 240] width 18 height 10
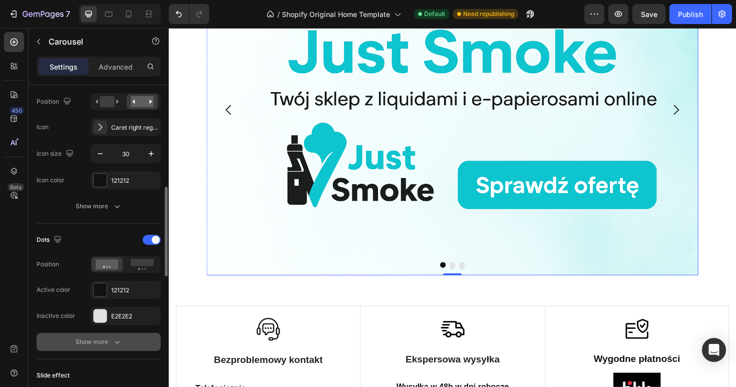
click at [106, 346] on div "Show more" at bounding box center [99, 342] width 47 height 10
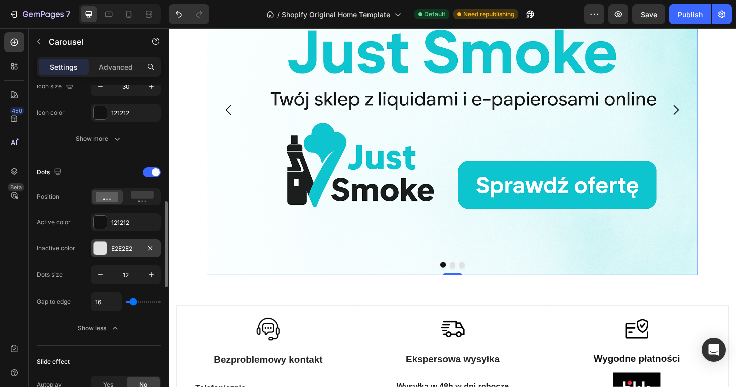
scroll to position [442, 0]
type input "3"
type input "0"
drag, startPoint x: 132, startPoint y: 302, endPoint x: 110, endPoint y: 302, distance: 21.5
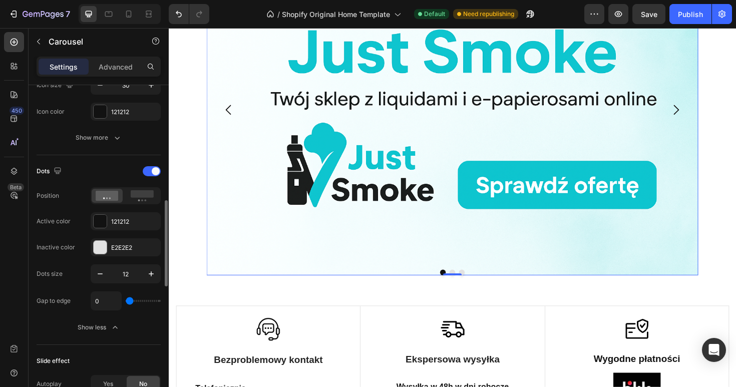
type input "0"
click at [126, 302] on input "range" at bounding box center [143, 301] width 35 height 2
type input "11"
type input "15"
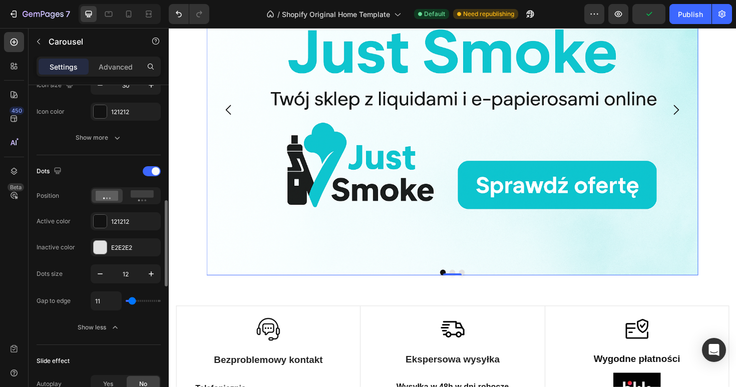
type input "15"
type input "21"
type input "28"
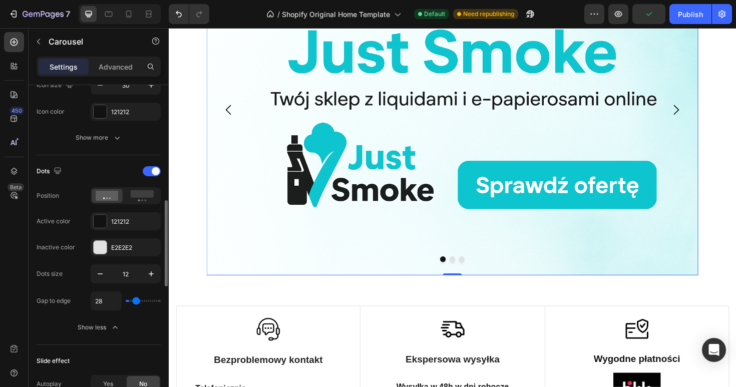
type input "34"
type input "39"
type input "43"
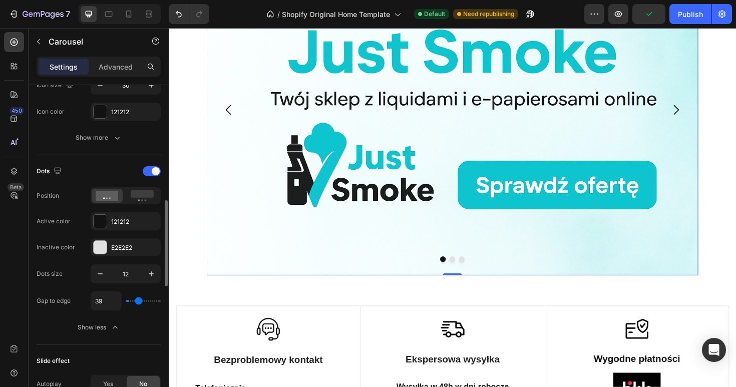
type input "43"
type input "47"
type input "50"
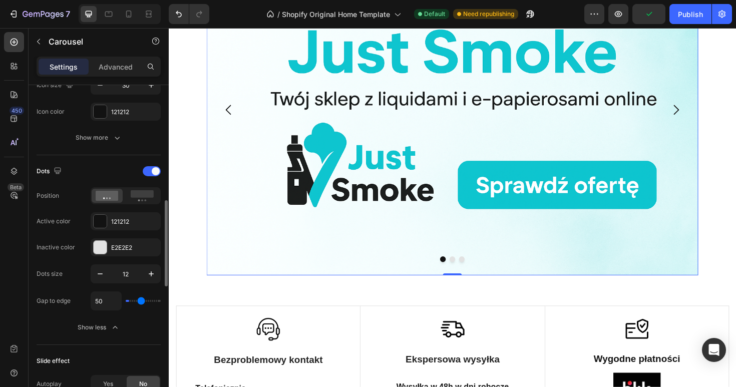
type input "54"
type input "57"
type input "60"
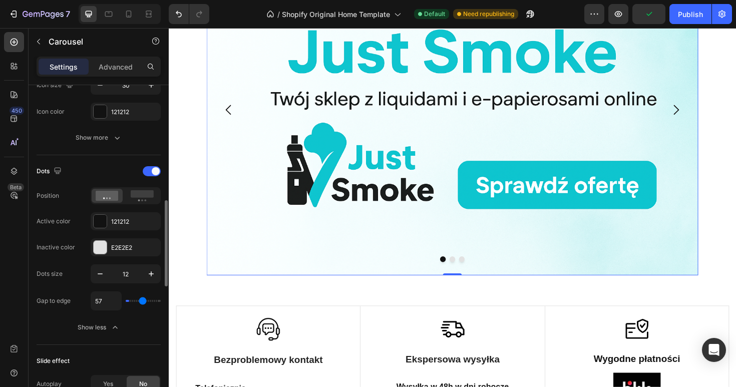
type input "60"
type input "63"
type input "66"
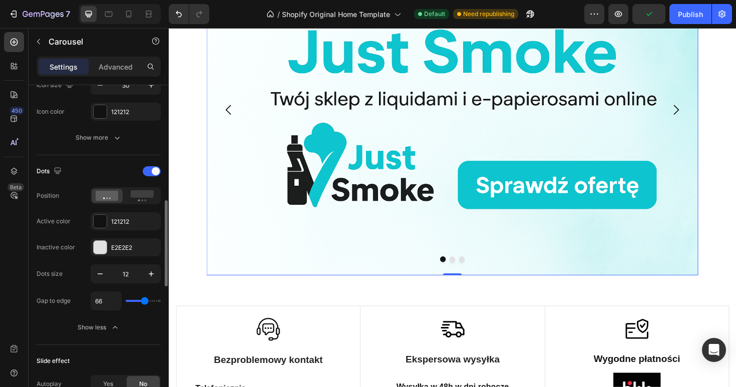
type input "69"
type input "71"
type input "74"
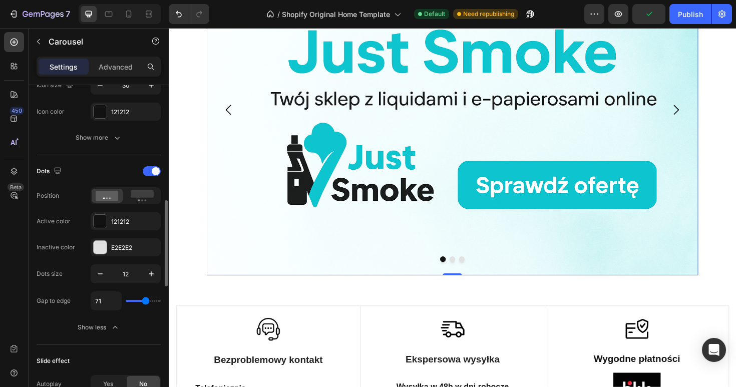
type input "74"
type input "77"
type input "80"
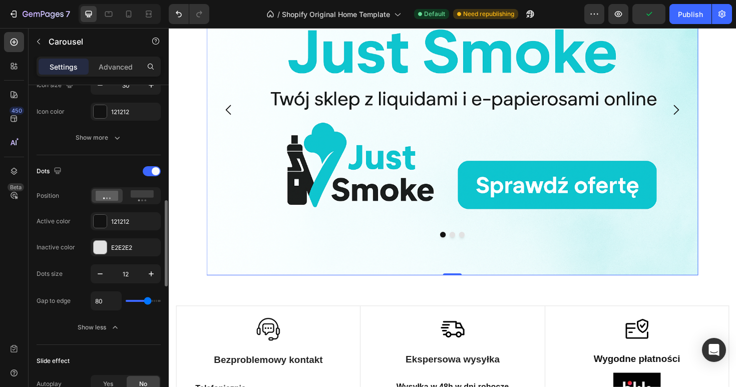
type input "83"
type input "85"
type input "87"
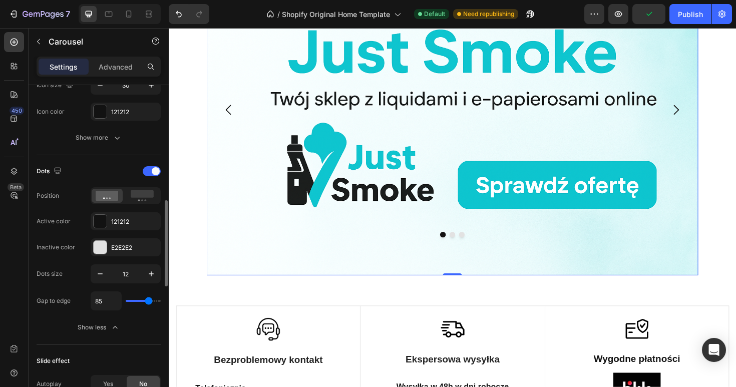
type input "87"
type input "88"
type input "89"
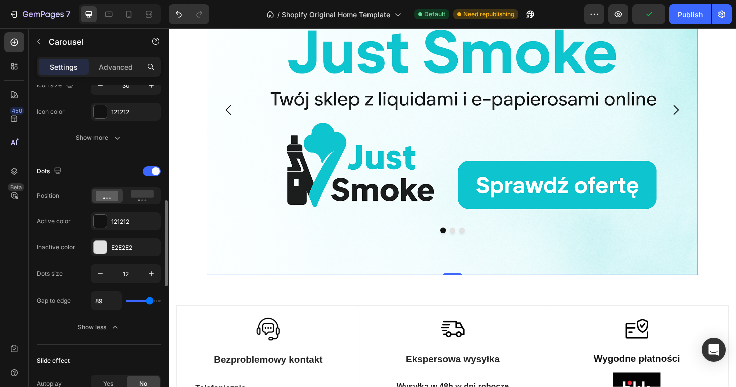
type input "90"
type input "91"
type input "92"
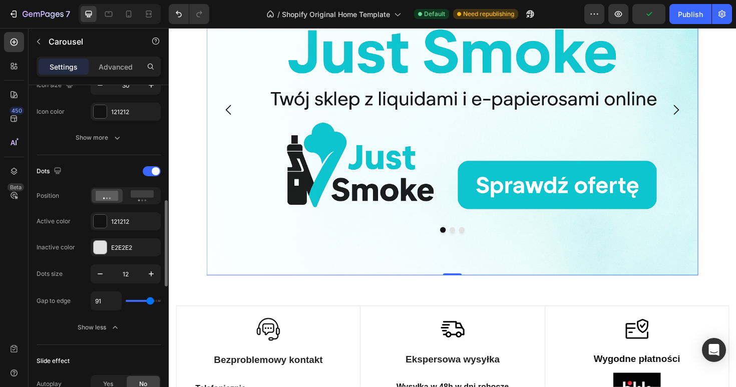
type input "92"
type input "93"
type input "94"
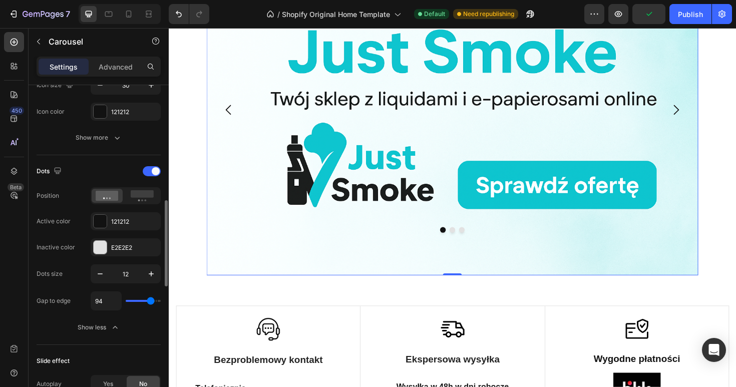
type input "95"
type input "96"
type input "97"
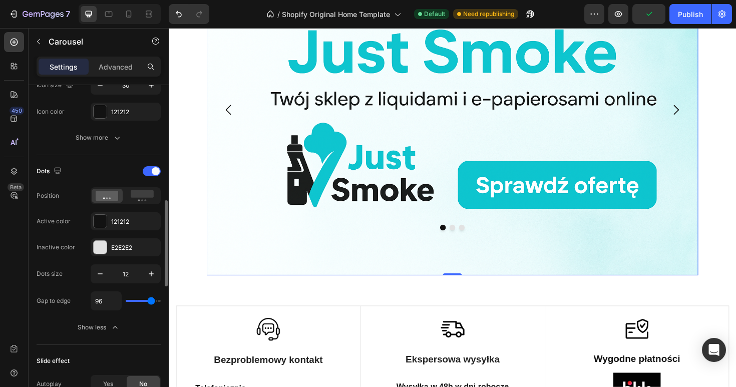
type input "97"
type input "98"
type input "99"
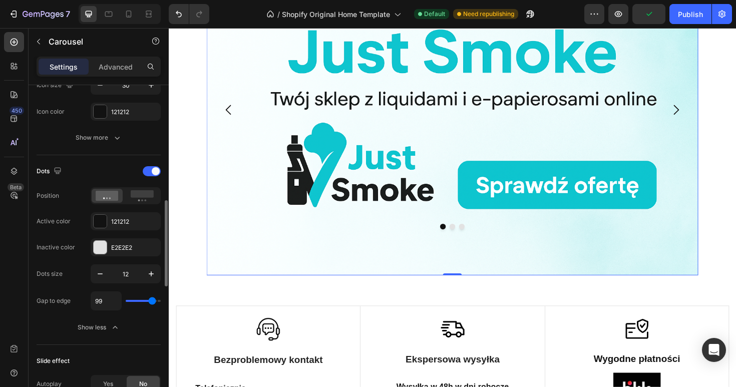
type input "100"
type input "103"
type input "108"
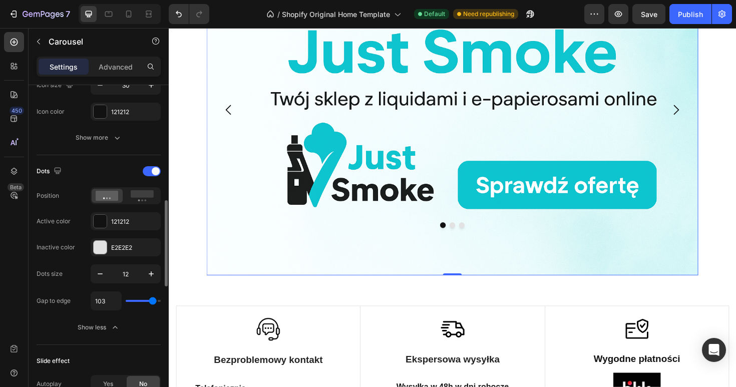
type input "108"
type input "120"
type input "116"
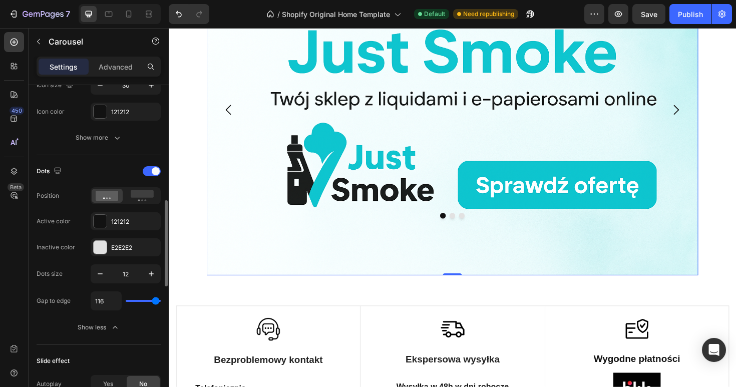
type input "113"
type input "109"
type input "106"
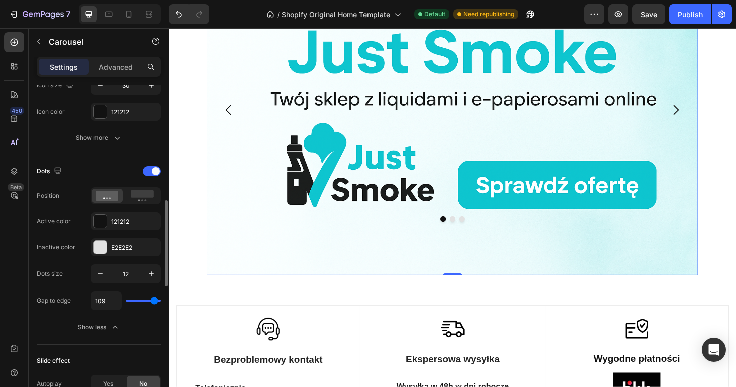
type input "106"
type input "104"
type input "103"
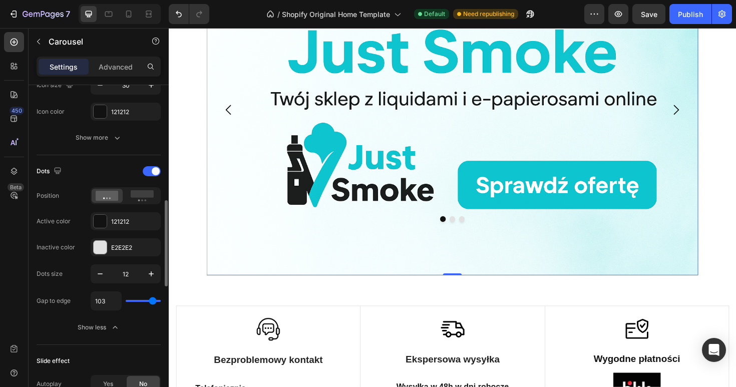
type input "102"
type input "101"
type input "100"
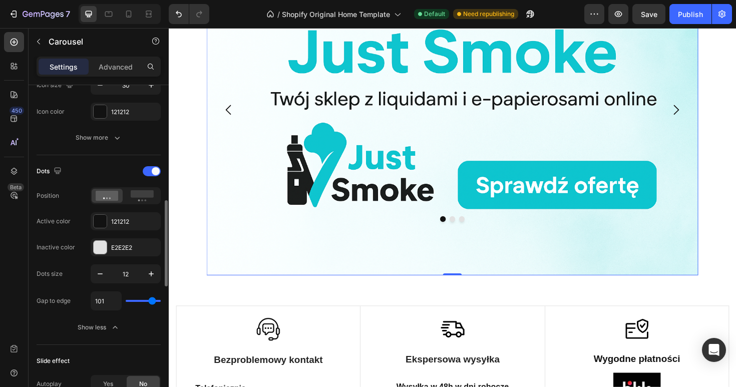
type input "100"
type input "99"
type input "98"
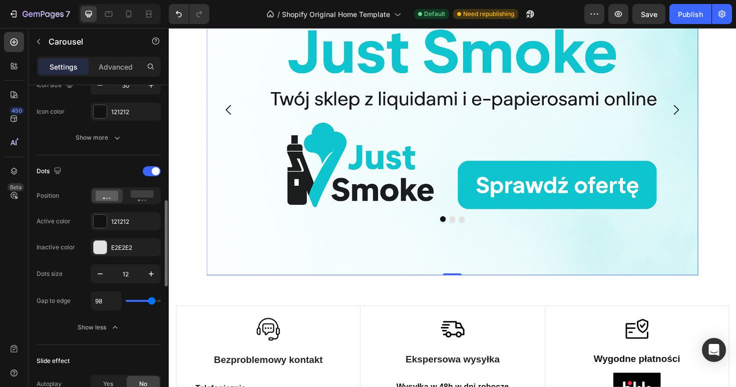
type input "94"
type input "91"
drag, startPoint x: 132, startPoint y: 303, endPoint x: 153, endPoint y: 302, distance: 21.0
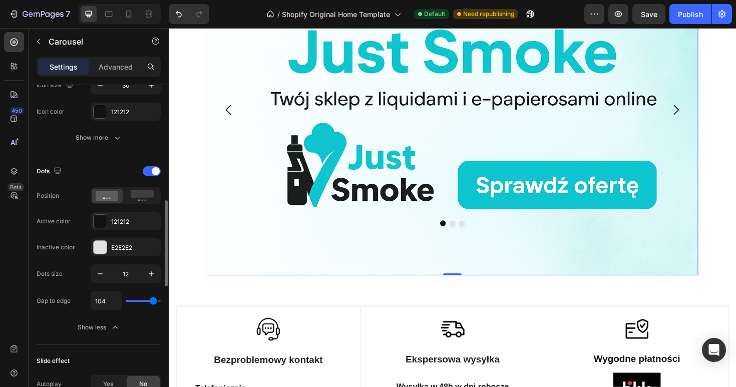
click at [153, 302] on input "range" at bounding box center [143, 301] width 35 height 2
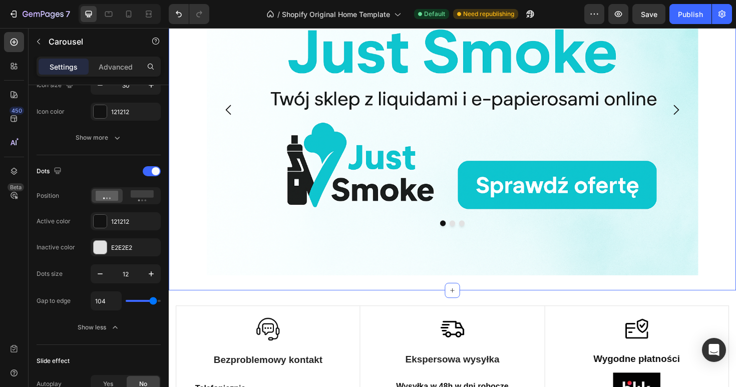
click at [376, 306] on div "Image Image Image Carousel Section 1 You can create reusable sections Create Th…" at bounding box center [469, 114] width 601 height 382
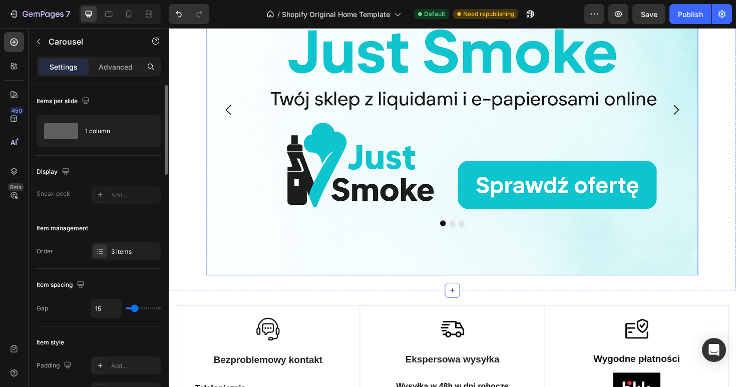
click at [340, 290] on div "Image" at bounding box center [469, 114] width 521 height 350
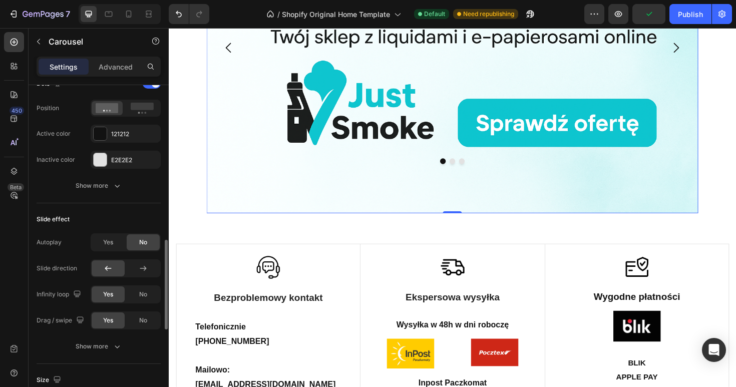
scroll to position [539, 0]
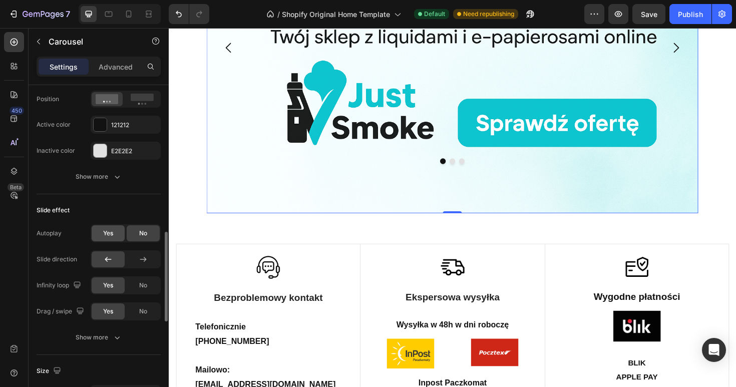
click at [112, 234] on span "Yes" at bounding box center [108, 233] width 10 height 9
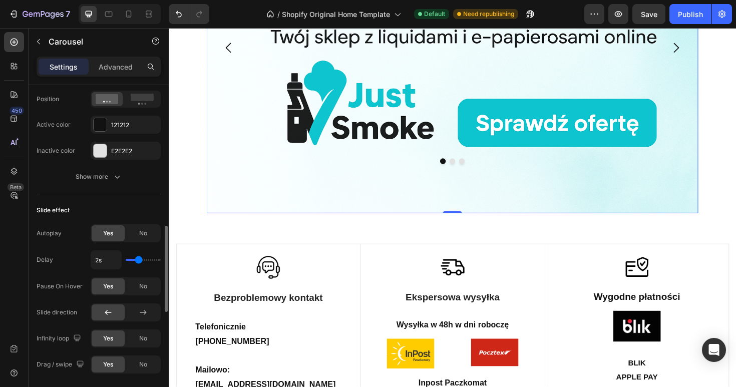
click at [138, 260] on input "range" at bounding box center [143, 260] width 35 height 2
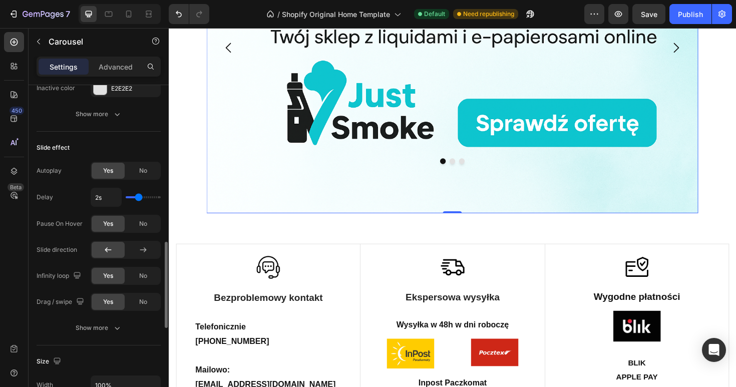
scroll to position [613, 0]
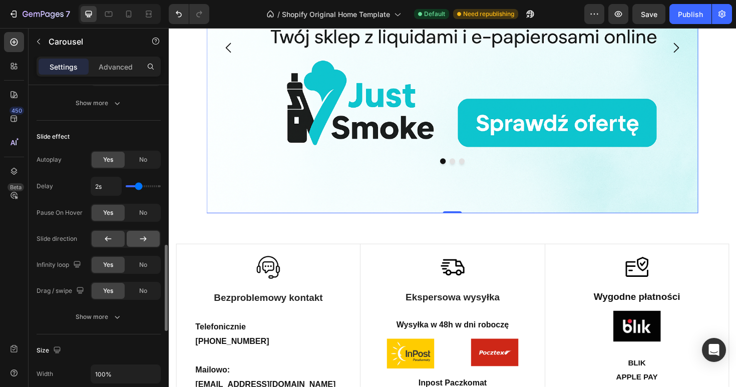
click at [139, 237] on icon at bounding box center [143, 239] width 10 height 10
click at [149, 265] on div "No" at bounding box center [143, 265] width 33 height 16
click at [107, 269] on span "Yes" at bounding box center [108, 264] width 10 height 9
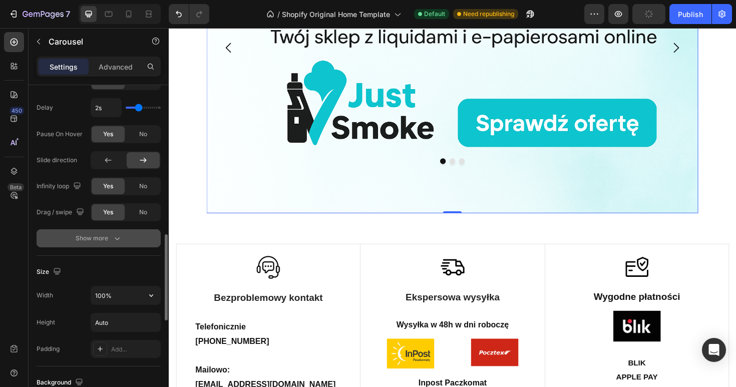
scroll to position [695, 0]
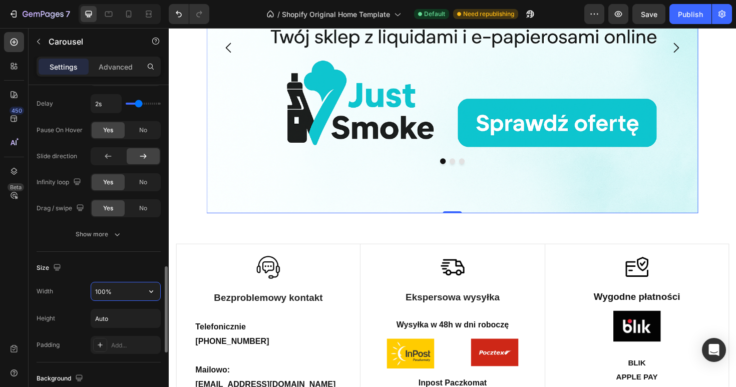
click at [128, 294] on input "100%" at bounding box center [125, 291] width 69 height 18
click at [145, 292] on button "button" at bounding box center [151, 291] width 18 height 18
click at [130, 317] on input "Auto" at bounding box center [125, 318] width 69 height 18
click at [150, 318] on icon "button" at bounding box center [151, 318] width 10 height 10
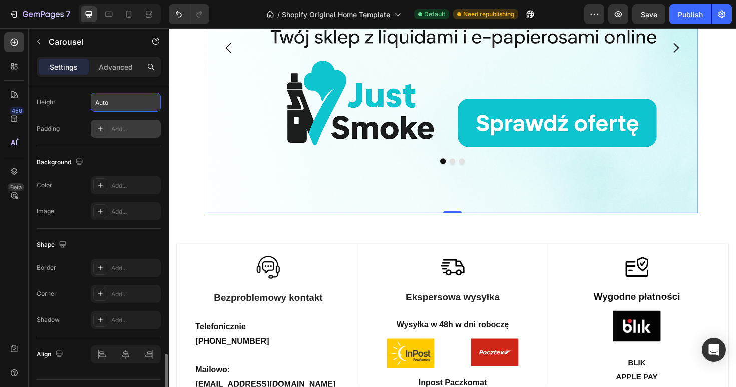
scroll to position [936, 0]
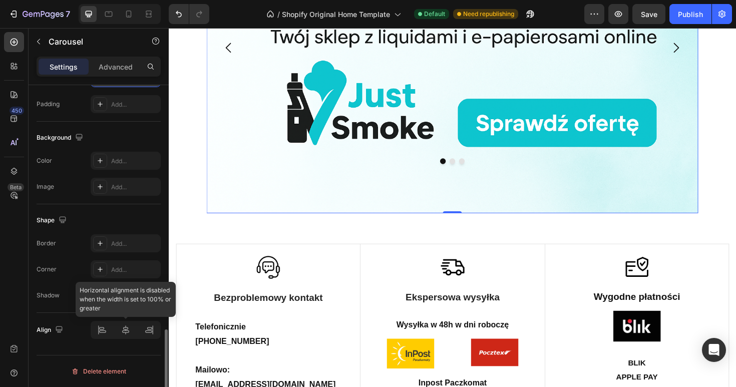
click at [128, 330] on div at bounding box center [126, 330] width 70 height 18
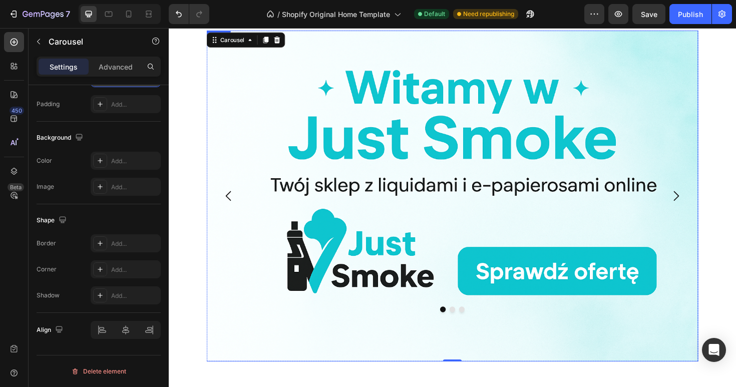
scroll to position [44, 0]
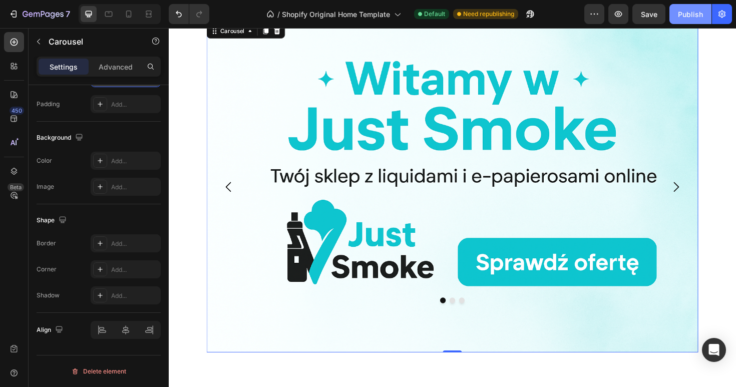
click at [699, 16] on div "Publish" at bounding box center [690, 14] width 25 height 11
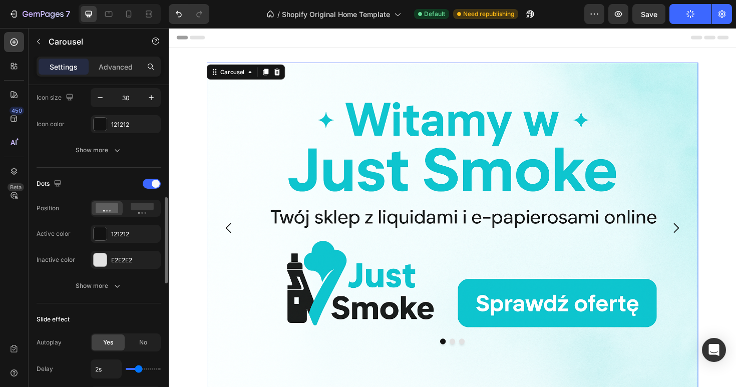
scroll to position [409, 0]
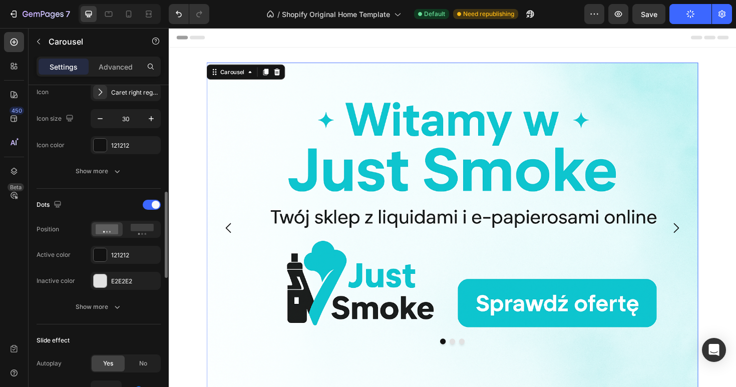
click at [120, 189] on div "Dots Position Active color 121212 Inactive color E2E2E2 Show more" at bounding box center [99, 257] width 124 height 136
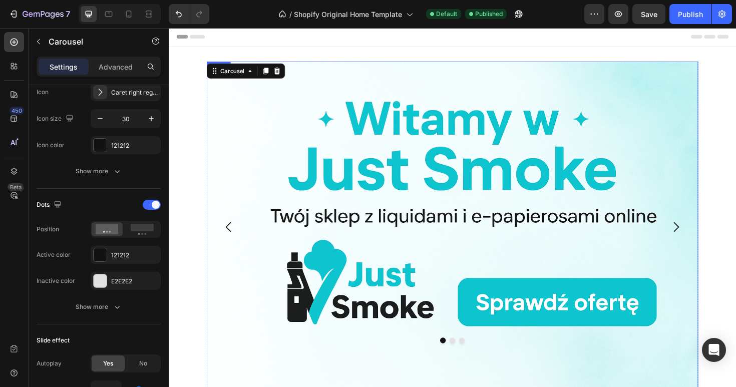
scroll to position [0, 0]
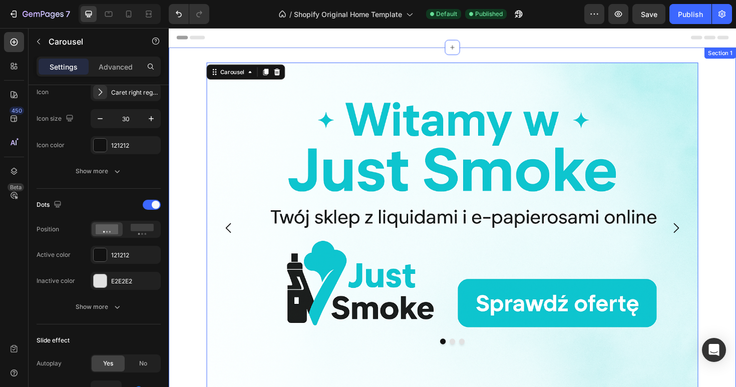
click at [203, 156] on div "Image Image Image Carousel 0 Section 1" at bounding box center [469, 240] width 601 height 382
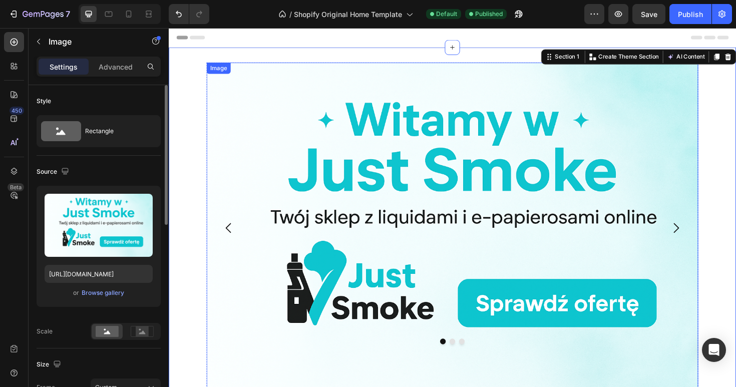
click at [256, 135] on img at bounding box center [469, 240] width 521 height 350
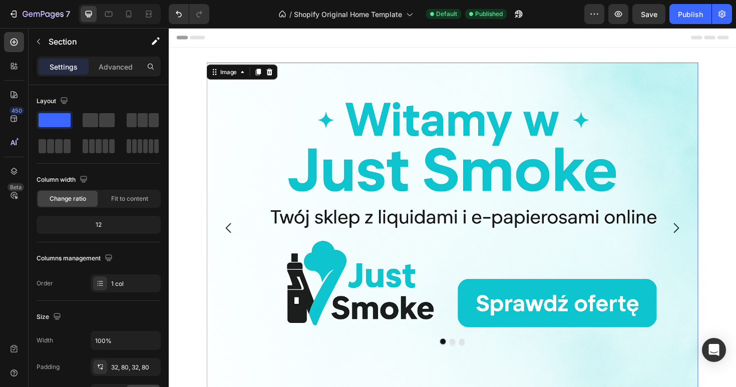
click at [187, 122] on div "Image 0 Image Image Carousel Section 1" at bounding box center [469, 240] width 601 height 382
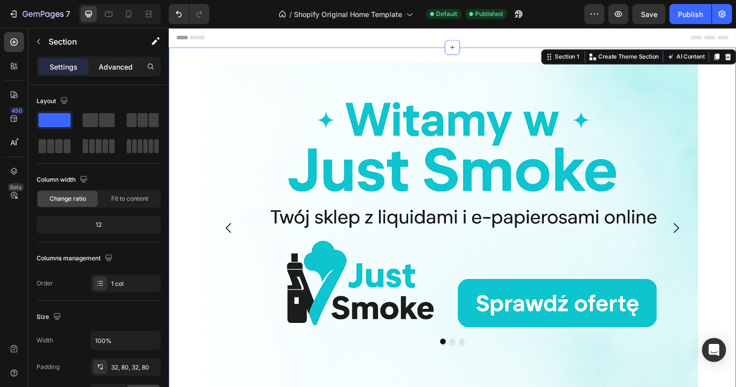
click at [113, 64] on p "Advanced" at bounding box center [116, 67] width 34 height 11
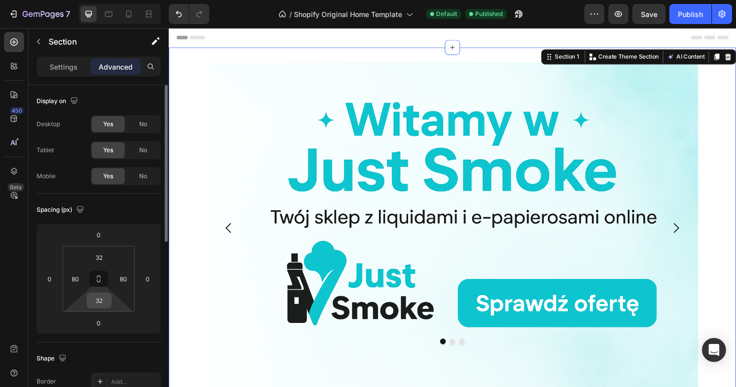
click at [100, 304] on input "32" at bounding box center [99, 300] width 20 height 15
click at [105, 257] on input "32" at bounding box center [99, 257] width 20 height 15
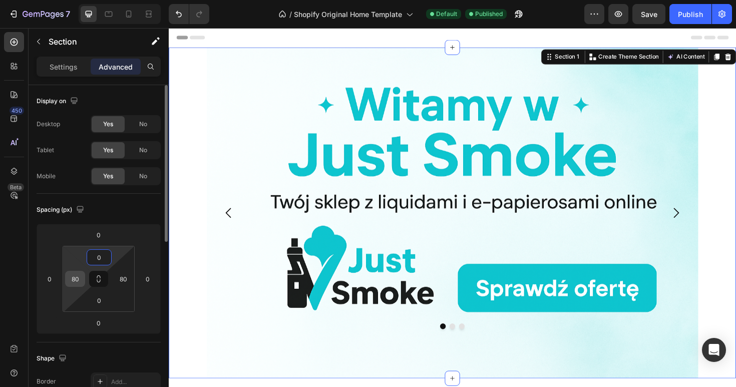
click at [82, 280] on input "80" at bounding box center [75, 278] width 15 height 15
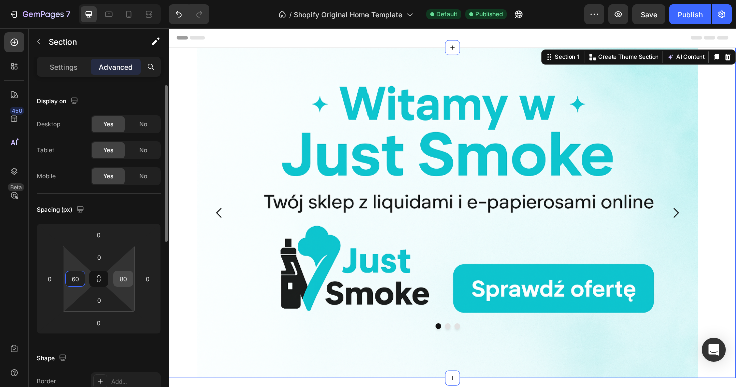
click at [121, 281] on input "80" at bounding box center [123, 278] width 15 height 15
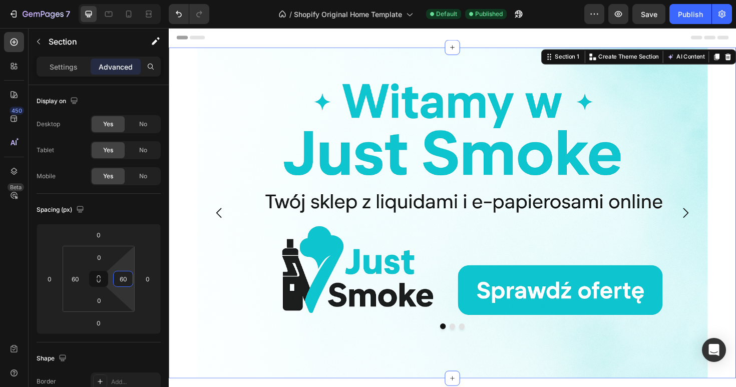
click at [187, 264] on div "Image Image Image Carousel Section 1 You can create reusable sections Create Th…" at bounding box center [469, 224] width 601 height 350
click at [125, 279] on input "60" at bounding box center [123, 278] width 15 height 15
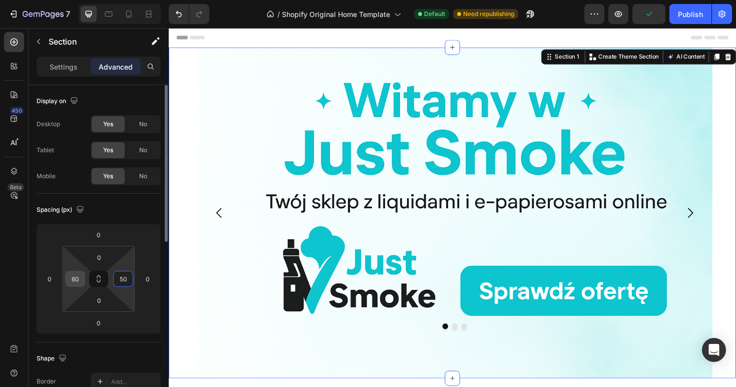
click at [82, 279] on input "60" at bounding box center [75, 278] width 15 height 15
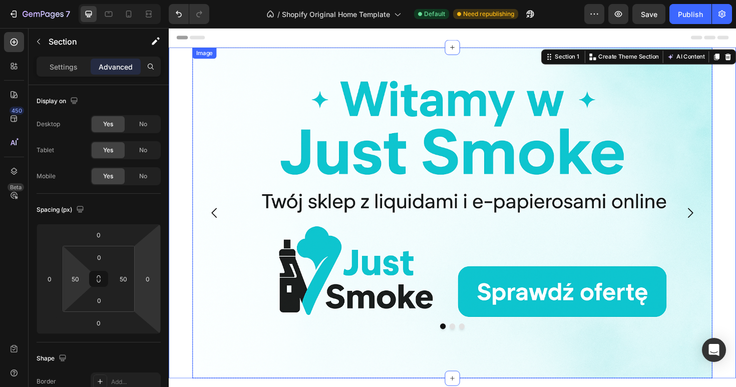
click at [192, 258] on div "Image Image Image Carousel Section 1 You can create reusable sections Create Th…" at bounding box center [469, 224] width 601 height 350
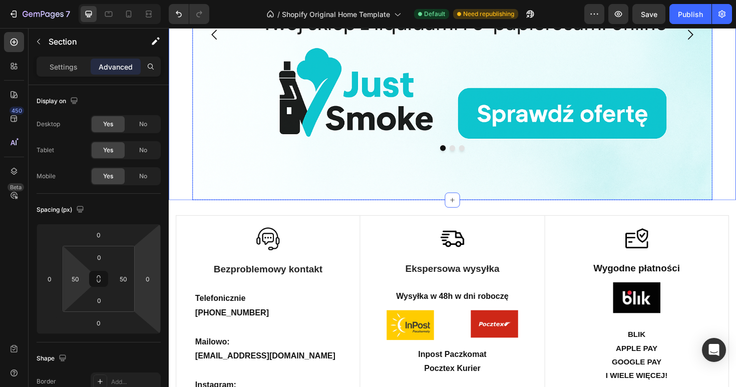
scroll to position [192, 0]
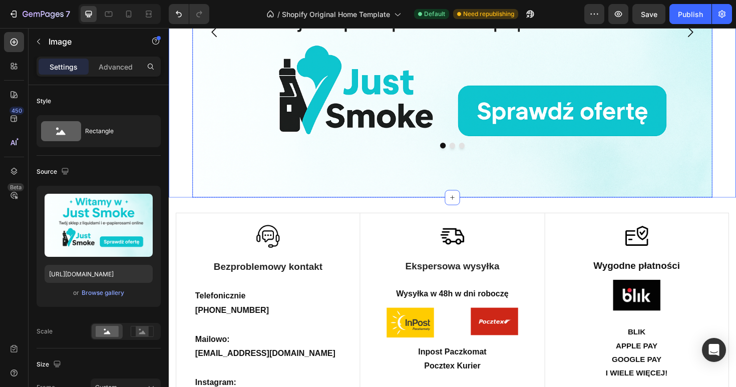
click at [438, 199] on img at bounding box center [469, 32] width 551 height 350
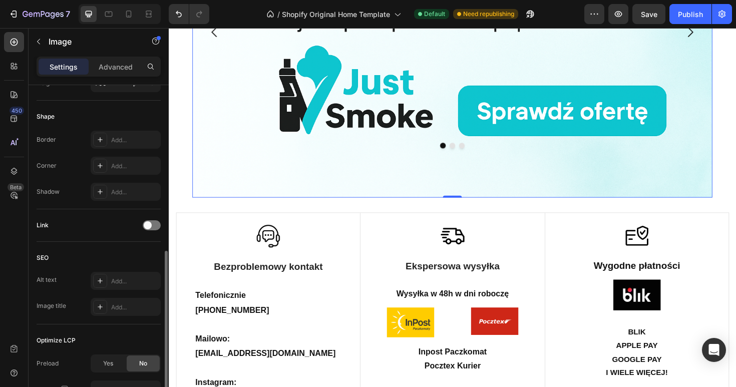
scroll to position [335, 0]
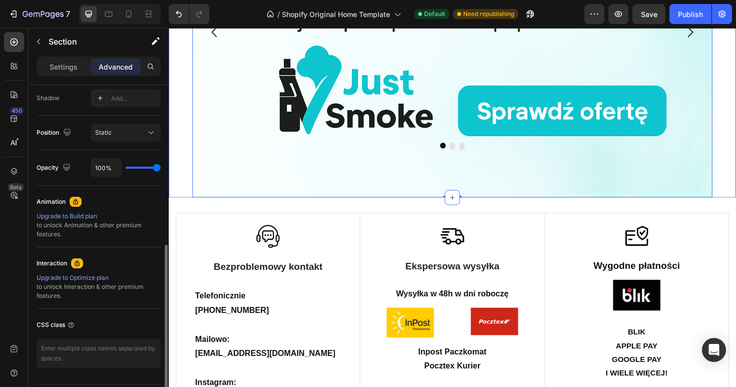
click at [186, 158] on div "Image 0 Image Image Carousel Section 1" at bounding box center [469, 32] width 601 height 350
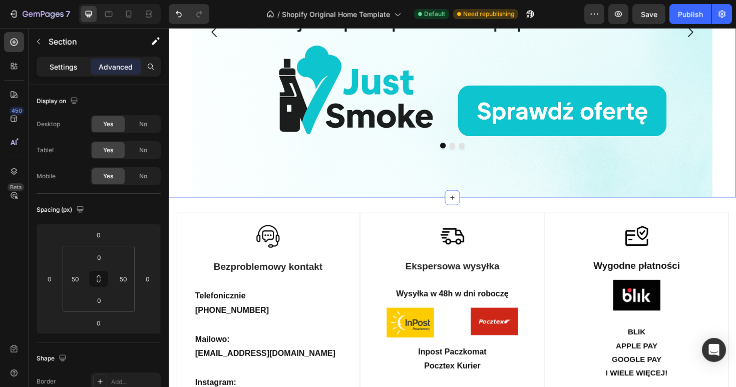
click at [66, 72] on div "Settings" at bounding box center [64, 67] width 50 height 16
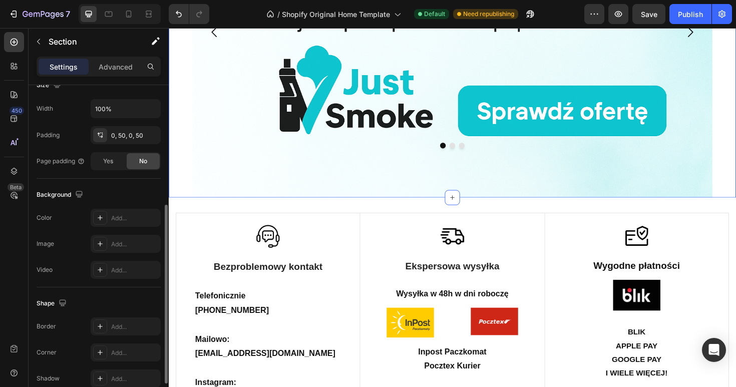
scroll to position [241, 0]
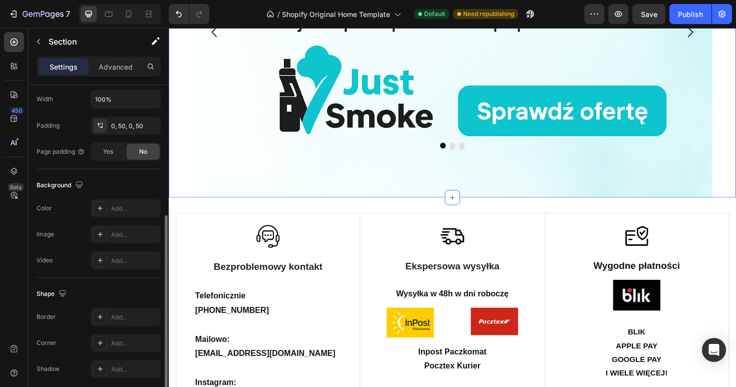
click at [176, 104] on div "Image Image Image Carousel Section 1 You can create reusable sections Create Th…" at bounding box center [469, 32] width 601 height 350
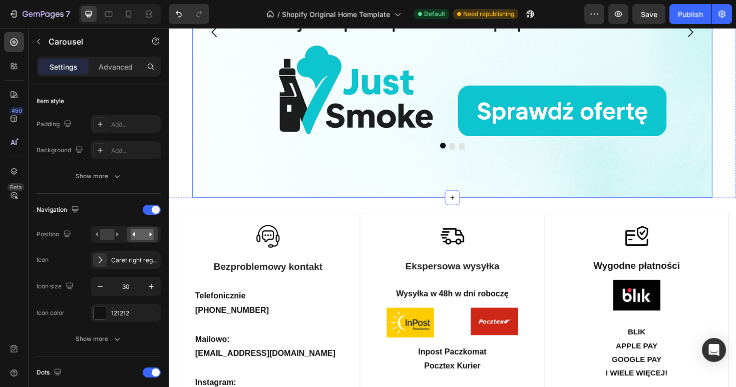
click at [215, 38] on icon "Carousel Back Arrow" at bounding box center [217, 32] width 6 height 11
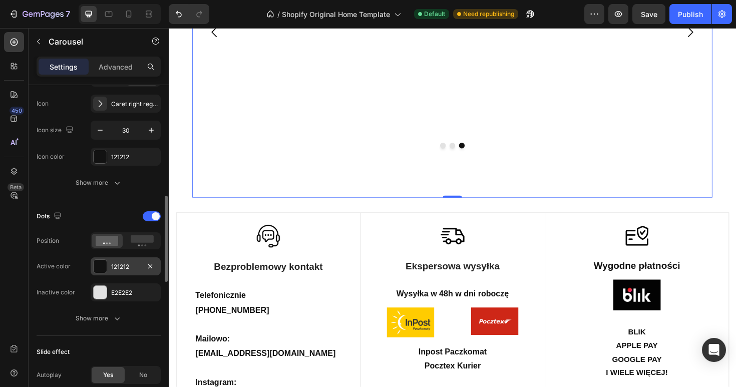
scroll to position [405, 0]
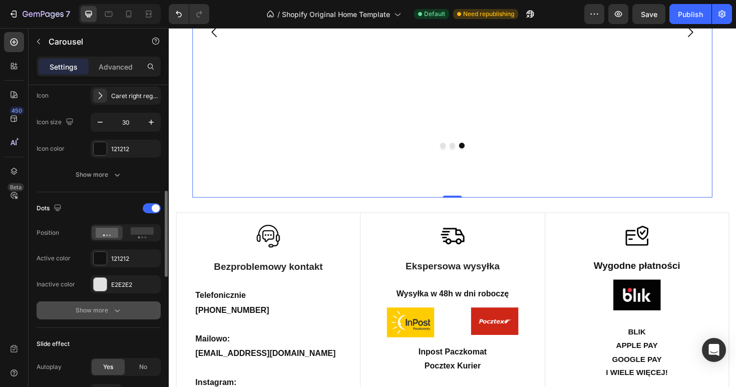
click at [114, 309] on icon "button" at bounding box center [117, 310] width 10 height 10
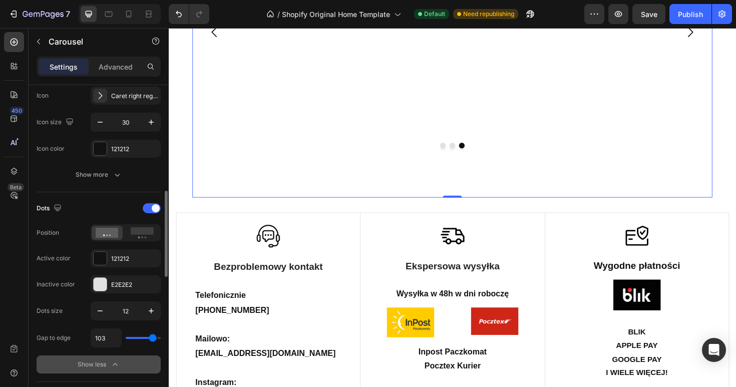
click at [153, 339] on input "range" at bounding box center [143, 338] width 35 height 2
click at [723, 40] on icon "Carousel Next Arrow" at bounding box center [720, 32] width 15 height 15
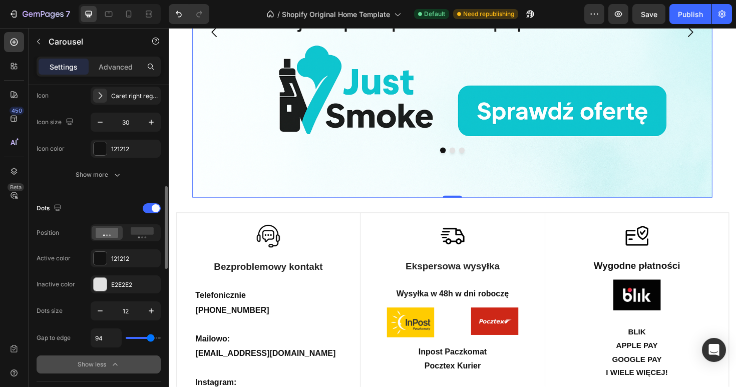
drag, startPoint x: 154, startPoint y: 339, endPoint x: 150, endPoint y: 343, distance: 5.3
click at [150, 343] on div "94" at bounding box center [126, 337] width 70 height 19
click at [392, 207] on div "Image" at bounding box center [469, 32] width 551 height 350
click at [150, 316] on button "button" at bounding box center [151, 311] width 18 height 18
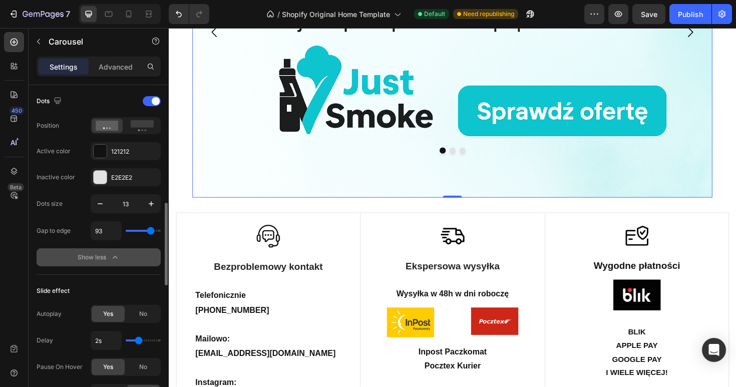
scroll to position [516, 0]
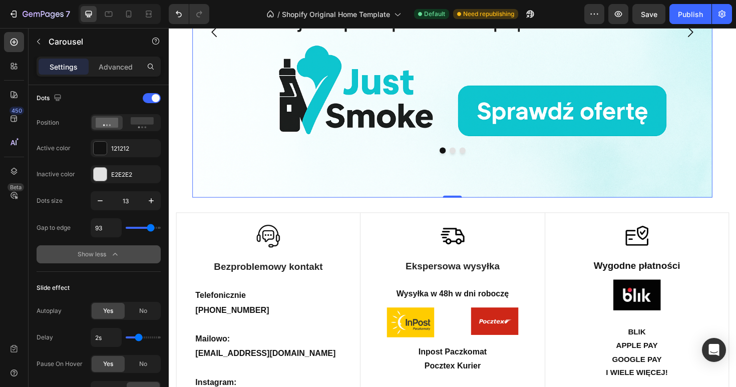
click at [111, 256] on icon "button" at bounding box center [115, 254] width 10 height 10
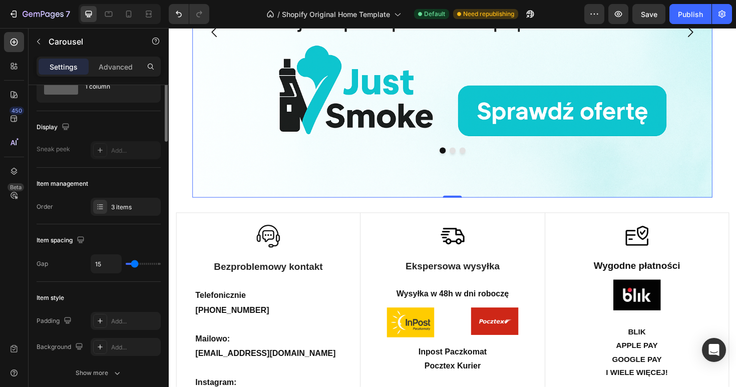
scroll to position [0, 0]
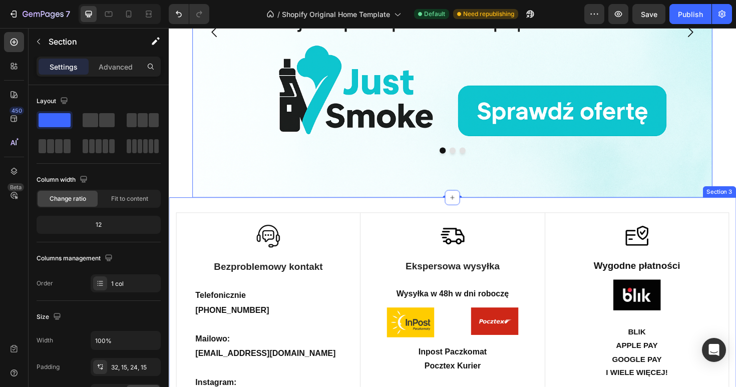
click at [308, 279] on div "Image Bezproblemowy kontakt Text Block Telefonicznie +48 518 652 211 Mailowo: k…" at bounding box center [469, 369] width 601 height 324
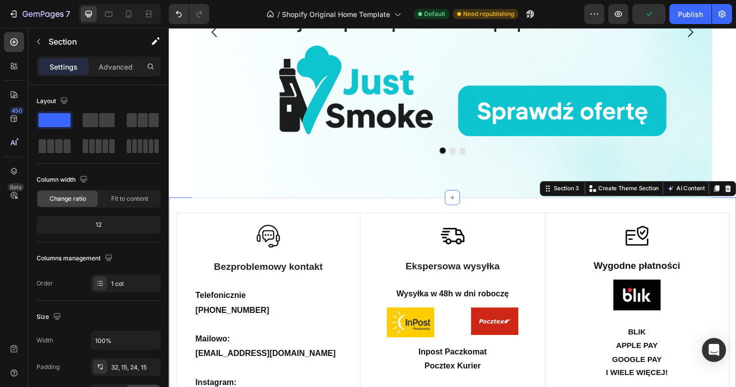
click at [118, 77] on div "Settings Advanced" at bounding box center [99, 71] width 140 height 29
click at [115, 68] on p "Advanced" at bounding box center [116, 67] width 34 height 11
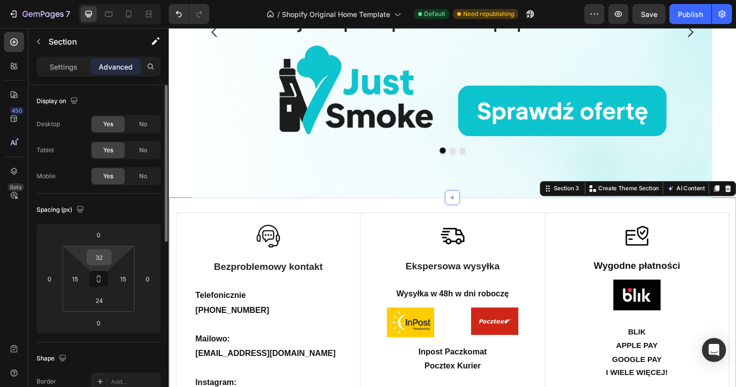
click at [103, 256] on input "32" at bounding box center [99, 257] width 20 height 15
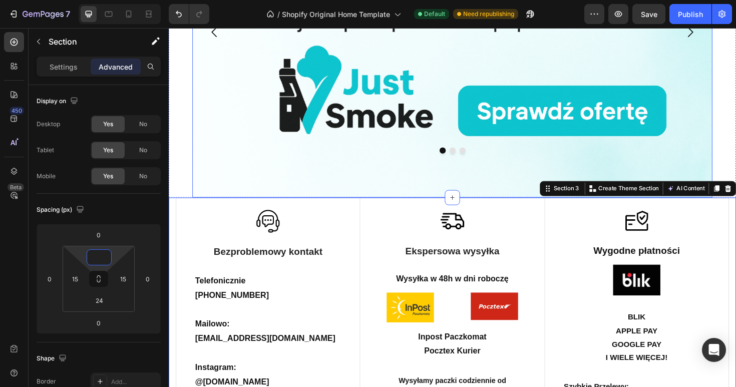
click at [317, 207] on div "Image" at bounding box center [469, 32] width 551 height 350
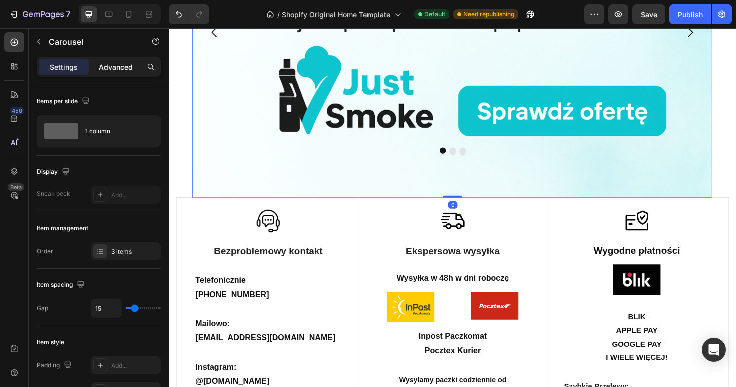
click at [106, 69] on p "Advanced" at bounding box center [116, 67] width 34 height 11
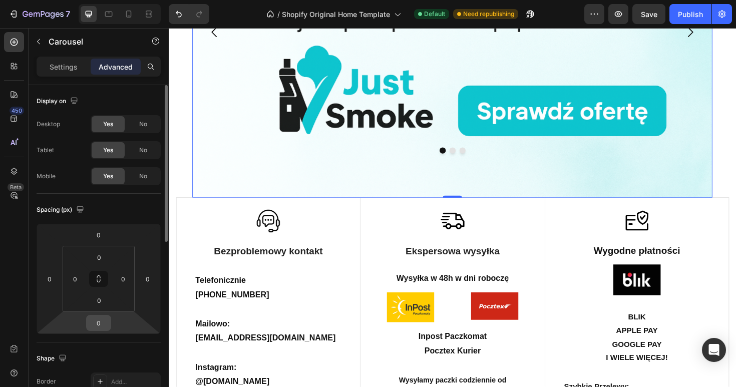
click at [104, 319] on input "0" at bounding box center [99, 322] width 20 height 15
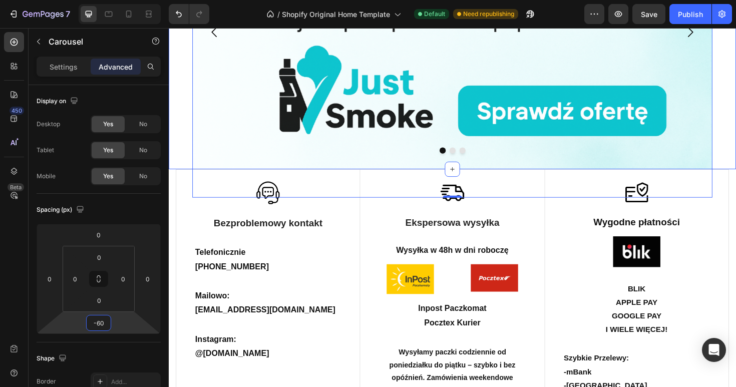
click at [183, 177] on div "Image Image Image Carousel -60 Section 1" at bounding box center [469, 17] width 601 height 320
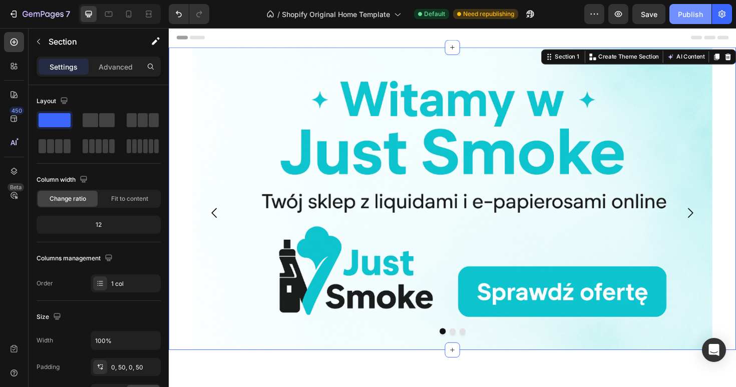
click at [686, 17] on div "Publish" at bounding box center [690, 14] width 25 height 11
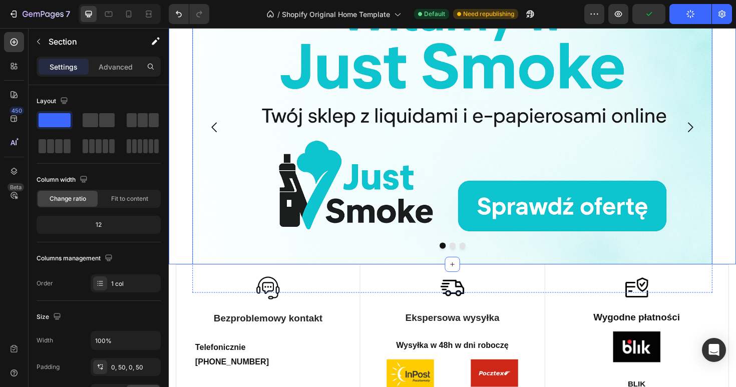
scroll to position [101, 0]
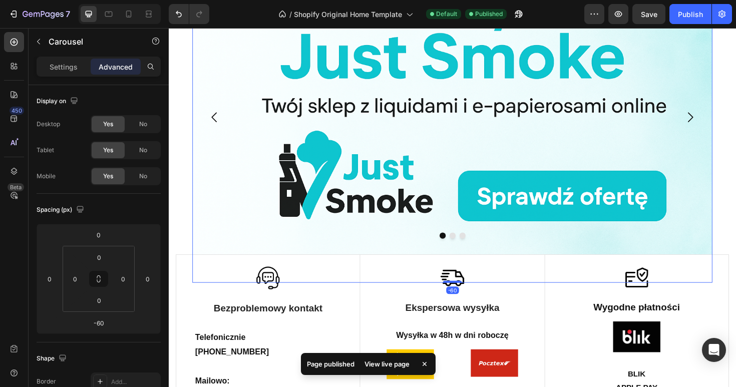
click at [219, 130] on icon "Carousel Back Arrow" at bounding box center [217, 122] width 15 height 15
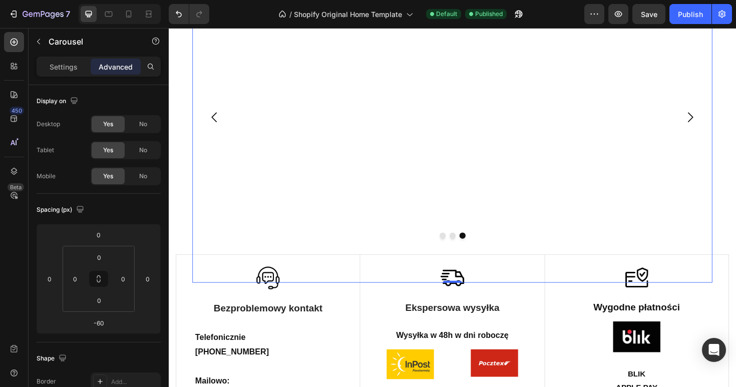
click at [218, 130] on icon "Carousel Back Arrow" at bounding box center [217, 122] width 15 height 15
click at [57, 68] on p "Settings" at bounding box center [64, 67] width 28 height 11
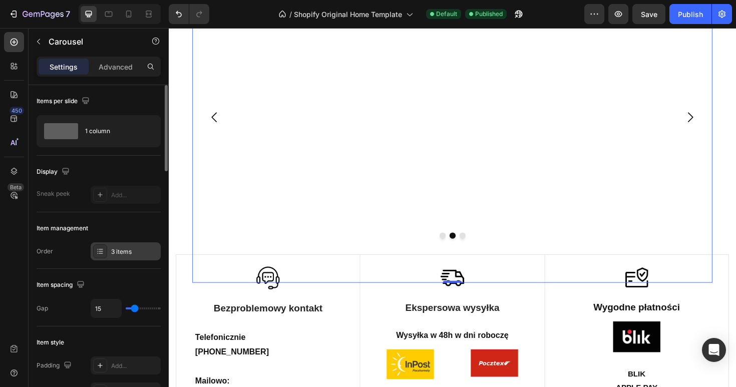
click at [117, 249] on div "3 items" at bounding box center [134, 251] width 47 height 9
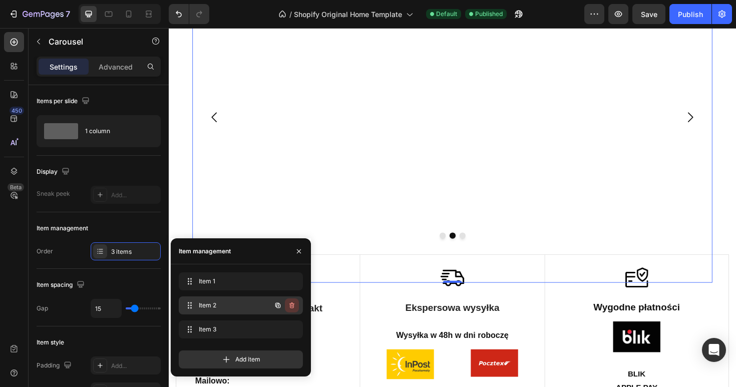
click at [296, 306] on button "button" at bounding box center [292, 305] width 14 height 14
click at [296, 306] on button "Delete" at bounding box center [285, 305] width 28 height 14
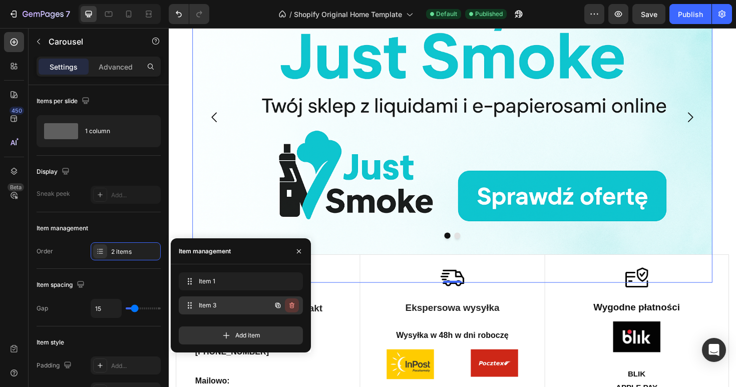
click at [294, 307] on icon "button" at bounding box center [292, 305] width 8 height 8
click at [294, 307] on button "Delete" at bounding box center [285, 305] width 28 height 14
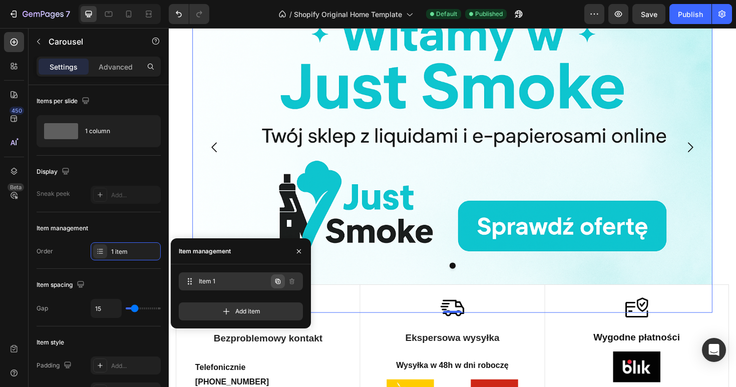
click at [278, 282] on icon "button" at bounding box center [278, 282] width 2 height 2
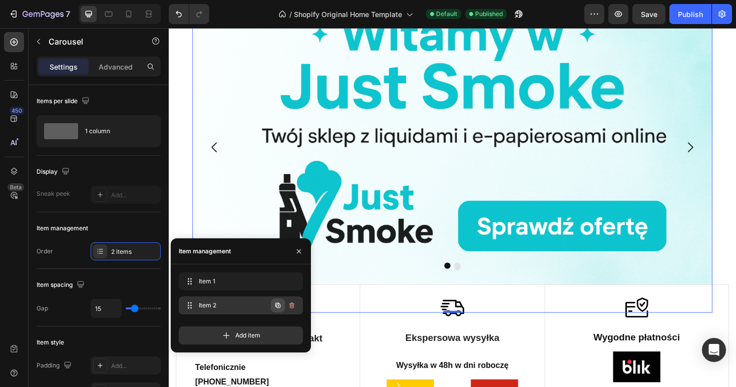
click at [278, 305] on icon "button" at bounding box center [278, 306] width 2 height 2
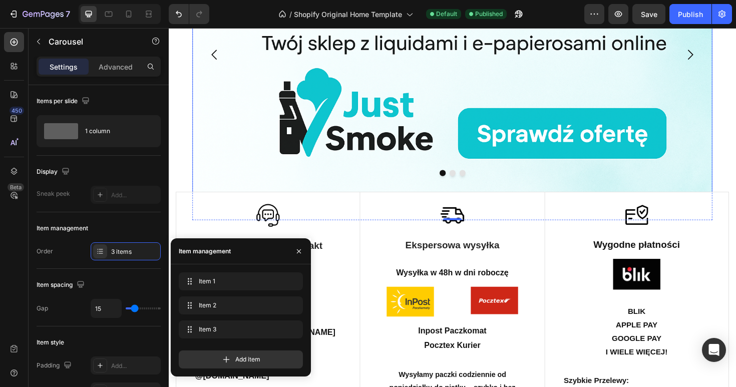
scroll to position [168, 0]
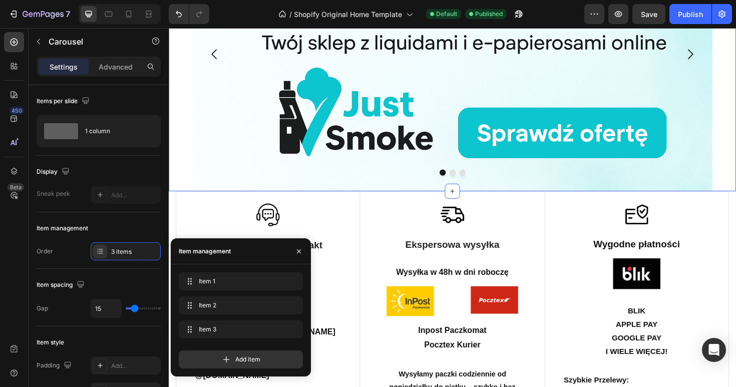
click at [181, 172] on div "Image Image Image Carousel Section 1 You can create reusable sections Create Th…" at bounding box center [469, 40] width 601 height 320
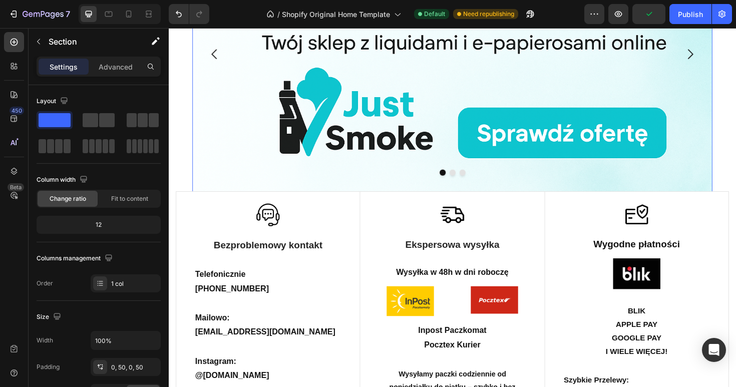
click at [278, 170] on img at bounding box center [469, 55] width 551 height 350
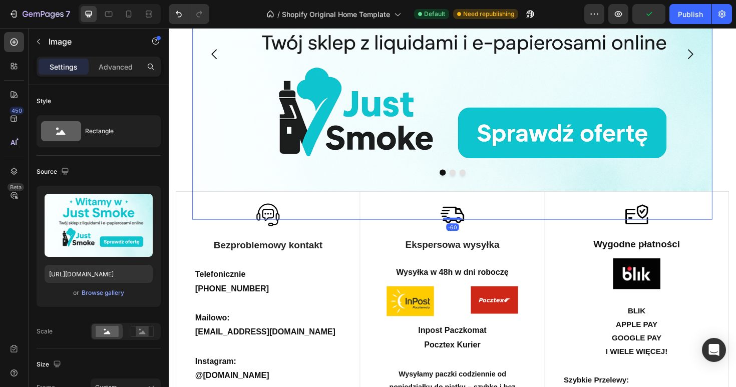
click at [217, 58] on icon "Carousel Back Arrow" at bounding box center [217, 56] width 6 height 11
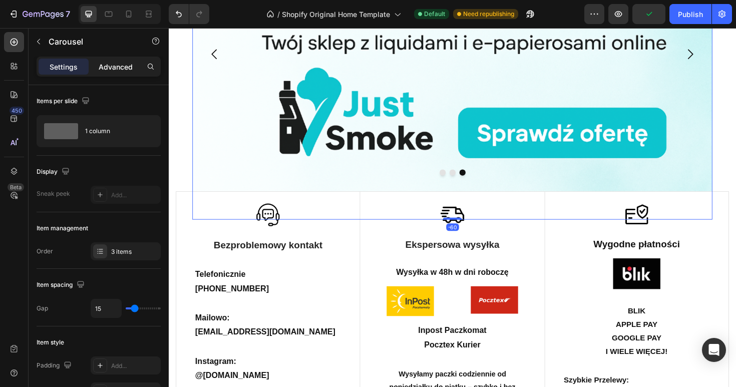
click at [94, 65] on div "Advanced" at bounding box center [116, 67] width 50 height 16
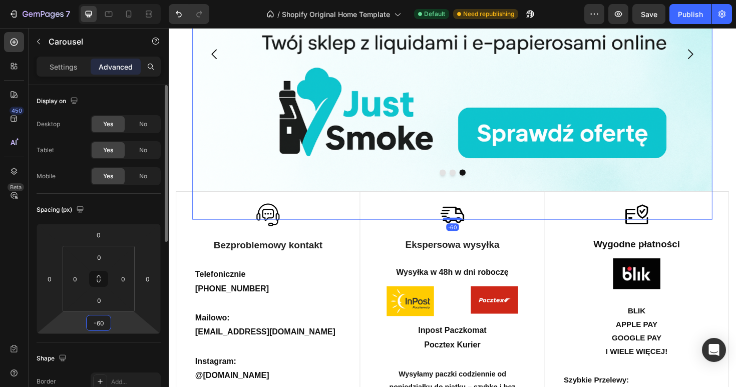
click at [102, 330] on input "-60" at bounding box center [99, 322] width 20 height 15
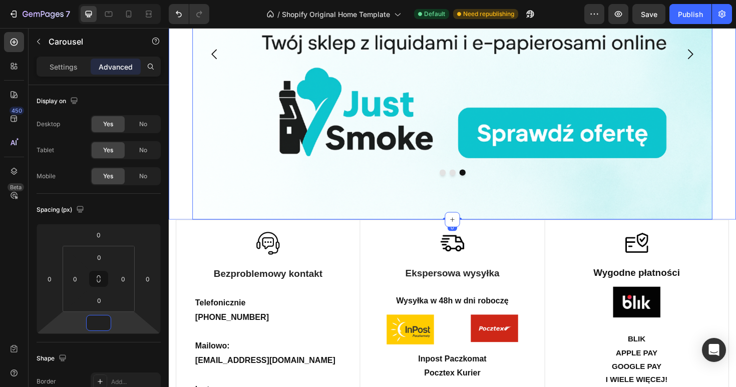
click at [735, 202] on div "Image Image Image Carousel 0 Section 1" at bounding box center [469, 55] width 601 height 350
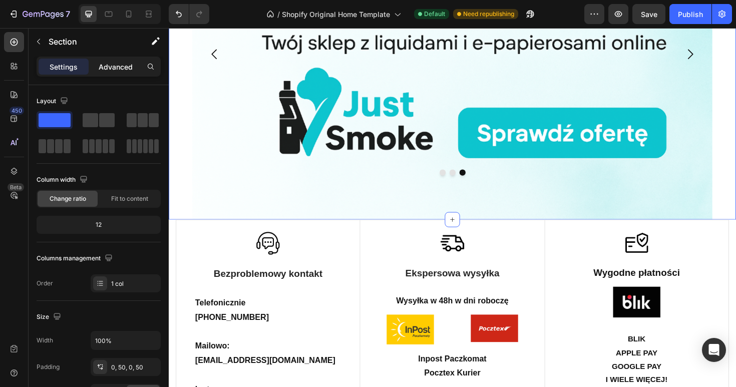
click at [122, 65] on p "Advanced" at bounding box center [116, 67] width 34 height 11
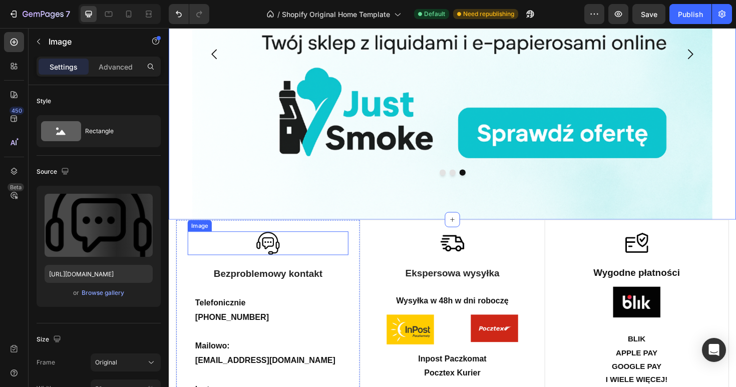
click at [279, 247] on img at bounding box center [273, 255] width 25 height 25
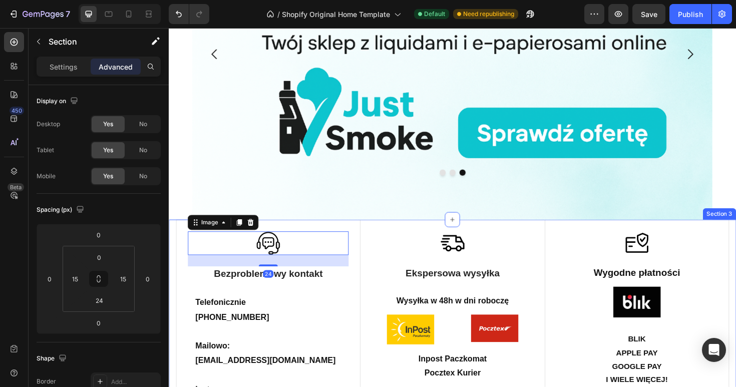
click at [176, 245] on div "Image 24 Bezproblemowy kontakt Text Block Telefonicznie +48 518 652 211 Mailowo…" at bounding box center [469, 385] width 601 height 308
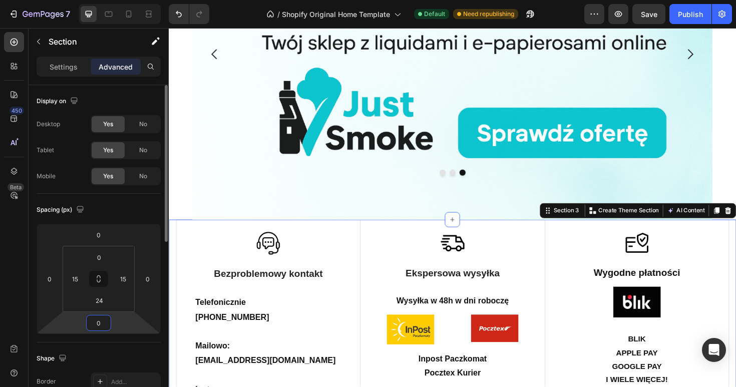
click at [105, 317] on input "0" at bounding box center [99, 322] width 20 height 15
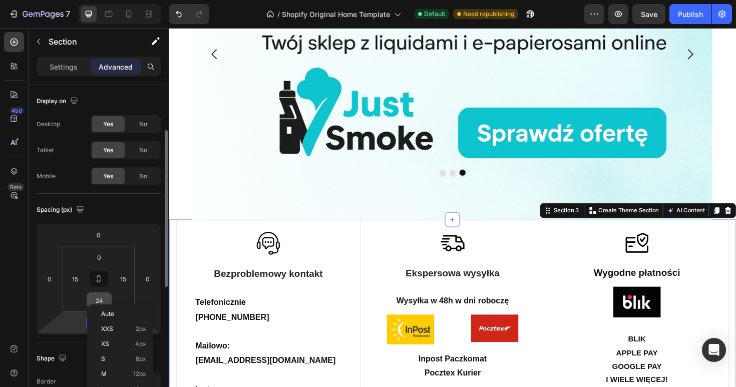
scroll to position [31, 0]
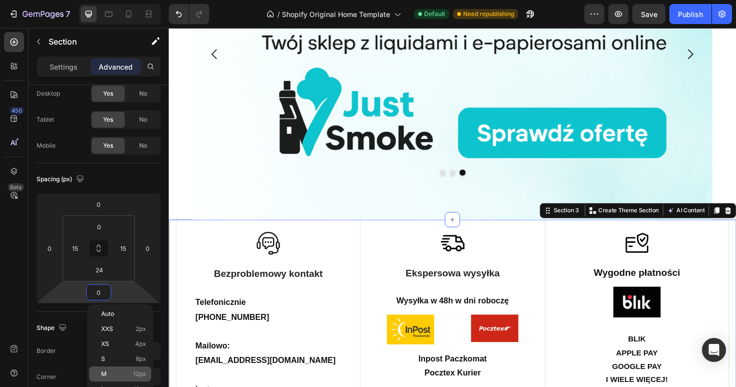
click at [117, 377] on p "M 12px" at bounding box center [123, 373] width 45 height 7
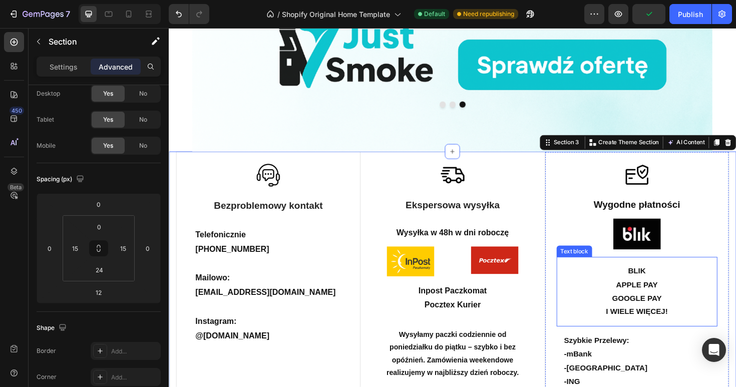
scroll to position [239, 0]
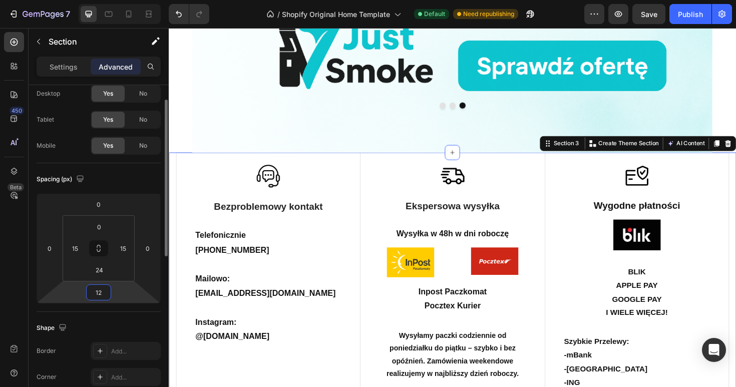
click at [101, 293] on input "12" at bounding box center [99, 292] width 20 height 15
click at [106, 208] on input "0" at bounding box center [99, 204] width 20 height 15
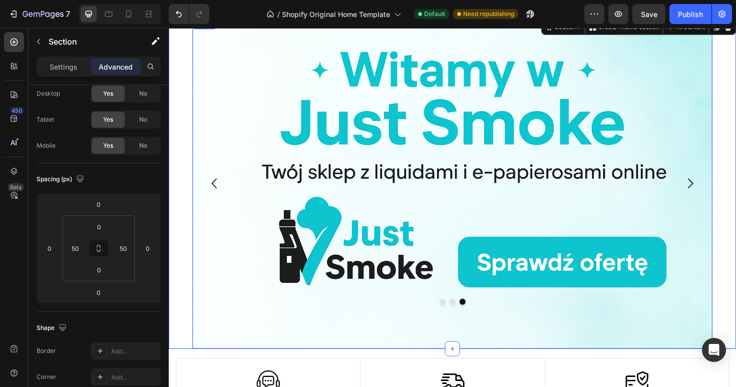
scroll to position [0, 0]
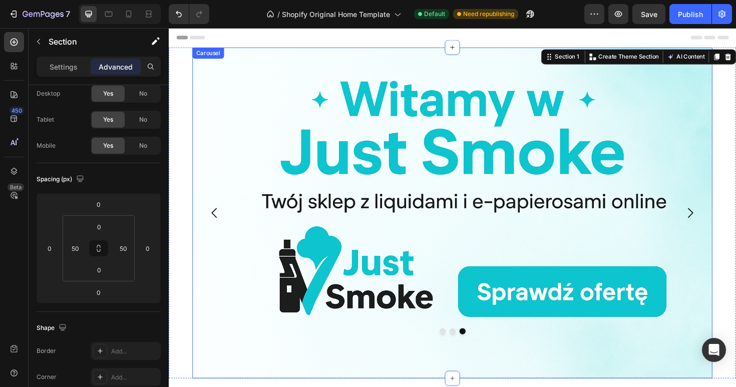
click at [212, 223] on icon "Carousel Back Arrow" at bounding box center [217, 223] width 15 height 15
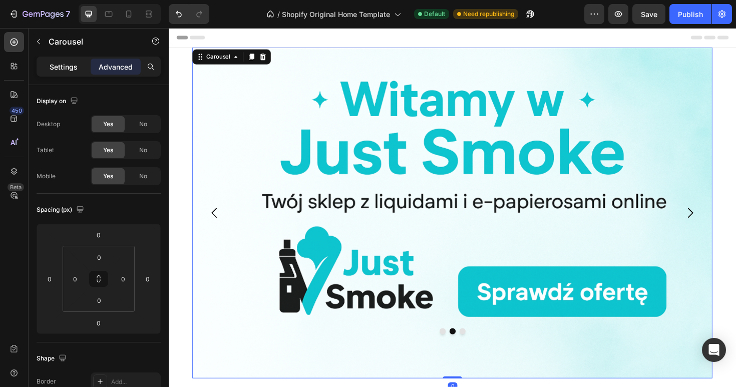
click at [71, 66] on p "Settings" at bounding box center [64, 67] width 28 height 11
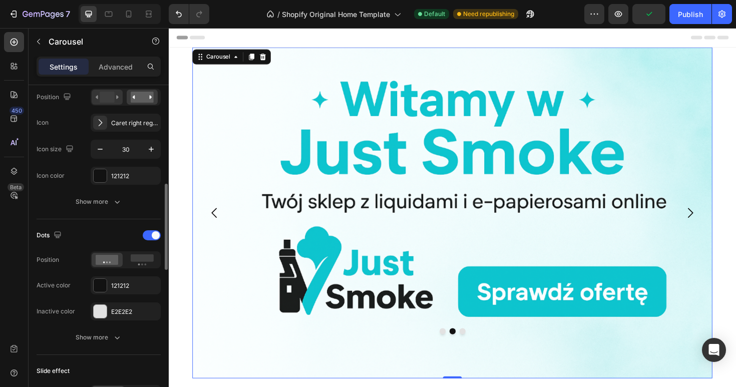
scroll to position [380, 0]
click at [125, 308] on div "E2E2E2" at bounding box center [125, 310] width 29 height 9
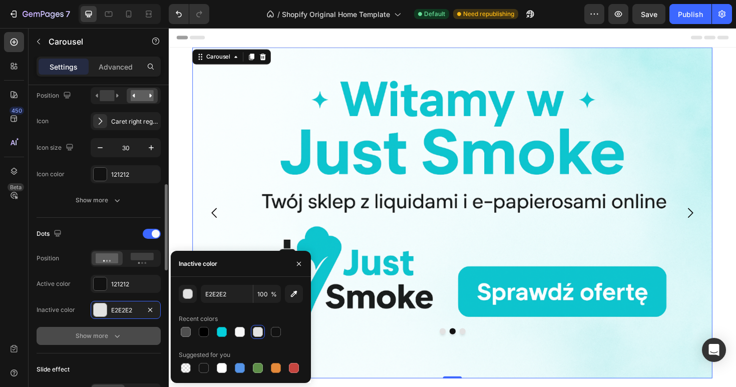
click at [103, 342] on button "Show more" at bounding box center [99, 336] width 124 height 18
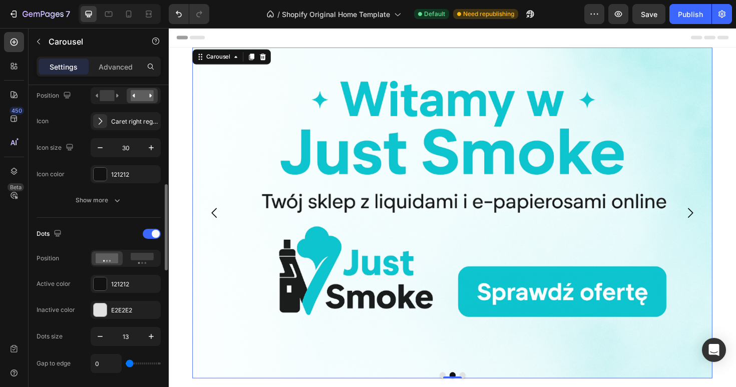
drag, startPoint x: 152, startPoint y: 364, endPoint x: 119, endPoint y: 365, distance: 33.1
click at [126, 364] on input "range" at bounding box center [143, 363] width 35 height 2
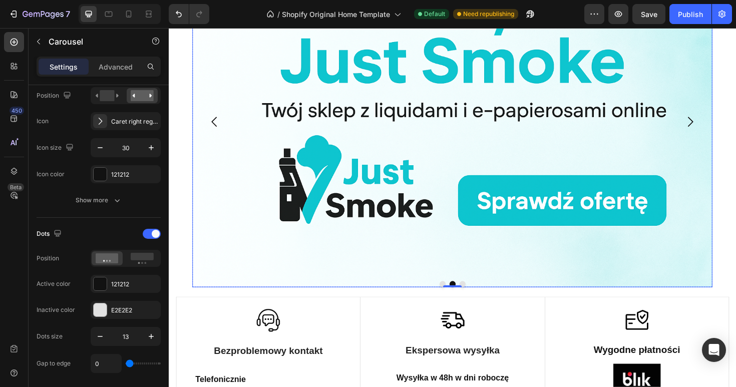
scroll to position [104, 0]
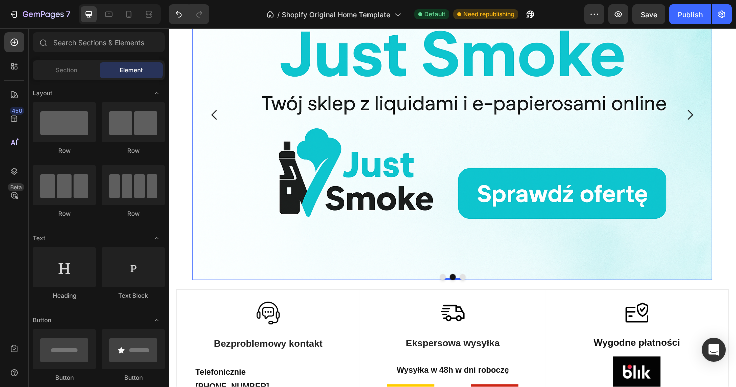
click at [398, 269] on img at bounding box center [469, 119] width 551 height 350
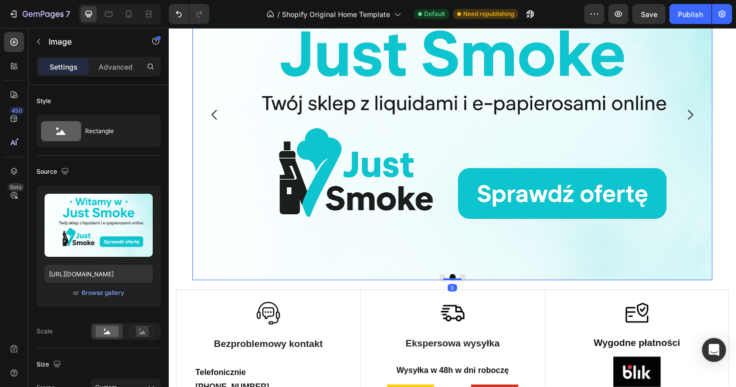
click at [457, 291] on button "Dot" at bounding box center [459, 291] width 7 height 7
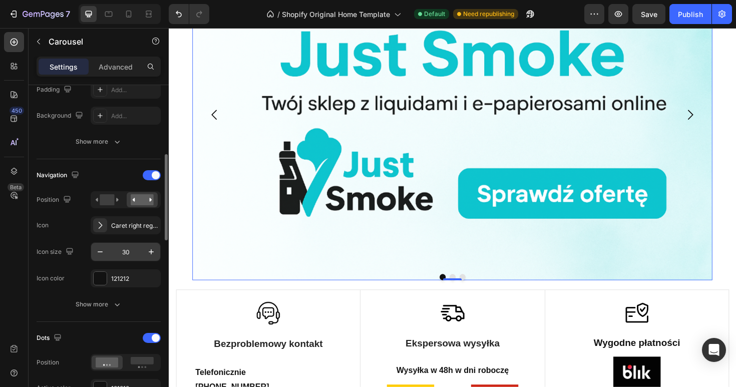
scroll to position [279, 0]
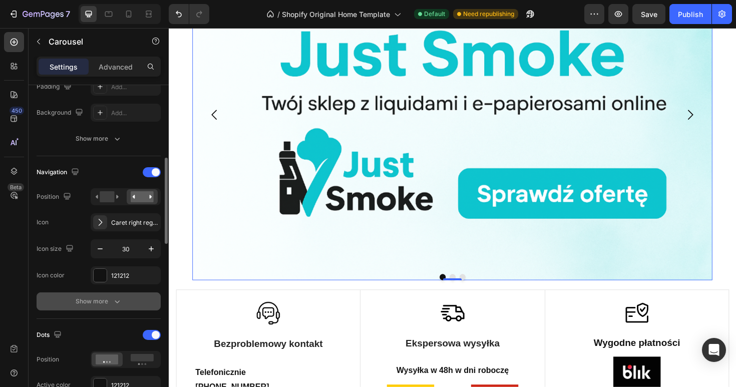
click at [122, 296] on button "Show more" at bounding box center [99, 301] width 124 height 18
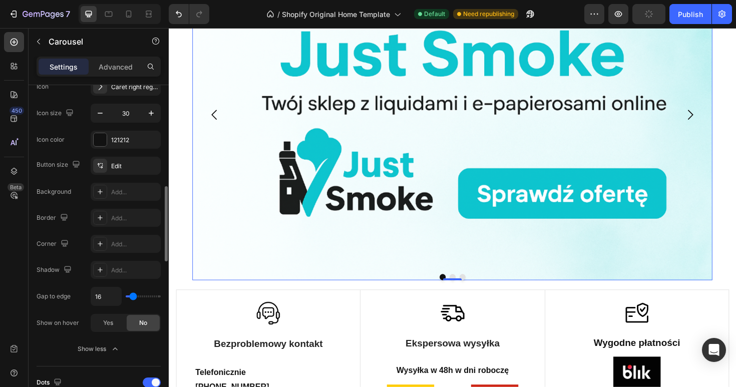
scroll to position [425, 0]
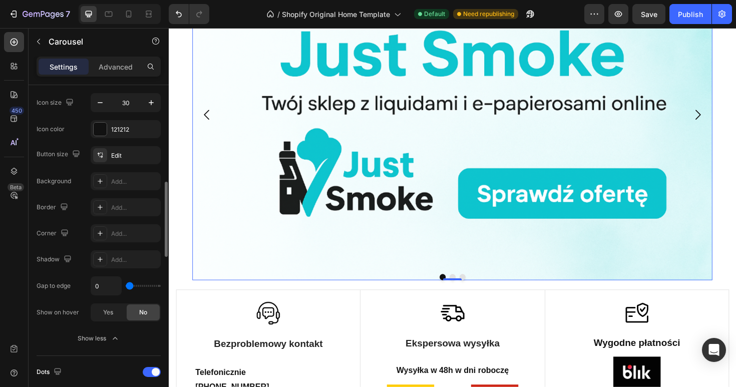
drag, startPoint x: 134, startPoint y: 286, endPoint x: 127, endPoint y: 283, distance: 8.1
click at [127, 285] on input "range" at bounding box center [143, 286] width 35 height 2
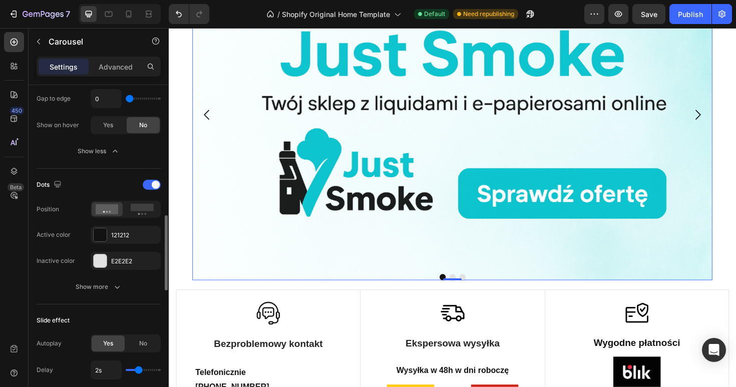
scroll to position [618, 0]
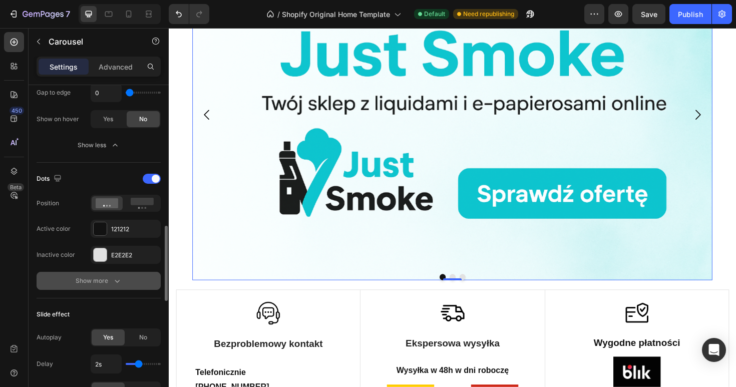
click at [118, 274] on button "Show more" at bounding box center [99, 281] width 124 height 18
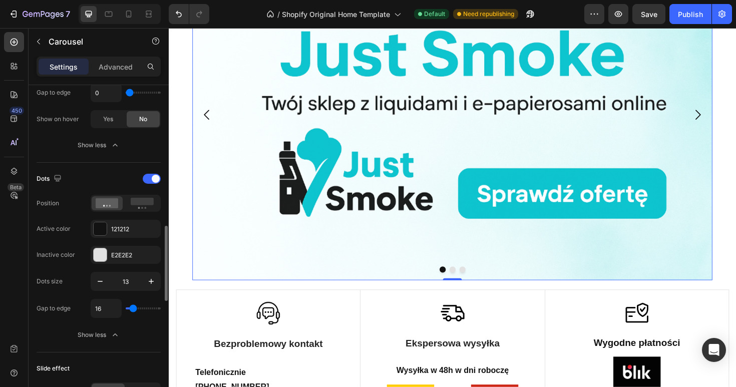
click at [133, 309] on input "range" at bounding box center [143, 308] width 35 height 2
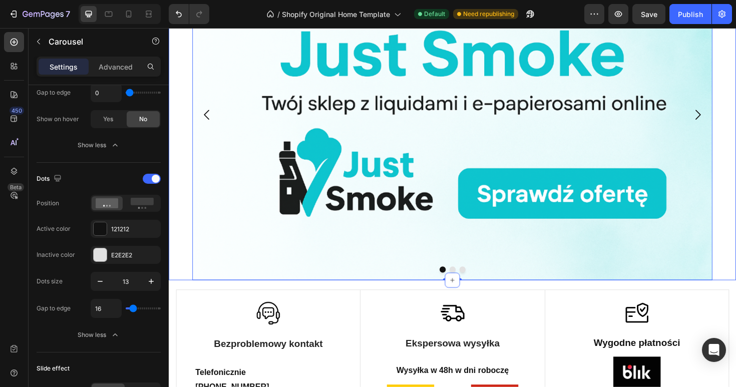
click at [735, 225] on div "Image Image Image Carousel 0 Section 1" at bounding box center [469, 119] width 601 height 350
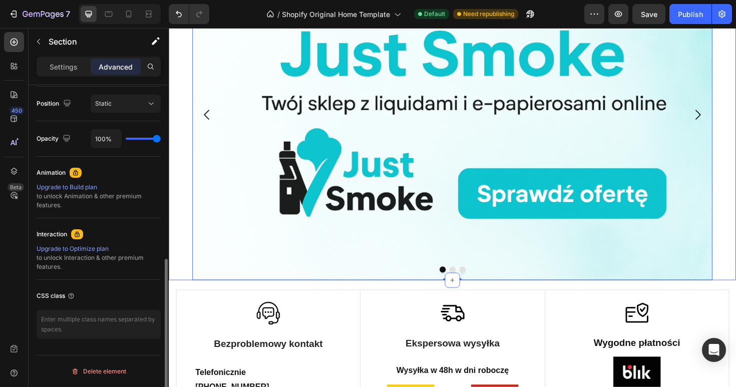
scroll to position [0, 0]
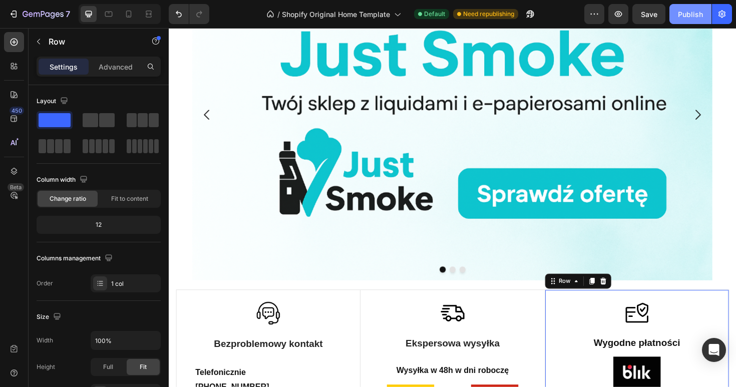
click at [691, 12] on div "Publish" at bounding box center [690, 14] width 25 height 11
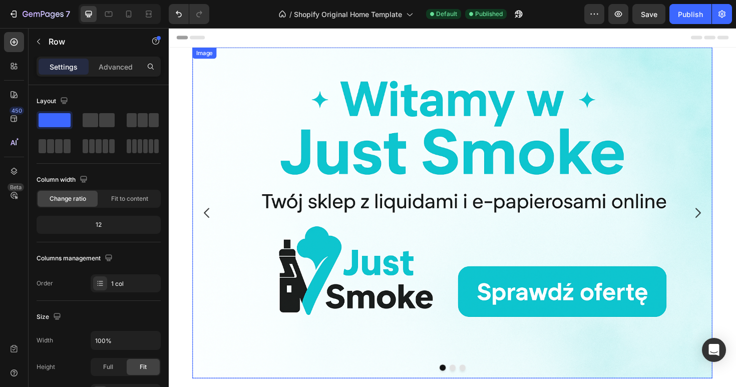
click at [217, 93] on img at bounding box center [469, 224] width 551 height 350
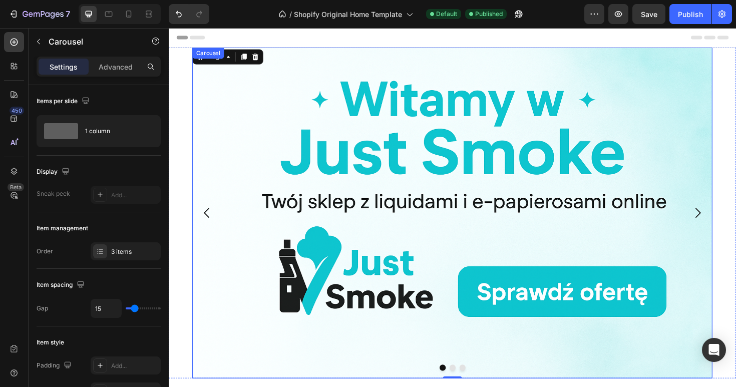
click at [209, 218] on icon "Carousel Back Arrow" at bounding box center [209, 223] width 15 height 15
click at [110, 64] on p "Advanced" at bounding box center [116, 67] width 34 height 11
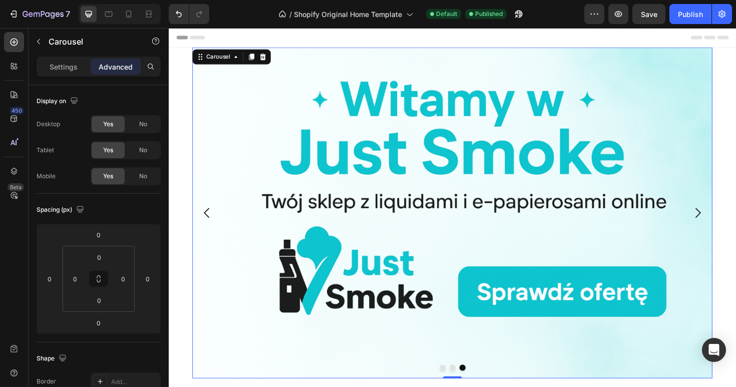
click at [210, 227] on icon "Carousel Back Arrow" at bounding box center [209, 224] width 6 height 11
click at [486, 386] on div at bounding box center [469, 387] width 551 height 7
click at [479, 386] on button "Dot" at bounding box center [480, 387] width 7 height 7
click at [197, 328] on img at bounding box center [469, 224] width 551 height 350
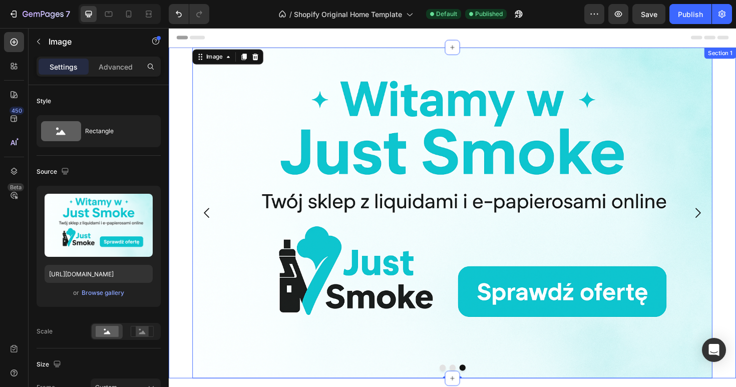
click at [175, 326] on div "Image Image Image 0 Carousel Section 1" at bounding box center [469, 224] width 601 height 350
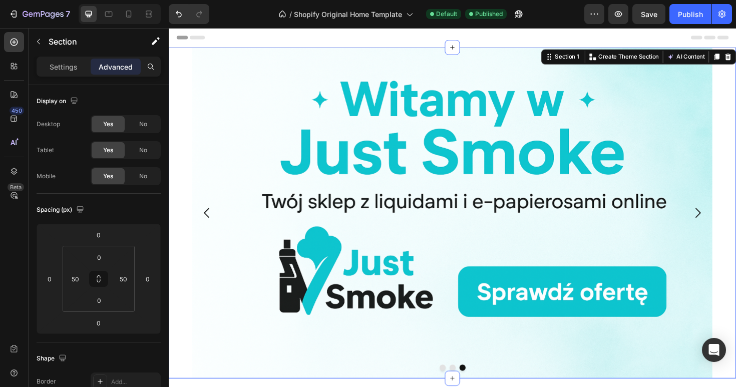
click at [183, 321] on div "Image Image Image Carousel Section 1 You can create reusable sections Create Th…" at bounding box center [469, 224] width 601 height 350
click at [104, 234] on input "0" at bounding box center [99, 234] width 20 height 15
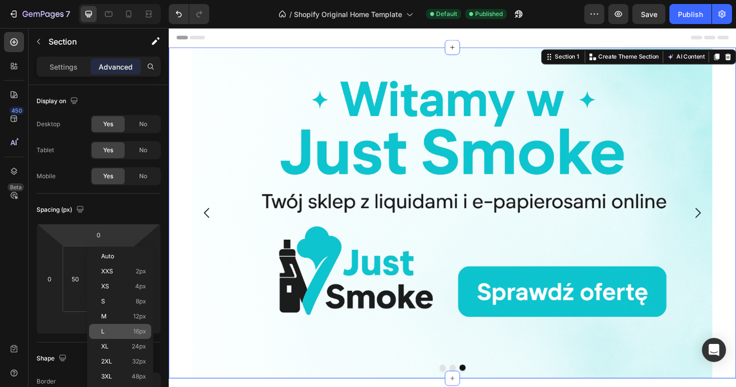
click at [127, 335] on div "L 16px" at bounding box center [120, 331] width 62 height 15
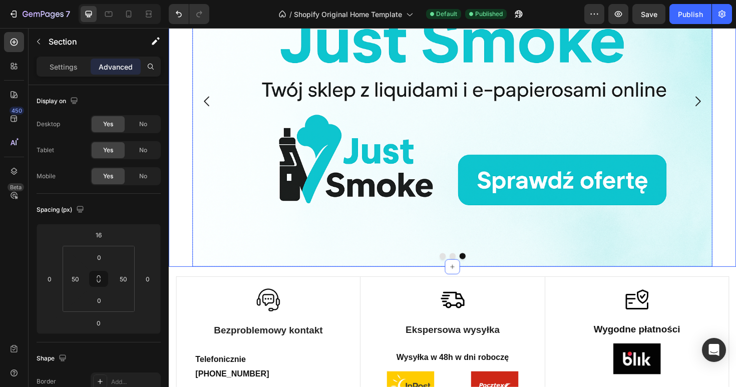
scroll to position [128, 0]
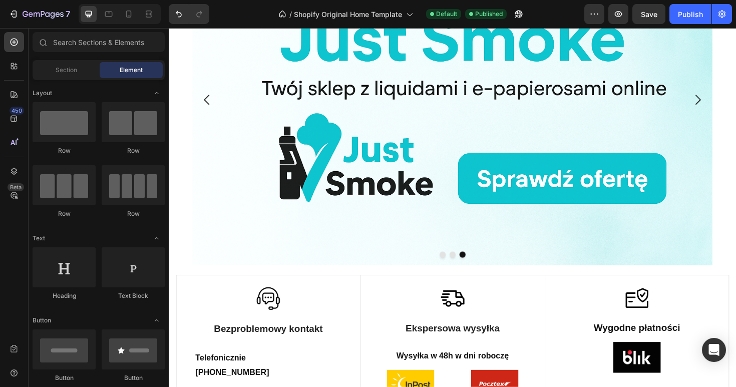
click at [287, 267] on div at bounding box center [469, 268] width 551 height 7
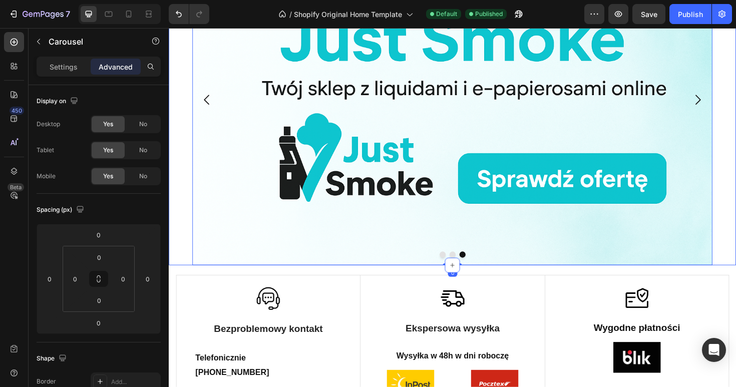
click at [189, 265] on div "Image Image Image Carousel 0 Section 1" at bounding box center [469, 104] width 601 height 350
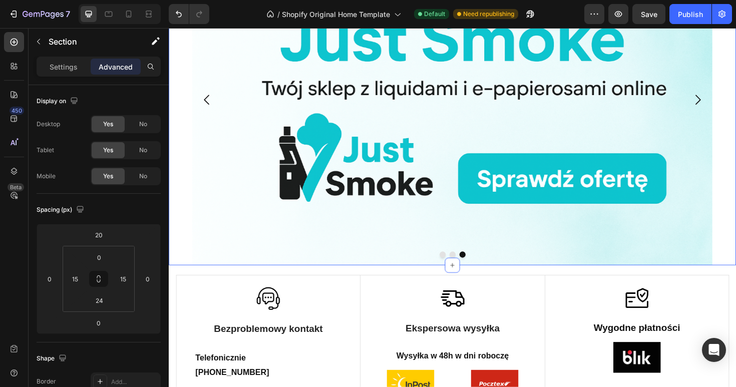
click at [184, 178] on div "Image Image Image Carousel Section 1 You can create reusable sections Create Th…" at bounding box center [469, 104] width 601 height 350
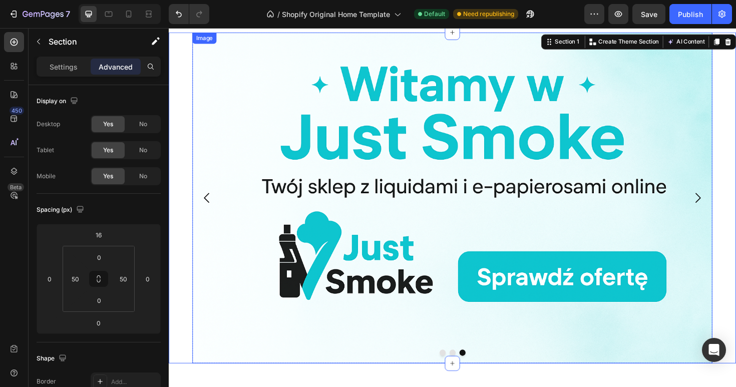
scroll to position [0, 0]
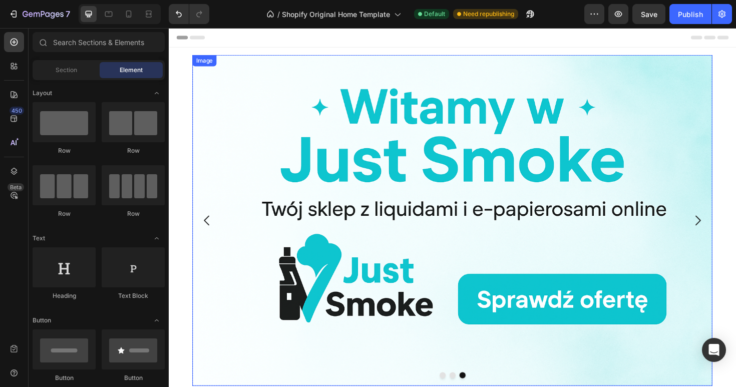
click at [194, 76] on img at bounding box center [469, 232] width 551 height 350
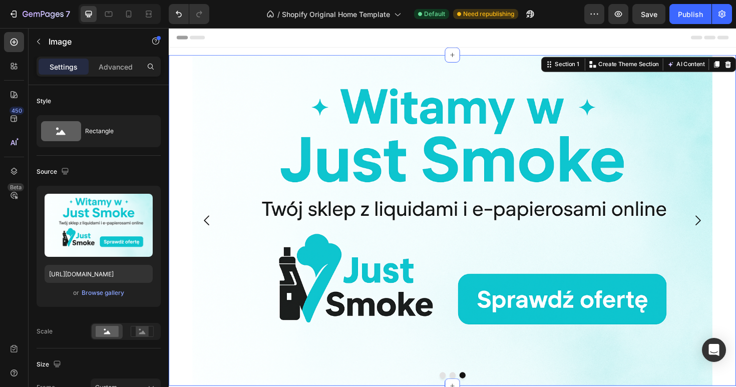
click at [187, 72] on div "Image Image Image Carousel Section 1 You can create reusable sections Create Th…" at bounding box center [469, 232] width 601 height 350
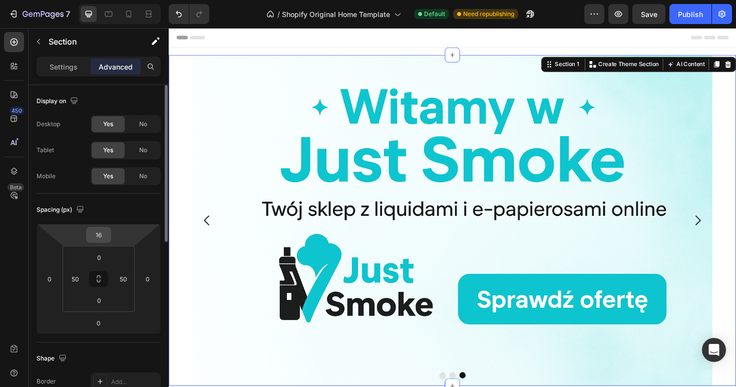
click at [107, 235] on input "16" at bounding box center [99, 234] width 20 height 15
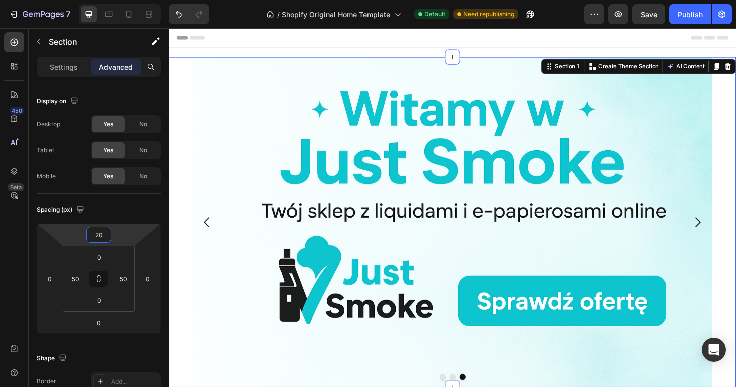
click at [698, 27] on div "7 / Shopify Original Home Template Default Need republishing Preview Save Publi…" at bounding box center [368, 14] width 736 height 29
click at [693, 22] on button "Publish" at bounding box center [690, 14] width 42 height 20
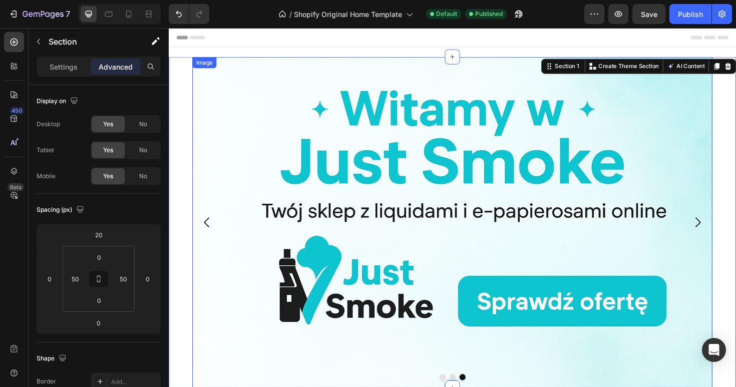
click at [321, 180] on img at bounding box center [469, 234] width 551 height 350
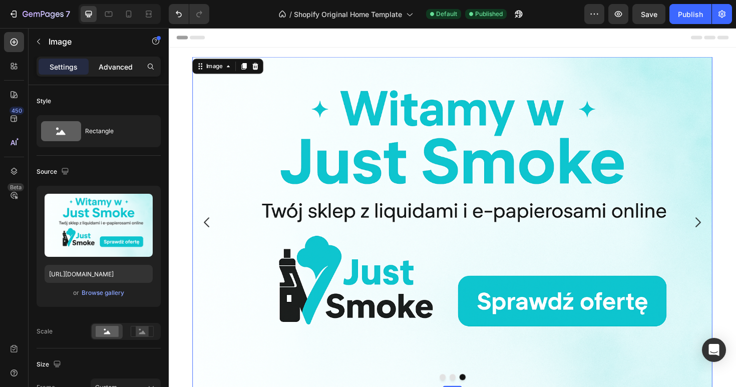
click at [121, 63] on p "Advanced" at bounding box center [116, 67] width 34 height 11
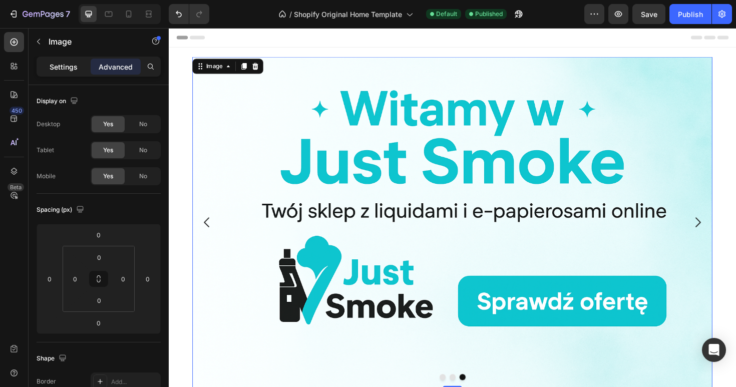
click at [60, 74] on div "Settings" at bounding box center [64, 67] width 50 height 16
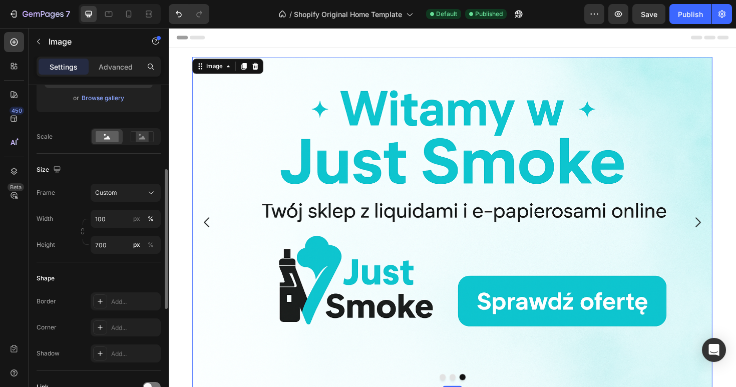
scroll to position [207, 0]
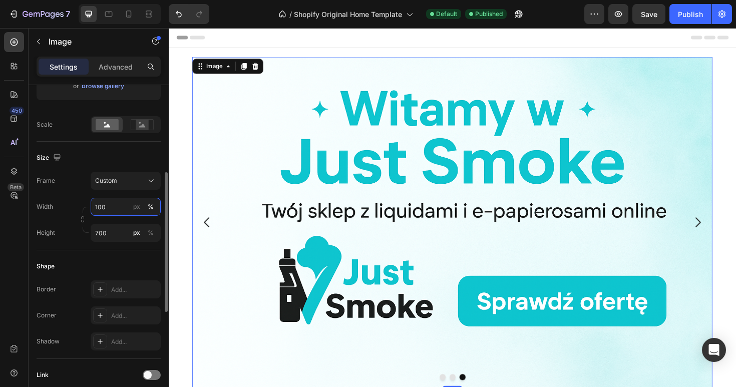
click at [130, 208] on input "100" at bounding box center [126, 207] width 70 height 18
click at [135, 208] on div "px" at bounding box center [136, 206] width 7 height 9
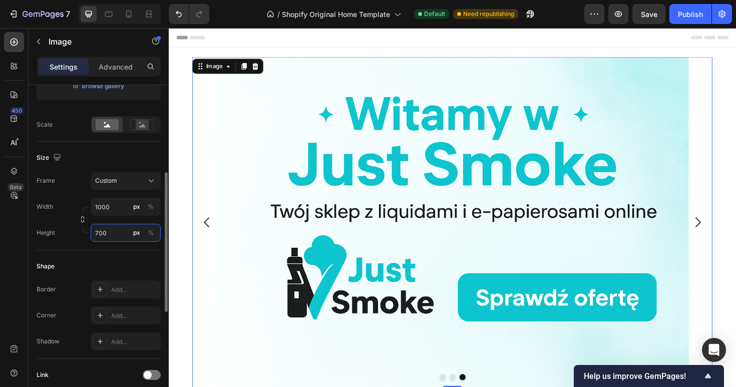
click at [114, 232] on input "700" at bounding box center [126, 233] width 70 height 18
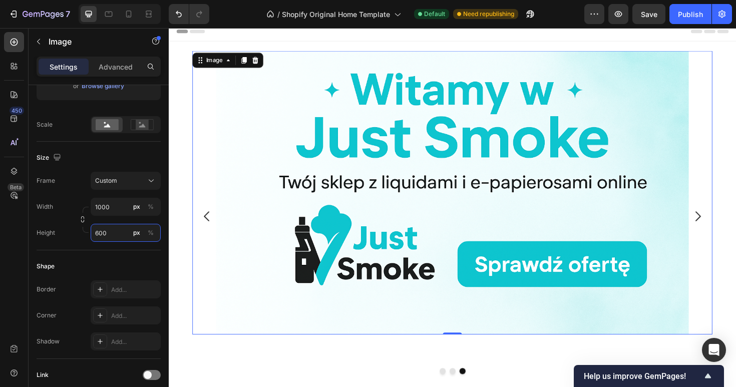
scroll to position [0, 0]
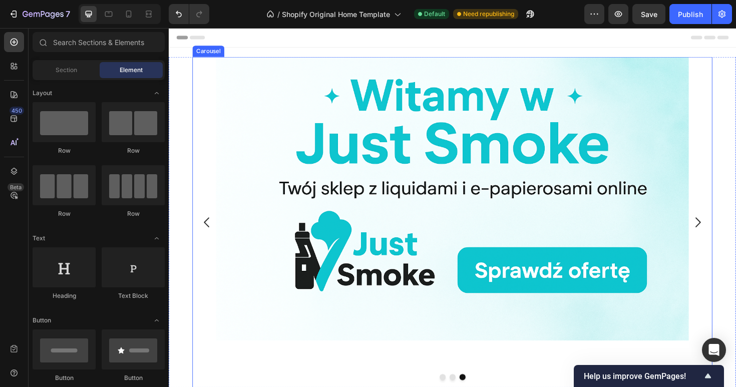
click at [206, 234] on icon "Carousel Back Arrow" at bounding box center [209, 233] width 15 height 15
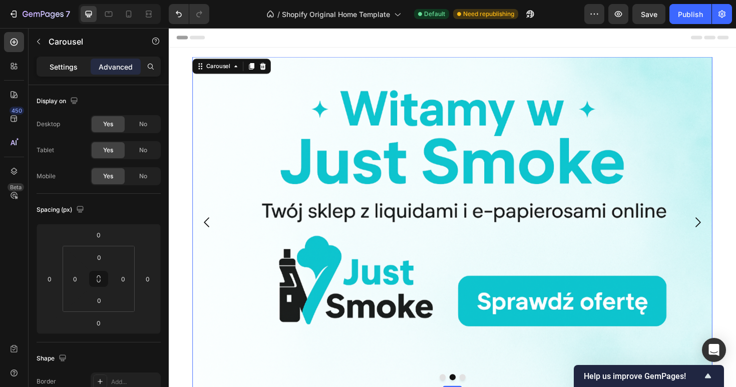
click at [64, 67] on p "Settings" at bounding box center [64, 67] width 28 height 11
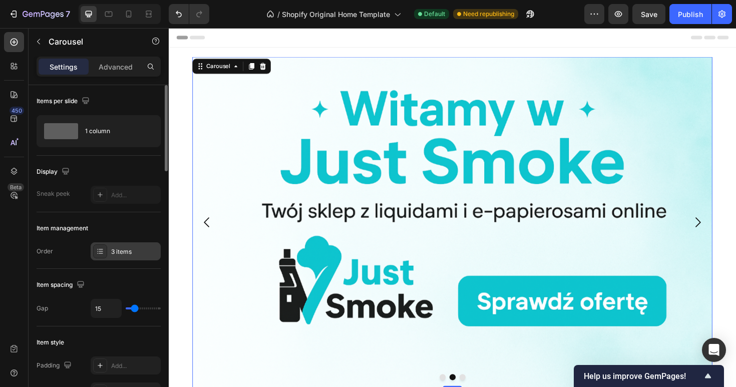
click at [121, 252] on div "3 items" at bounding box center [134, 251] width 47 height 9
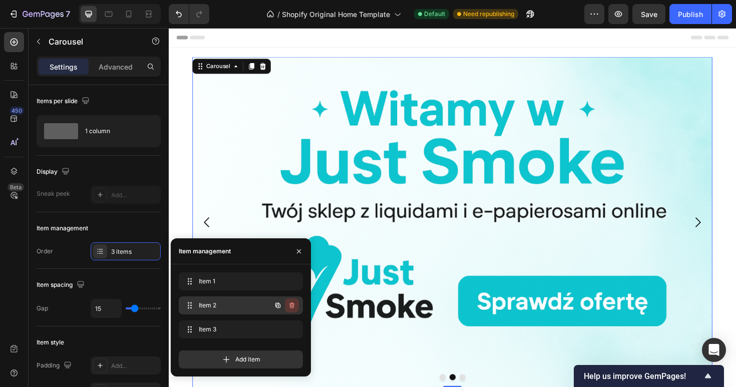
click at [294, 309] on button "button" at bounding box center [292, 305] width 14 height 14
click at [292, 308] on div "Delete" at bounding box center [285, 305] width 19 height 9
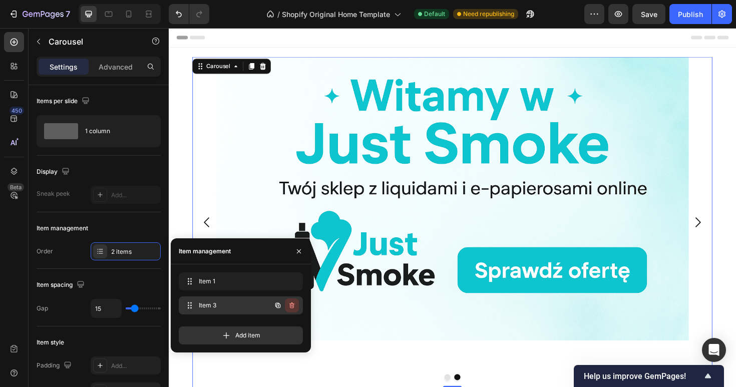
click at [295, 306] on icon "button" at bounding box center [292, 305] width 8 height 8
click at [295, 306] on button "Delete" at bounding box center [285, 305] width 28 height 14
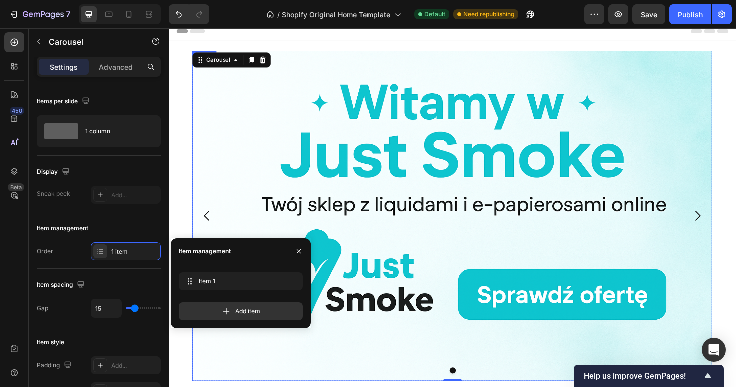
scroll to position [4, 0]
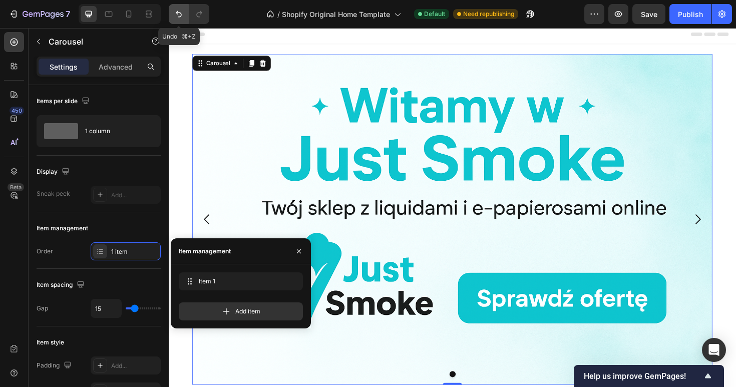
click at [176, 10] on icon "Undo/Redo" at bounding box center [179, 14] width 10 height 10
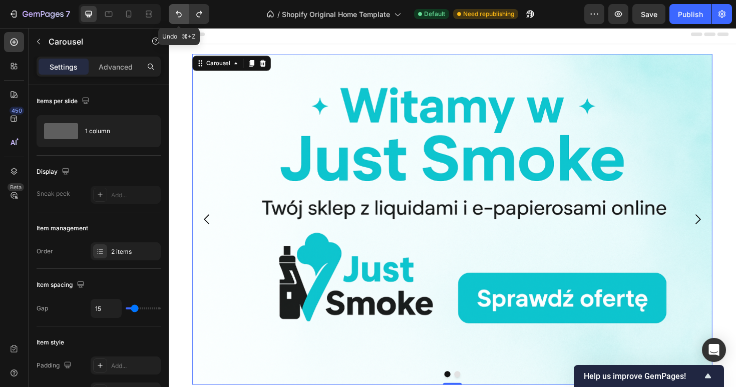
click at [179, 12] on icon "Undo/Redo" at bounding box center [179, 14] width 10 height 10
click at [467, 386] on button "Dot" at bounding box center [469, 394] width 7 height 7
click at [470, 386] on button "Dot" at bounding box center [469, 394] width 7 height 7
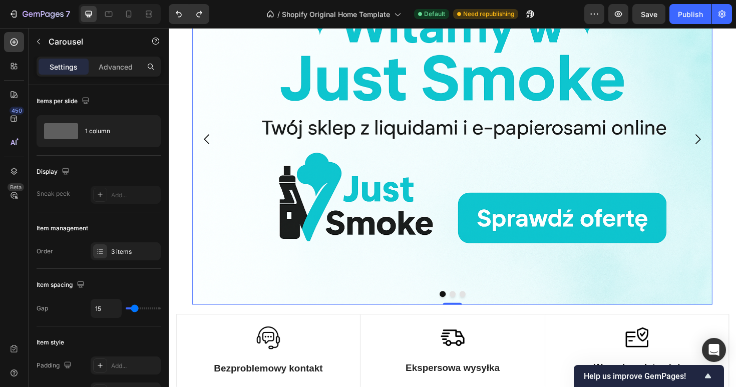
click at [469, 309] on button "Dot" at bounding box center [469, 309] width 7 height 7
click at [732, 146] on icon "Carousel Next Arrow" at bounding box center [728, 145] width 15 height 15
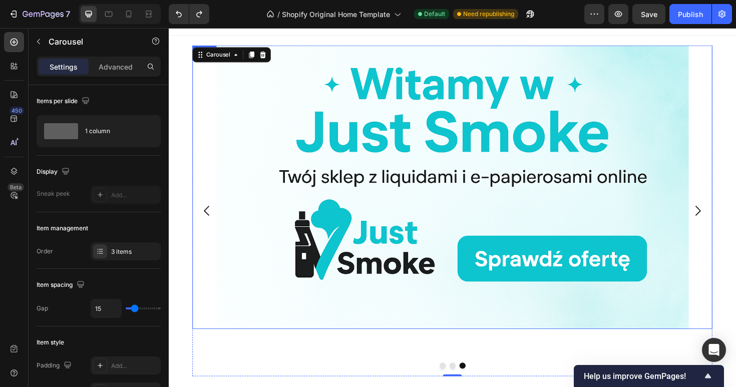
scroll to position [1, 0]
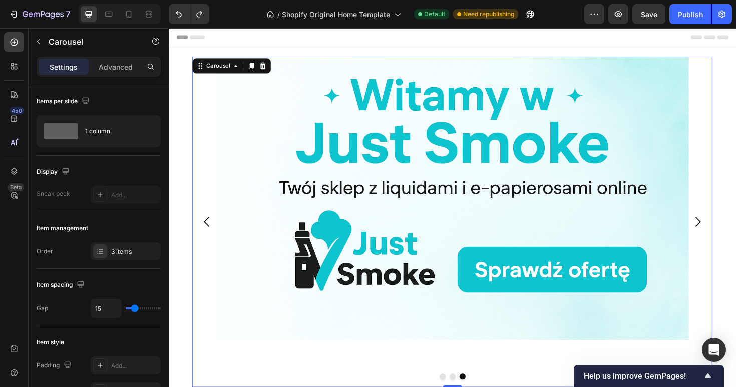
click at [213, 235] on icon "Carousel Back Arrow" at bounding box center [209, 233] width 15 height 15
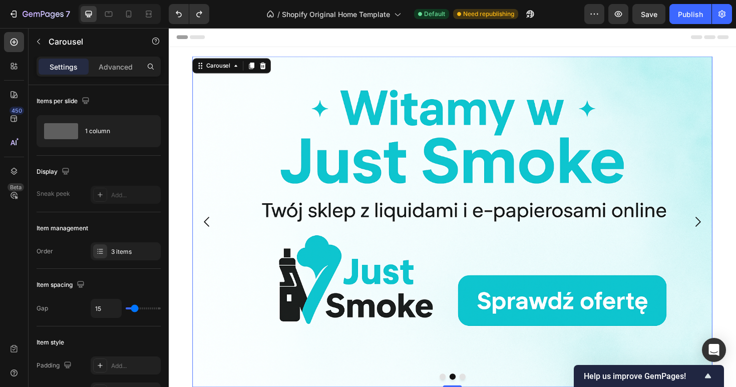
click at [211, 235] on icon "Carousel Back Arrow" at bounding box center [209, 233] width 15 height 15
click at [109, 255] on div "3 items" at bounding box center [126, 251] width 70 height 18
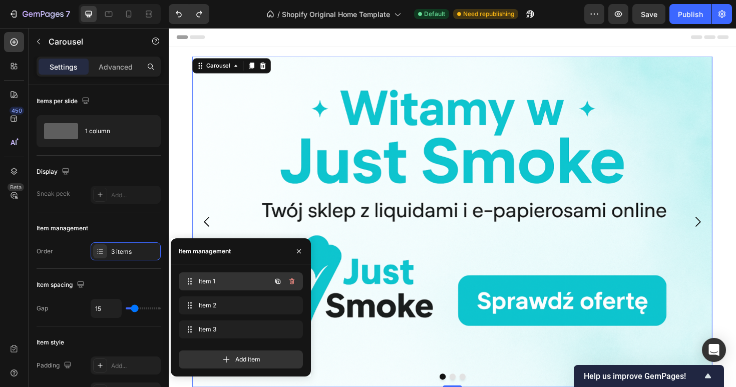
click at [298, 280] on button "button" at bounding box center [292, 281] width 14 height 14
click at [295, 281] on button "Delete" at bounding box center [285, 281] width 28 height 14
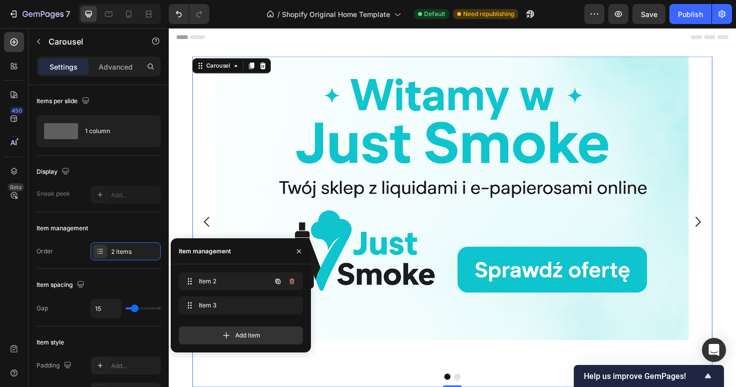
click at [295, 281] on icon "button" at bounding box center [292, 281] width 8 height 8
click at [295, 281] on button "Delete" at bounding box center [285, 281] width 28 height 14
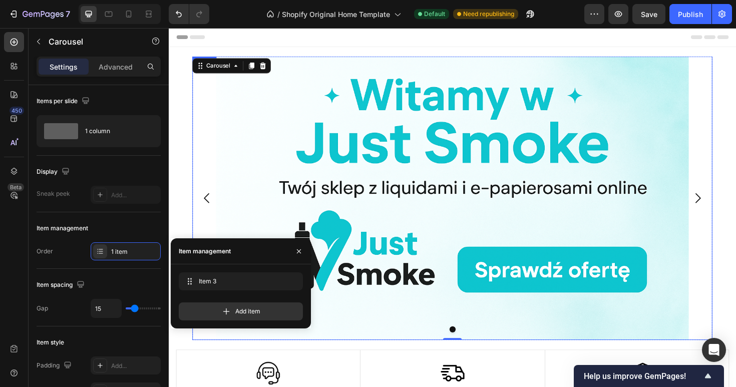
scroll to position [29, 0]
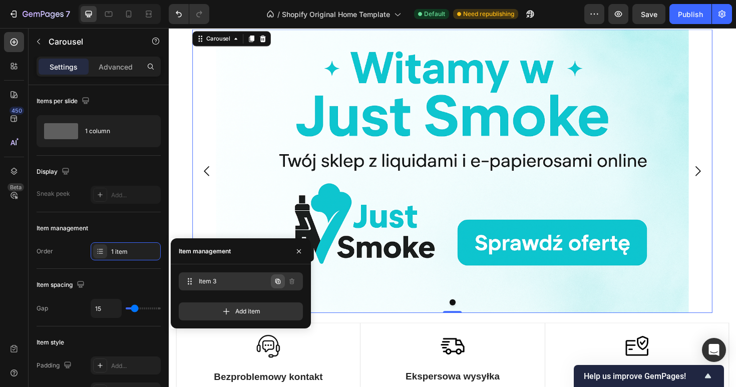
click at [275, 278] on icon "button" at bounding box center [278, 281] width 8 height 8
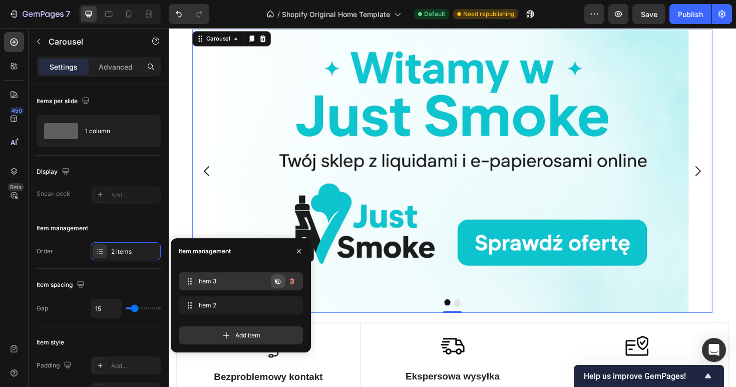
click at [276, 280] on icon "button" at bounding box center [278, 281] width 8 height 8
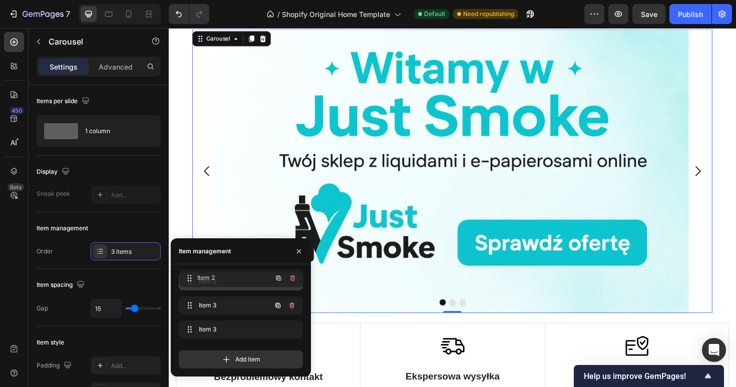
drag, startPoint x: 185, startPoint y: 332, endPoint x: 186, endPoint y: 273, distance: 59.1
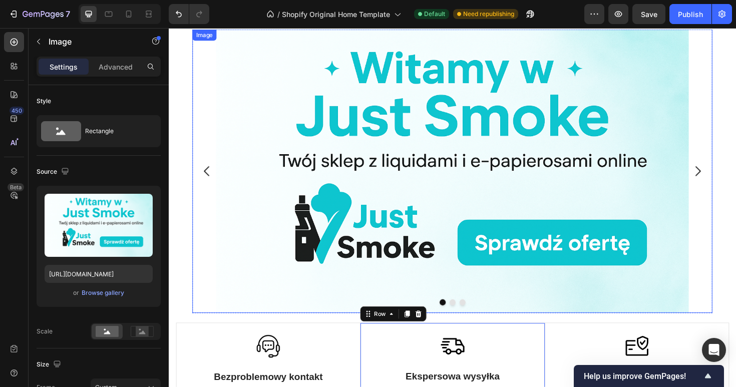
click at [715, 216] on img at bounding box center [469, 180] width 501 height 300
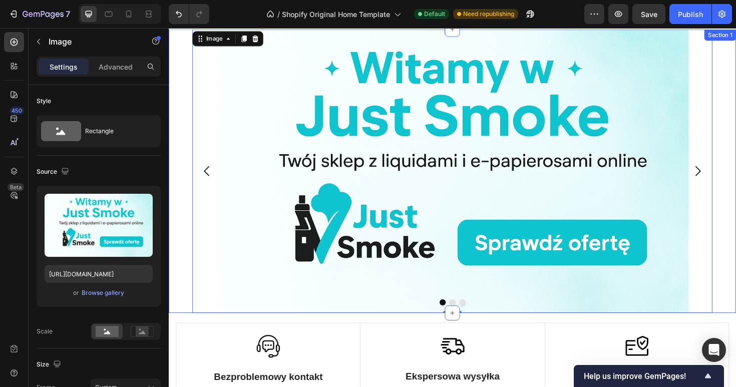
click at [209, 244] on div at bounding box center [469, 180] width 551 height 300
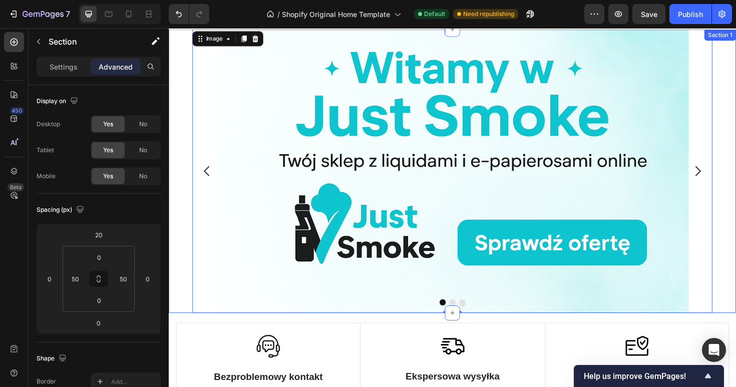
click at [735, 117] on div "Image 0 Image Image Carousel Section 1" at bounding box center [469, 180] width 601 height 300
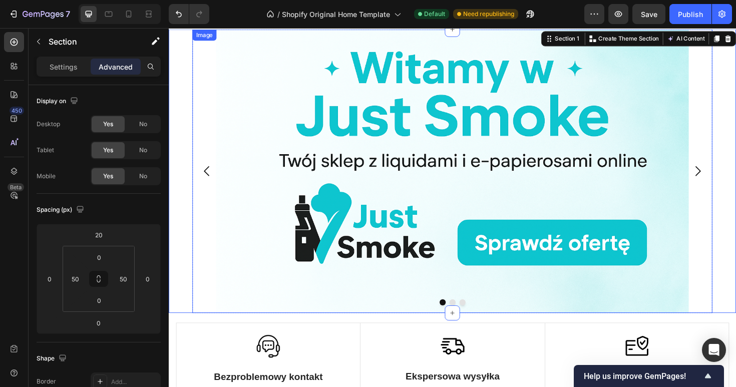
click at [714, 150] on img at bounding box center [469, 180] width 501 height 300
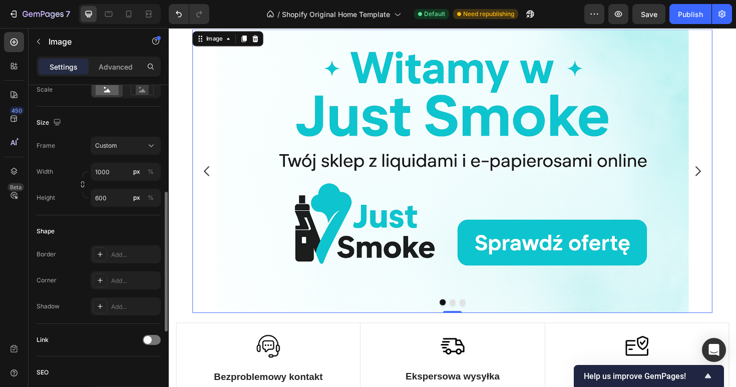
scroll to position [245, 0]
click at [207, 178] on icon "Carousel Back Arrow" at bounding box center [209, 179] width 15 height 15
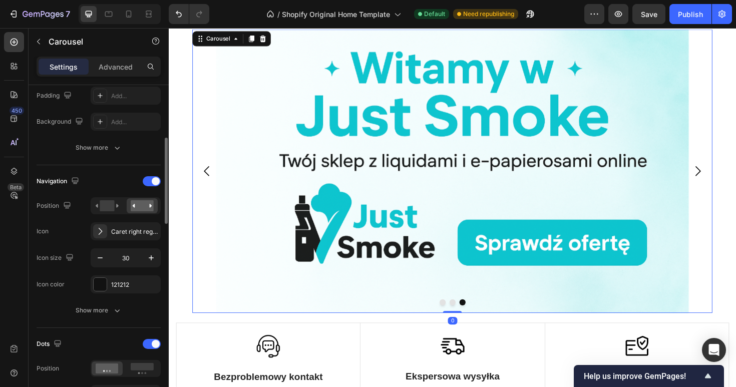
scroll to position [277, 0]
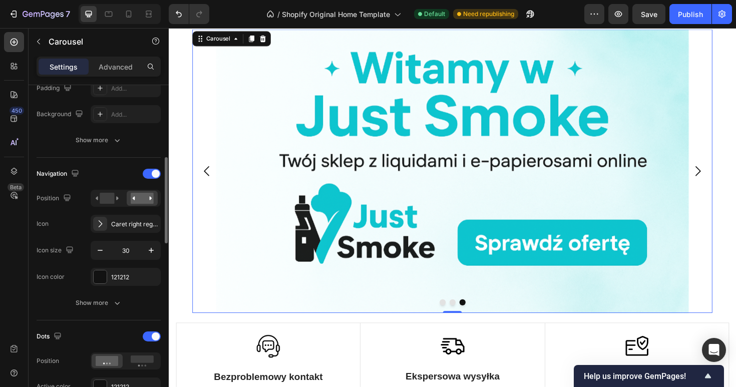
click at [104, 312] on div "Navigation Position Icon Caret right regular Icon size 30 Icon color 121212 Sho…" at bounding box center [99, 239] width 124 height 163
click at [105, 308] on button "Show more" at bounding box center [99, 303] width 124 height 18
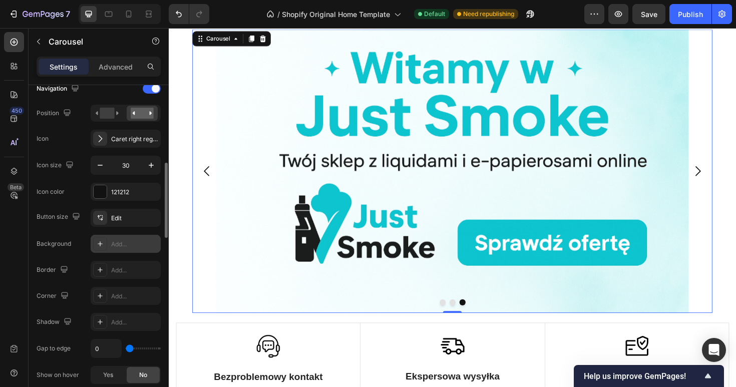
scroll to position [366, 0]
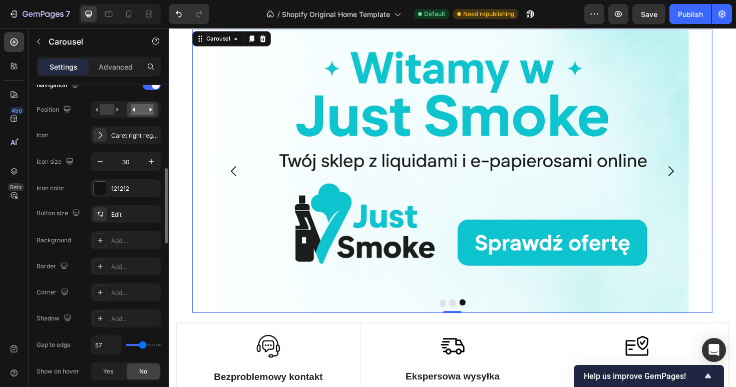
drag, startPoint x: 128, startPoint y: 345, endPoint x: 142, endPoint y: 345, distance: 14.0
click at [142, 345] on input "range" at bounding box center [143, 345] width 35 height 2
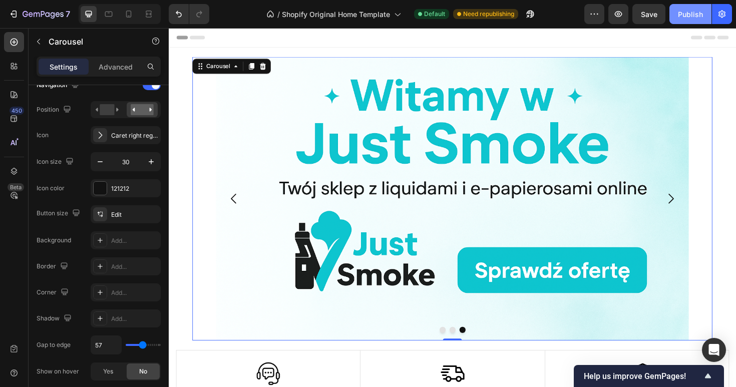
click at [691, 20] on button "Publish" at bounding box center [690, 14] width 42 height 20
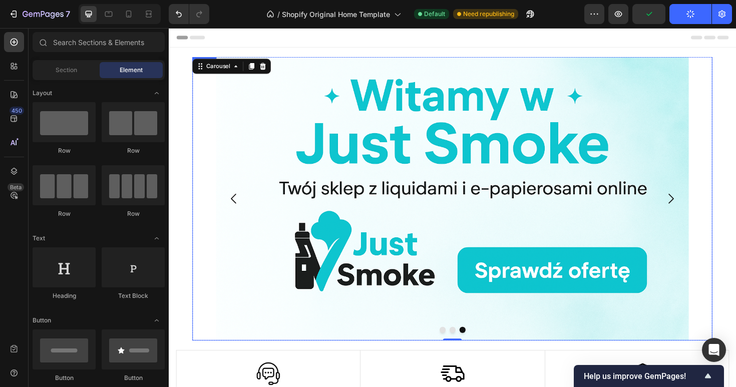
click at [598, 48] on div at bounding box center [469, 38] width 601 height 21
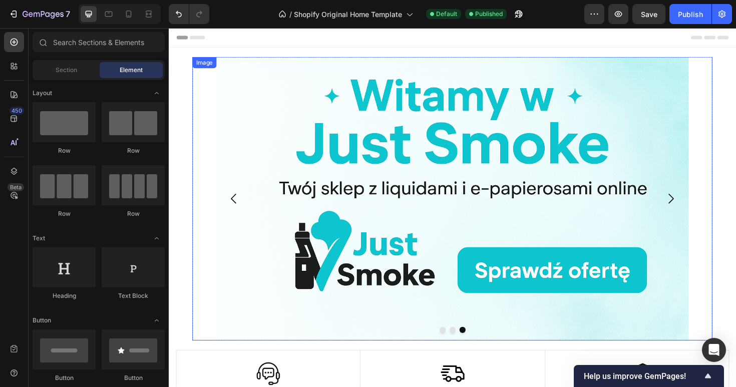
click at [398, 279] on img at bounding box center [469, 209] width 501 height 300
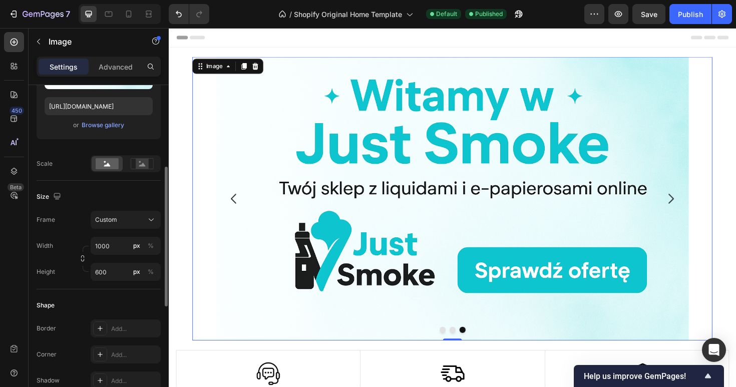
scroll to position [176, 0]
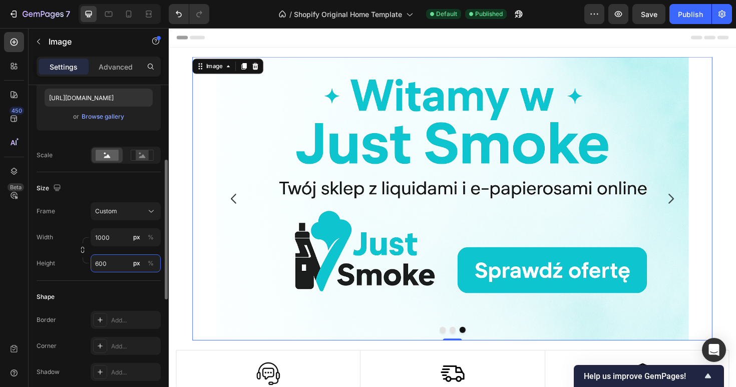
click at [120, 261] on input "600" at bounding box center [126, 263] width 70 height 18
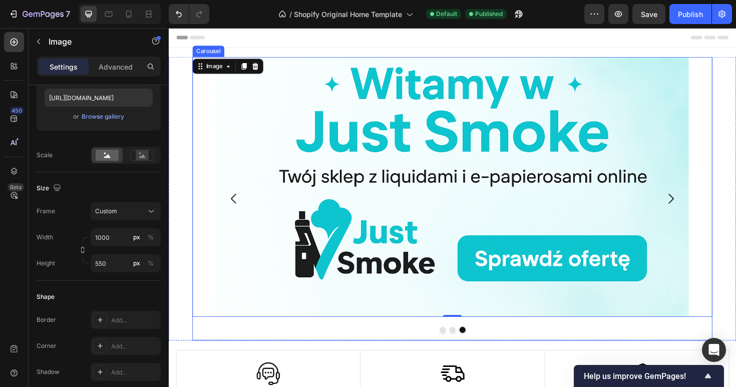
click at [548, 350] on div at bounding box center [469, 347] width 551 height 7
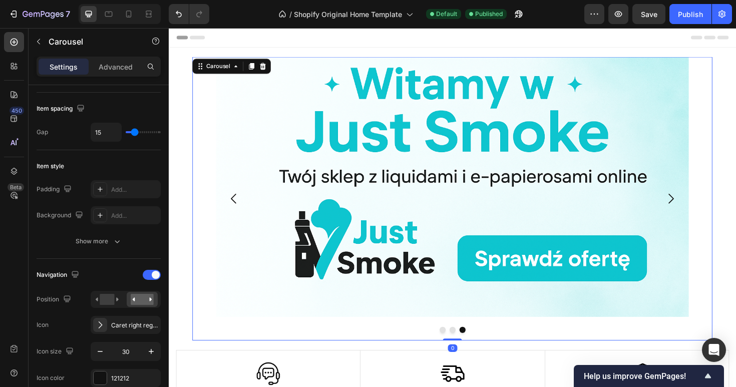
scroll to position [0, 0]
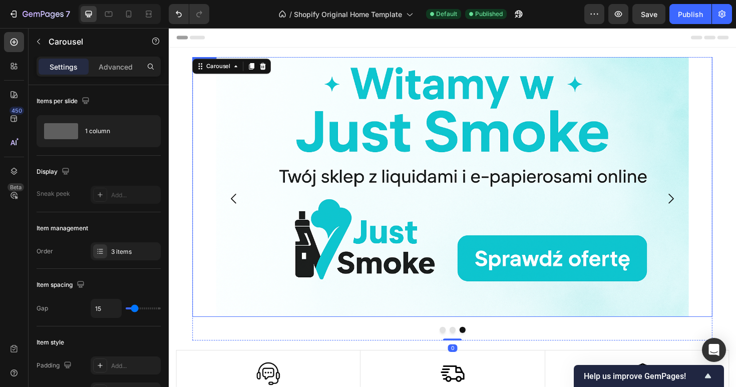
click at [374, 226] on img at bounding box center [469, 196] width 501 height 275
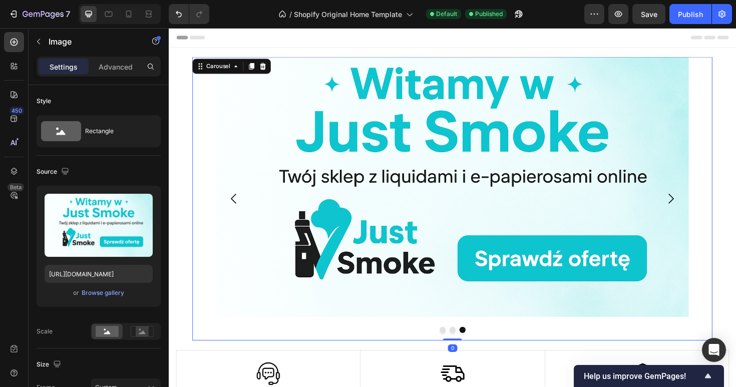
click at [235, 207] on icon "Carousel Back Arrow" at bounding box center [237, 209] width 6 height 11
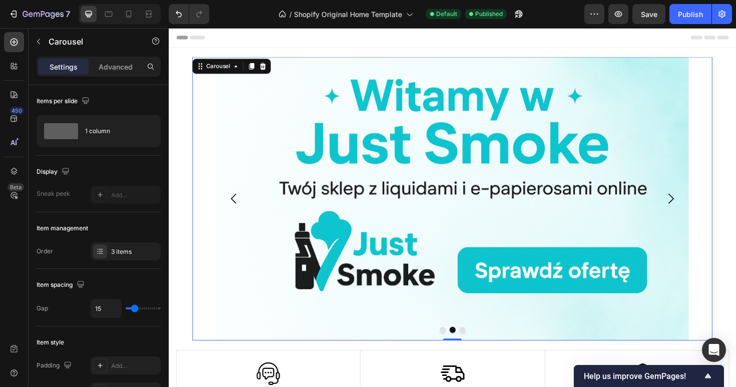
click at [238, 206] on icon "Carousel Back Arrow" at bounding box center [237, 208] width 15 height 15
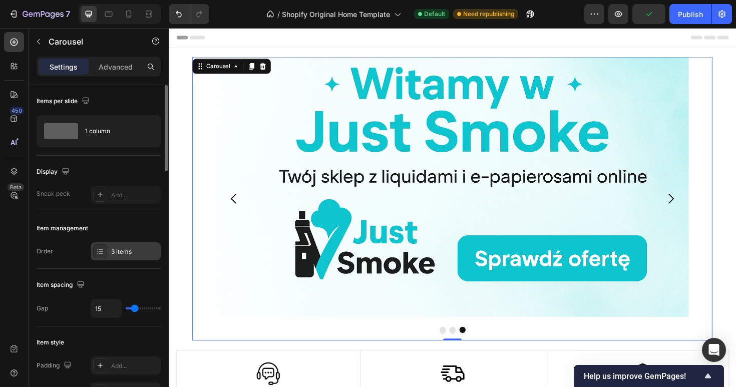
click at [121, 256] on div "3 items" at bounding box center [134, 251] width 47 height 9
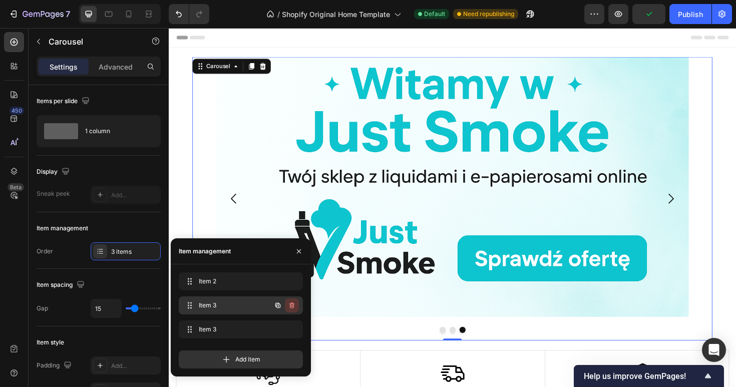
click at [292, 306] on icon "button" at bounding box center [292, 306] width 1 height 3
click at [292, 306] on div "Delete" at bounding box center [285, 305] width 19 height 9
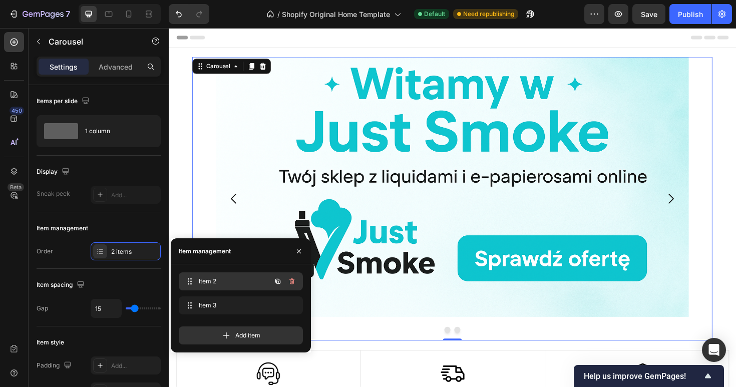
click at [293, 286] on button "button" at bounding box center [292, 281] width 14 height 14
click at [293, 283] on div "Delete" at bounding box center [285, 281] width 19 height 9
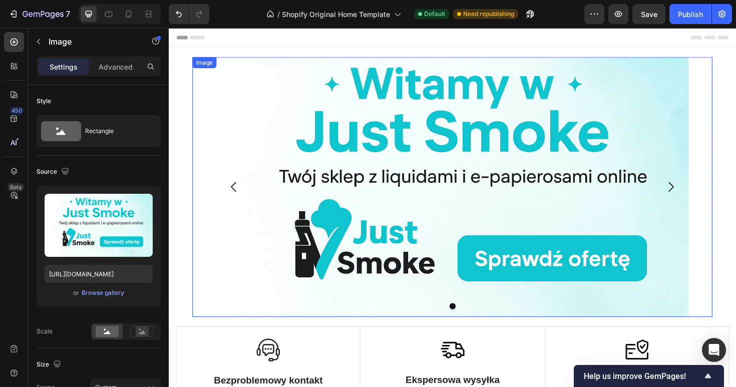
click at [370, 293] on img at bounding box center [469, 196] width 501 height 275
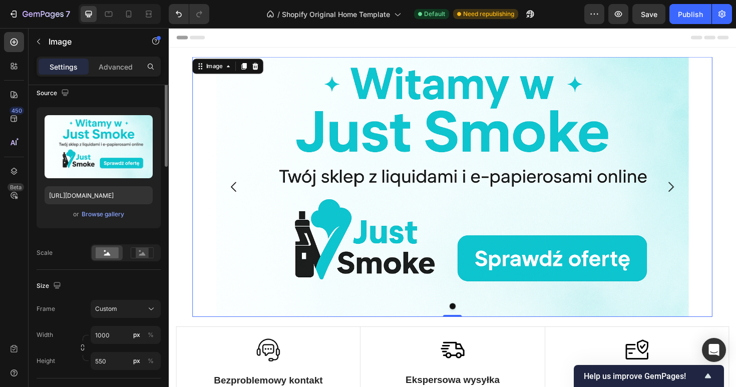
scroll to position [80, 0]
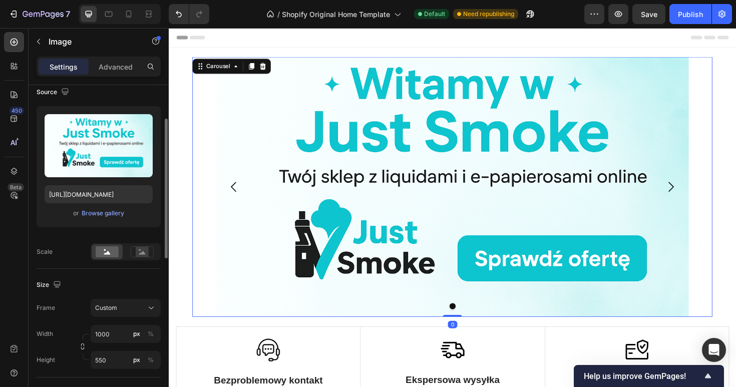
click at [239, 195] on icon "Carousel Back Arrow" at bounding box center [237, 196] width 15 height 15
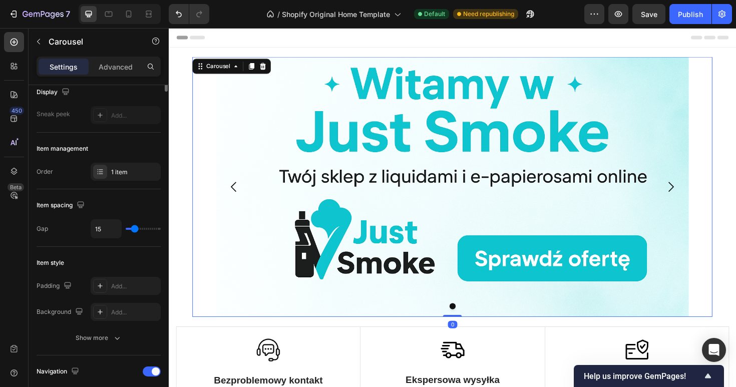
scroll to position [0, 0]
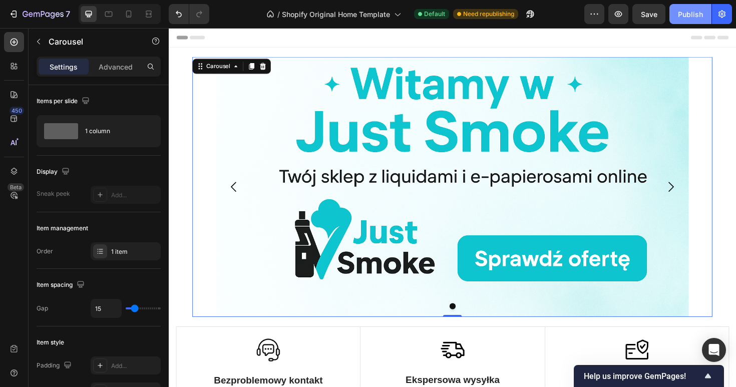
click at [689, 18] on div "Publish" at bounding box center [690, 14] width 25 height 11
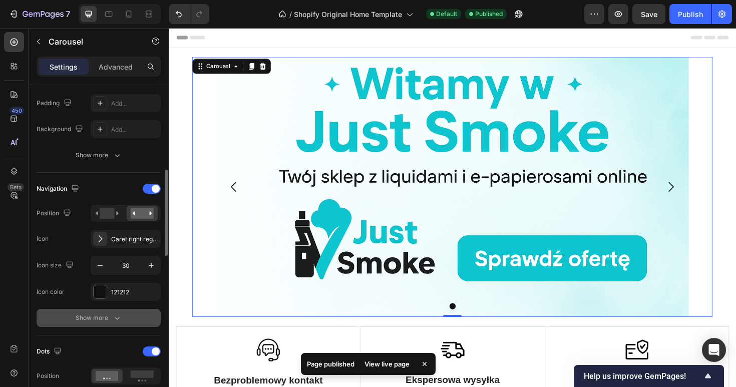
scroll to position [275, 0]
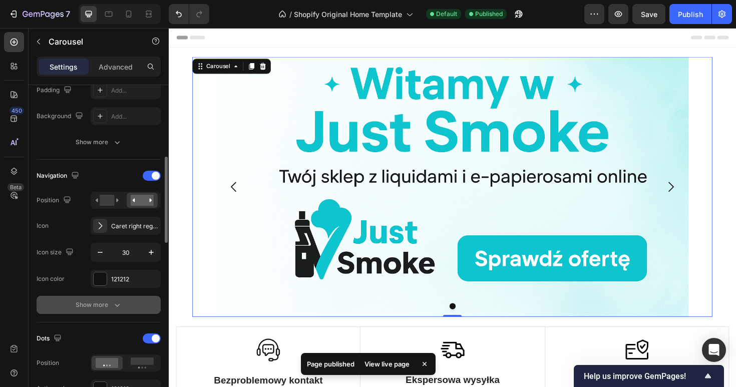
click at [102, 307] on div "Show more" at bounding box center [99, 305] width 47 height 10
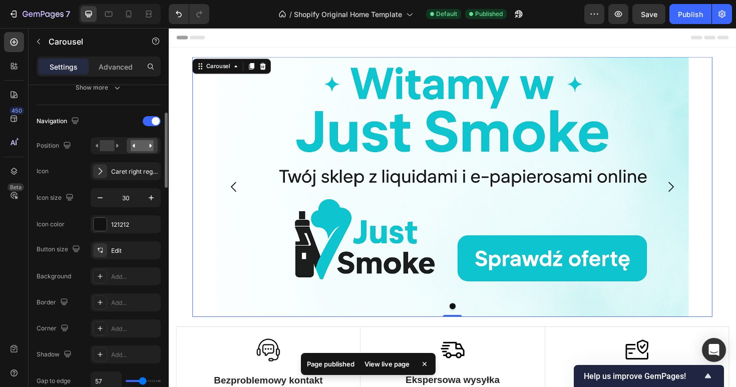
scroll to position [342, 0]
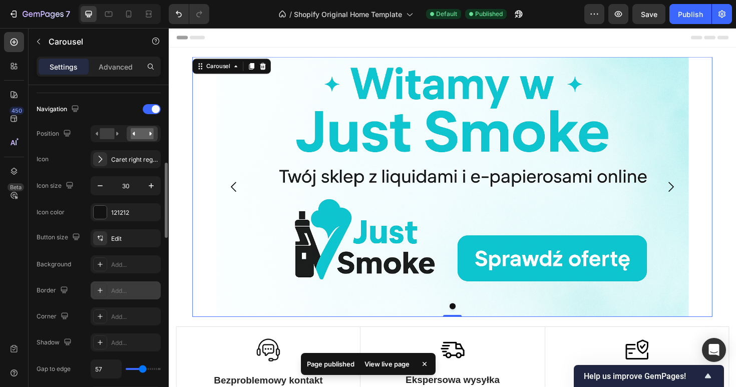
click at [126, 291] on div "Add..." at bounding box center [134, 290] width 47 height 9
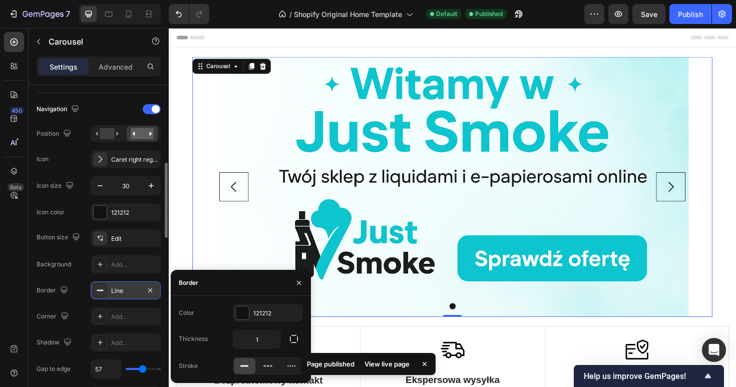
click at [122, 293] on div "Line" at bounding box center [125, 290] width 29 height 9
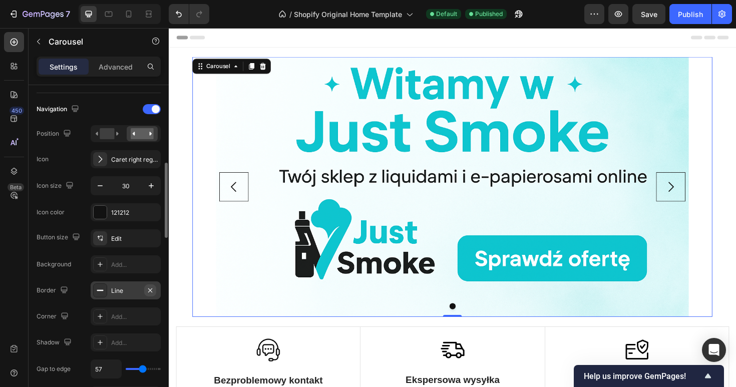
click at [149, 291] on icon "button" at bounding box center [150, 290] width 4 height 4
click at [134, 308] on div "Add..." at bounding box center [126, 316] width 70 height 18
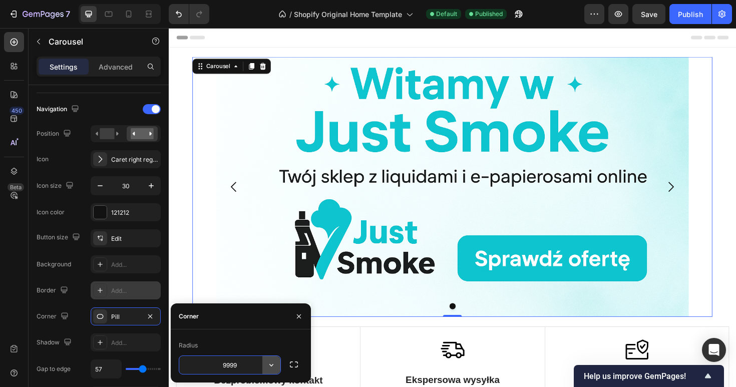
click at [267, 365] on icon "button" at bounding box center [271, 365] width 10 height 10
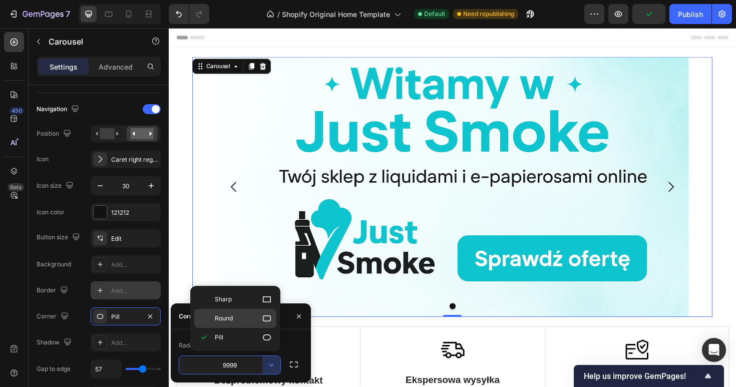
click at [242, 322] on p "Round" at bounding box center [243, 318] width 57 height 10
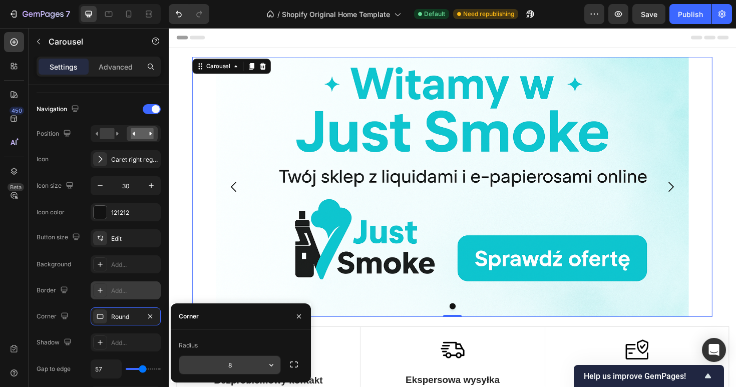
click at [248, 369] on input "8" at bounding box center [229, 365] width 101 height 18
click at [273, 369] on icon "button" at bounding box center [271, 365] width 10 height 10
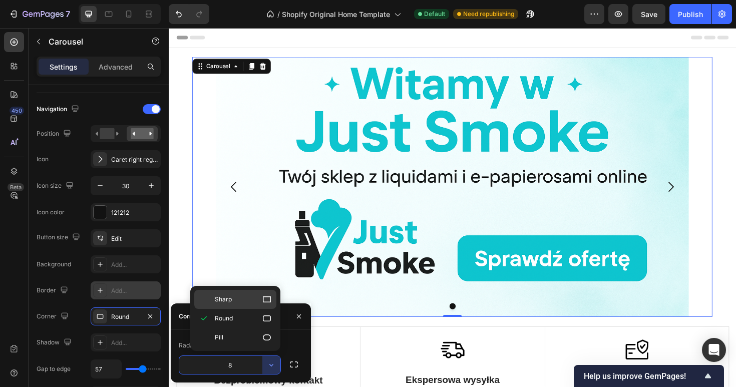
click at [246, 304] on p "Sharp" at bounding box center [243, 299] width 57 height 10
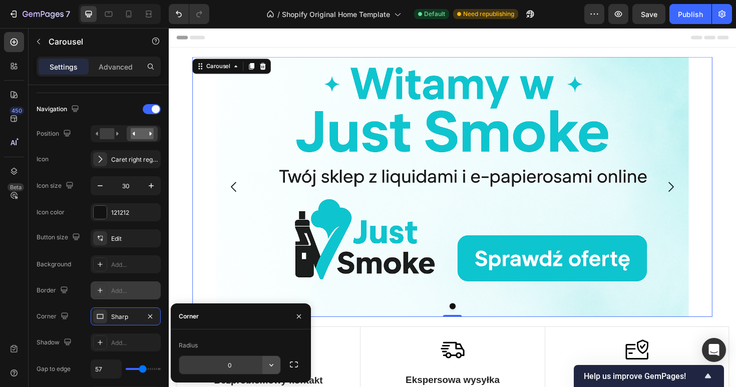
click at [272, 371] on button "button" at bounding box center [271, 365] width 18 height 18
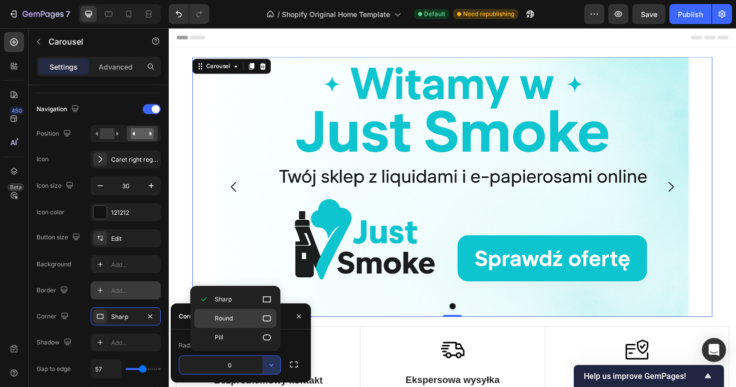
click at [241, 320] on p "Round" at bounding box center [243, 318] width 57 height 10
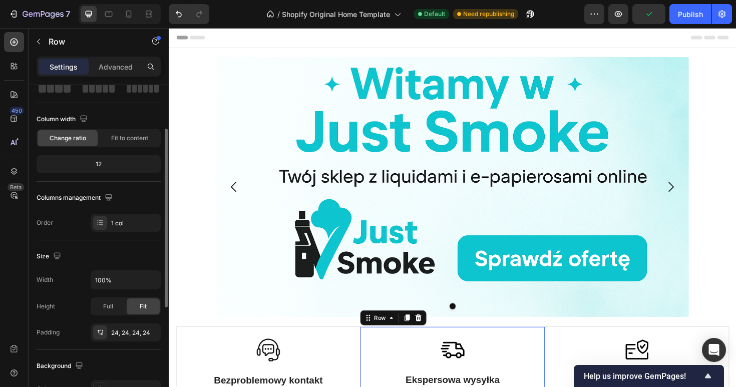
scroll to position [68, 0]
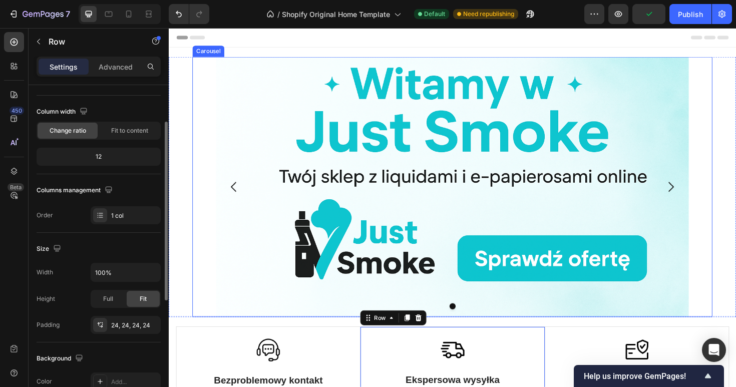
click at [236, 199] on icon "Carousel Back Arrow" at bounding box center [237, 196] width 15 height 15
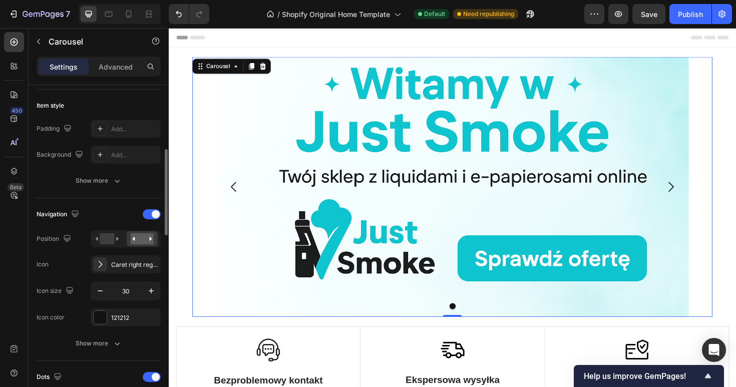
scroll to position [242, 0]
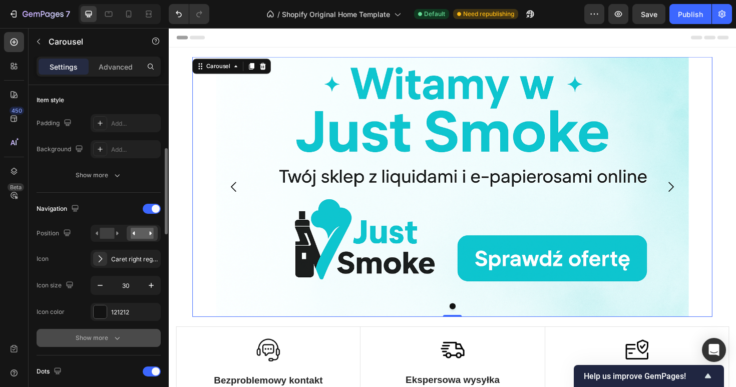
click at [123, 336] on button "Show more" at bounding box center [99, 338] width 124 height 18
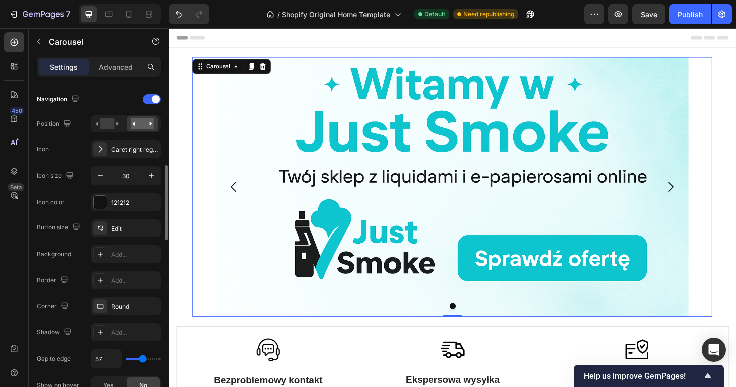
scroll to position [357, 0]
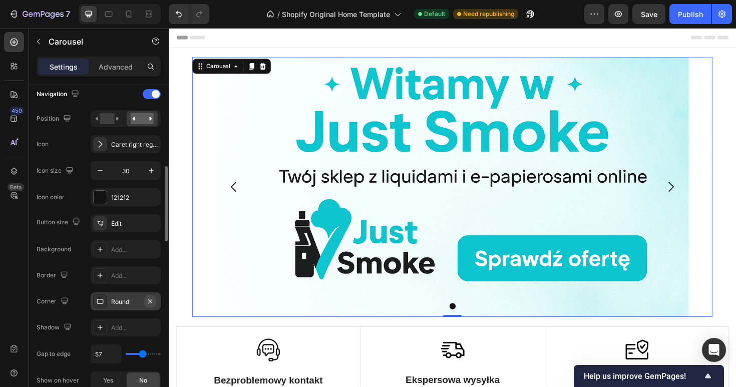
click at [152, 303] on icon "button" at bounding box center [150, 301] width 8 height 8
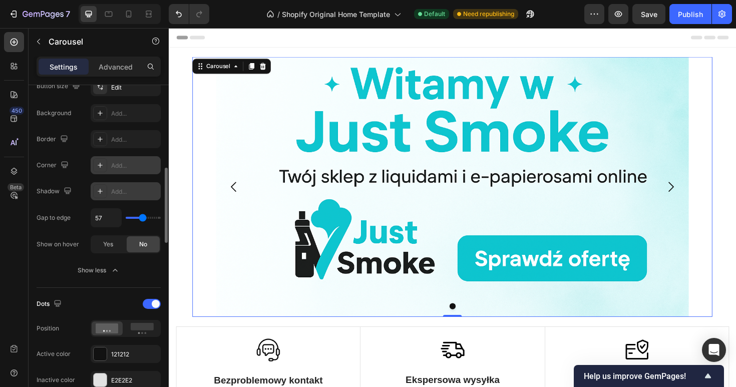
scroll to position [499, 0]
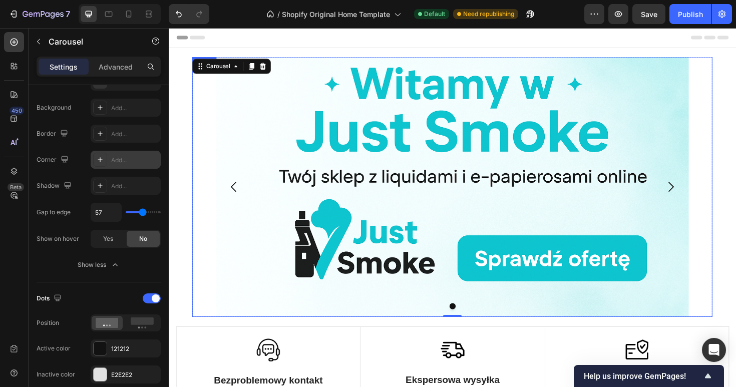
click at [348, 213] on img at bounding box center [469, 196] width 501 height 275
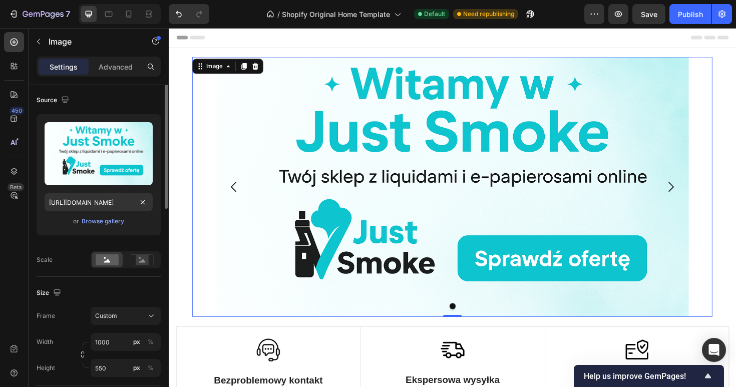
scroll to position [39, 0]
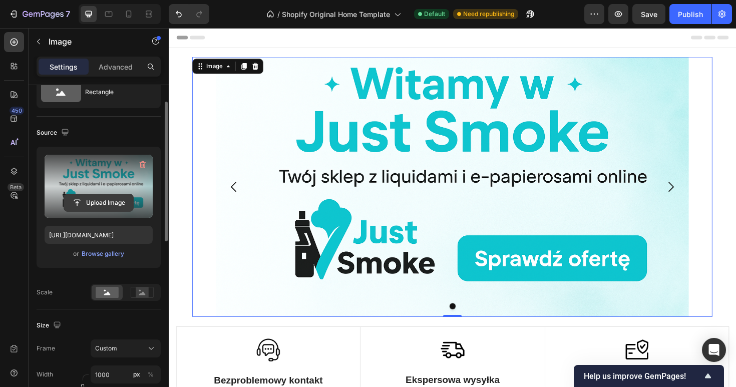
click at [102, 199] on input "file" at bounding box center [98, 202] width 69 height 17
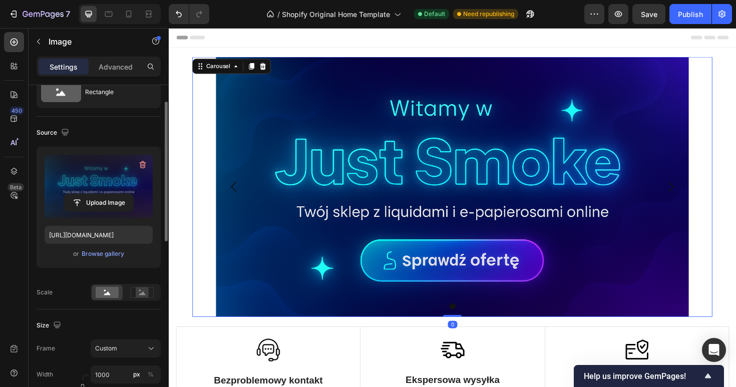
click at [703, 198] on icon "Carousel Next Arrow" at bounding box center [700, 196] width 15 height 15
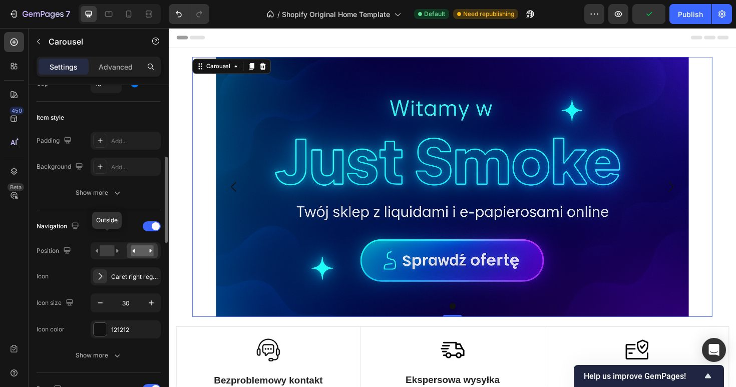
scroll to position [236, 0]
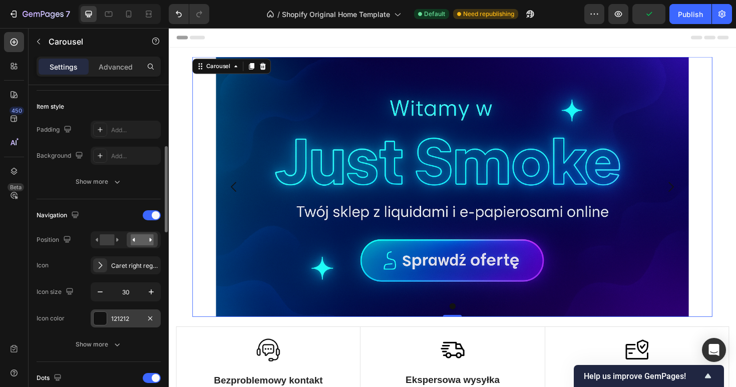
click at [102, 319] on div at bounding box center [100, 318] width 13 height 13
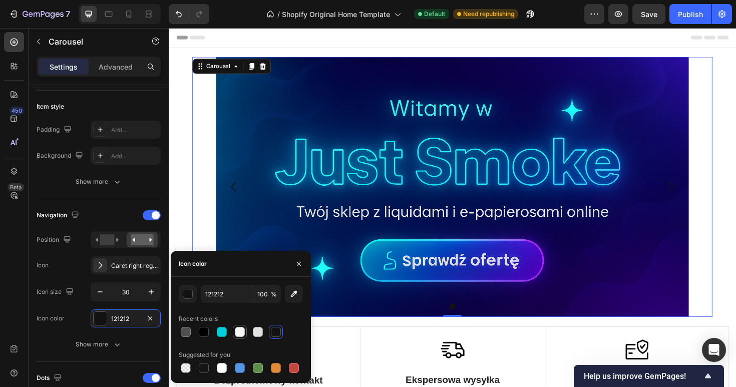
click at [243, 331] on div at bounding box center [240, 332] width 10 height 10
click at [259, 331] on div at bounding box center [258, 332] width 10 height 10
click at [217, 368] on div at bounding box center [222, 368] width 10 height 10
click at [295, 260] on icon "button" at bounding box center [299, 264] width 8 height 8
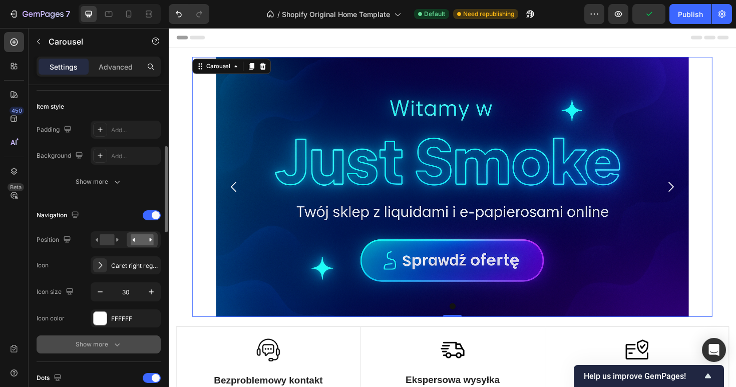
click at [107, 342] on div "Show more" at bounding box center [99, 344] width 47 height 10
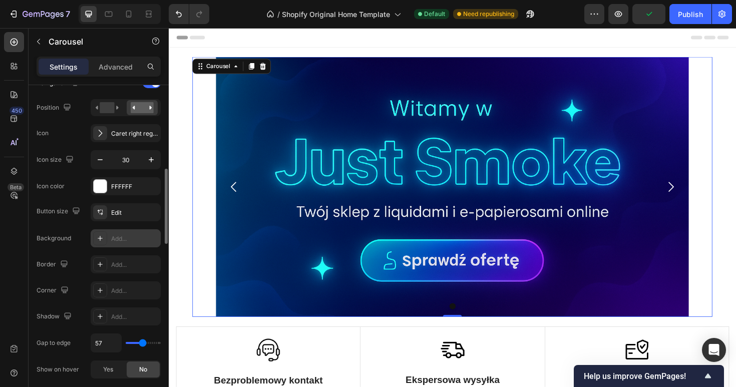
scroll to position [398, 0]
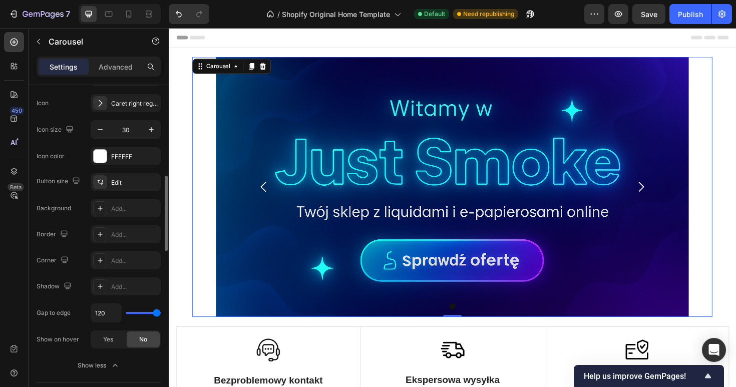
drag, startPoint x: 311, startPoint y: 342, endPoint x: 347, endPoint y: 341, distance: 36.1
click at [703, 18] on button "Publish" at bounding box center [690, 14] width 42 height 20
click at [134, 259] on div "Add..." at bounding box center [134, 260] width 47 height 9
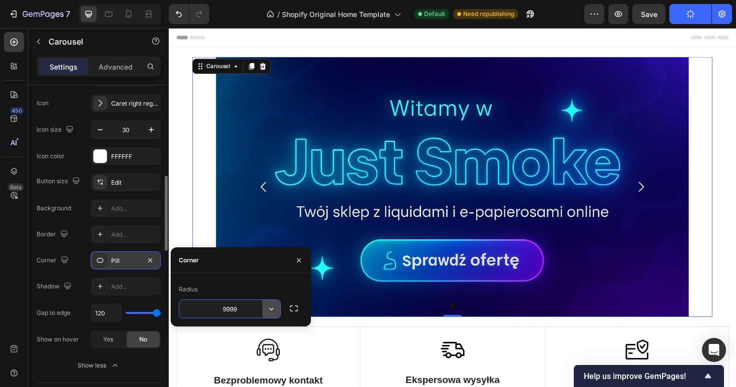
click at [272, 312] on icon "button" at bounding box center [271, 309] width 10 height 10
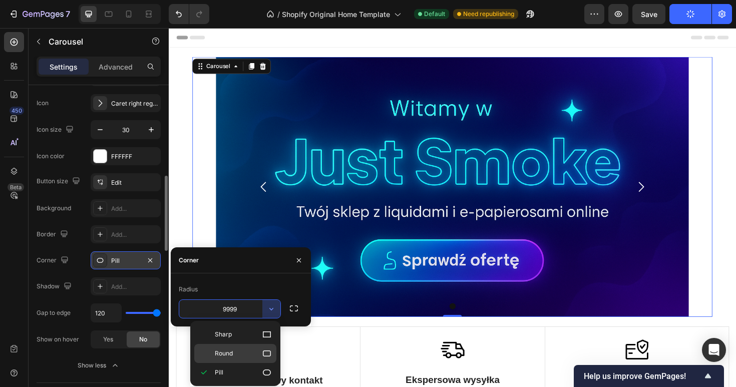
click at [242, 358] on div "Round" at bounding box center [235, 353] width 82 height 19
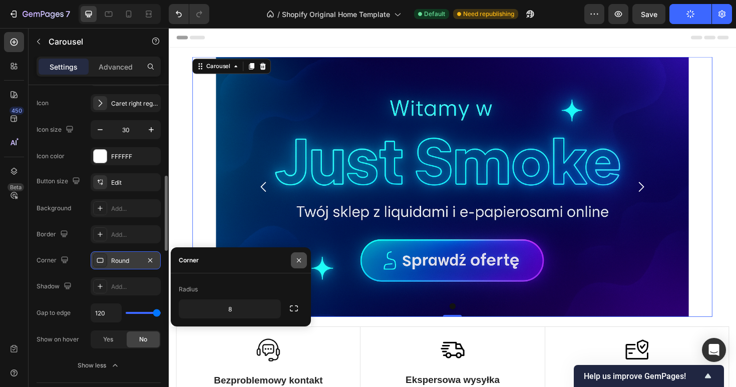
click at [299, 254] on button "button" at bounding box center [299, 260] width 16 height 16
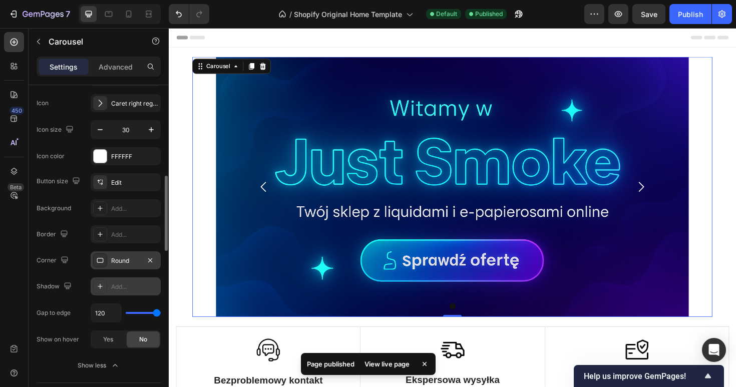
click at [124, 290] on div "Add..." at bounding box center [134, 286] width 47 height 9
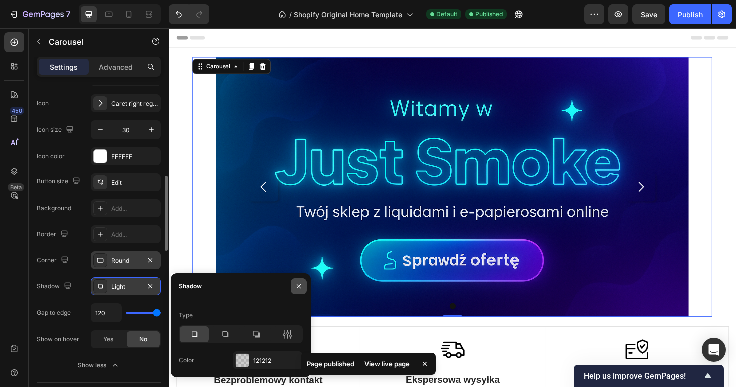
click at [295, 285] on icon "button" at bounding box center [299, 286] width 8 height 8
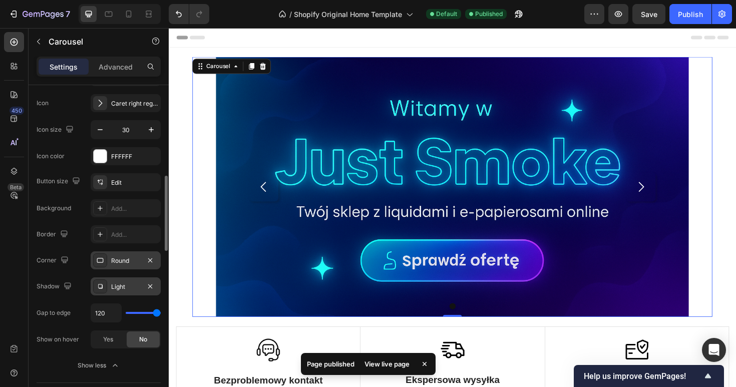
click at [111, 294] on div "Light" at bounding box center [126, 286] width 70 height 18
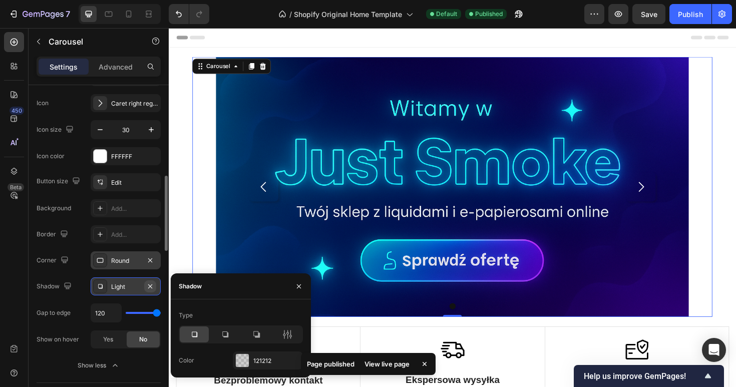
click at [152, 285] on icon "button" at bounding box center [150, 286] width 8 height 8
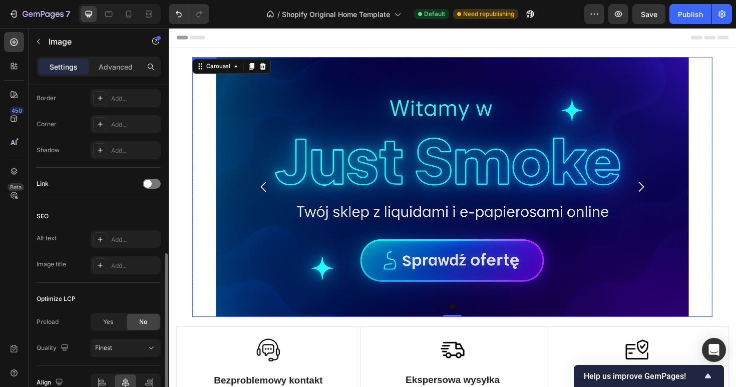
click at [205, 170] on div at bounding box center [469, 196] width 551 height 275
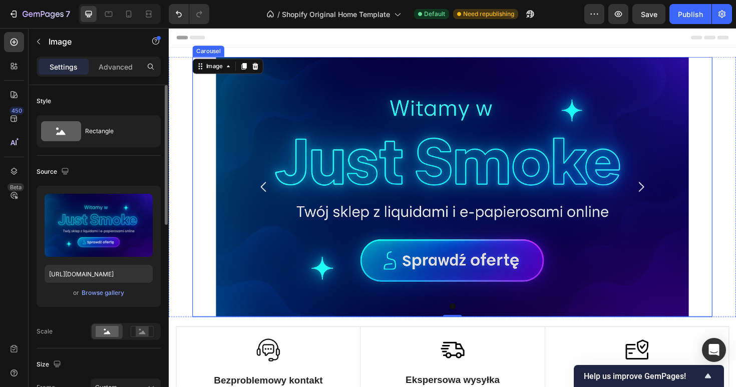
click at [272, 197] on icon "Carousel Back Arrow" at bounding box center [269, 196] width 15 height 15
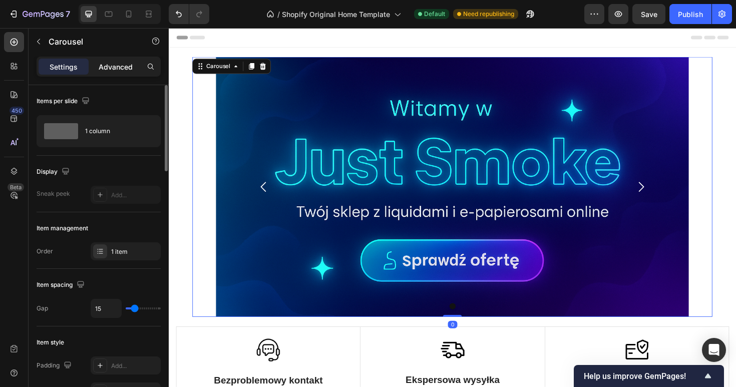
click at [107, 62] on p "Advanced" at bounding box center [116, 67] width 34 height 11
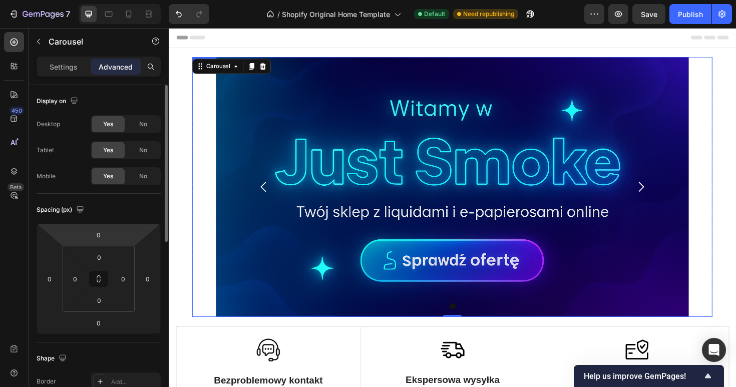
click at [207, 214] on div at bounding box center [469, 196] width 551 height 275
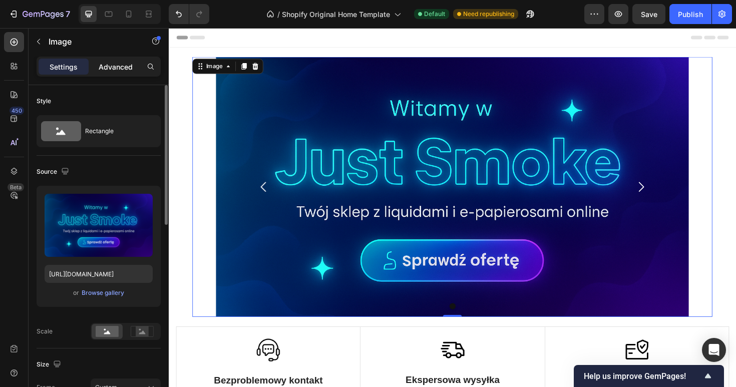
click at [108, 64] on p "Advanced" at bounding box center [116, 67] width 34 height 11
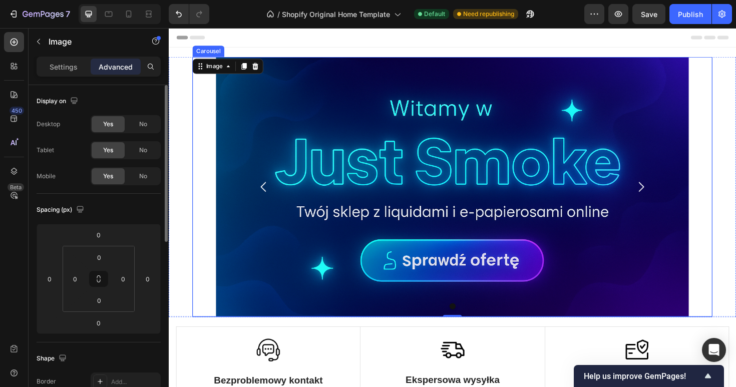
click at [267, 198] on icon "Carousel Back Arrow" at bounding box center [269, 196] width 15 height 15
click at [255, 282] on img at bounding box center [469, 196] width 501 height 275
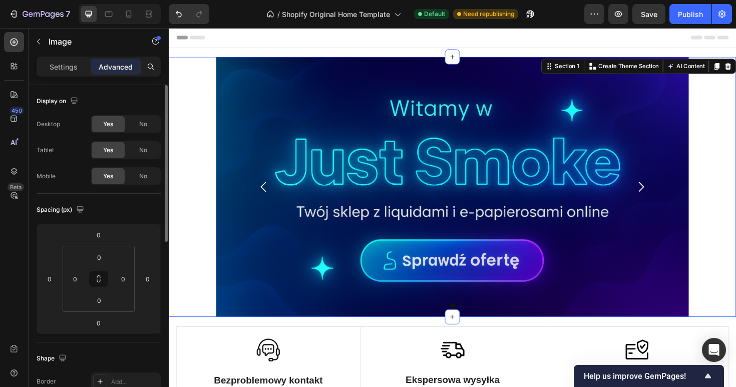
click at [183, 307] on div "Image Carousel Section 1 You can create reusable sections Create Theme Section …" at bounding box center [469, 196] width 601 height 275
click at [81, 280] on input "50" at bounding box center [75, 278] width 15 height 15
click at [127, 284] on input "50" at bounding box center [123, 278] width 15 height 15
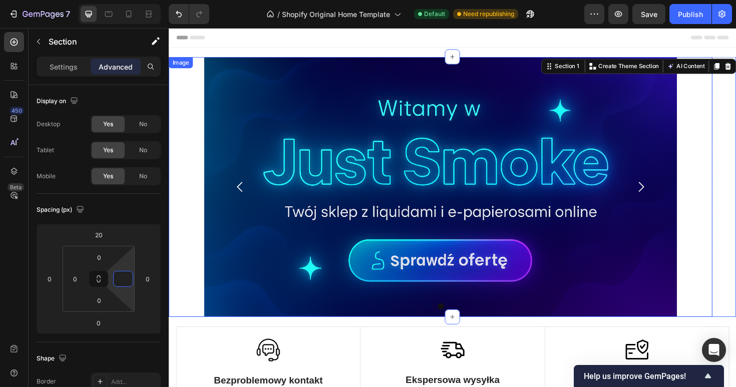
click at [187, 242] on div at bounding box center [457, 196] width 576 height 275
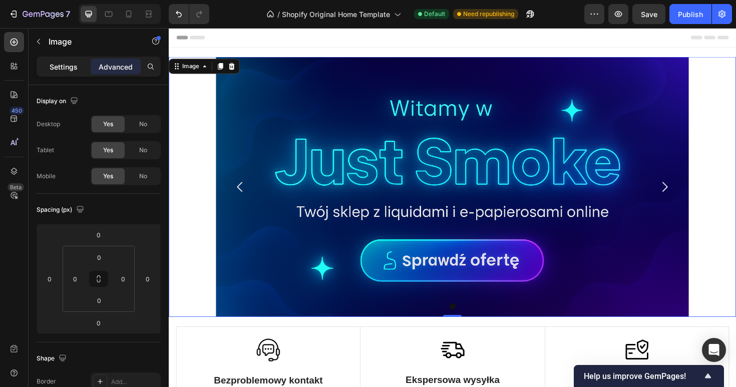
click at [72, 69] on p "Settings" at bounding box center [64, 67] width 28 height 11
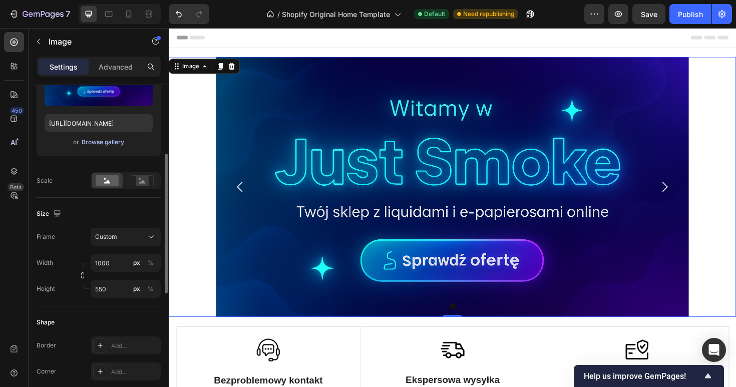
scroll to position [158, 0]
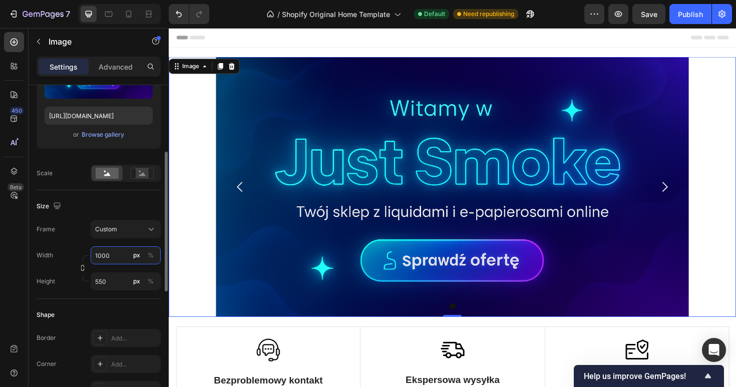
click at [122, 251] on input "1000" at bounding box center [126, 255] width 70 height 18
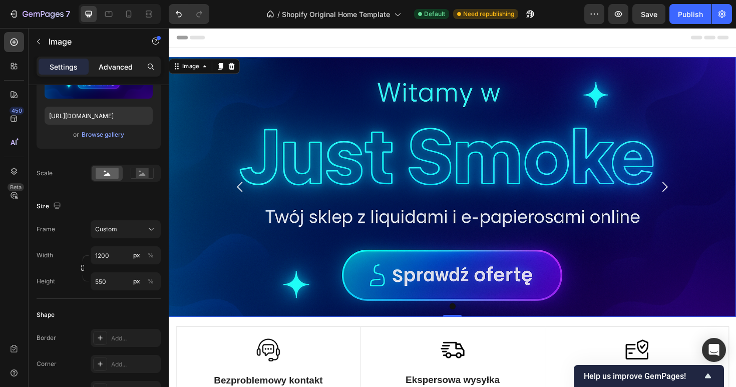
click at [116, 61] on div "Advanced" at bounding box center [116, 67] width 50 height 16
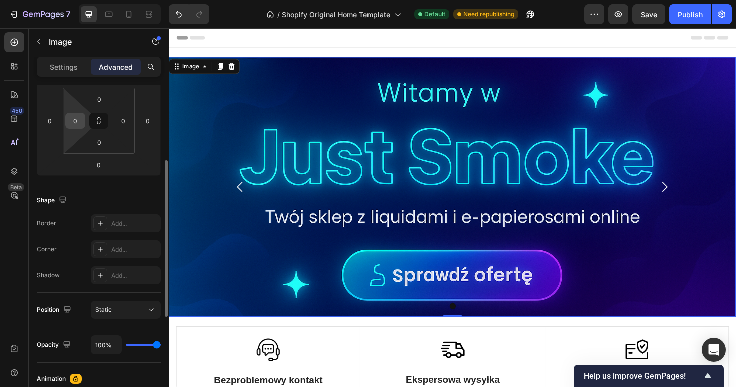
click at [77, 123] on input "0" at bounding box center [75, 120] width 15 height 15
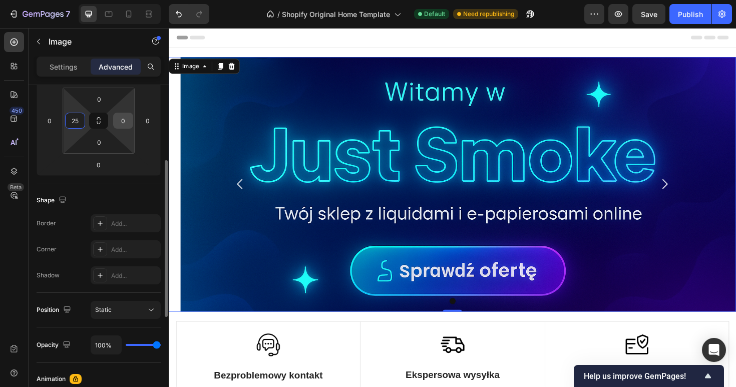
click at [121, 123] on input "0" at bounding box center [123, 120] width 15 height 15
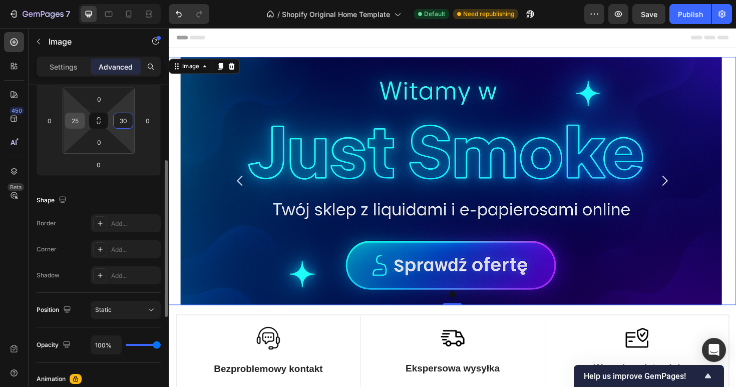
click at [75, 127] on input "25" at bounding box center [75, 120] width 15 height 15
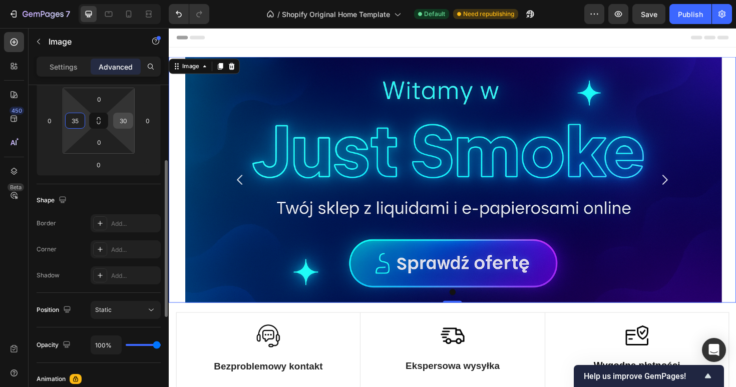
click at [123, 120] on input "30" at bounding box center [123, 120] width 15 height 15
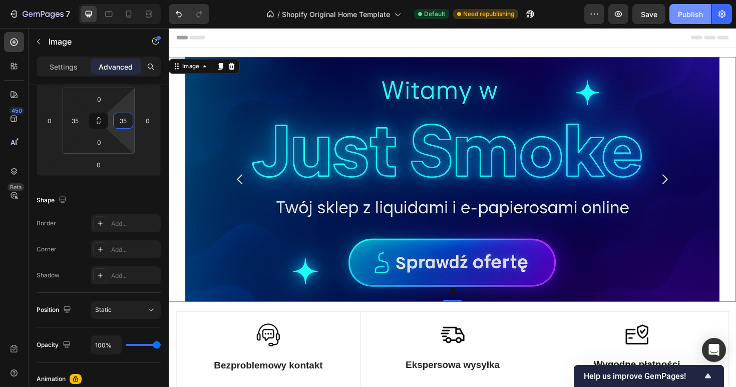
click at [690, 14] on div "Publish" at bounding box center [690, 14] width 25 height 11
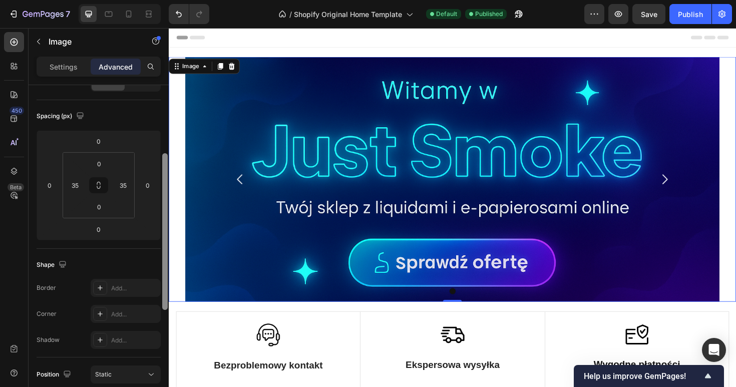
scroll to position [110, 0]
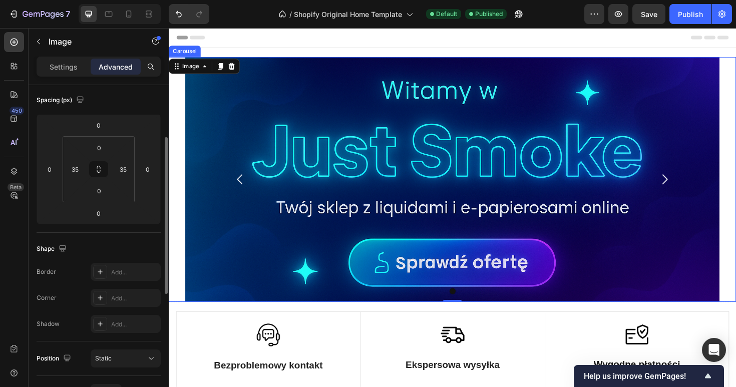
click at [243, 189] on icon "Carousel Back Arrow" at bounding box center [244, 188] width 15 height 15
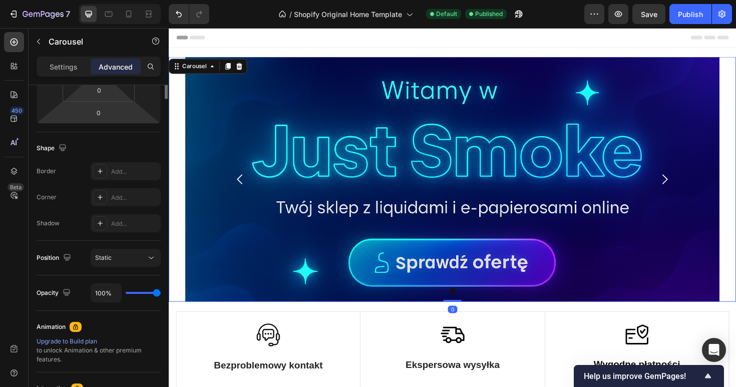
scroll to position [46, 0]
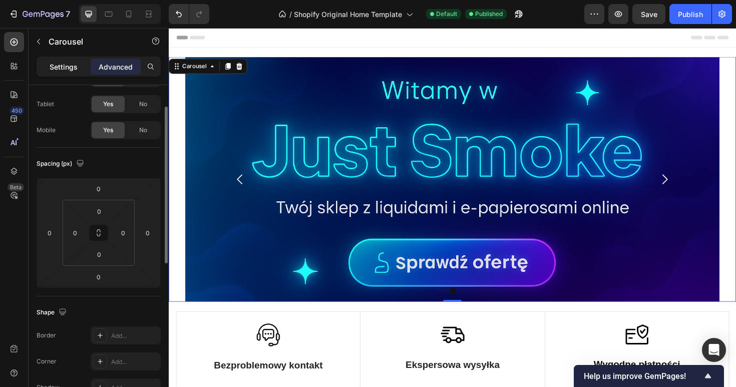
click at [70, 69] on p "Settings" at bounding box center [64, 67] width 28 height 11
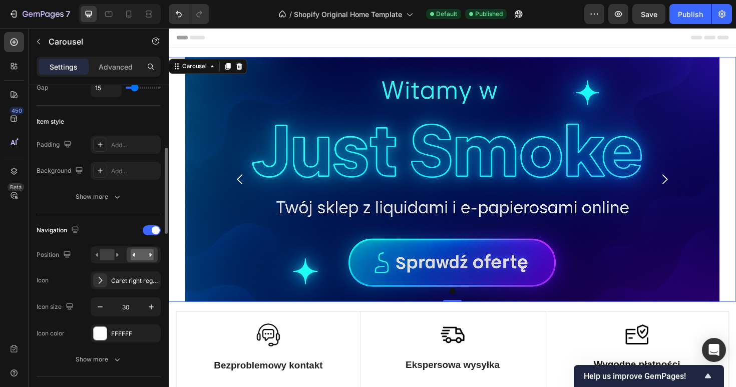
scroll to position [225, 0]
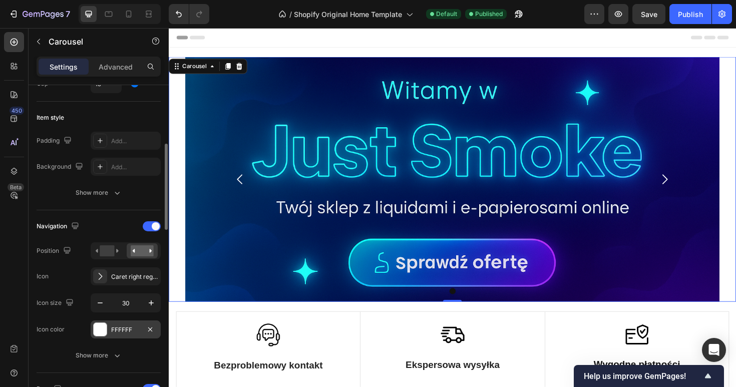
click at [101, 336] on div "FFFFFF" at bounding box center [126, 329] width 70 height 18
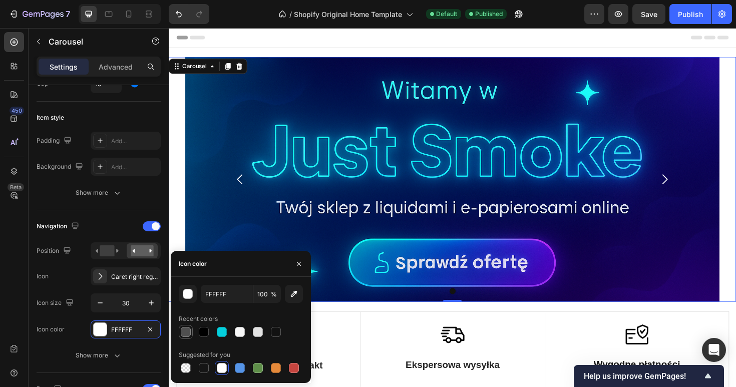
click at [189, 337] on div at bounding box center [186, 332] width 12 height 12
click at [204, 335] on div at bounding box center [204, 332] width 10 height 10
click at [290, 264] on div at bounding box center [299, 264] width 24 height 26
click at [299, 266] on icon "button" at bounding box center [299, 264] width 8 height 8
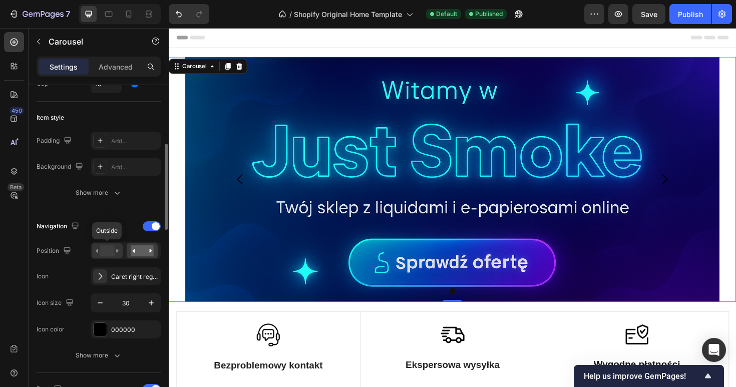
click at [106, 253] on rect at bounding box center [107, 250] width 15 height 11
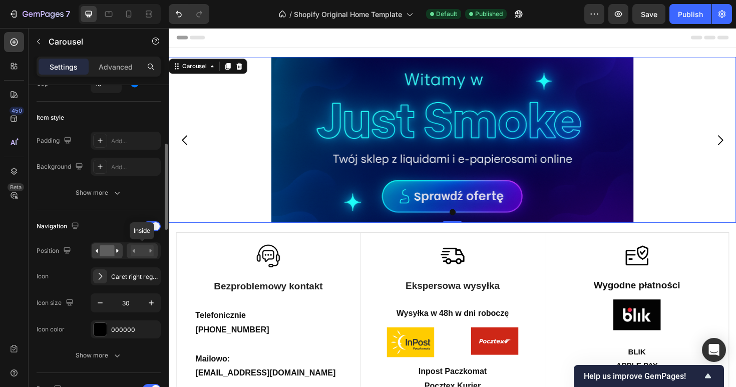
click at [138, 248] on rect at bounding box center [142, 250] width 23 height 11
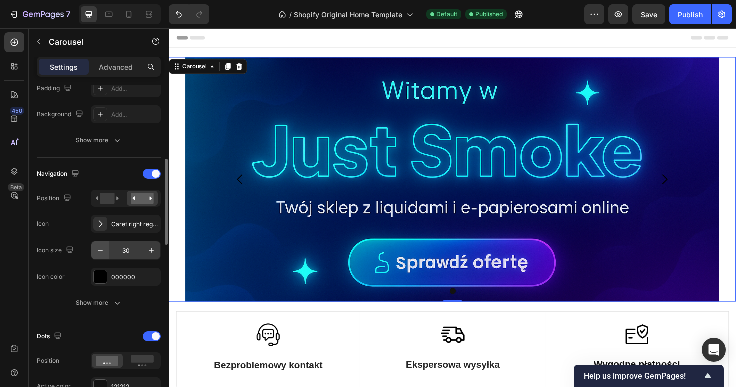
scroll to position [278, 0]
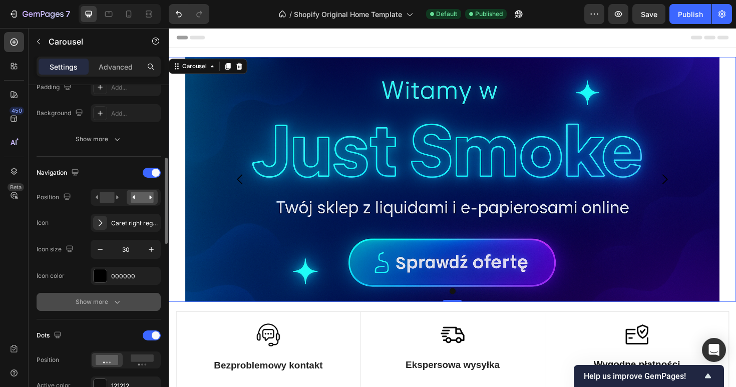
click at [112, 305] on icon "button" at bounding box center [117, 302] width 10 height 10
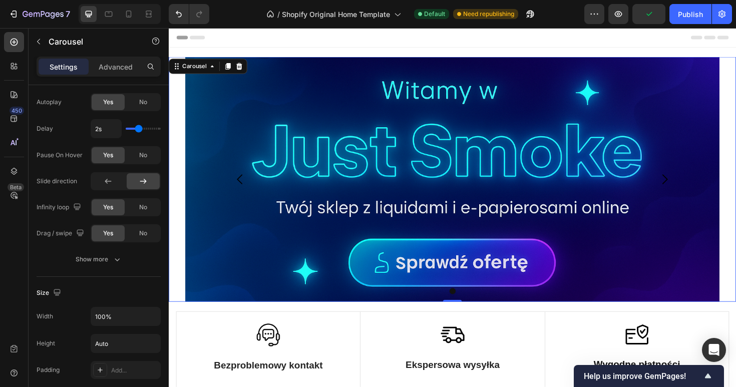
scroll to position [1119, 0]
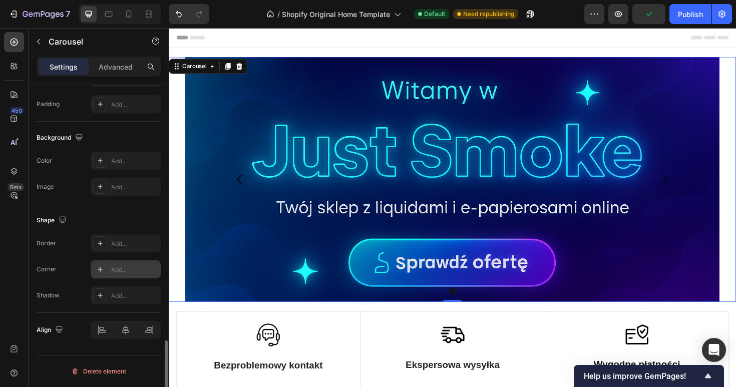
click at [107, 266] on div at bounding box center [100, 269] width 14 height 14
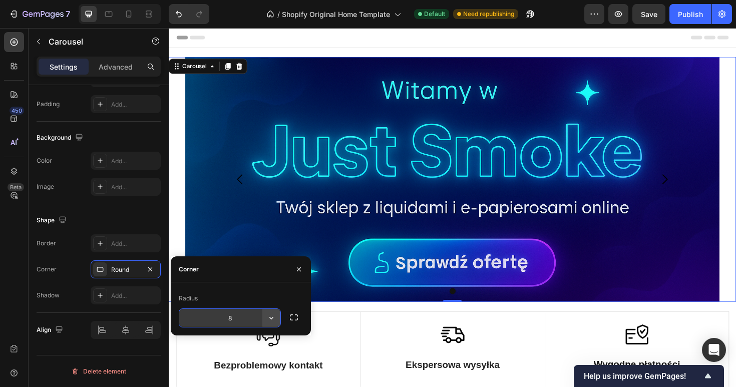
click at [274, 312] on button "button" at bounding box center [271, 318] width 18 height 18
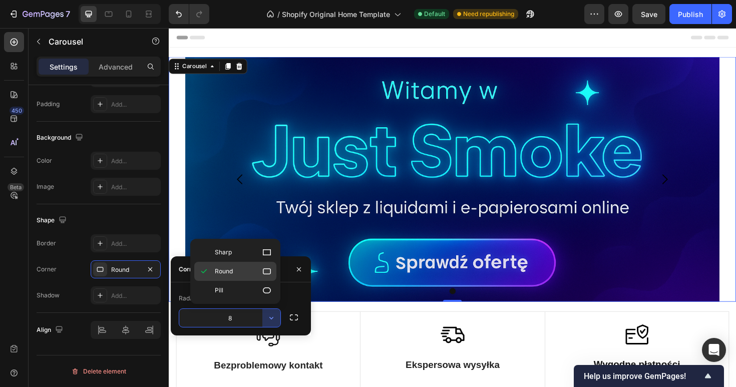
click at [248, 273] on p "Round" at bounding box center [243, 271] width 57 height 10
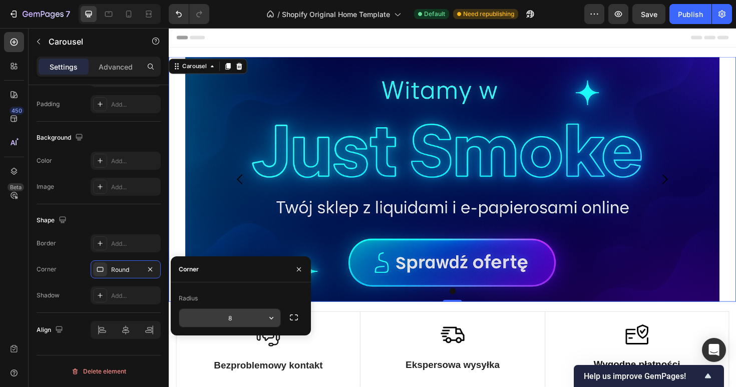
click at [257, 317] on input "8" at bounding box center [229, 318] width 101 height 18
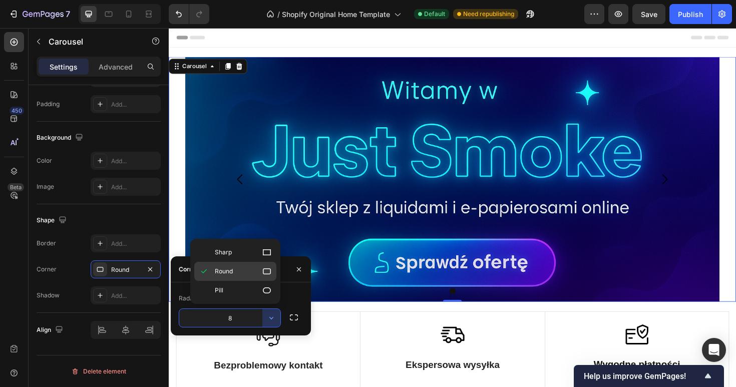
click at [239, 274] on p "Round" at bounding box center [243, 271] width 57 height 10
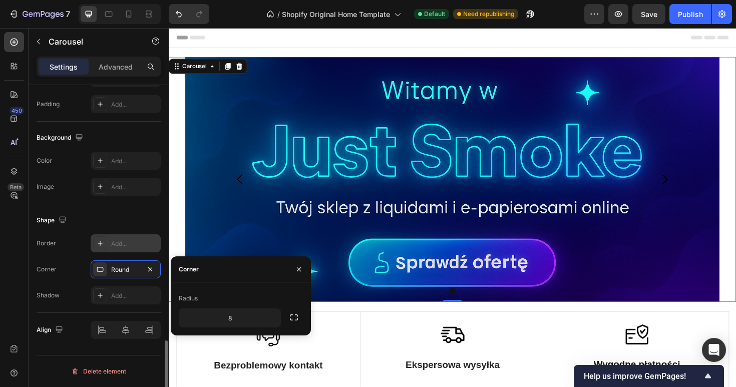
click at [132, 243] on div "Add..." at bounding box center [134, 243] width 47 height 9
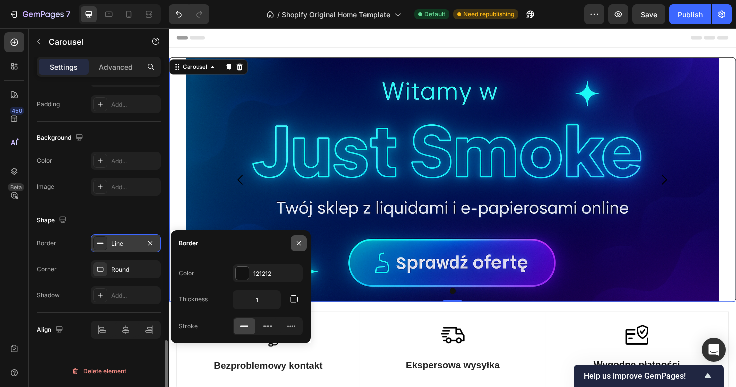
click at [300, 245] on icon "button" at bounding box center [299, 243] width 8 height 8
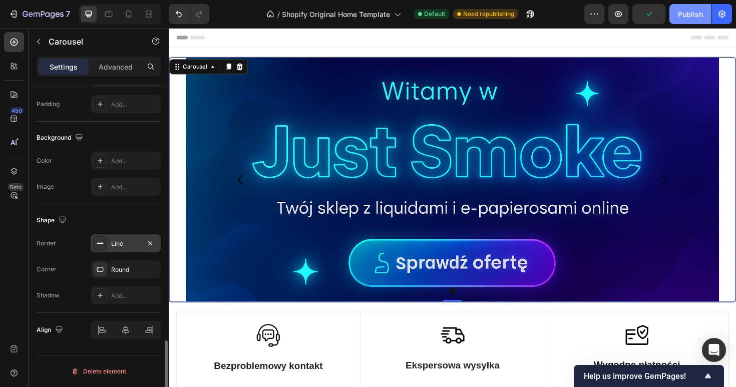
click at [689, 9] on div "Publish" at bounding box center [690, 14] width 25 height 11
click at [150, 241] on icon "button" at bounding box center [150, 243] width 8 height 8
click at [681, 9] on div "Publish" at bounding box center [690, 14] width 25 height 11
click at [108, 77] on div "Settings Advanced" at bounding box center [99, 71] width 140 height 29
click at [112, 70] on p "Advanced" at bounding box center [116, 67] width 34 height 11
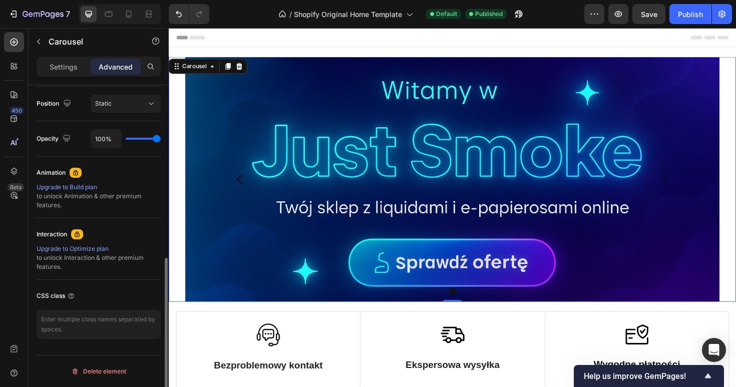
scroll to position [0, 0]
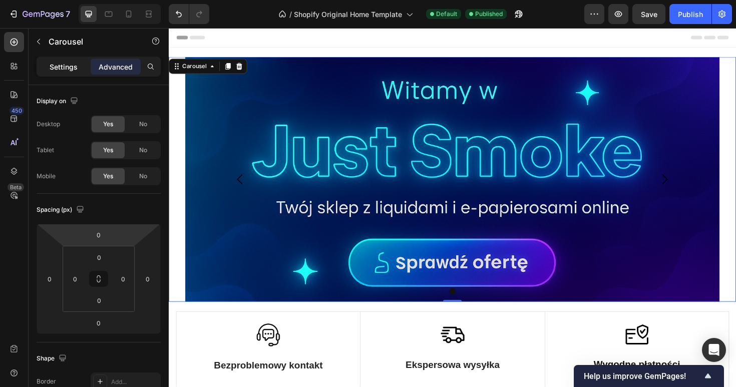
click at [53, 63] on p "Settings" at bounding box center [64, 67] width 28 height 11
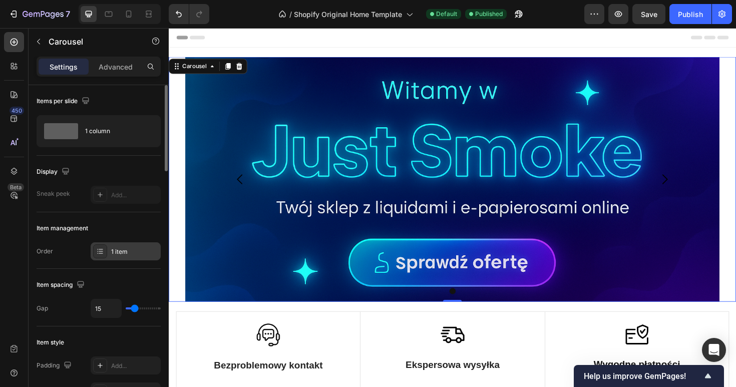
click at [138, 258] on div "1 item" at bounding box center [126, 251] width 70 height 18
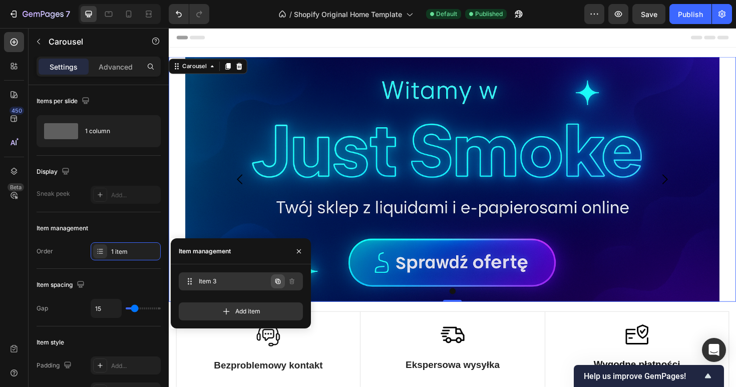
click at [278, 281] on icon "button" at bounding box center [278, 281] width 8 height 8
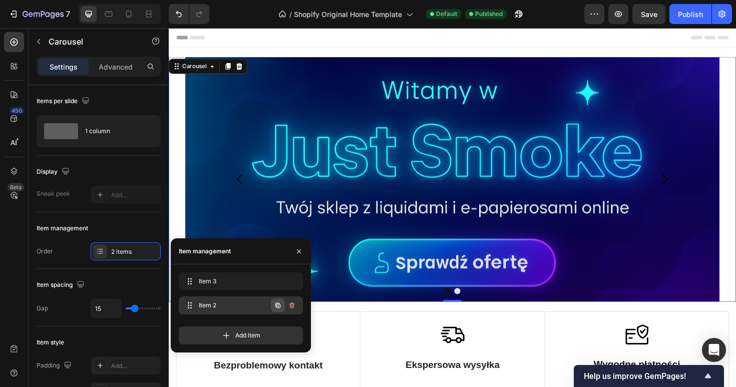
click at [275, 307] on icon "button" at bounding box center [278, 305] width 8 height 8
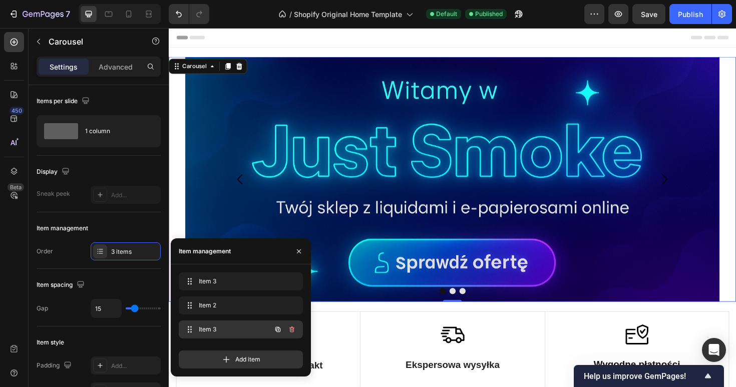
click at [213, 332] on span "Item 3" at bounding box center [227, 329] width 57 height 9
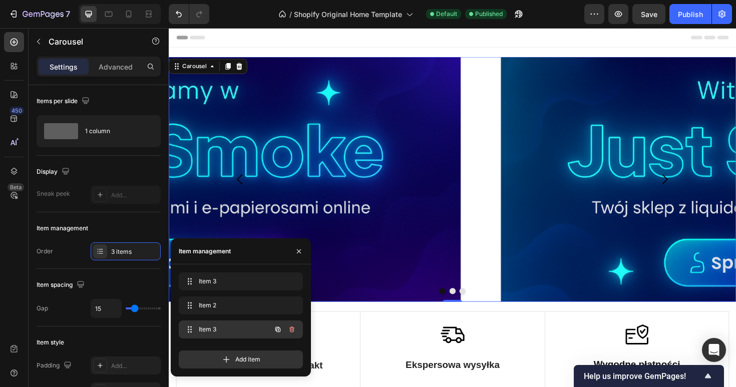
click at [197, 327] on div "Item 3 Item 3" at bounding box center [227, 329] width 88 height 14
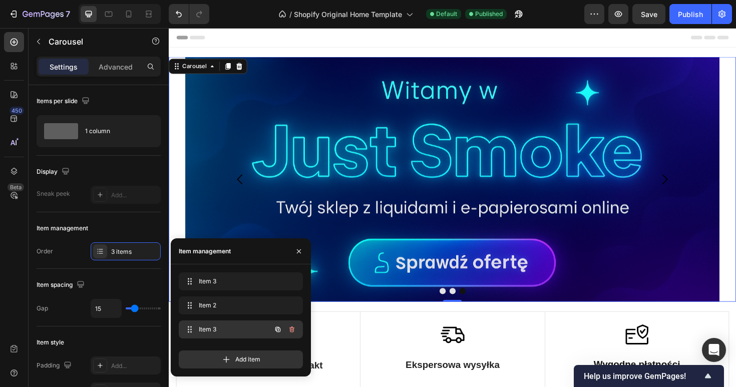
click at [206, 327] on span "Item 3" at bounding box center [227, 329] width 57 height 9
click at [206, 327] on span "Item 3" at bounding box center [234, 329] width 74 height 9
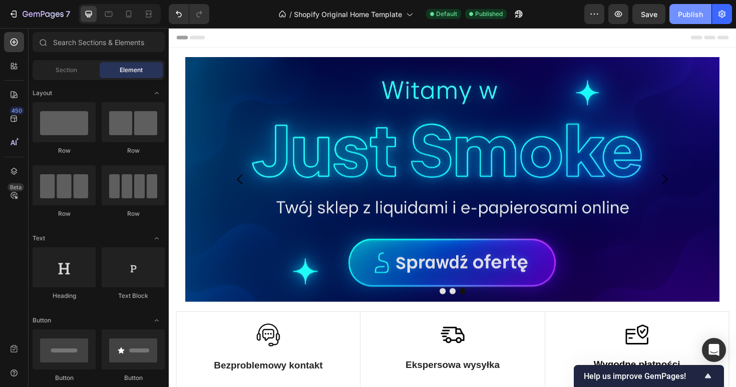
click at [698, 13] on div "Publish" at bounding box center [690, 14] width 25 height 11
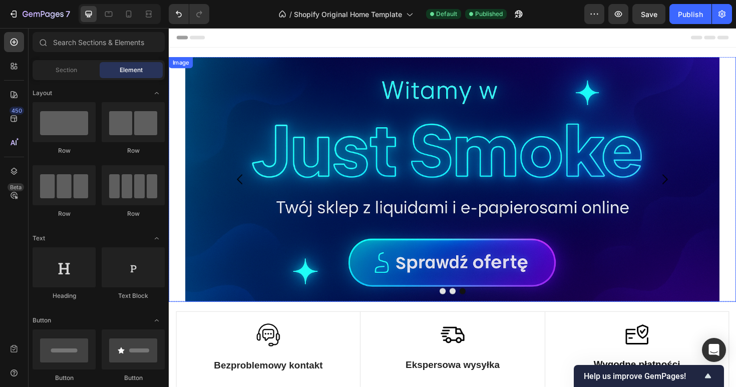
click at [323, 160] on img at bounding box center [469, 188] width 566 height 259
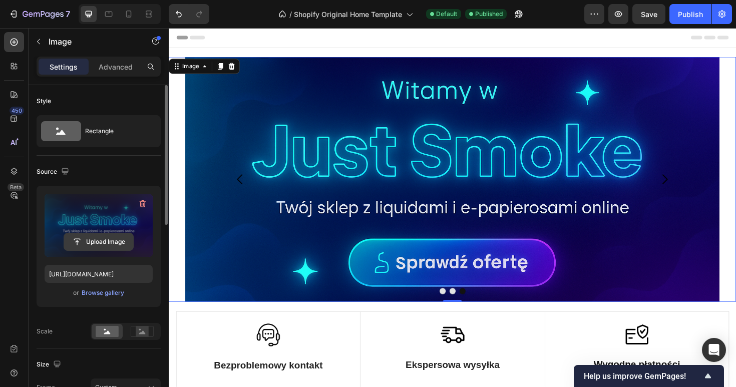
click at [110, 247] on input "file" at bounding box center [98, 241] width 69 height 17
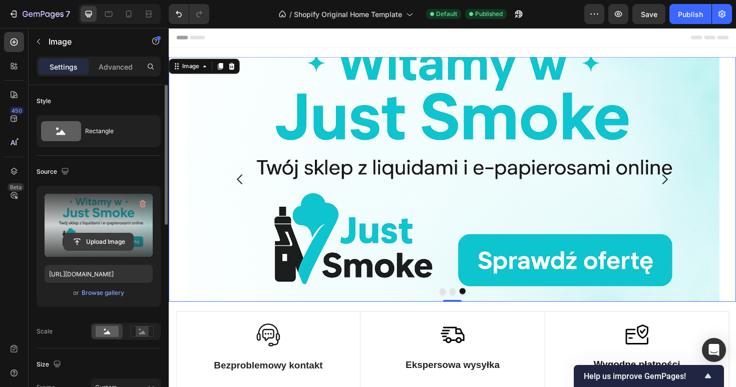
click at [108, 237] on input "file" at bounding box center [98, 241] width 69 height 17
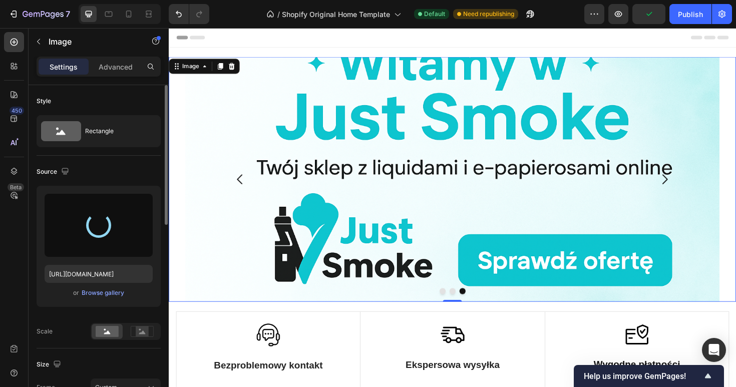
type input "[URL][DOMAIN_NAME]"
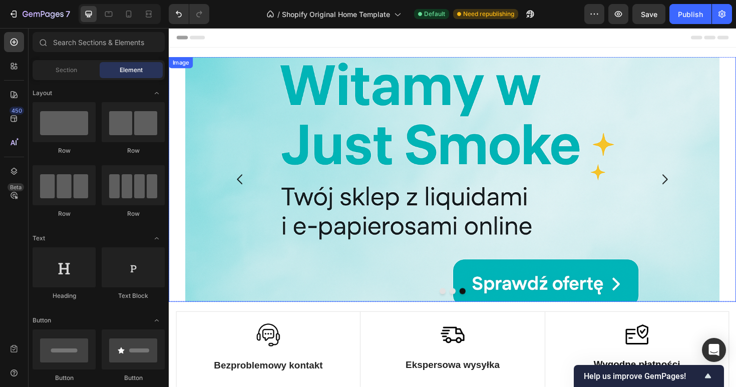
click at [329, 226] on img at bounding box center [469, 188] width 566 height 259
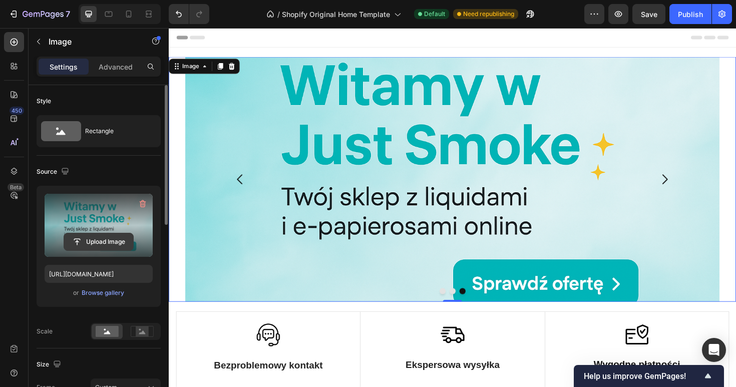
click at [123, 242] on input "file" at bounding box center [98, 241] width 69 height 17
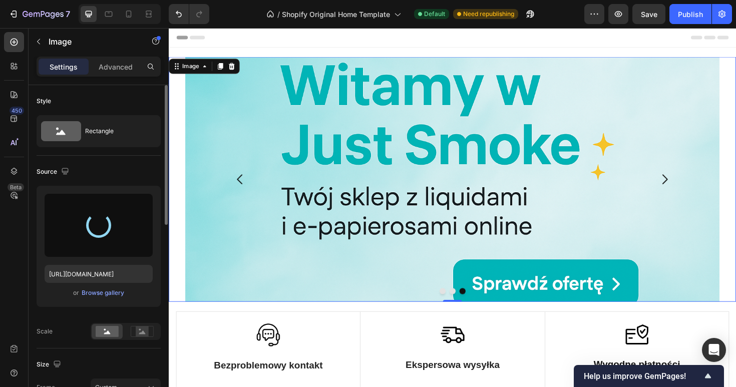
type input "[URL][DOMAIN_NAME]"
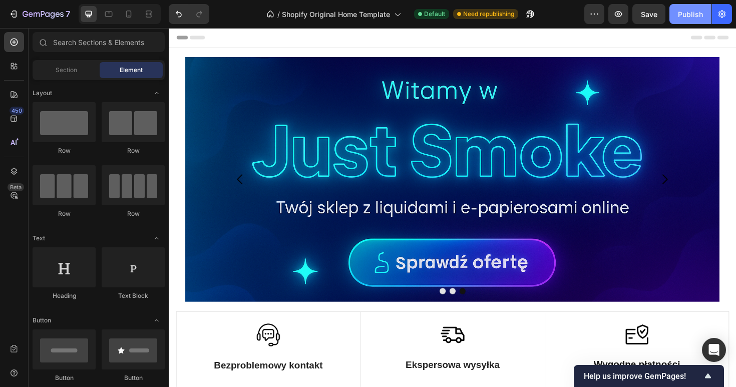
click at [684, 15] on div "Publish" at bounding box center [690, 14] width 25 height 11
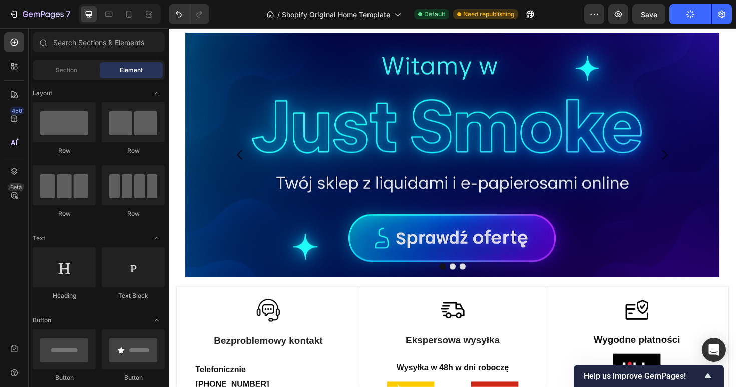
scroll to position [13, 0]
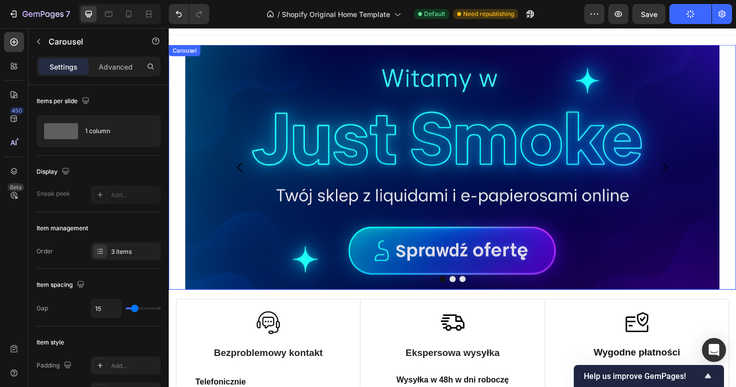
click at [480, 294] on button "Dot" at bounding box center [480, 293] width 7 height 7
click at [471, 295] on button "Dot" at bounding box center [469, 293] width 7 height 7
click at [462, 294] on div at bounding box center [469, 293] width 601 height 7
click at [460, 294] on button "Dot" at bounding box center [459, 293] width 7 height 7
